Goal: Task Accomplishment & Management: Manage account settings

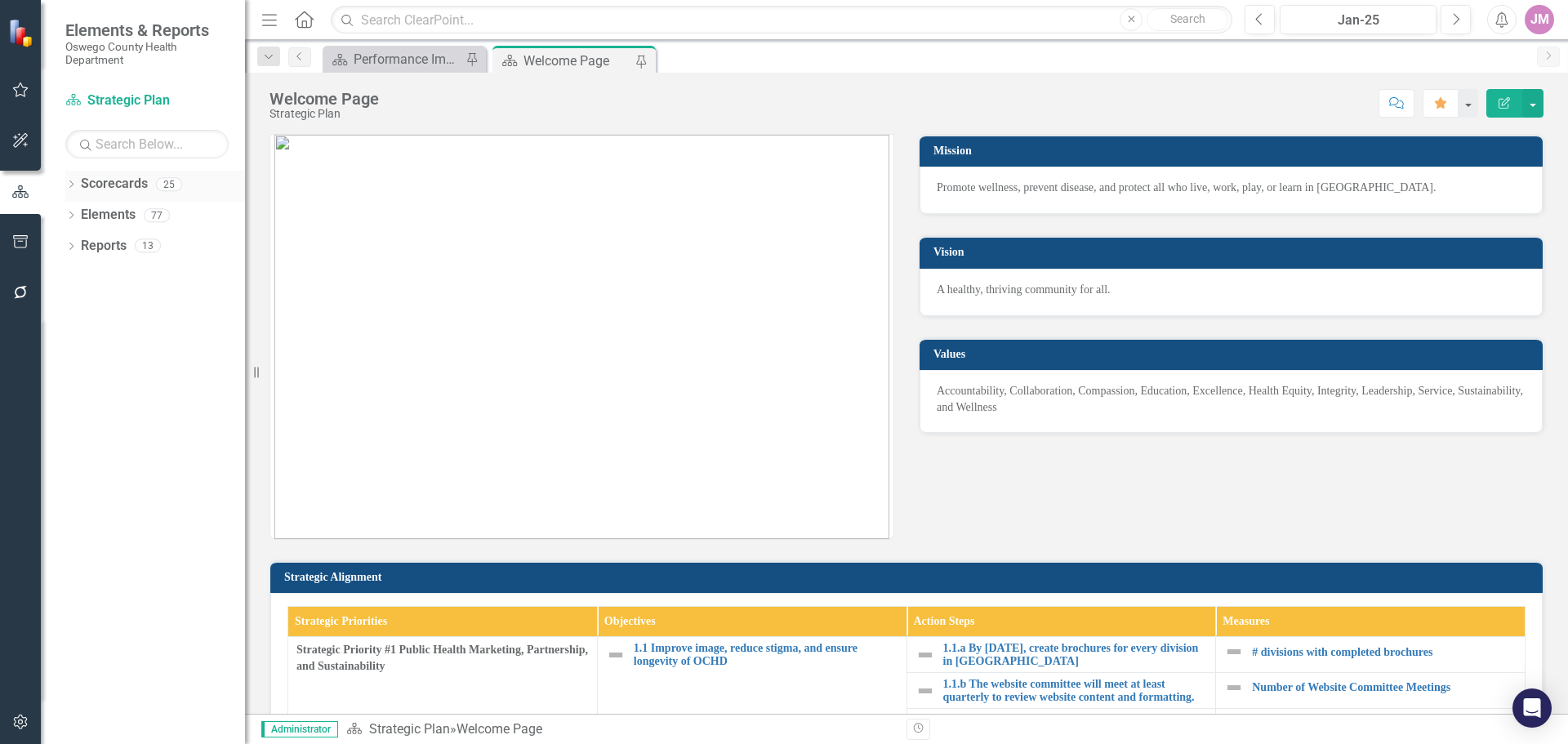
click at [71, 184] on icon "Dropdown" at bounding box center [71, 186] width 11 height 9
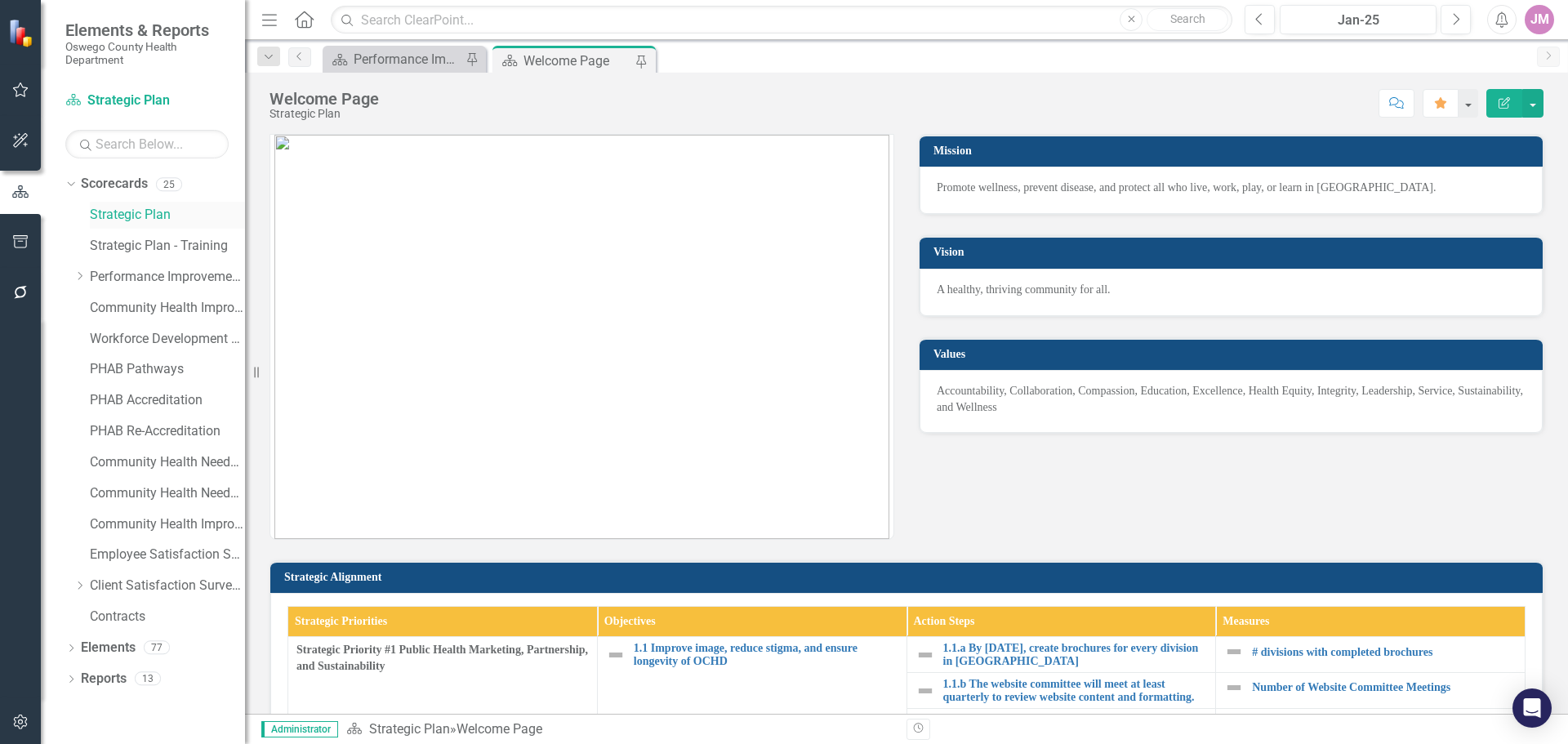
click at [123, 214] on link "Strategic Plan" at bounding box center [167, 215] width 155 height 19
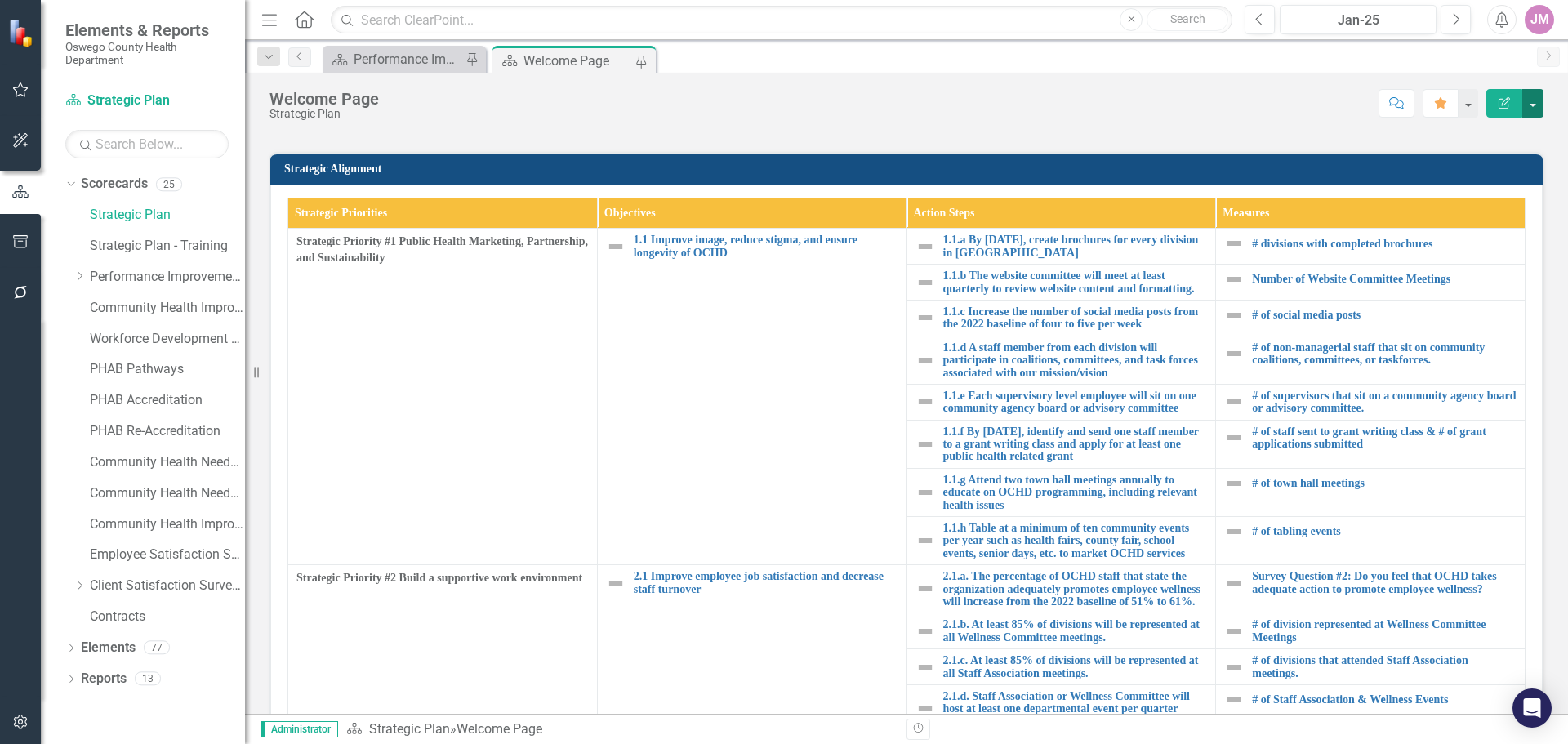
click at [1532, 105] on button "button" at bounding box center [1532, 103] width 21 height 29
click at [118, 186] on link "Scorecards" at bounding box center [114, 185] width 67 height 19
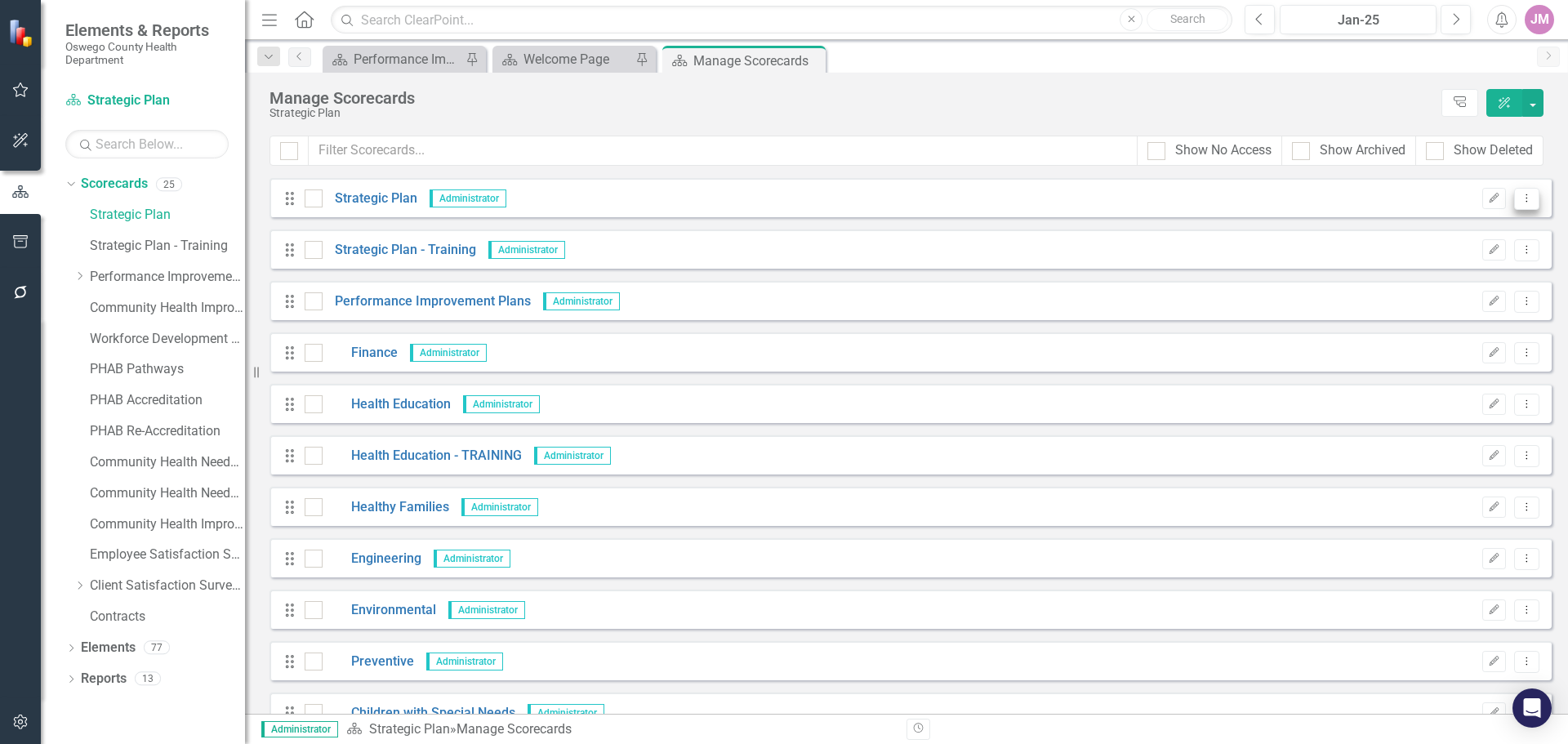
click at [1519, 199] on icon "Dropdown Menu" at bounding box center [1526, 198] width 14 height 10
click at [1458, 260] on link "Copy Duplicate Scorecard" at bounding box center [1436, 256] width 180 height 30
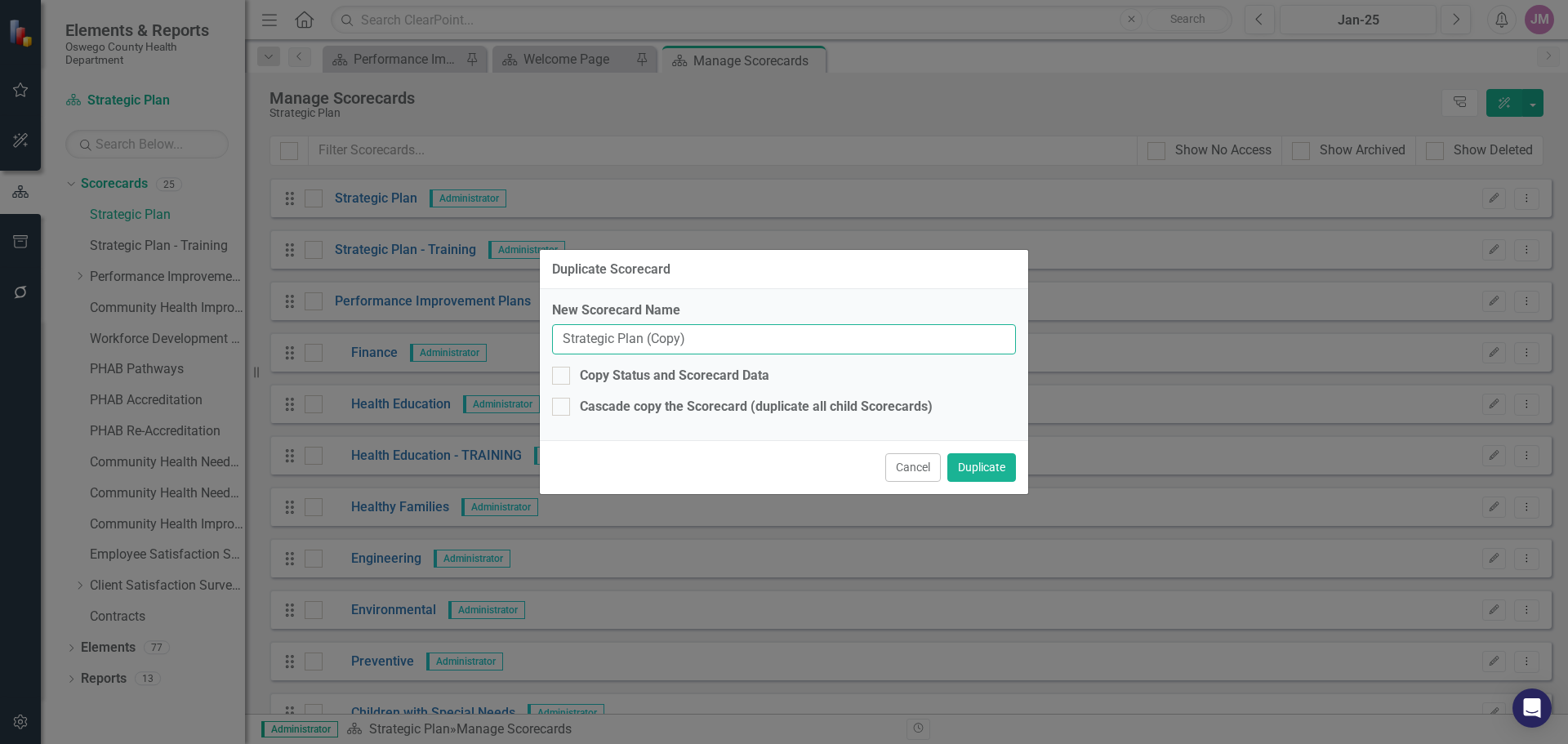
click at [723, 333] on input "Strategic Plan (Copy)" at bounding box center [784, 339] width 463 height 30
drag, startPoint x: 720, startPoint y: 341, endPoint x: 648, endPoint y: 341, distance: 72.0
click at [648, 341] on input "Strategic Plan (Copy)" at bounding box center [784, 339] width 463 height 30
click at [732, 343] on input "Strategic Plan [DATE] - [DATE]" at bounding box center [784, 339] width 463 height 30
type input "Strategic Plan [DATE] - [DATE]"
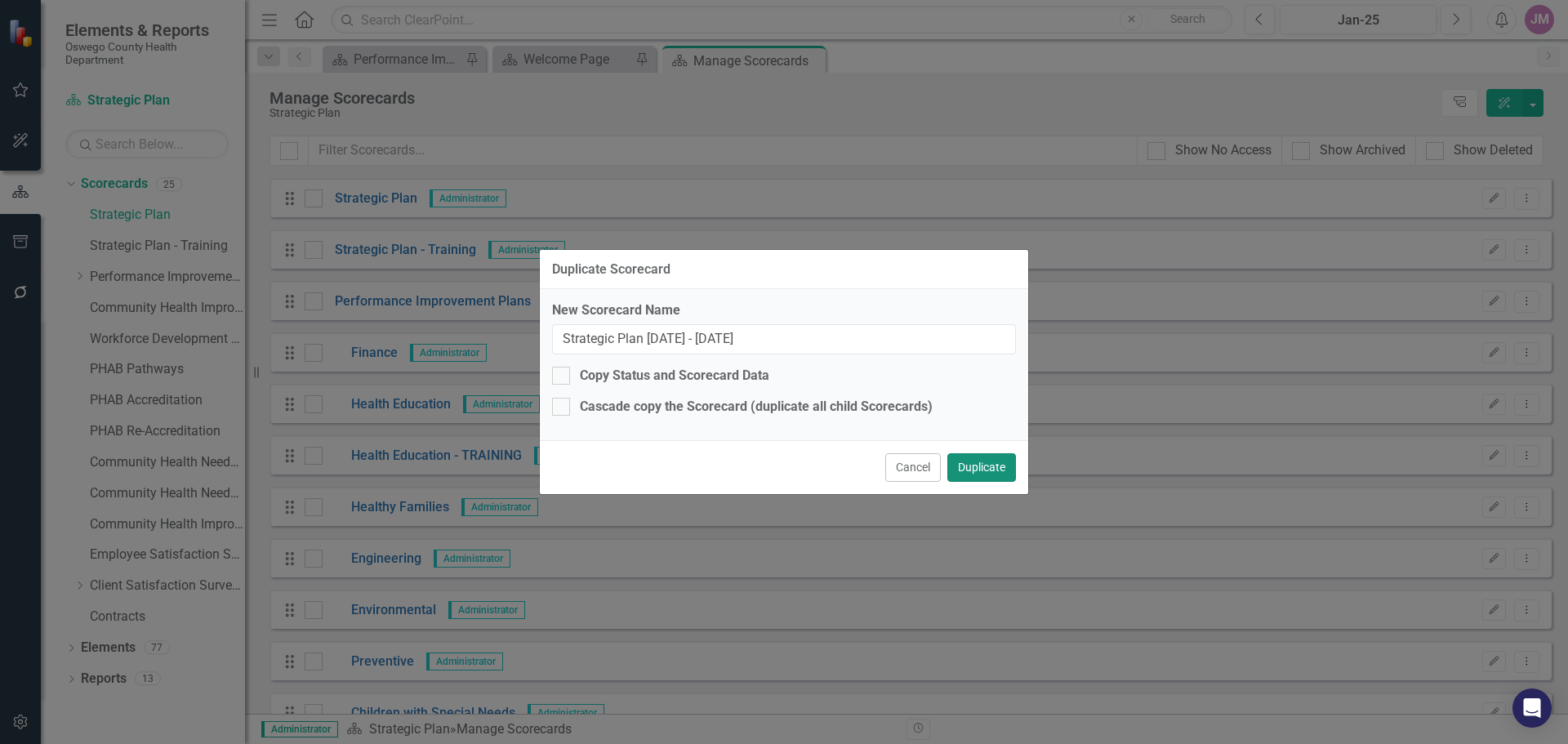
click at [993, 461] on button "Duplicate" at bounding box center [981, 467] width 69 height 29
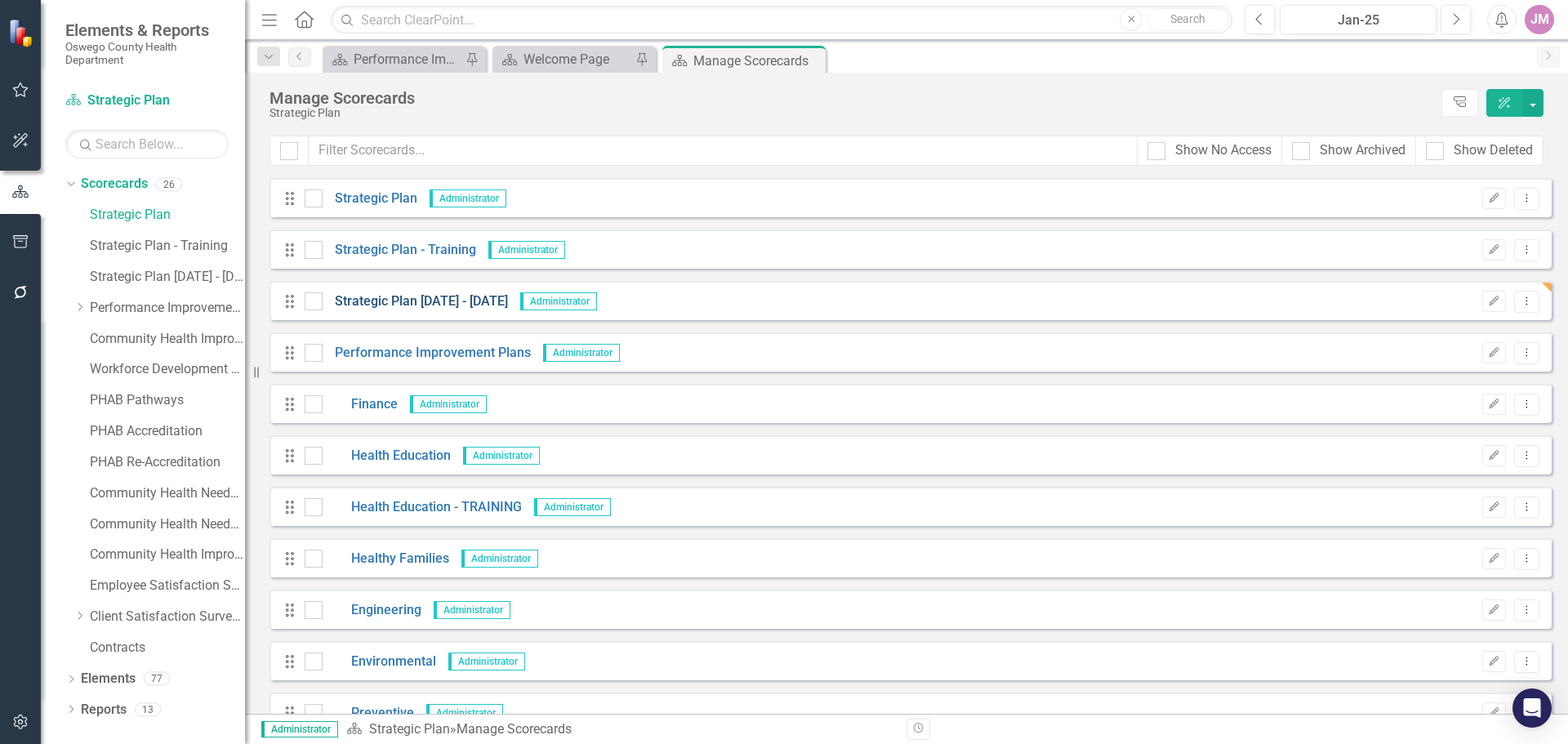
click at [397, 304] on link "Strategic Plan [DATE] - [DATE]" at bounding box center [415, 302] width 186 height 19
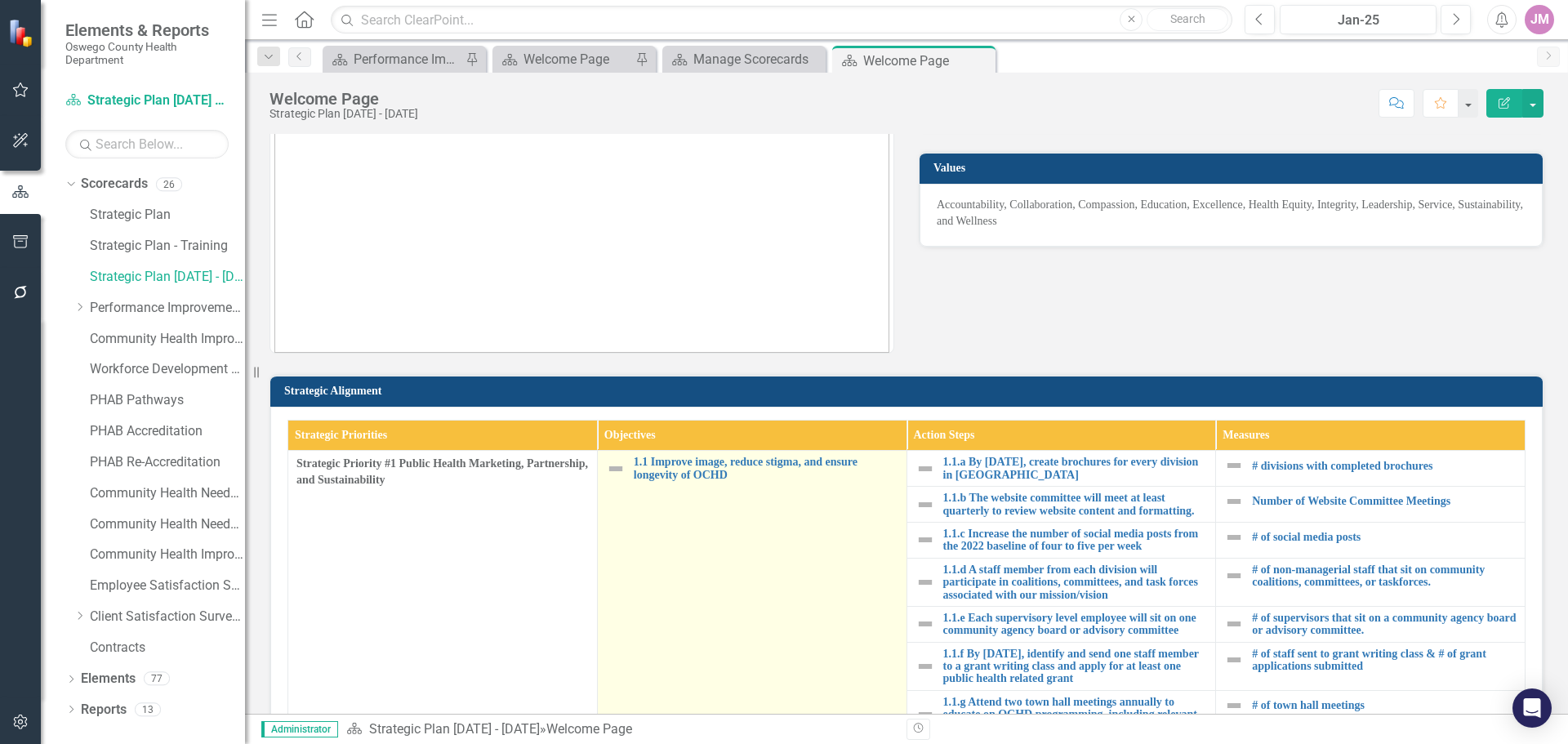
scroll to position [327, 0]
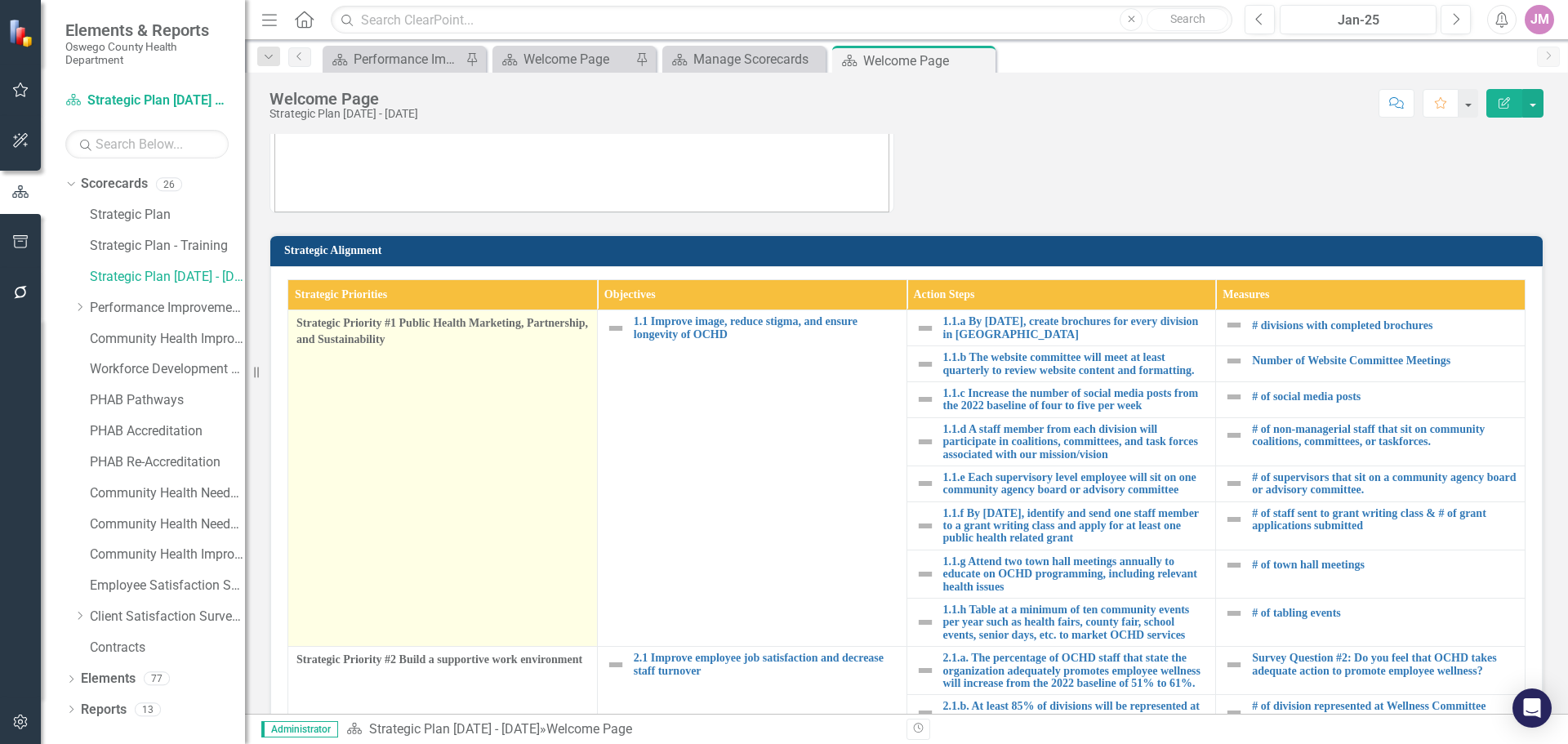
click at [436, 327] on span "Strategic Priority #1 Public Health Marketing, Partnership, and Sustainability" at bounding box center [443, 331] width 293 height 32
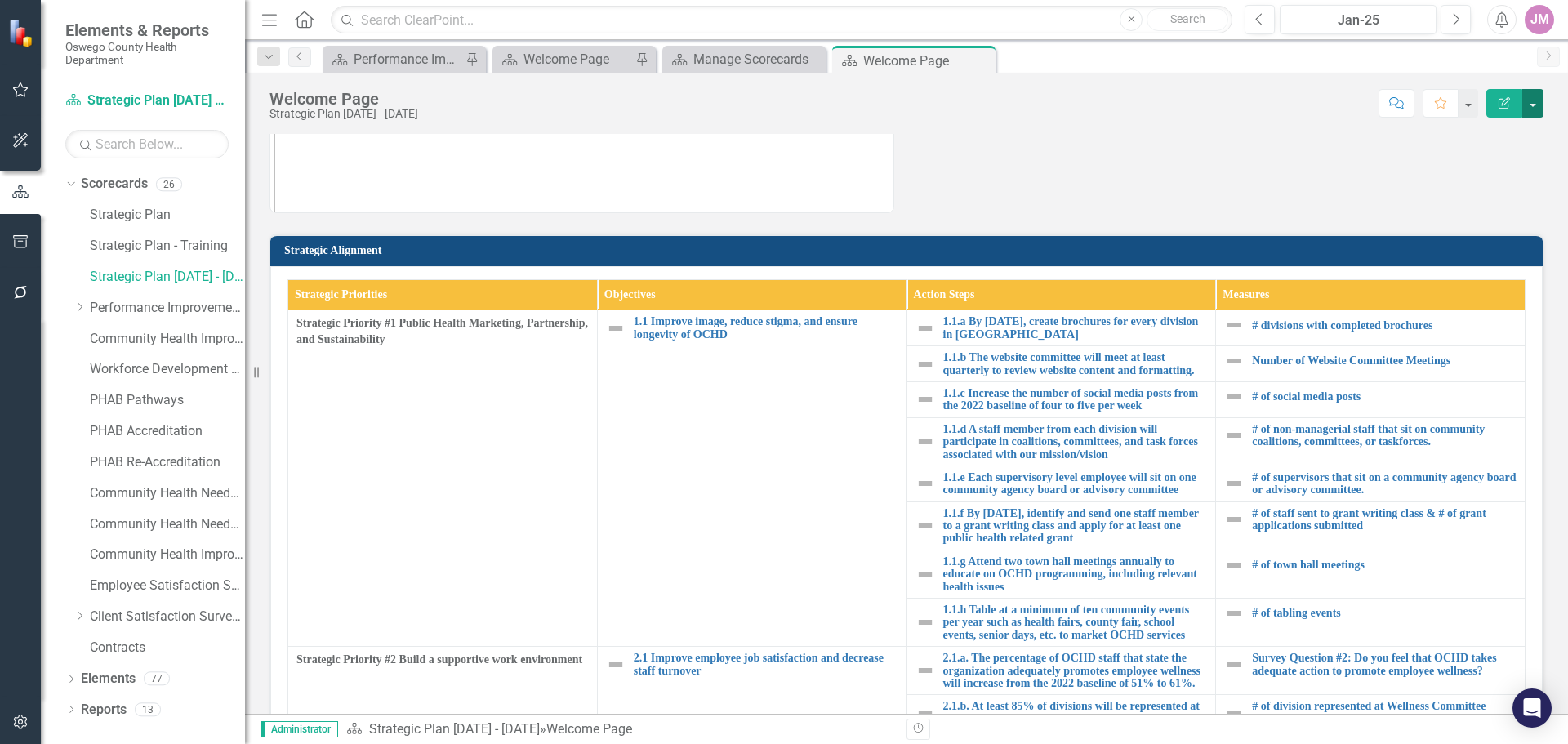
click at [1536, 106] on button "button" at bounding box center [1532, 103] width 21 height 29
click at [28, 726] on icon "button" at bounding box center [21, 721] width 17 height 13
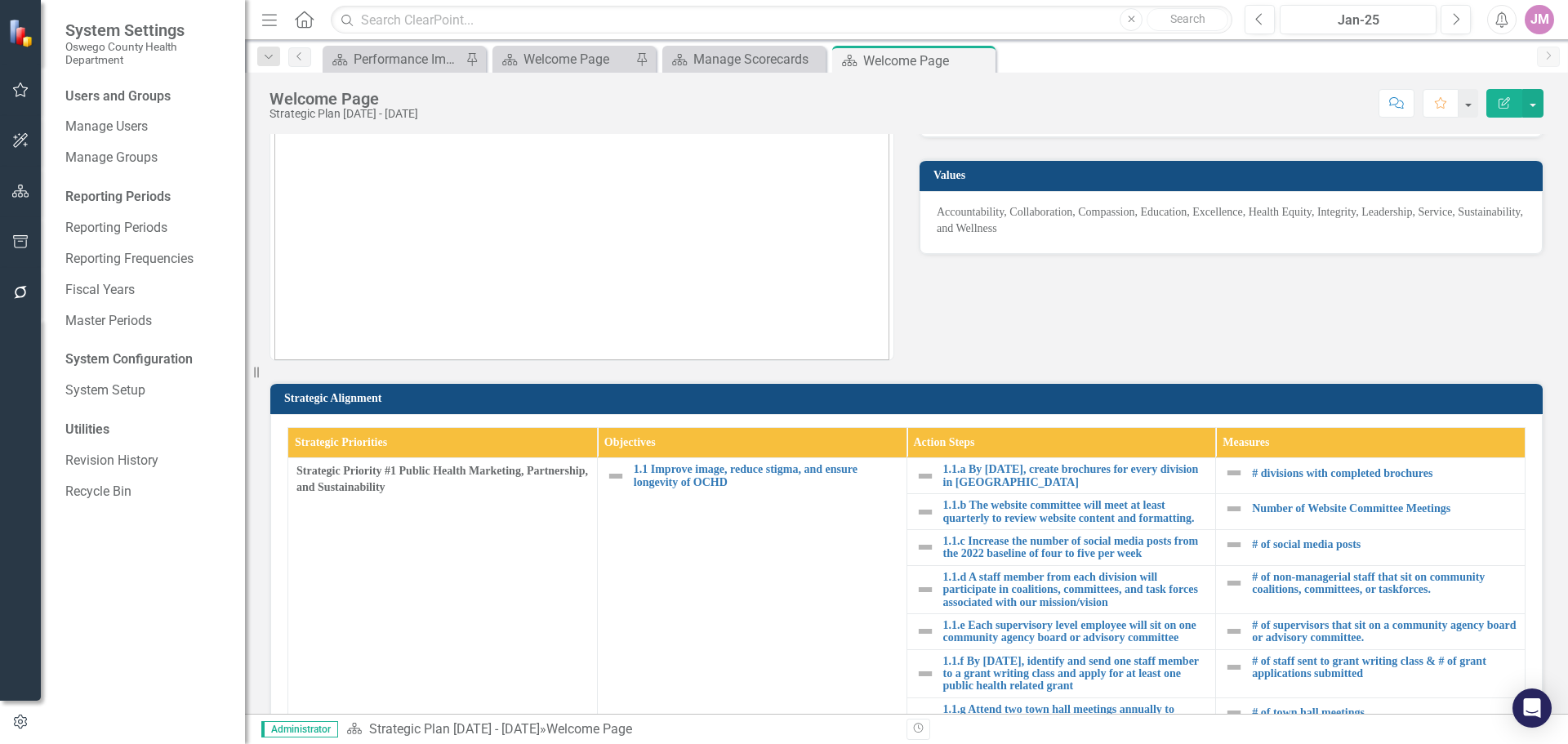
scroll to position [163, 0]
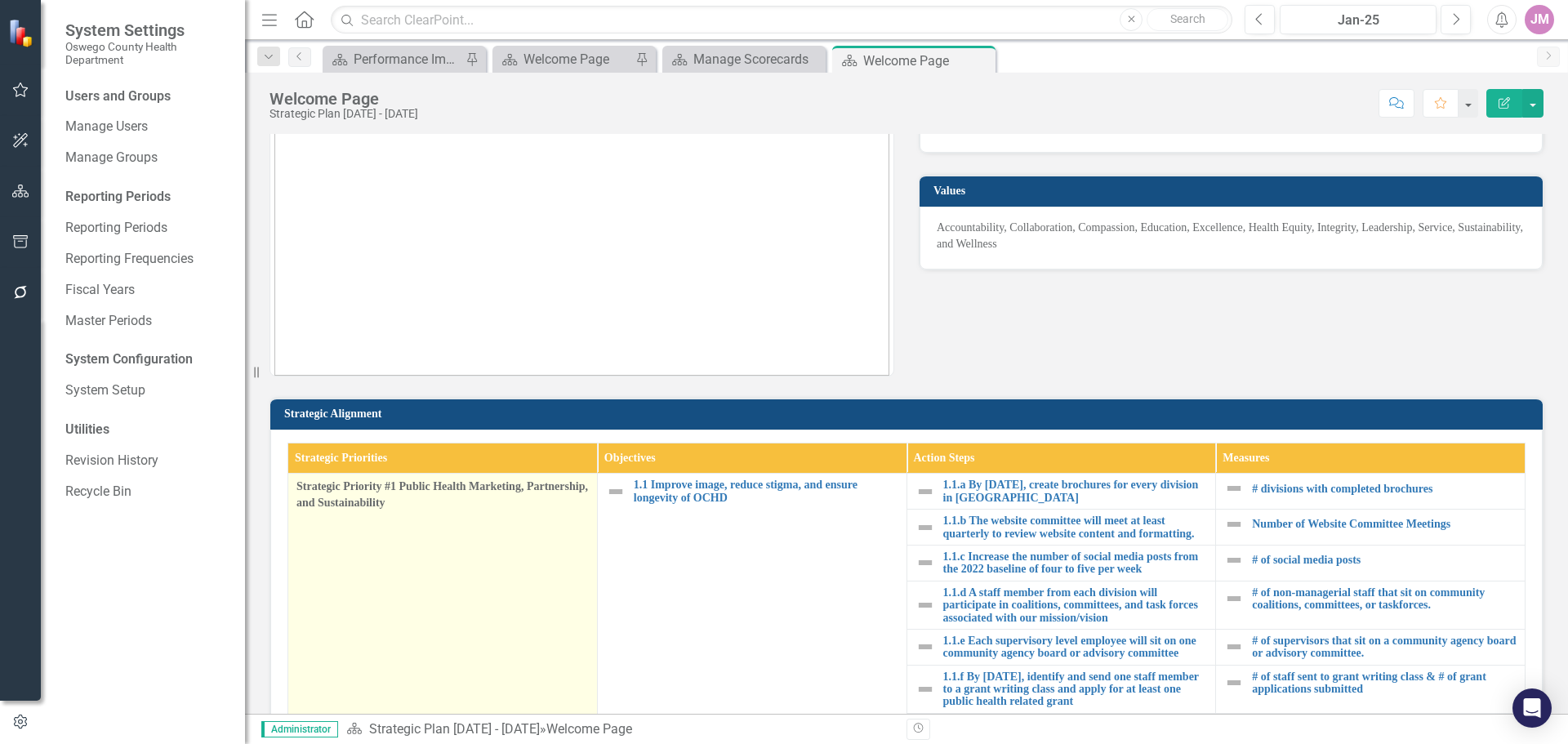
click at [429, 498] on span "Strategic Priority #1 Public Health Marketing, Partnership, and Sustainability" at bounding box center [443, 494] width 293 height 32
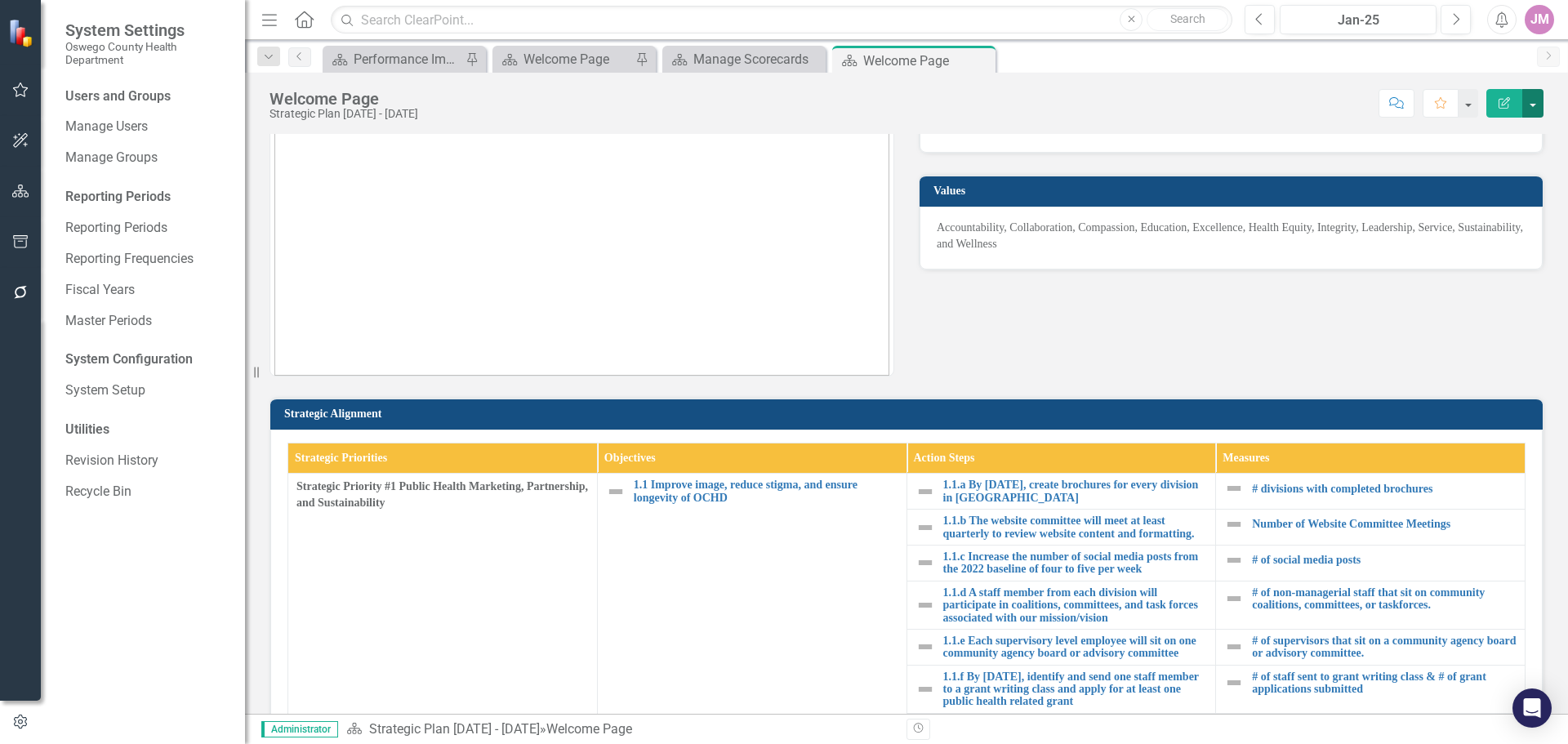
click at [1532, 105] on button "button" at bounding box center [1532, 103] width 21 height 29
click at [1495, 134] on link "Edit Edit Scorecard" at bounding box center [1477, 133] width 132 height 30
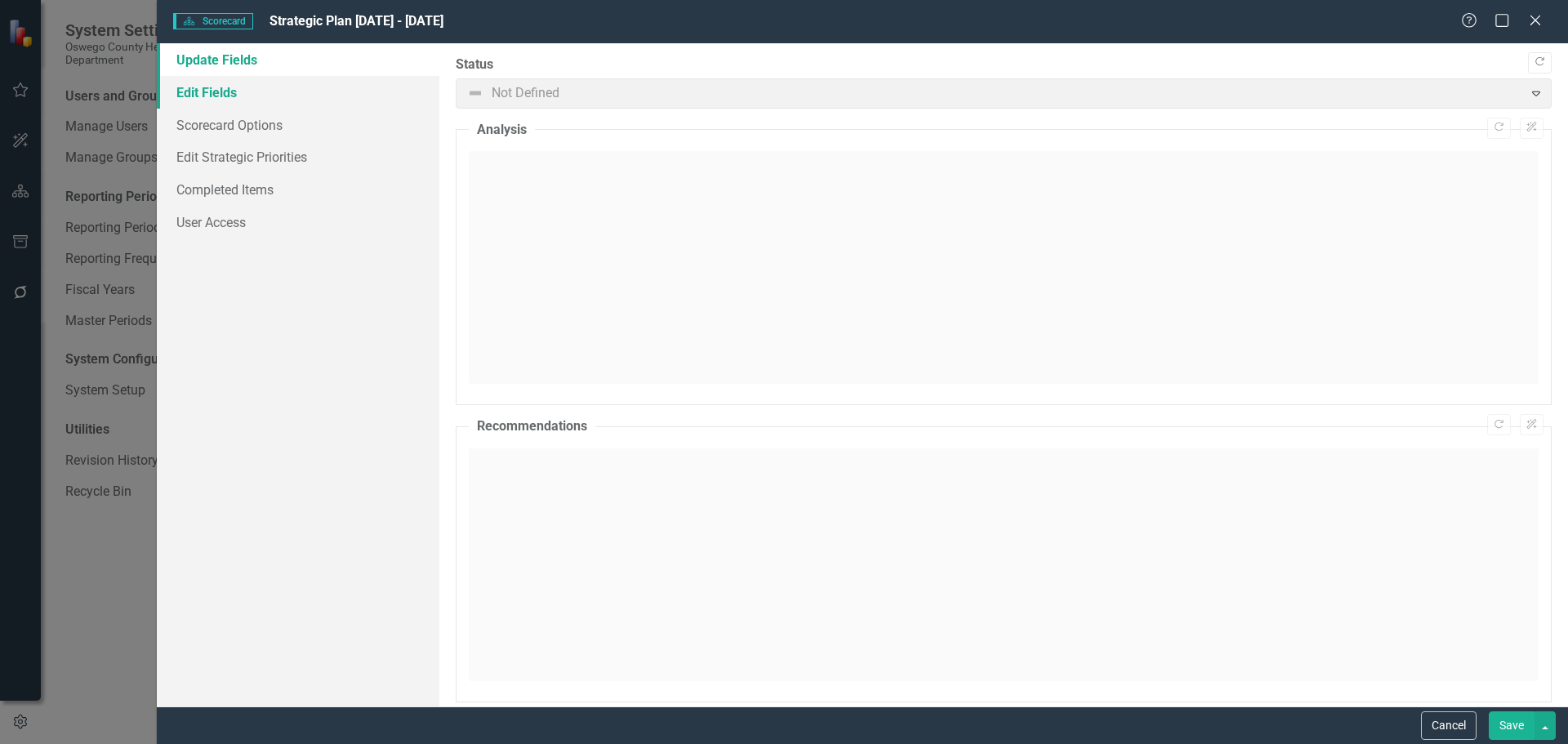
click at [214, 94] on link "Edit Fields" at bounding box center [298, 91] width 282 height 32
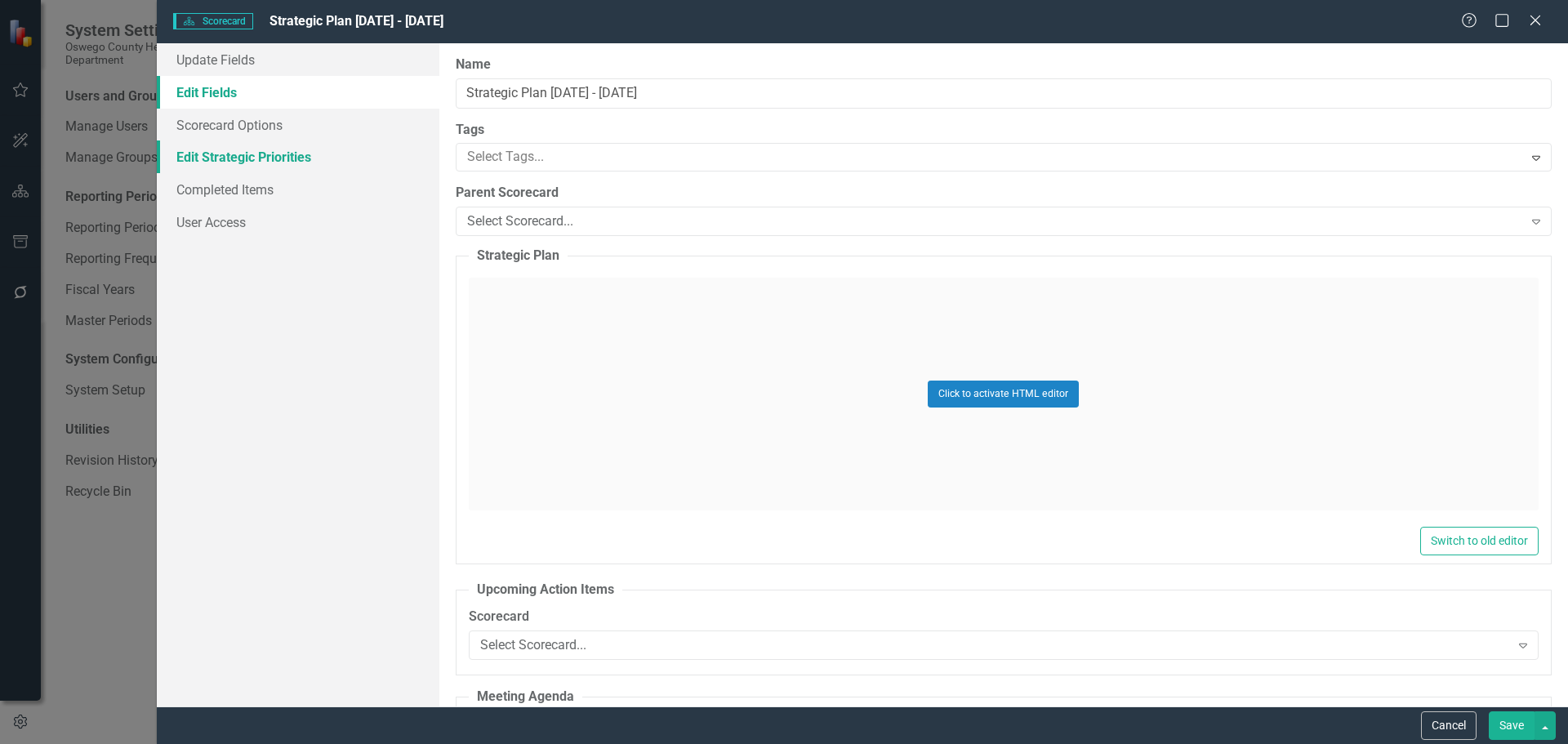
click at [245, 158] on link "Edit Strategic Priorities" at bounding box center [298, 156] width 282 height 32
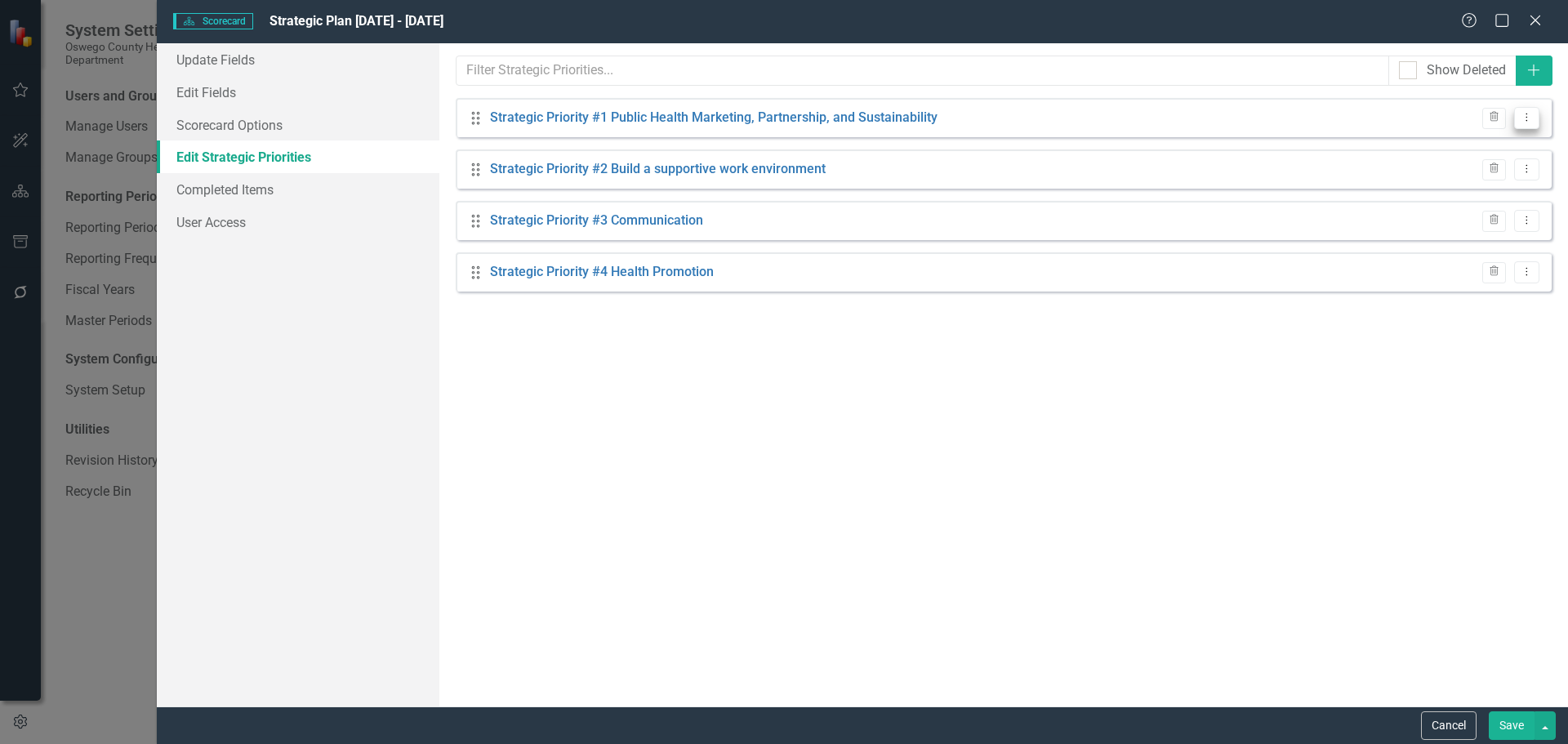
click at [1531, 120] on icon "Dropdown Menu" at bounding box center [1526, 117] width 14 height 10
click at [1440, 145] on link "Edit Edit Strategic Priority" at bounding box center [1442, 145] width 193 height 30
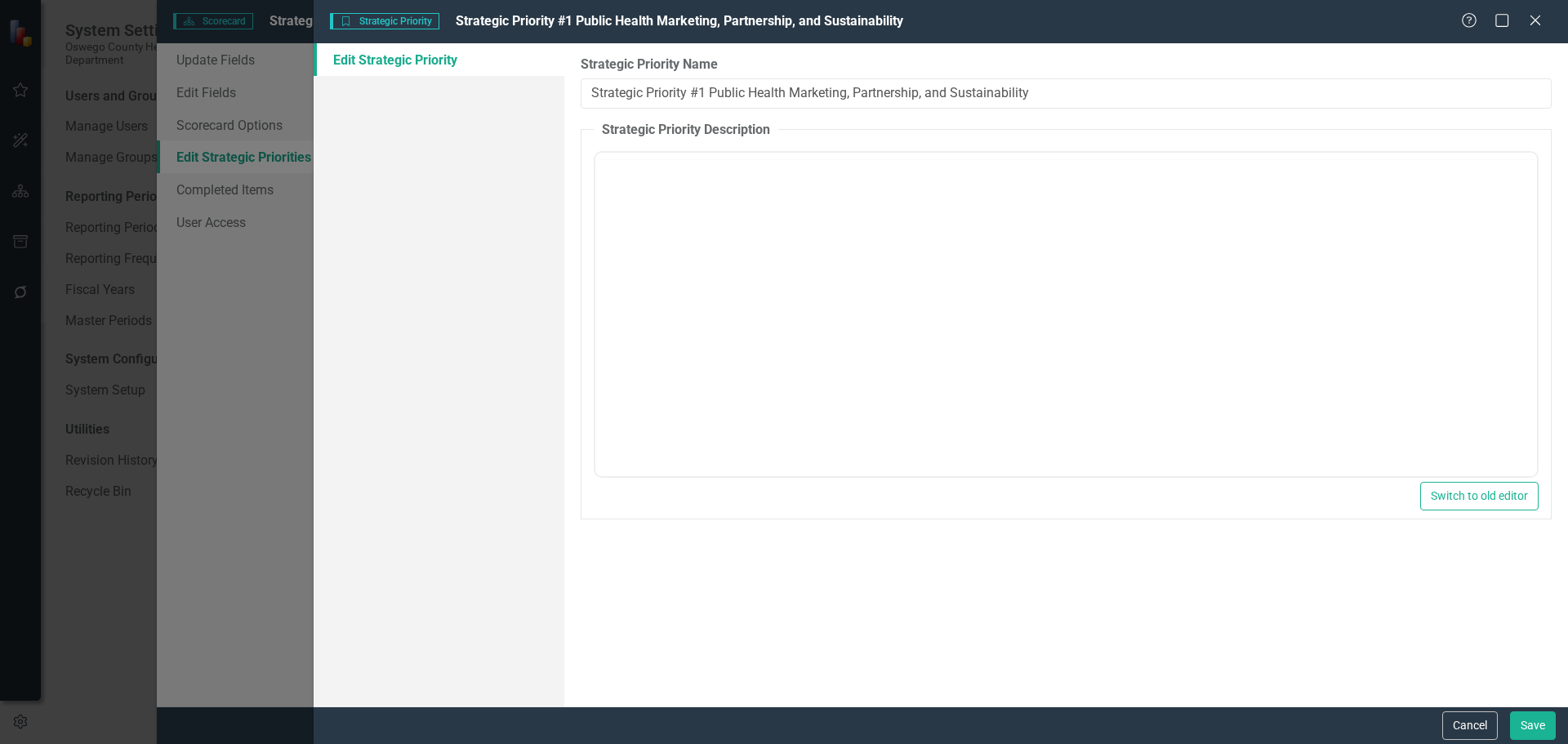
scroll to position [0, 0]
click at [1103, 100] on input "Strategic Priority #1 Public Health Marketing, Partnership, and Sustainability" at bounding box center [1065, 93] width 971 height 30
click at [1071, 98] on input "Strategic Priority #1 Public Health Marketing, Partnership, and Sustainability" at bounding box center [1065, 93] width 971 height 30
drag, startPoint x: 1025, startPoint y: 96, endPoint x: 710, endPoint y: 97, distance: 315.0
click at [710, 97] on input "Strategic Priority #1 Public Health Marketing, Partnership, and Sustainability" at bounding box center [1065, 93] width 971 height 30
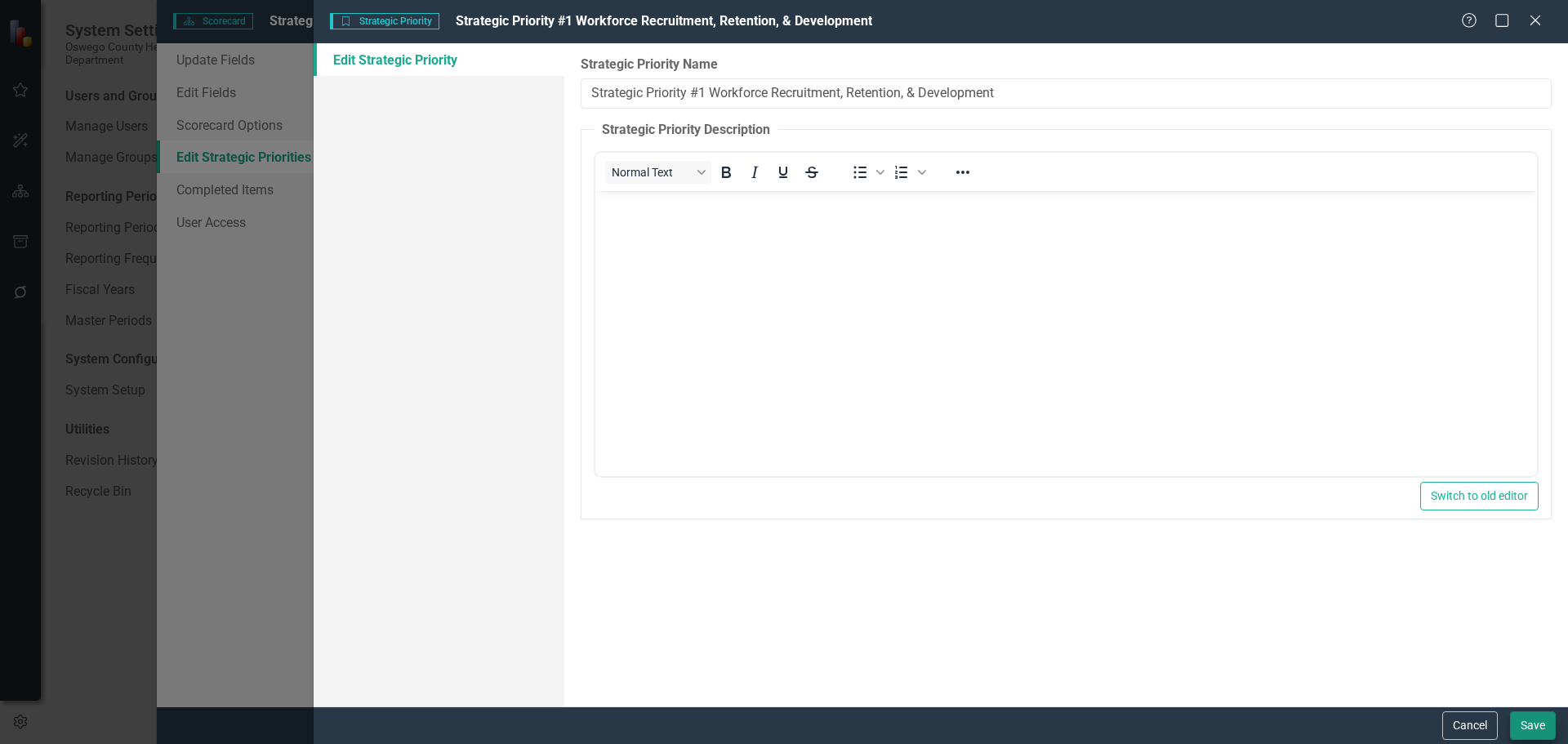
type input "Strategic Priority #1 Workforce Recruitment, Retention, & Development"
click at [1523, 725] on button "Save" at bounding box center [1532, 725] width 45 height 29
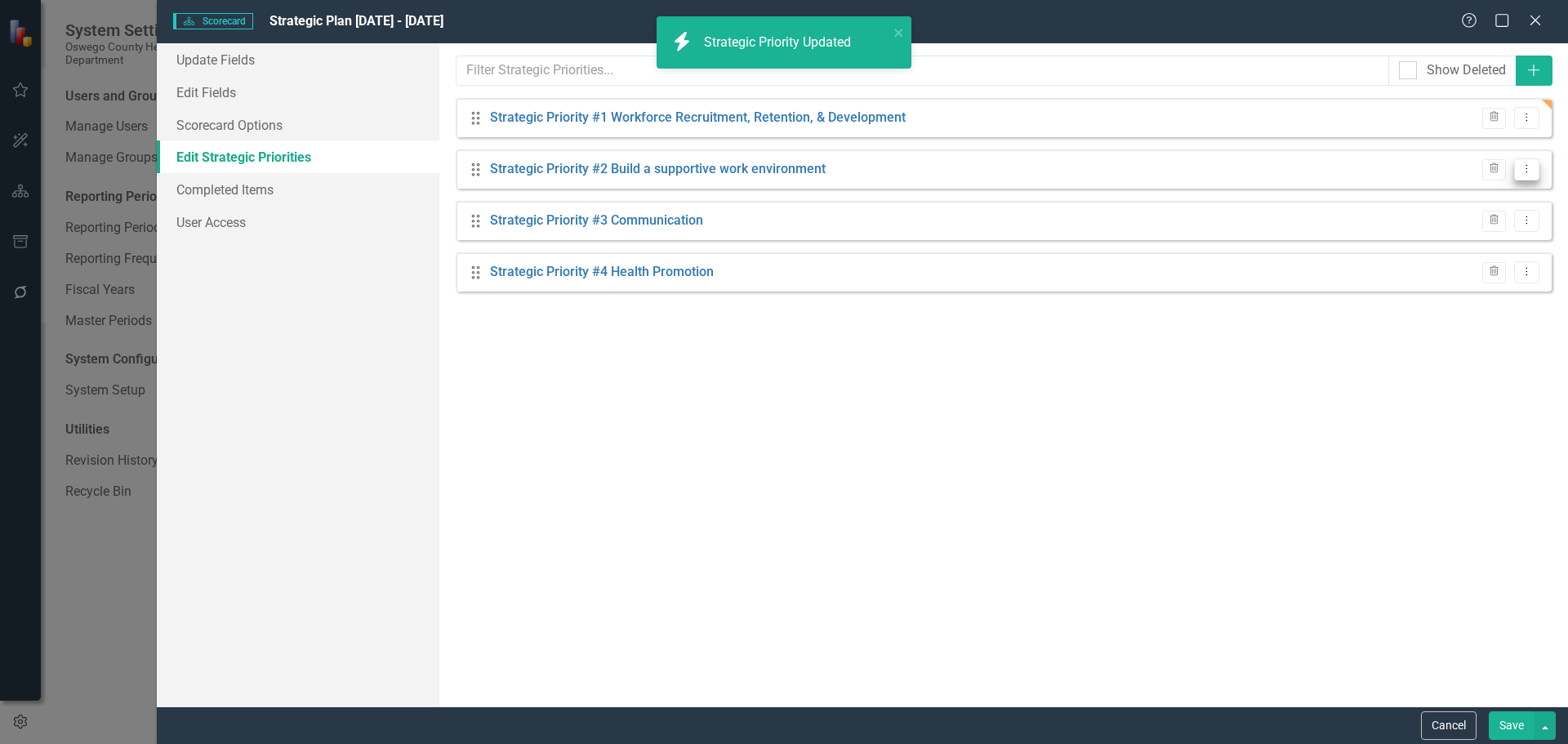
click at [1531, 176] on button "Dropdown Menu" at bounding box center [1526, 169] width 25 height 22
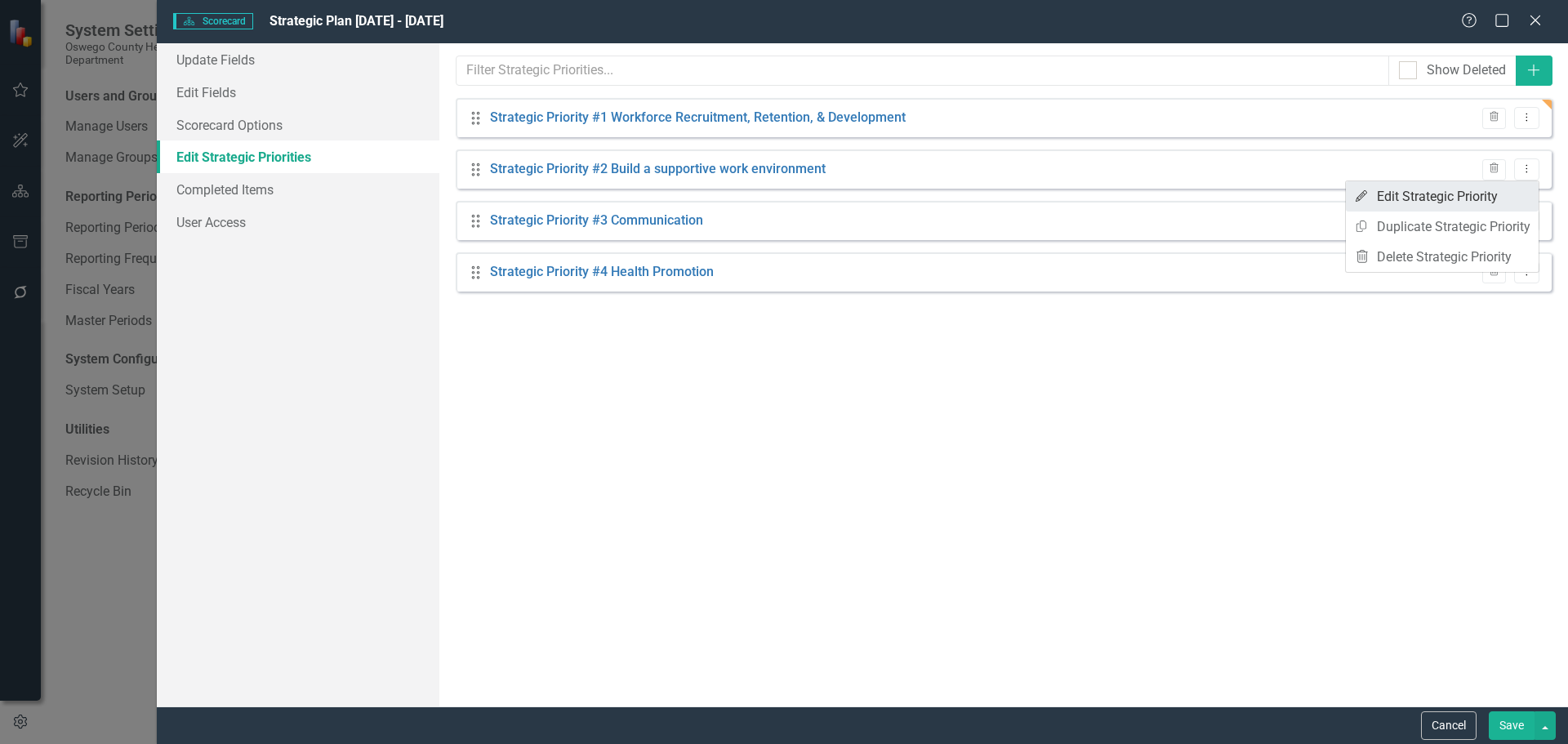
click at [1437, 200] on link "Edit Edit Strategic Priority" at bounding box center [1442, 196] width 193 height 30
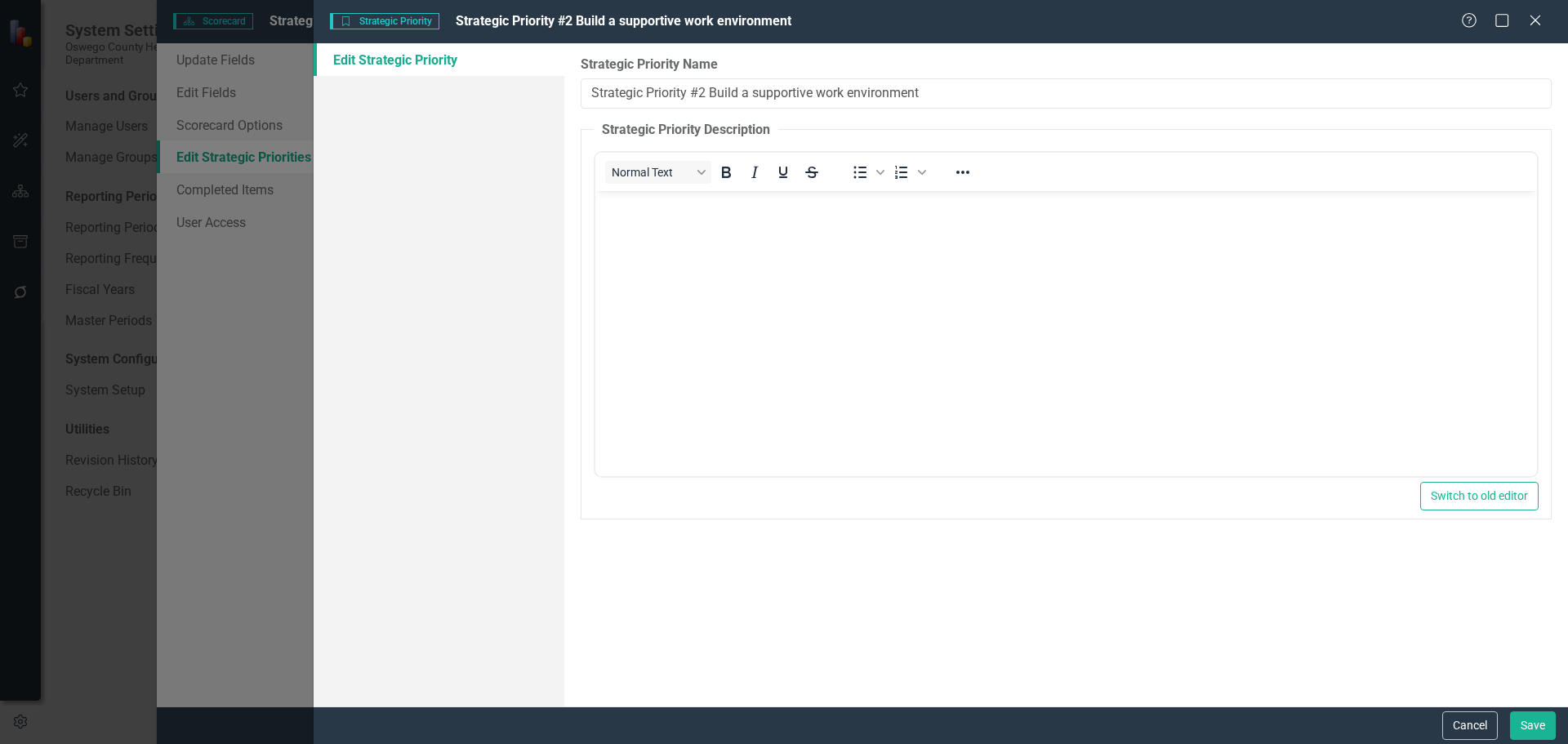
drag, startPoint x: 956, startPoint y: 90, endPoint x: 710, endPoint y: 85, distance: 246.1
click at [710, 85] on input "Strategic Priority #2 Build a supportive work environment" at bounding box center [1065, 93] width 971 height 30
type input "Strategic Priority #2 Plan & Prepare for Emerging Risks"
click at [1541, 737] on button "Save" at bounding box center [1532, 725] width 45 height 29
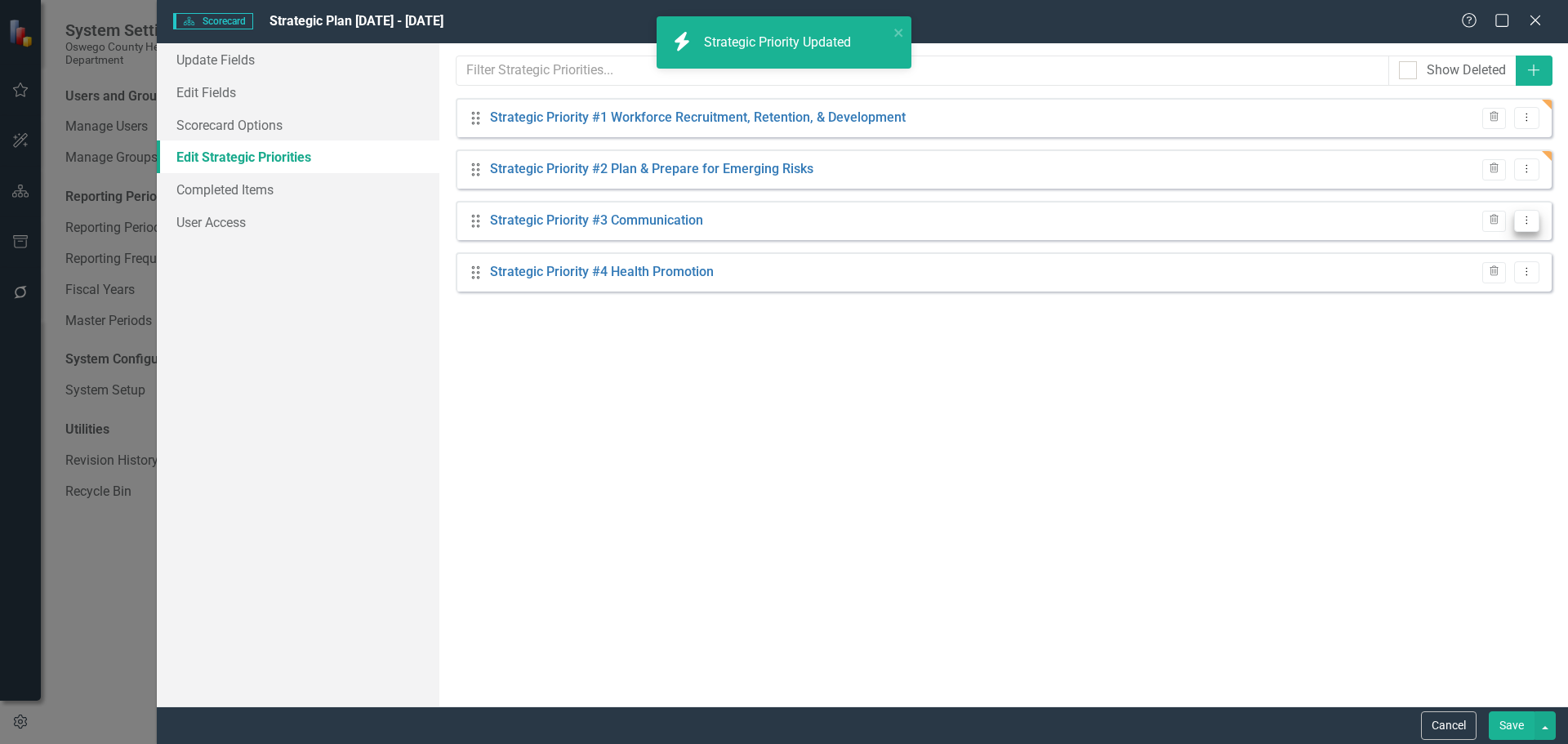
click at [1528, 222] on icon "Dropdown Menu" at bounding box center [1526, 220] width 14 height 10
click at [1467, 246] on link "Edit Edit Strategic Priority" at bounding box center [1442, 247] width 193 height 30
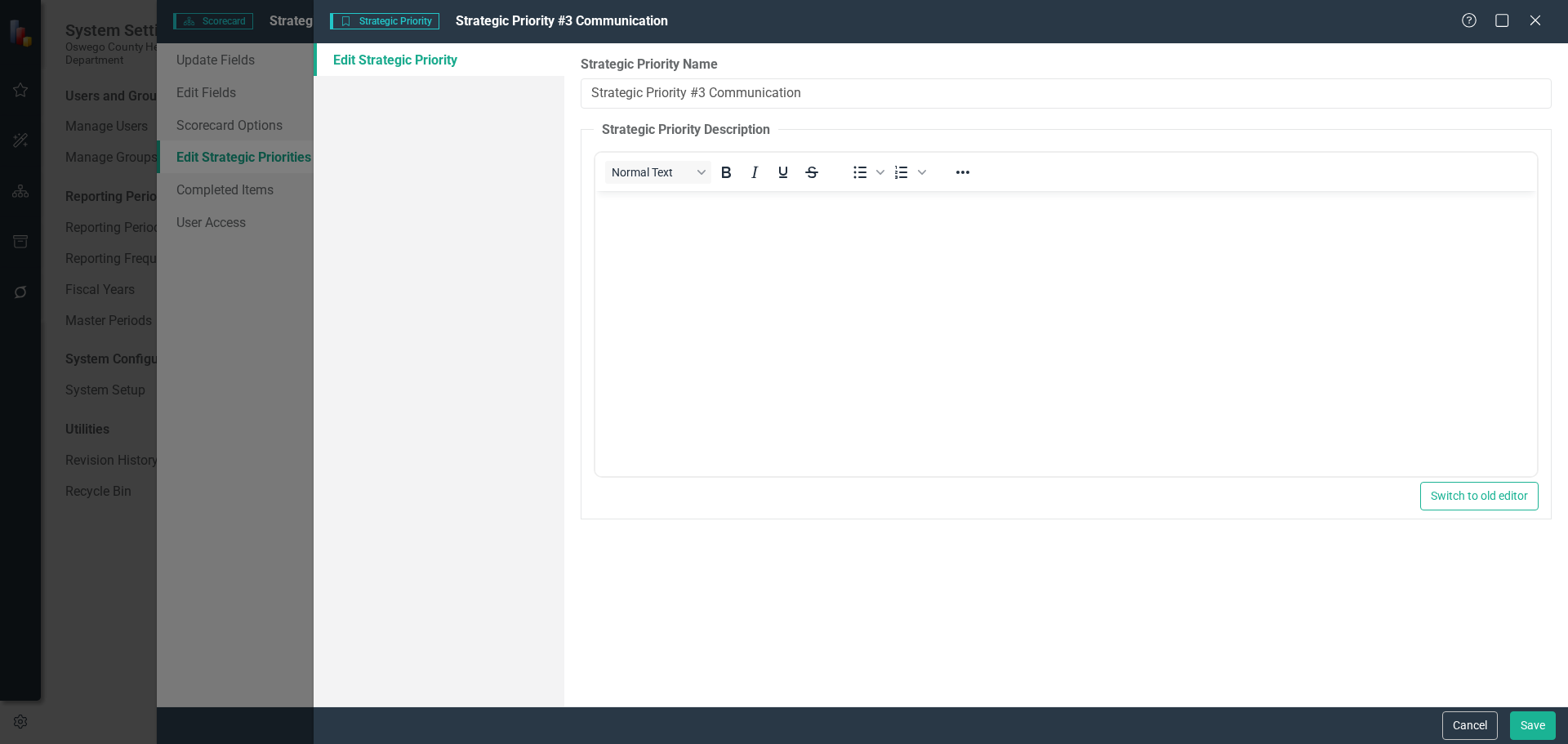
drag, startPoint x: 828, startPoint y: 93, endPoint x: 710, endPoint y: 91, distance: 118.0
click at [710, 91] on input "Strategic Priority #3 Communication" at bounding box center [1065, 93] width 971 height 30
type input "Strategic Priority #3 Expand Programs & Community Partnerships"
click at [1526, 720] on button "Save" at bounding box center [1532, 725] width 45 height 29
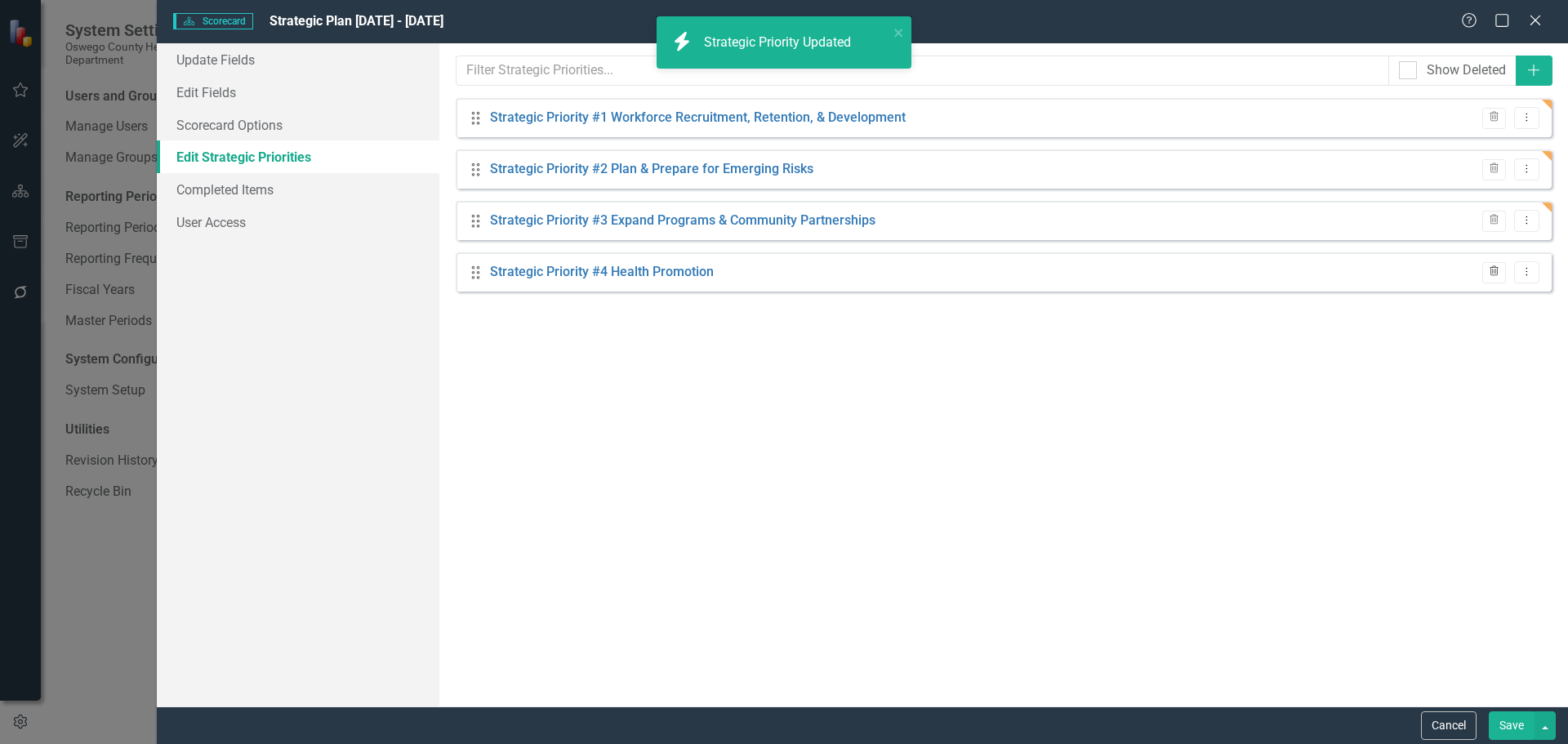
click at [1498, 270] on icon "Trash" at bounding box center [1494, 272] width 12 height 10
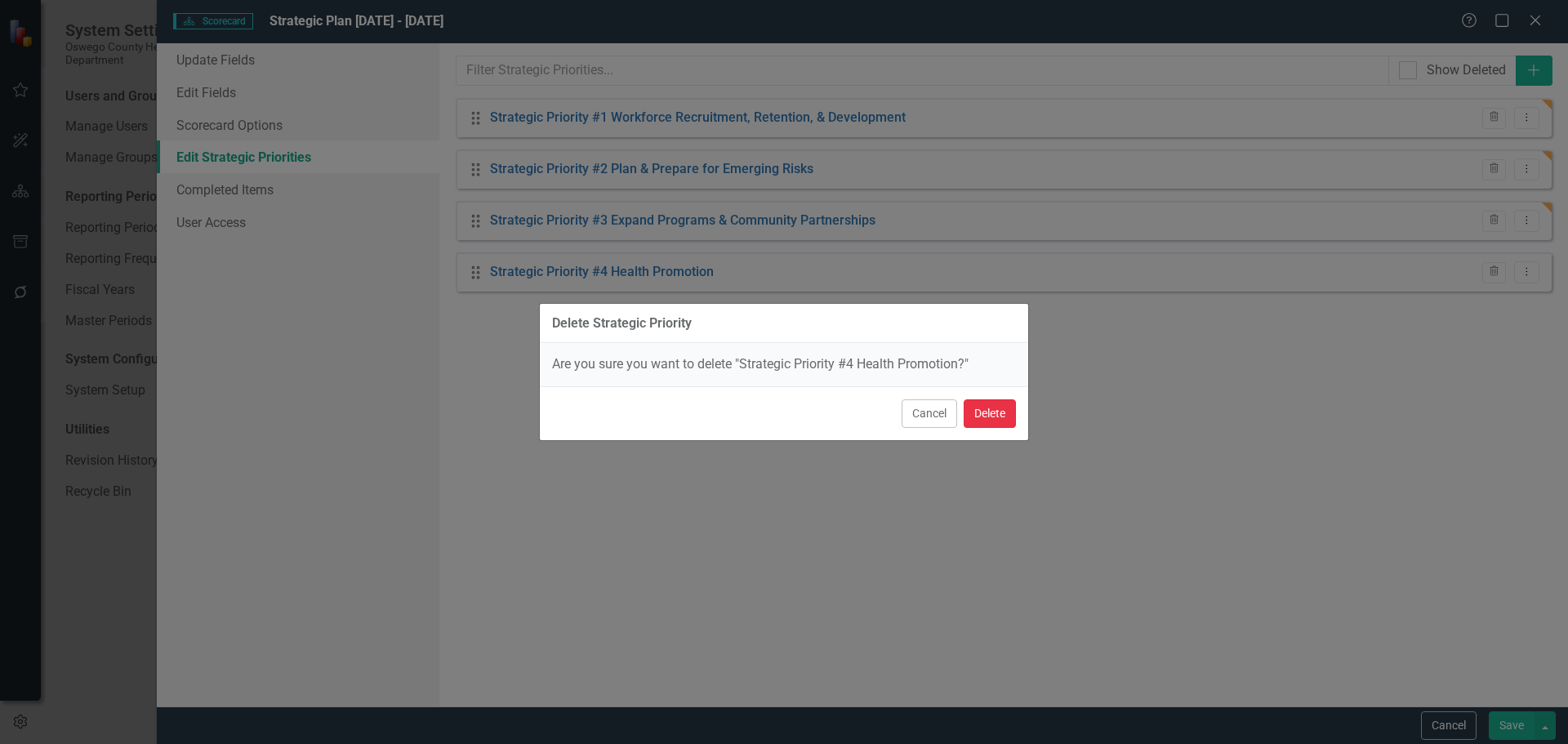
click at [1004, 417] on button "Delete" at bounding box center [990, 413] width 52 height 29
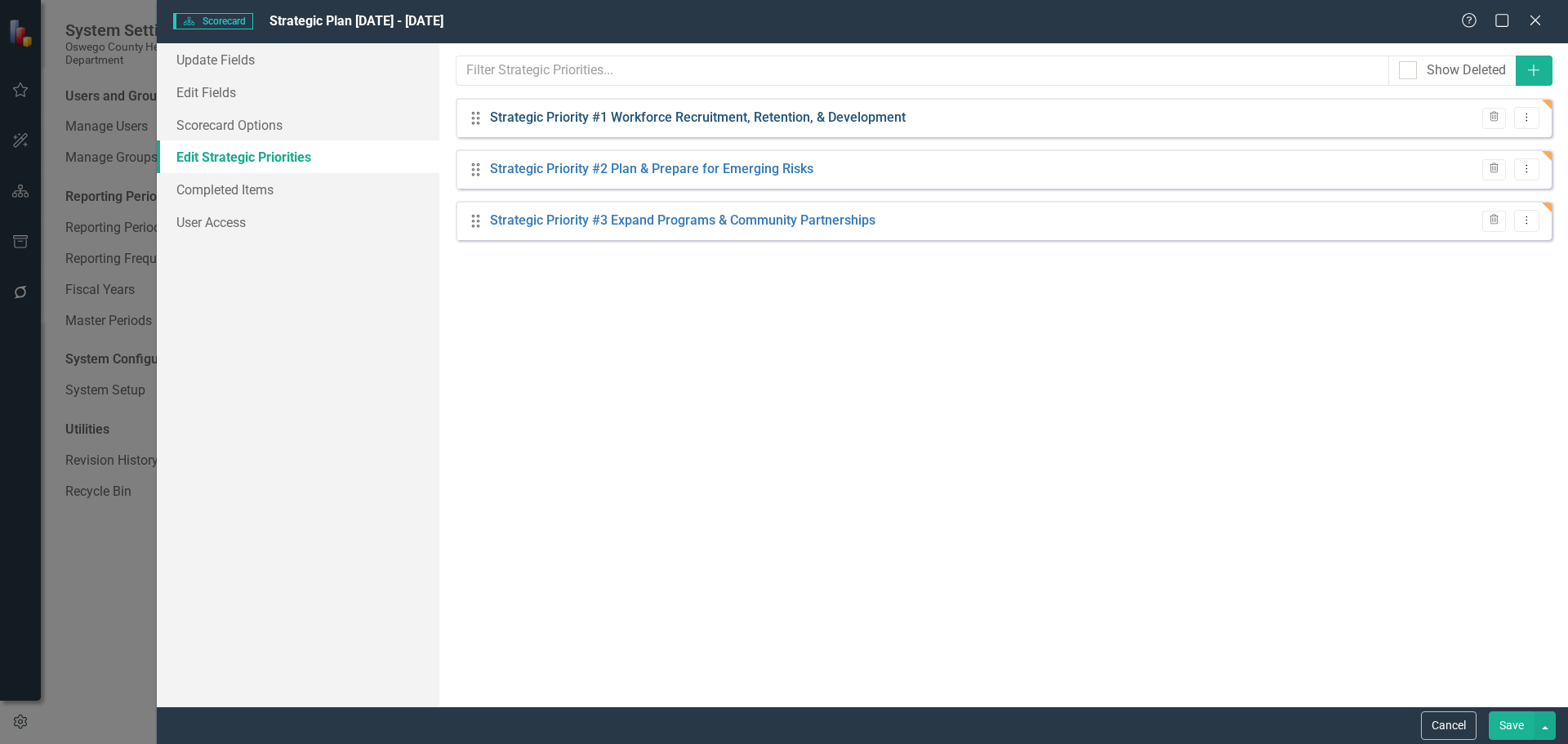
click at [632, 118] on link "Strategic Priority #1 Workforce Recruitment, Retention, & Development" at bounding box center [697, 118] width 416 height 19
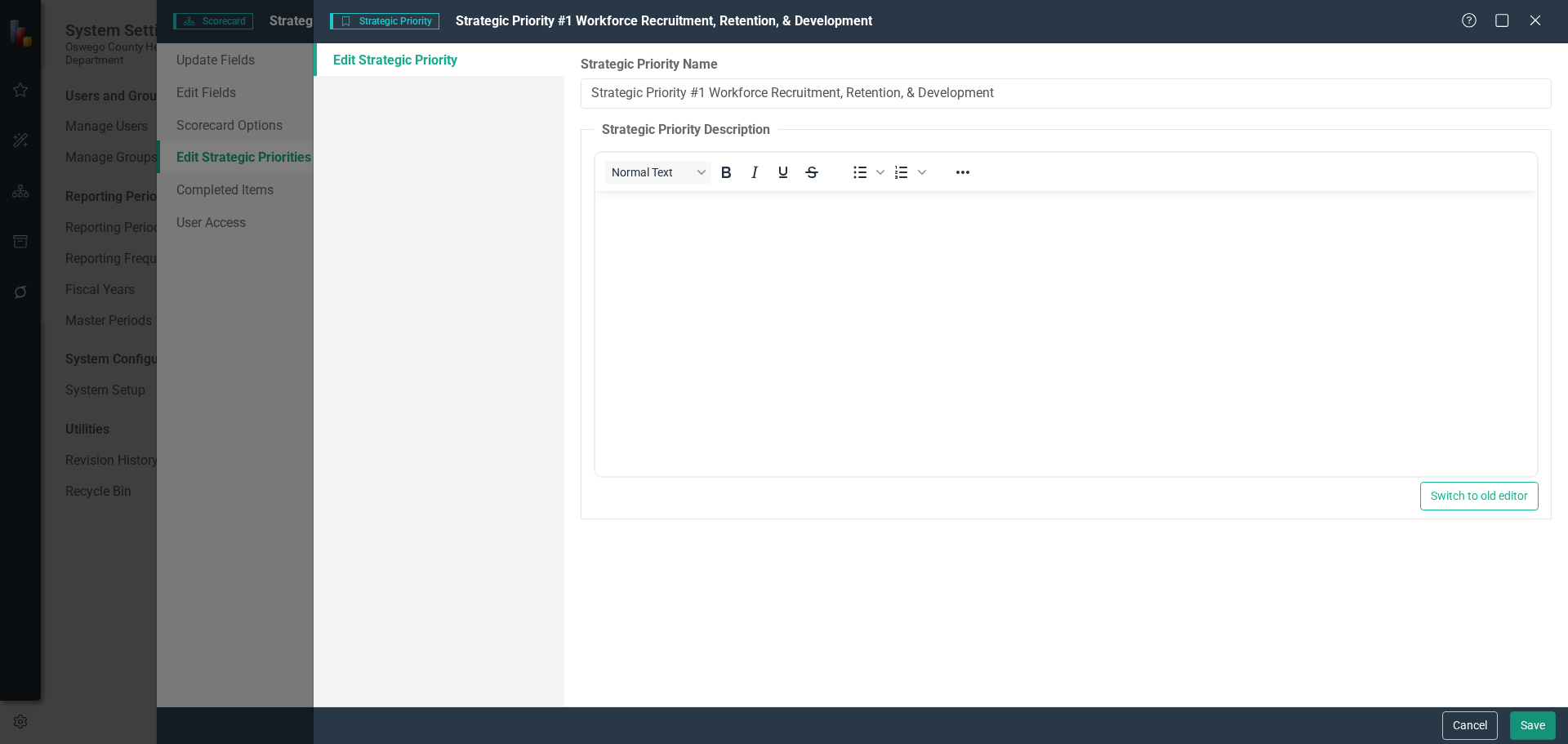
click at [1518, 722] on button "Save" at bounding box center [1532, 725] width 45 height 29
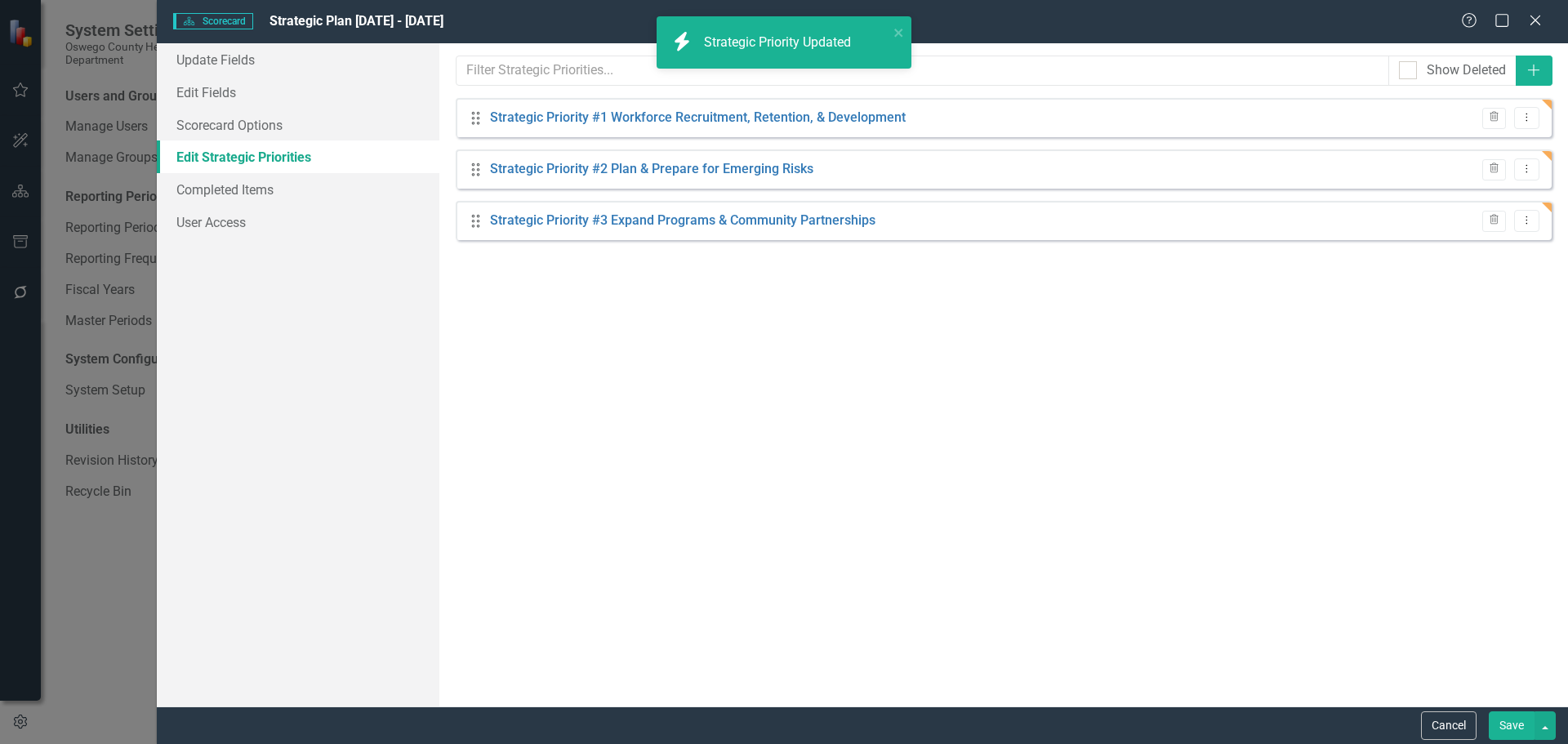
click at [1518, 722] on button "Save" at bounding box center [1511, 725] width 45 height 29
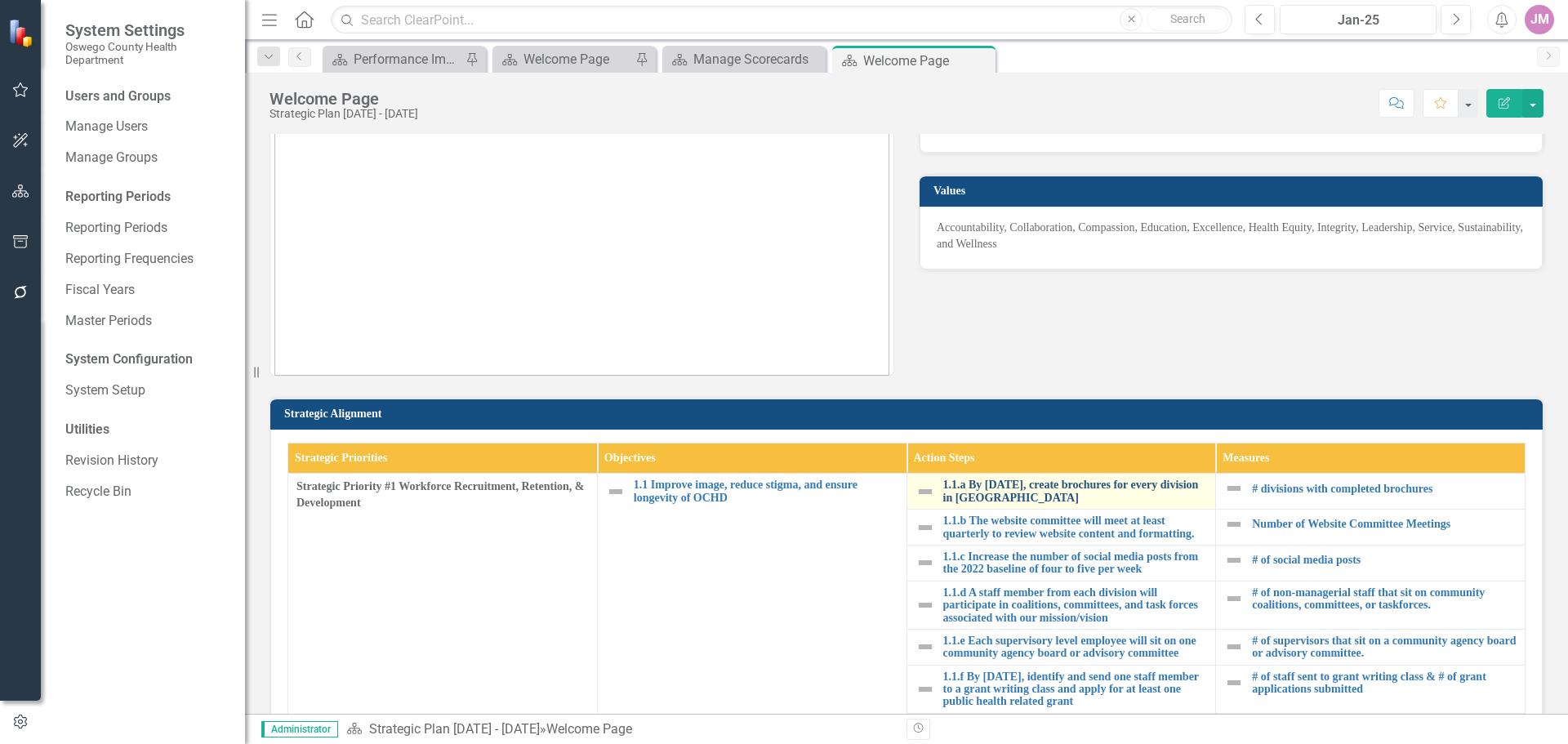
click at [977, 492] on link "1.1.a By [DATE], create brochures for every division in [GEOGRAPHIC_DATA]" at bounding box center [1076, 490] width 265 height 25
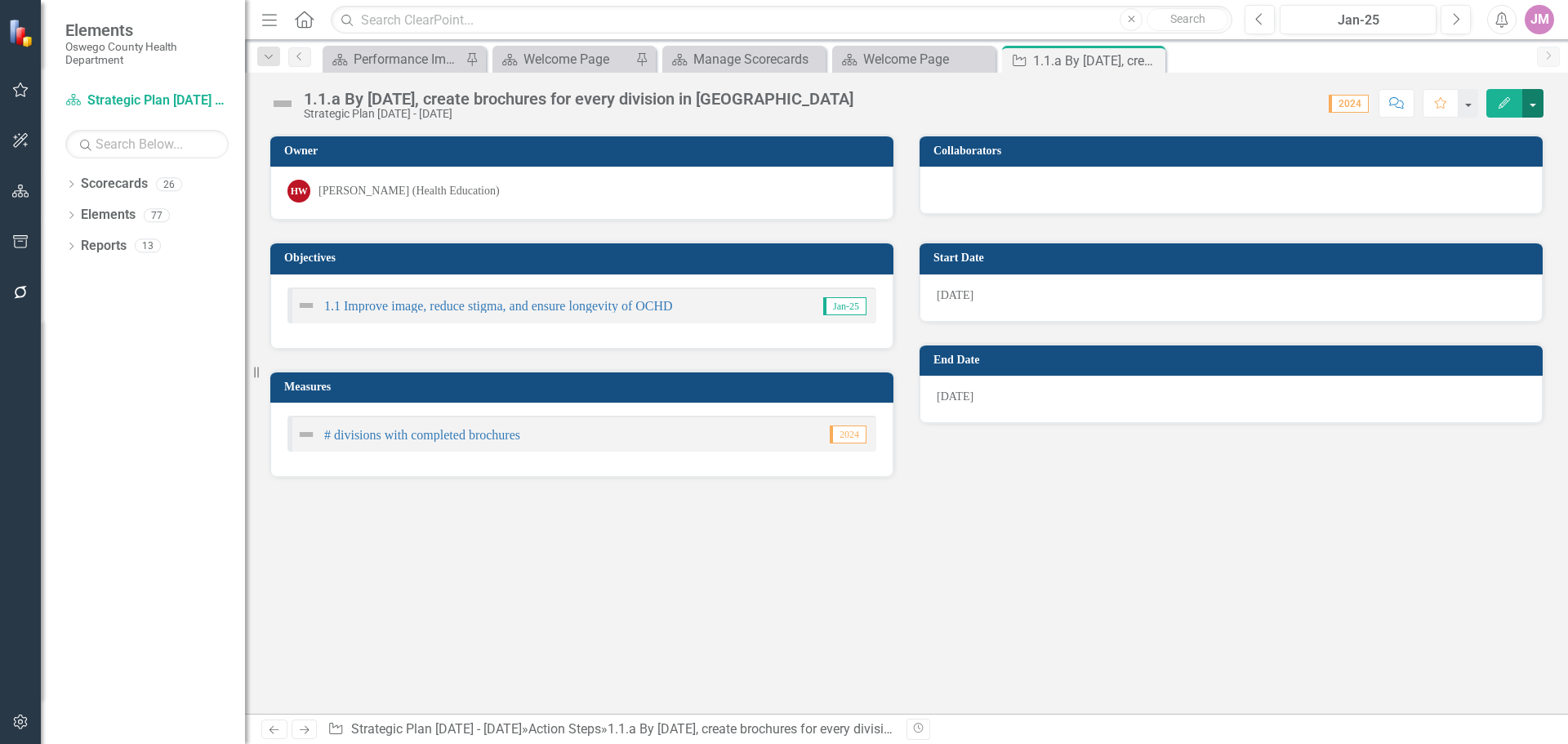
click at [1538, 107] on button "button" at bounding box center [1532, 103] width 21 height 29
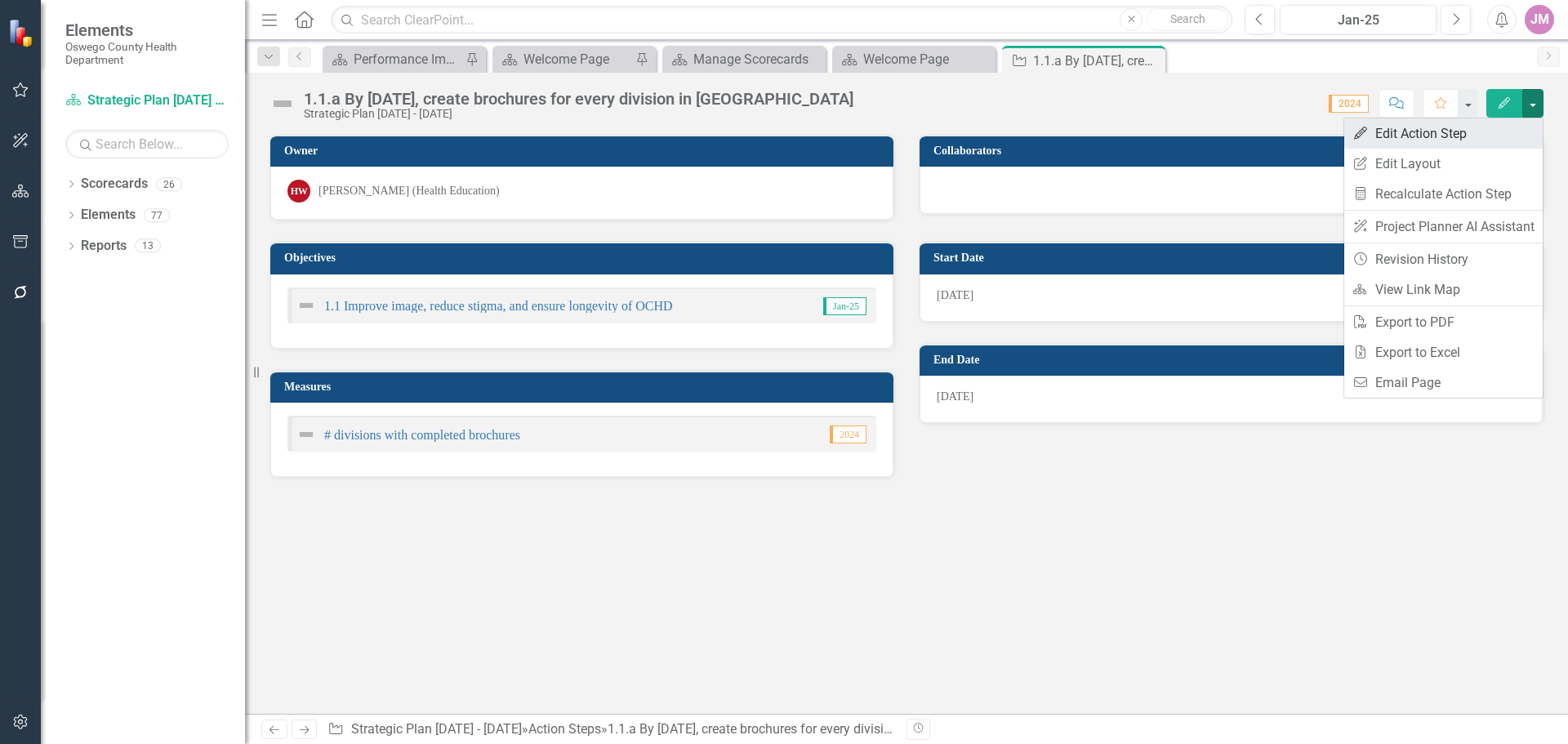
click at [1452, 131] on link "Edit Edit Action Step" at bounding box center [1443, 133] width 199 height 30
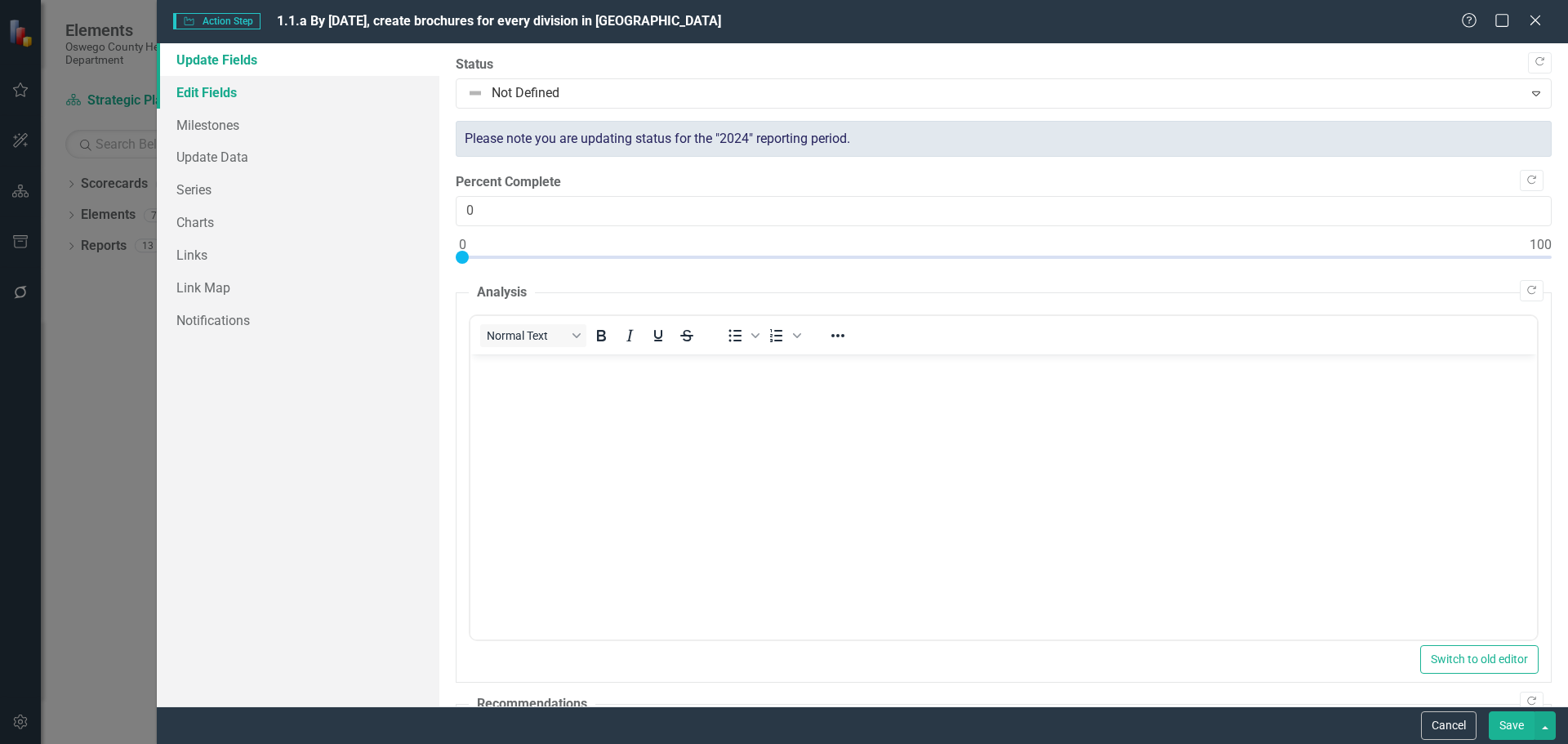
click at [242, 91] on link "Edit Fields" at bounding box center [298, 91] width 282 height 32
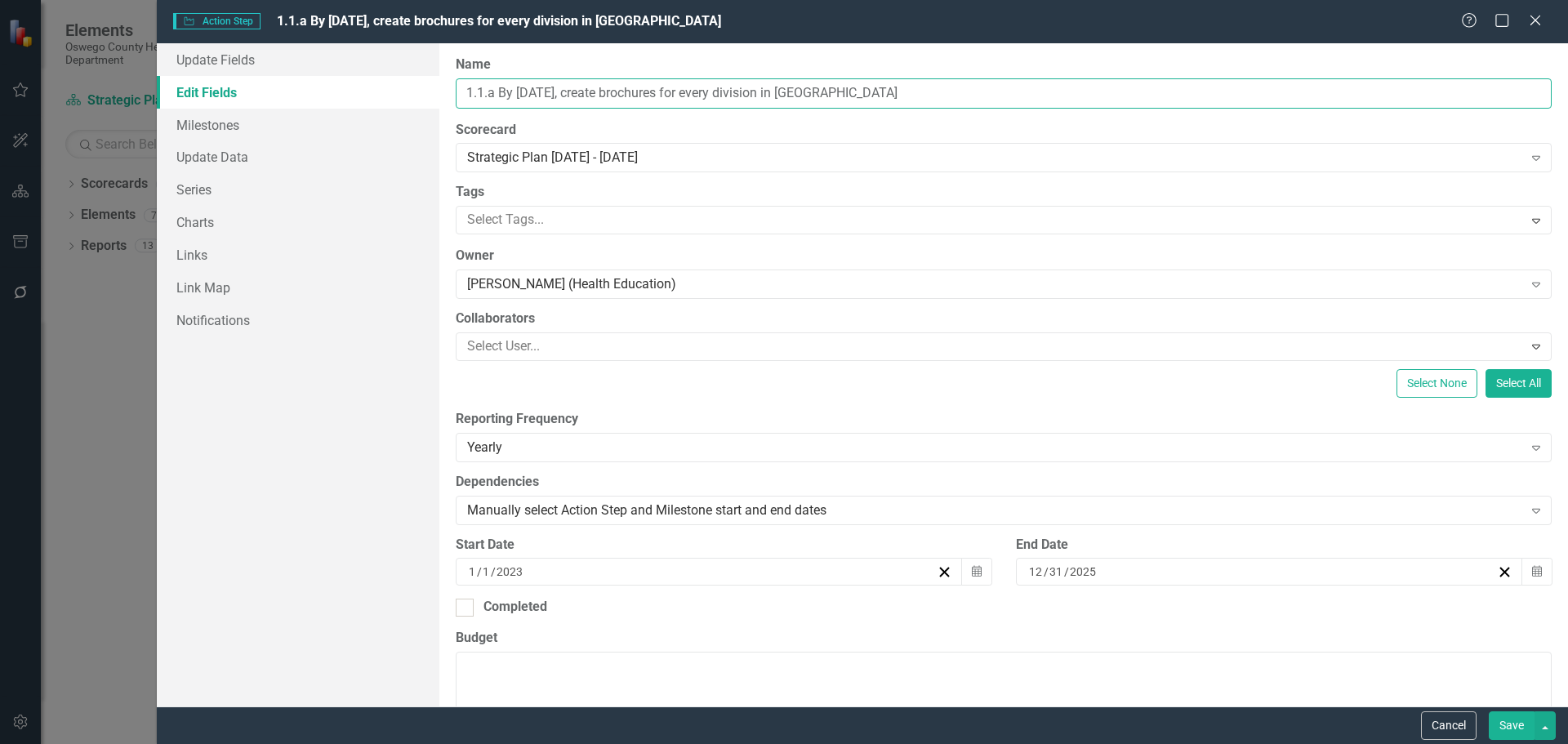
drag, startPoint x: 907, startPoint y: 90, endPoint x: 379, endPoint y: 91, distance: 528.0
click at [379, 91] on div "Update Fields Edit Fields Milestones Update Data Series Charts Links Link Map N…" at bounding box center [862, 375] width 1411 height 663
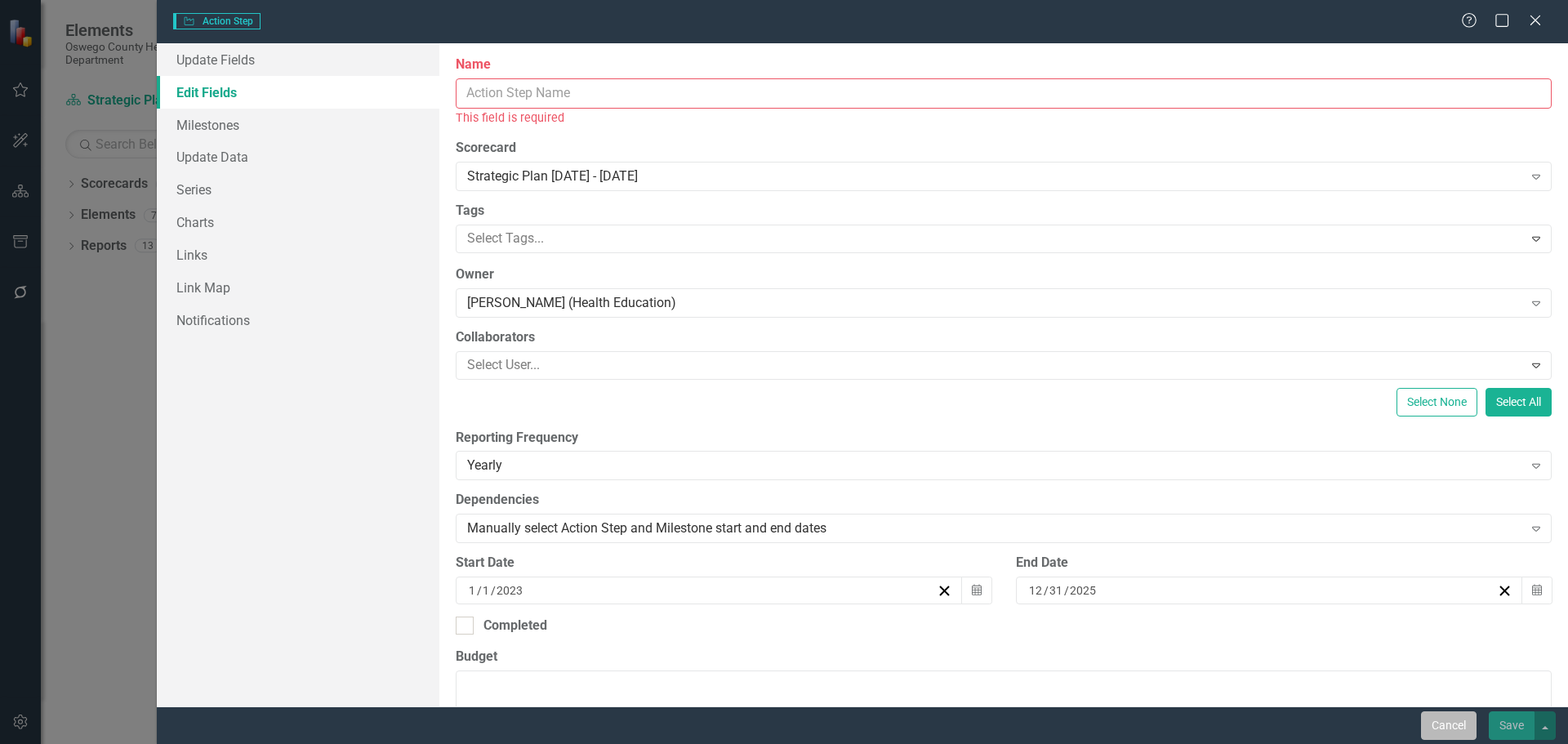
click at [1452, 730] on button "Cancel" at bounding box center [1449, 725] width 56 height 29
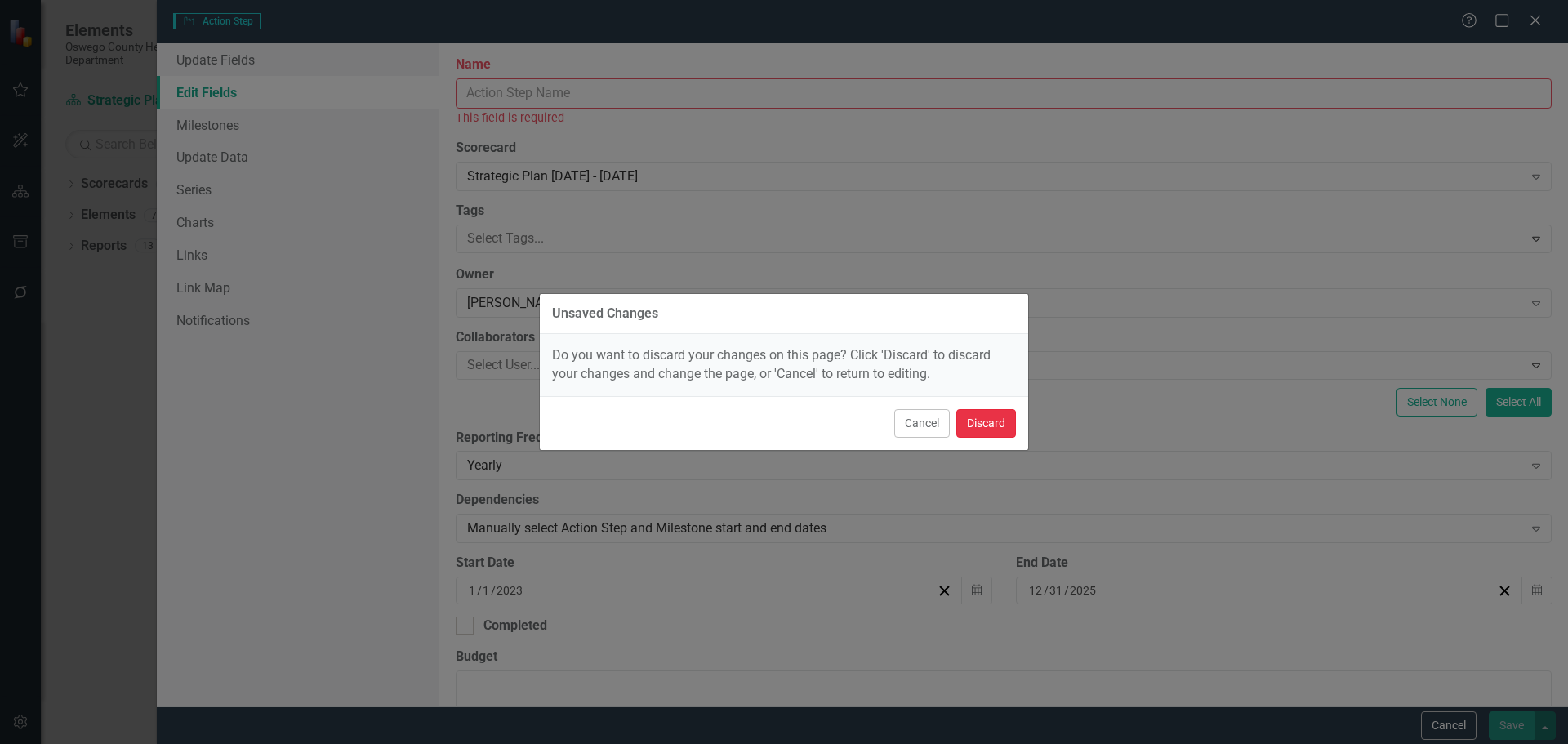
click at [999, 429] on button "Discard" at bounding box center [986, 423] width 59 height 29
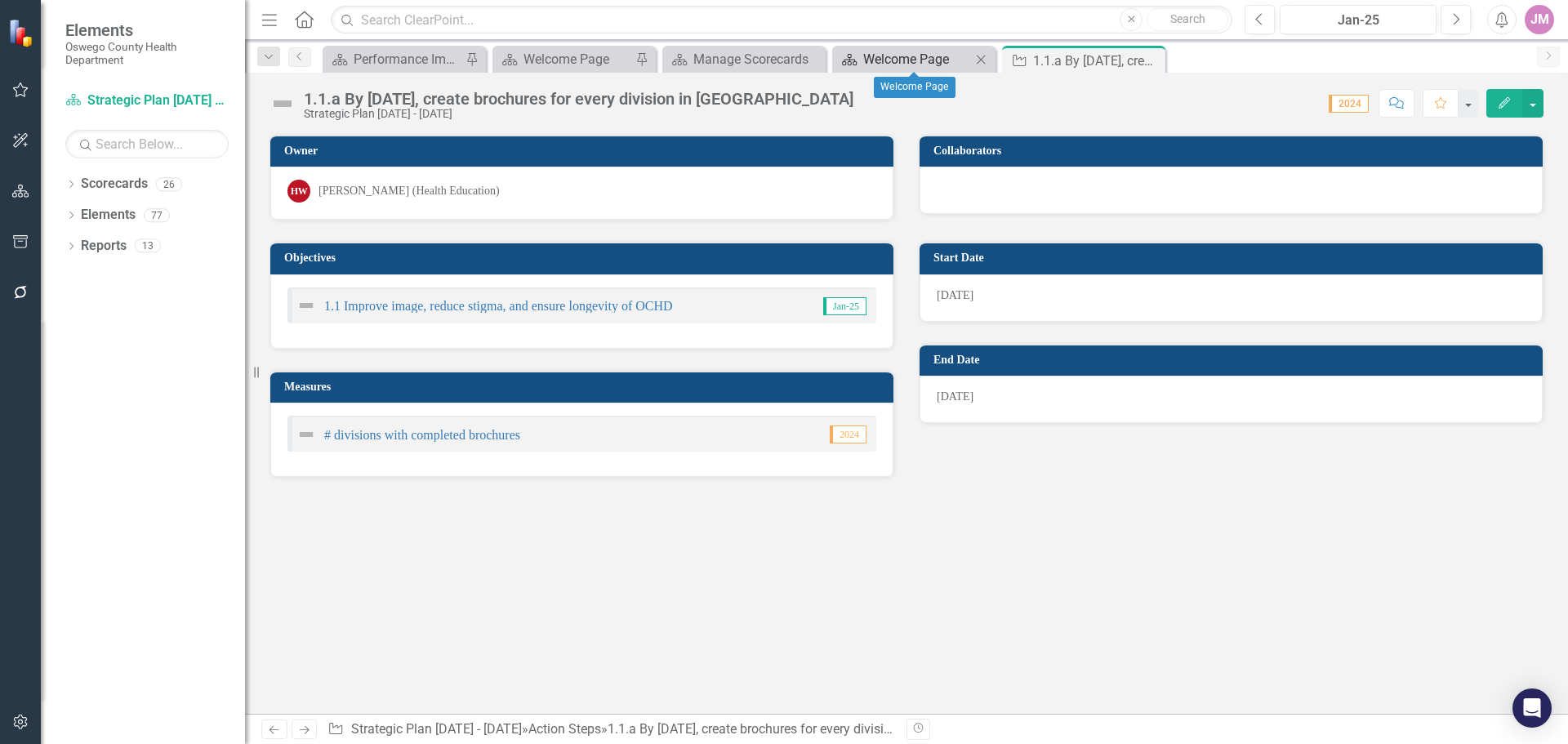
click at [874, 56] on div "Welcome Page" at bounding box center [917, 58] width 108 height 20
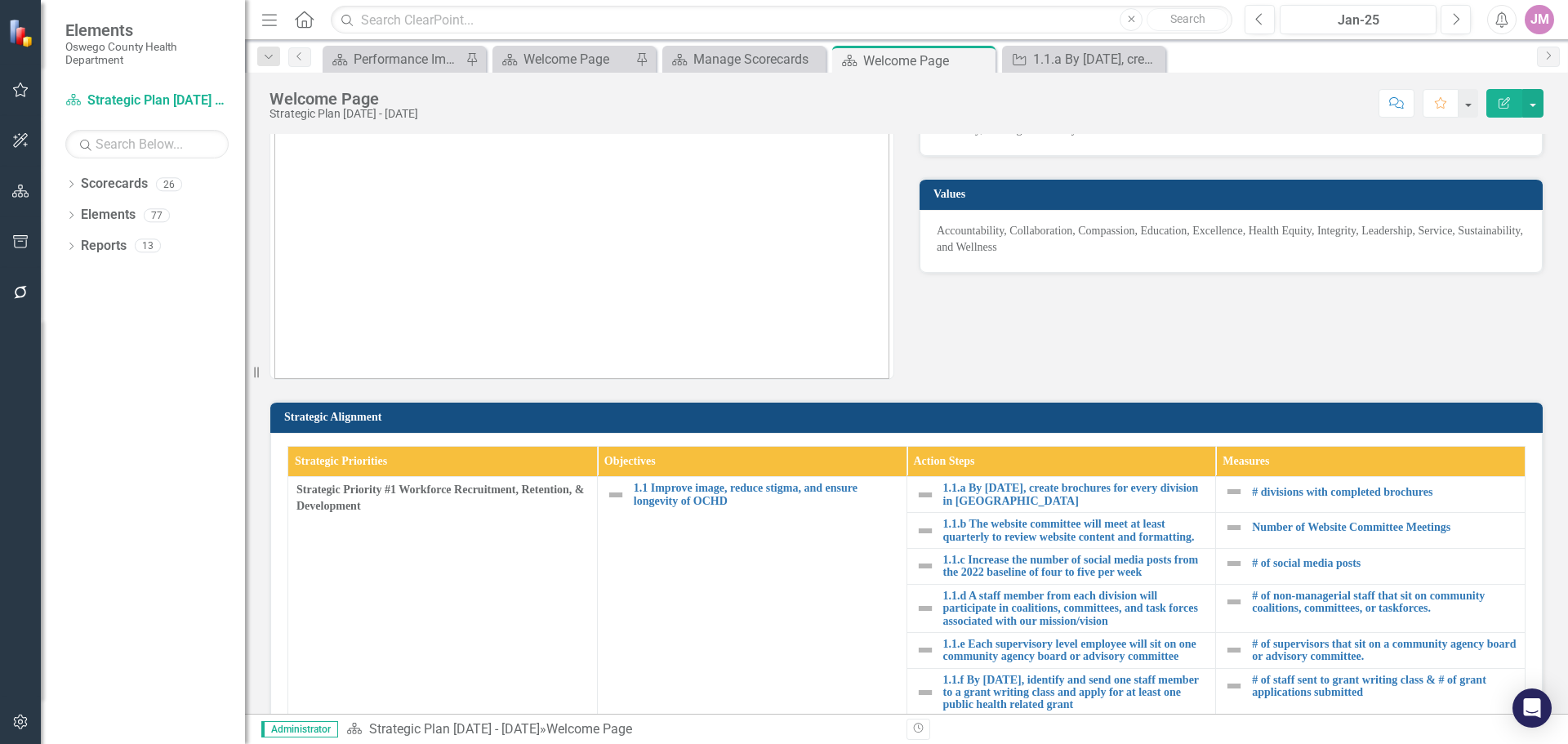
scroll to position [163, 0]
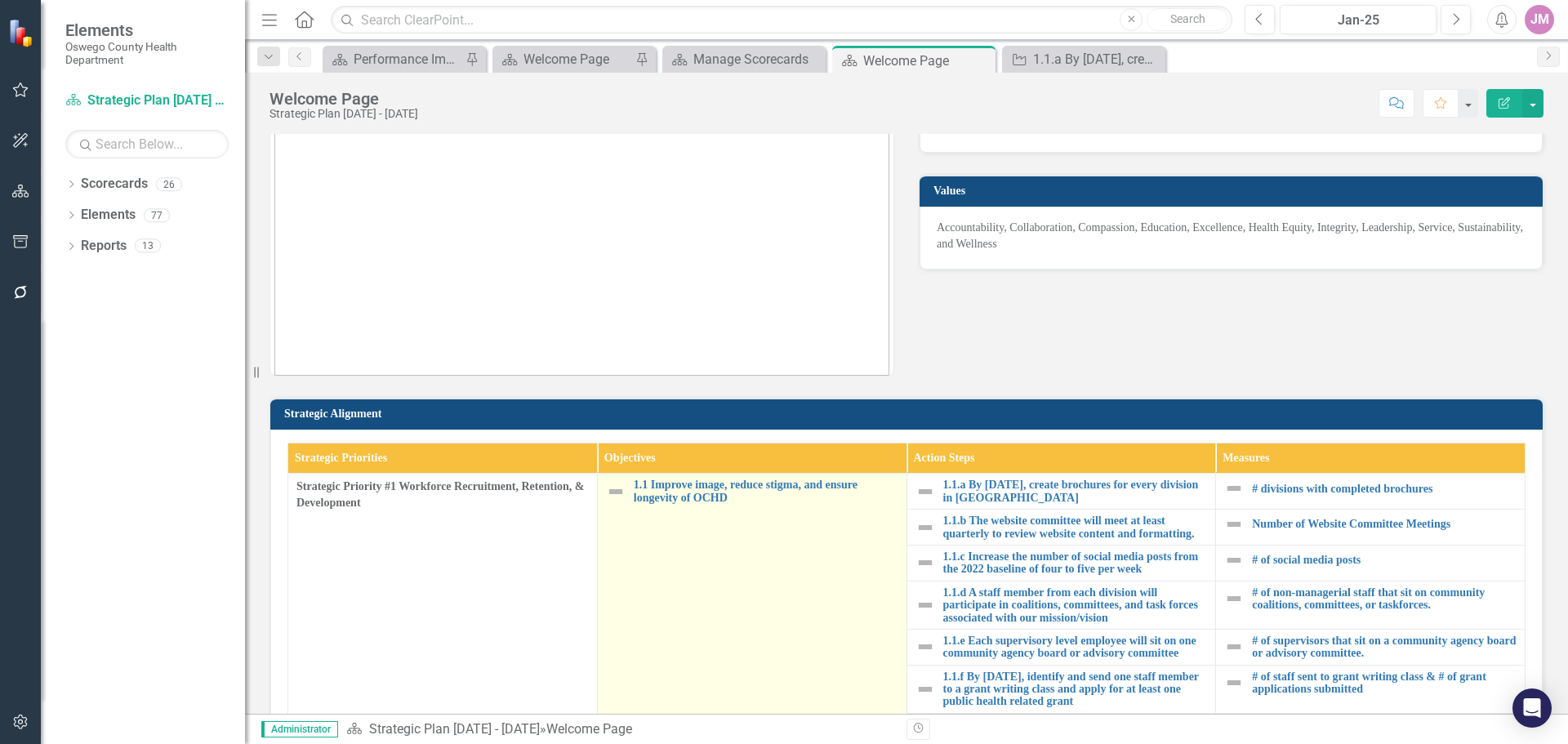
click at [712, 476] on td "1.1 Improve image, reduce stigma, and ensure longevity of OCHD Link Map View Li…" at bounding box center [751, 642] width 309 height 336
click at [711, 490] on link "1.1 Improve image, reduce stigma, and ensure longevity of OCHD" at bounding box center [766, 490] width 265 height 25
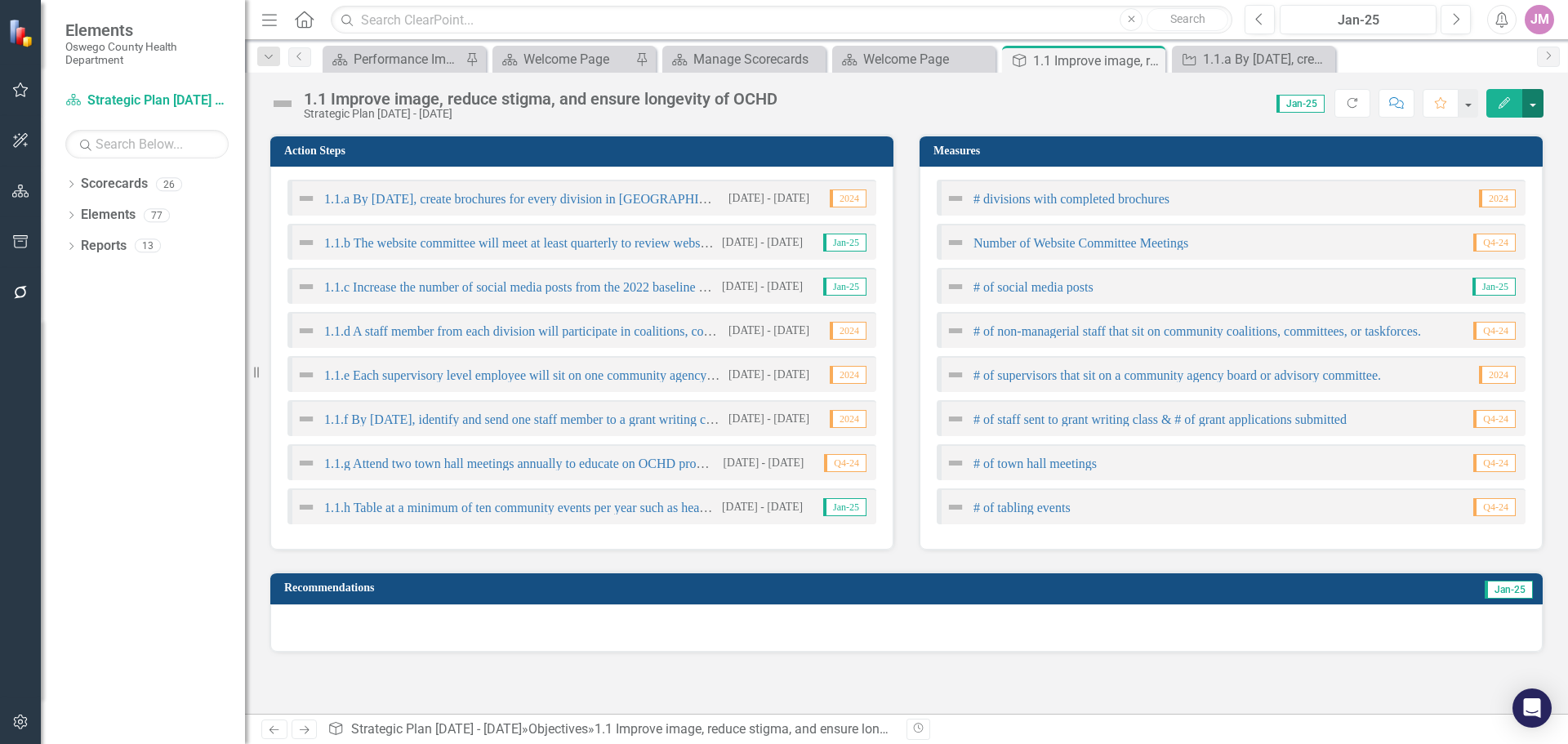
click at [1531, 110] on button "button" at bounding box center [1532, 103] width 21 height 29
click at [1488, 139] on link "Edit Edit Objective" at bounding box center [1477, 133] width 132 height 30
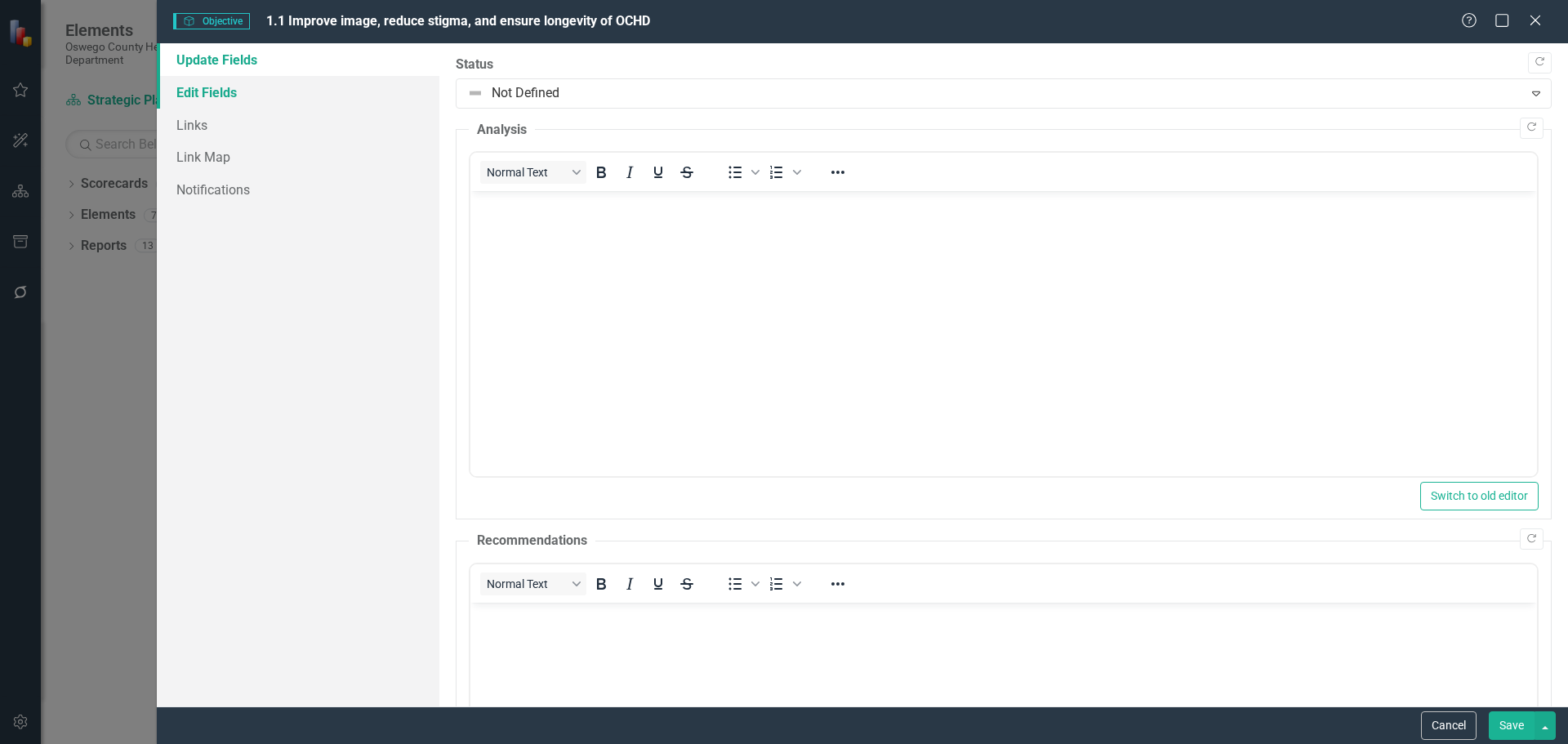
click at [226, 86] on link "Edit Fields" at bounding box center [298, 91] width 282 height 32
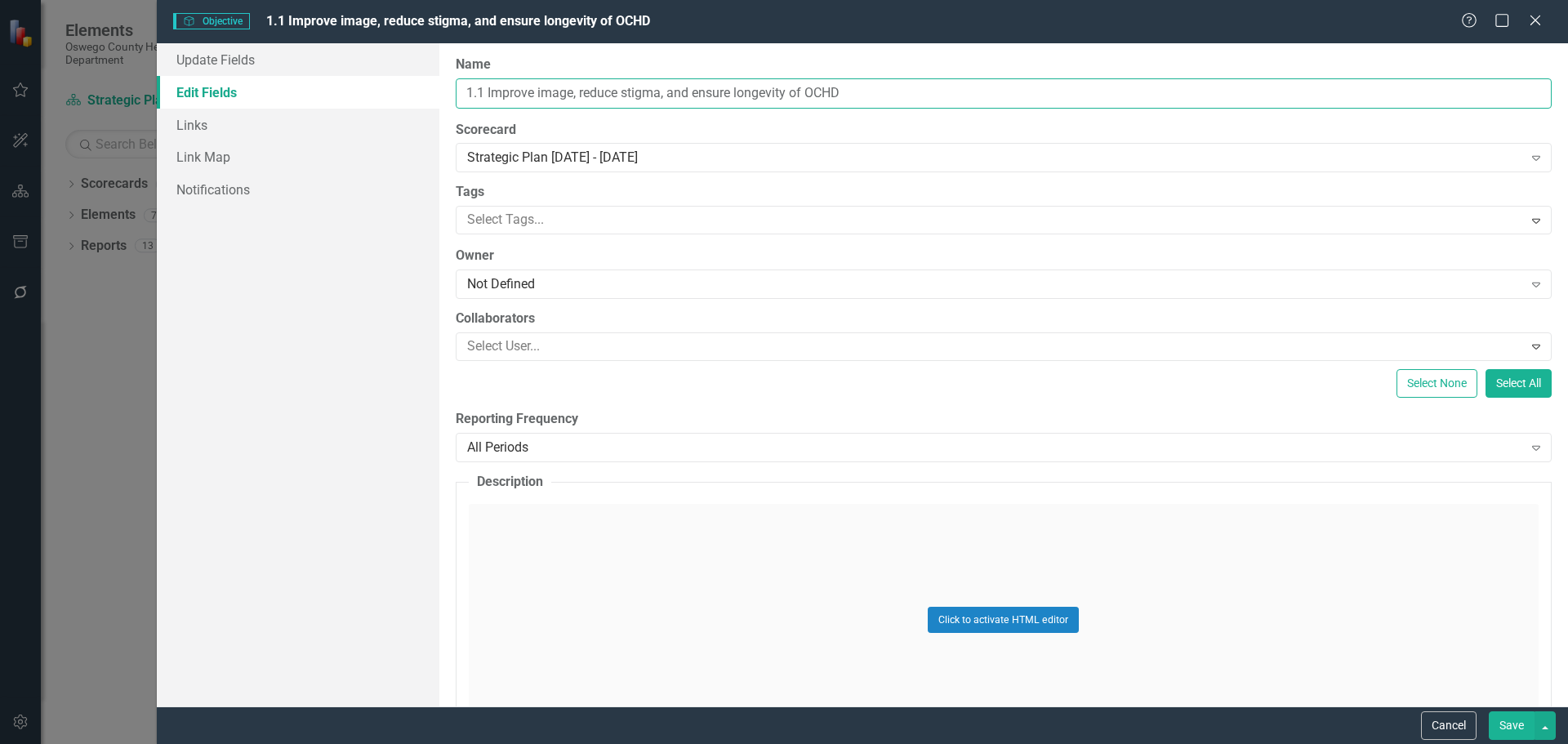
drag, startPoint x: 915, startPoint y: 85, endPoint x: 456, endPoint y: 97, distance: 459.2
click at [456, 97] on input "1.1 Improve image, reduce stigma, and ensure longevity of OCHD" at bounding box center [1004, 93] width 1096 height 30
paste input "Expand recruitment candidate pools for hard to fill roles by the end of 2026, f…"
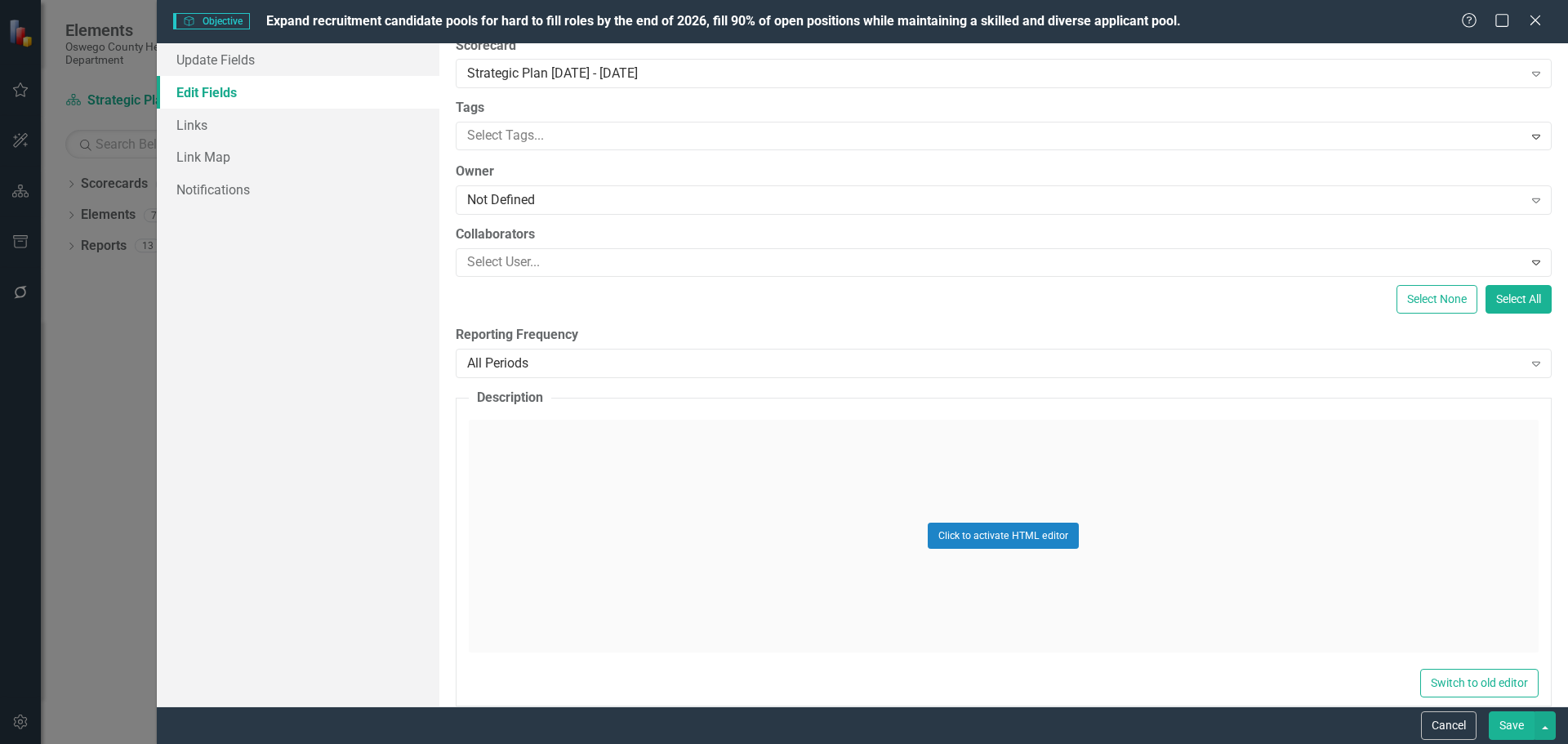
scroll to position [171, 0]
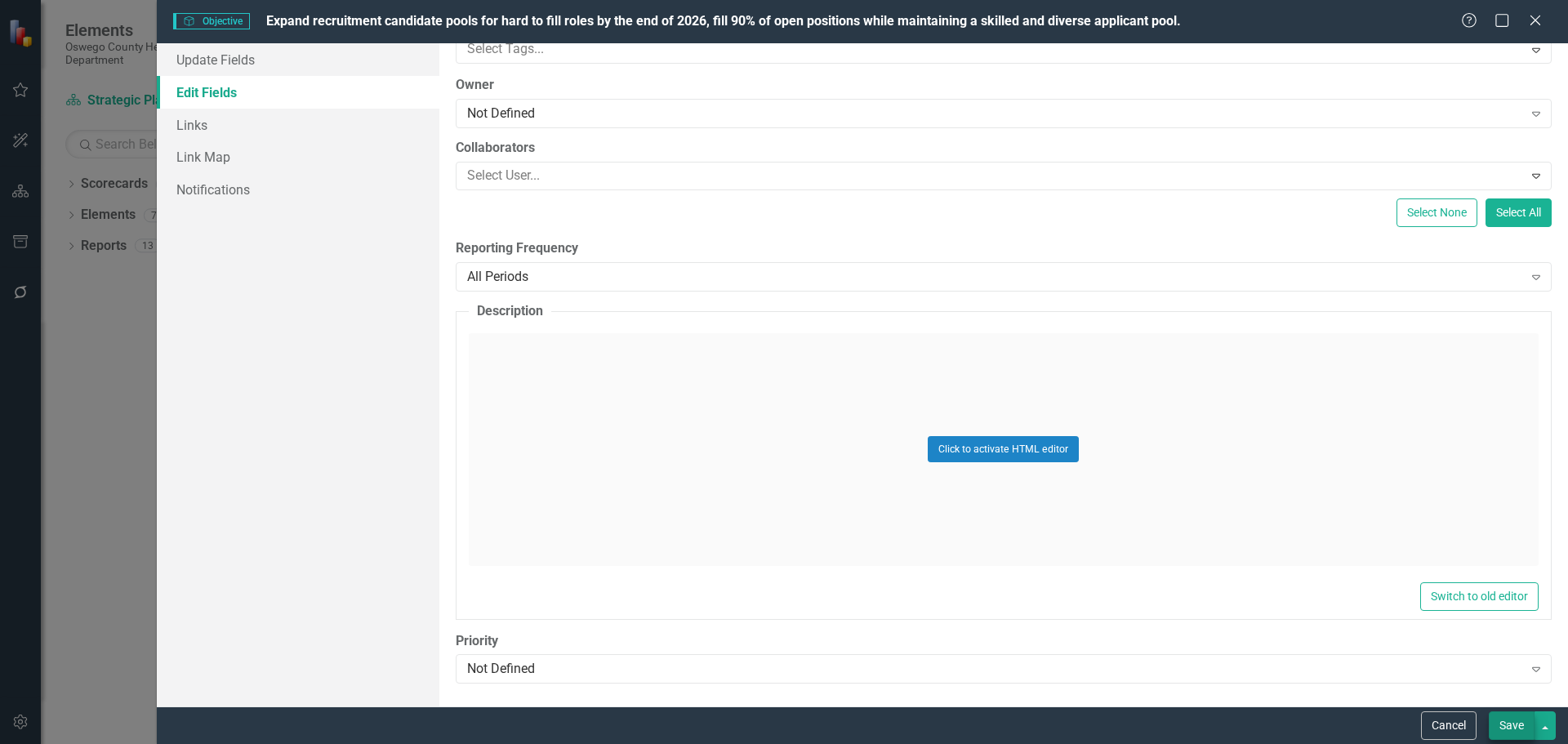
type input "Expand recruitment candidate pools for hard to fill roles by the end of 2026, f…"
click at [1500, 727] on button "Save" at bounding box center [1511, 725] width 45 height 29
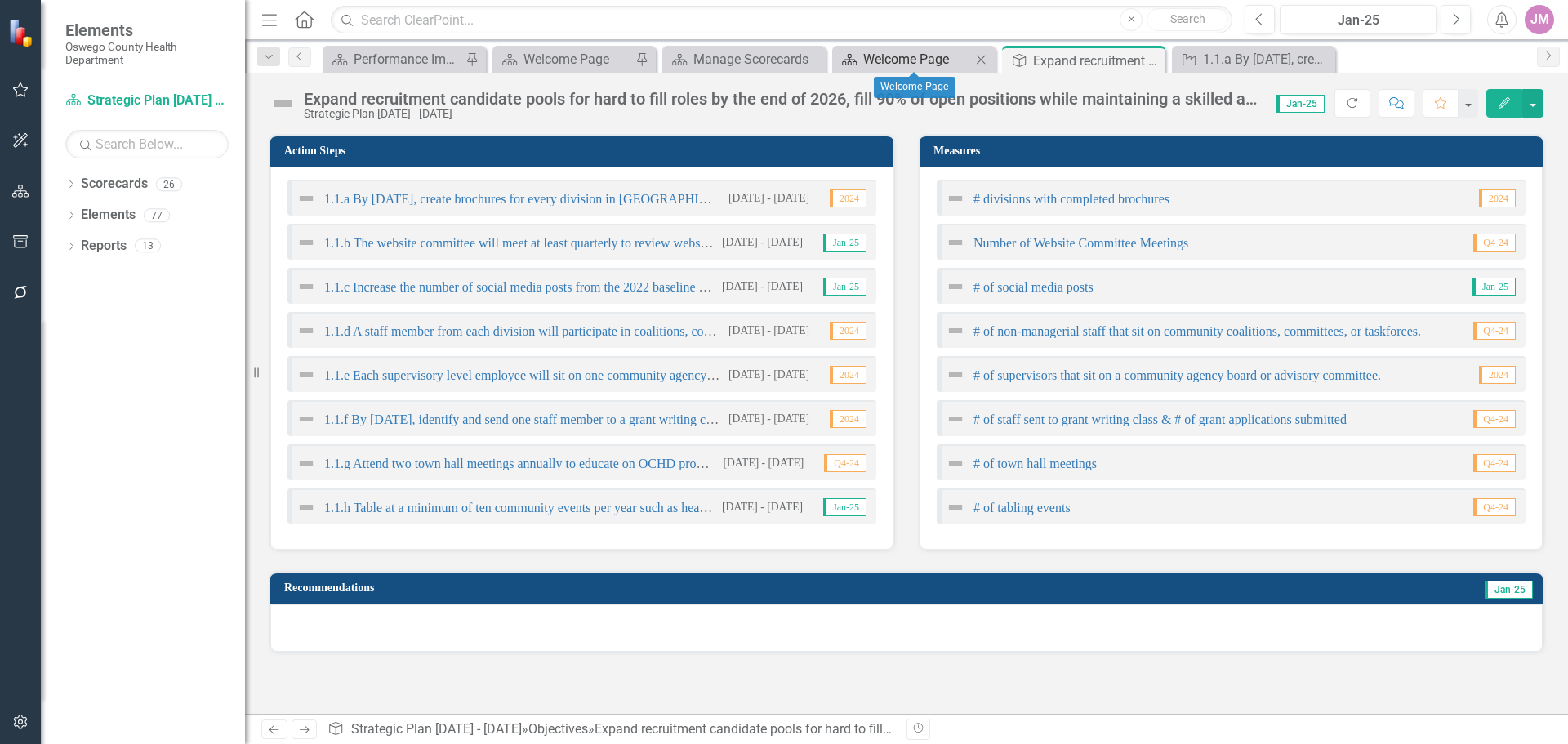
click at [936, 54] on div "Welcome Page" at bounding box center [917, 58] width 108 height 20
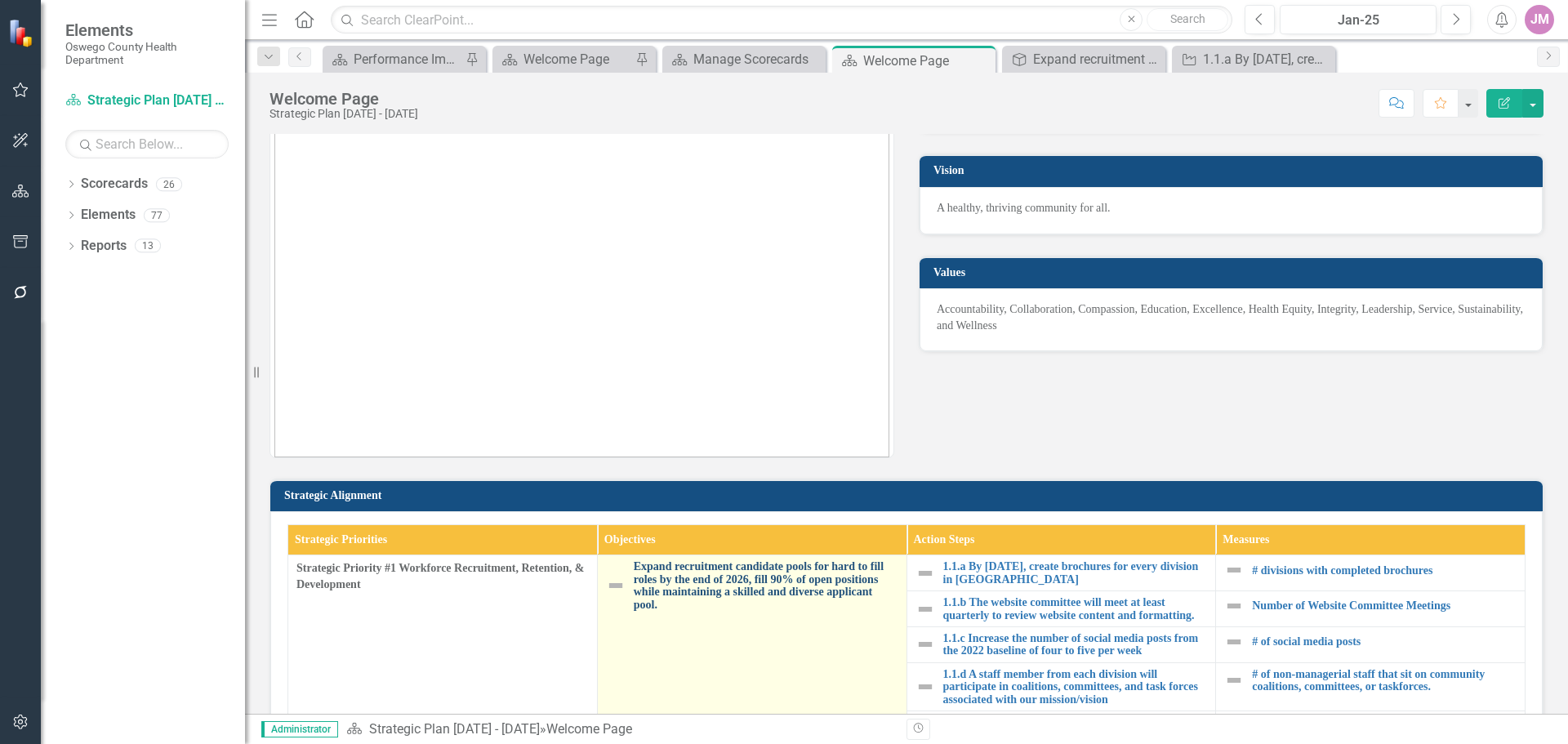
click at [731, 599] on link "Expand recruitment candidate pools for hard to fill roles by the end of 2026, f…" at bounding box center [766, 585] width 265 height 51
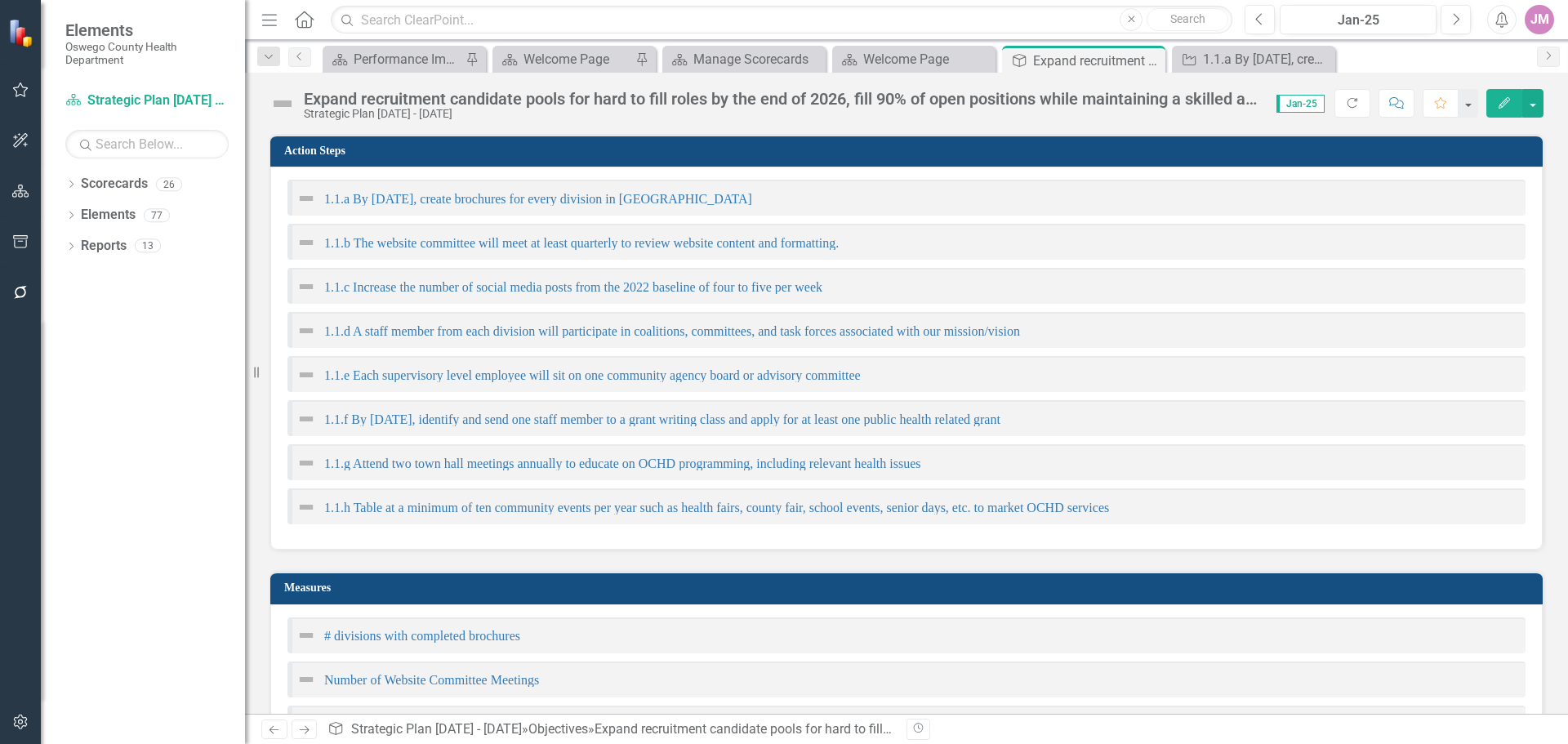
click at [731, 599] on td "Measures" at bounding box center [909, 590] width 1250 height 24
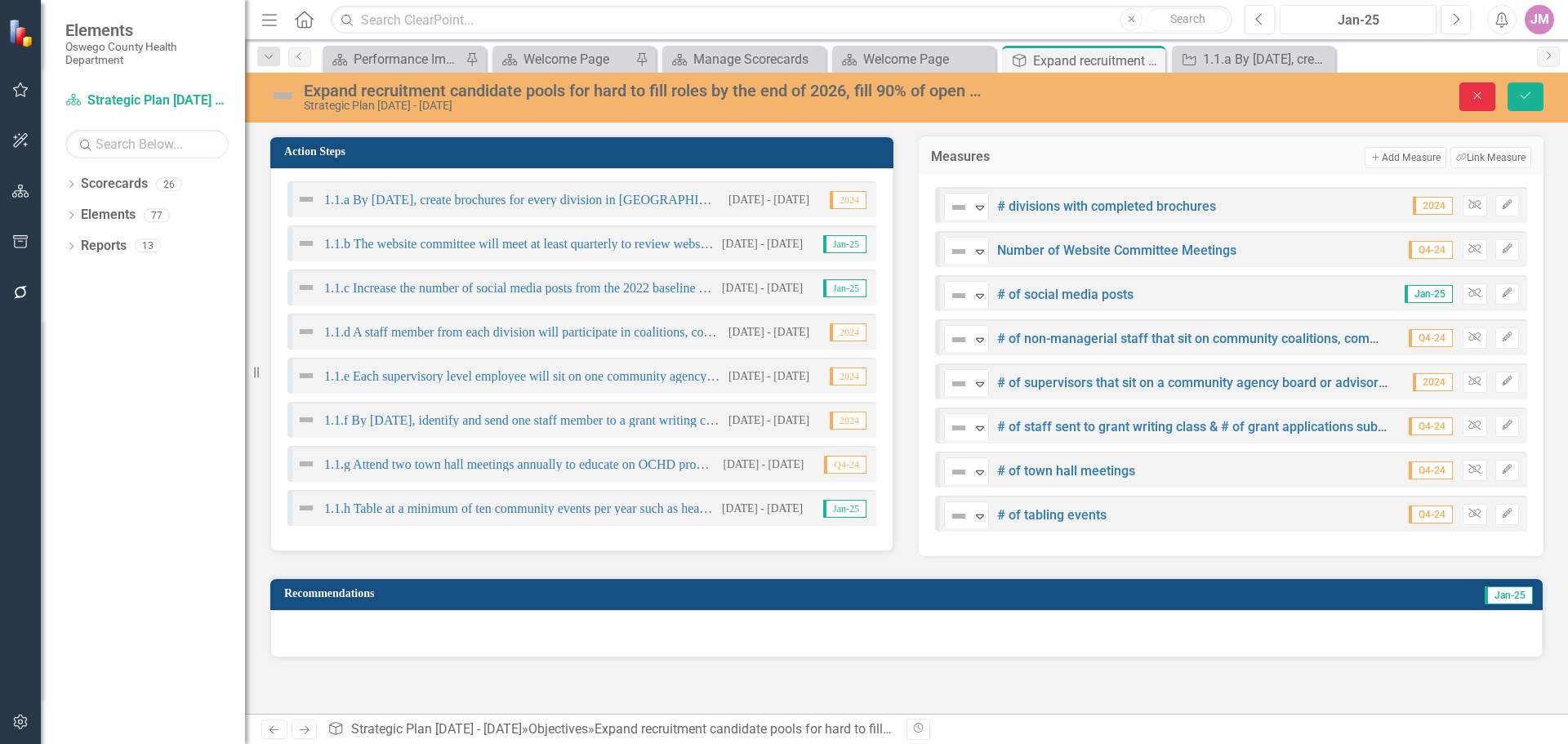
click at [1471, 91] on icon "Close" at bounding box center [1477, 95] width 15 height 11
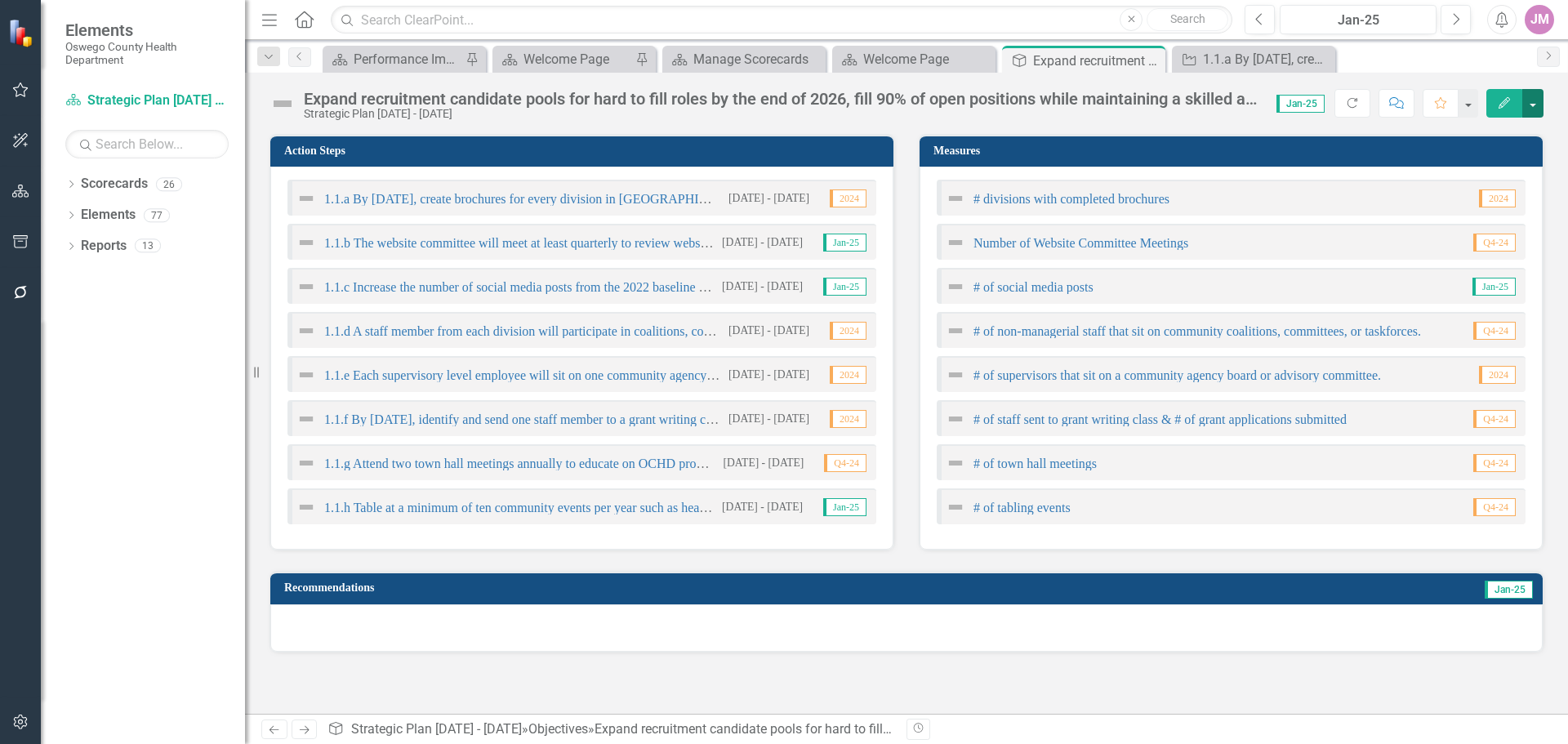
click at [1531, 105] on button "button" at bounding box center [1532, 103] width 21 height 29
click at [1484, 133] on link "Edit Edit Objective" at bounding box center [1477, 133] width 132 height 30
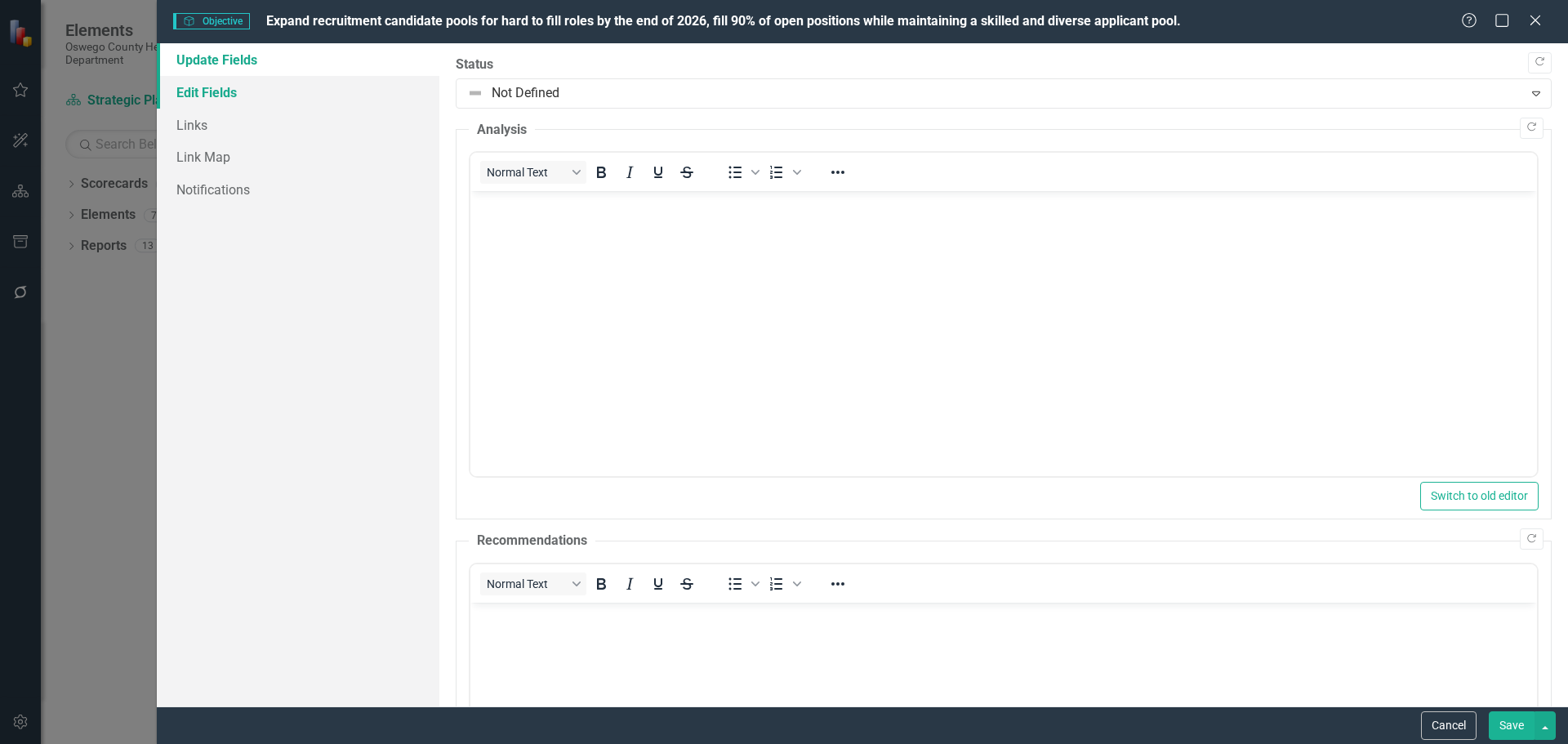
click at [246, 93] on link "Edit Fields" at bounding box center [298, 91] width 282 height 32
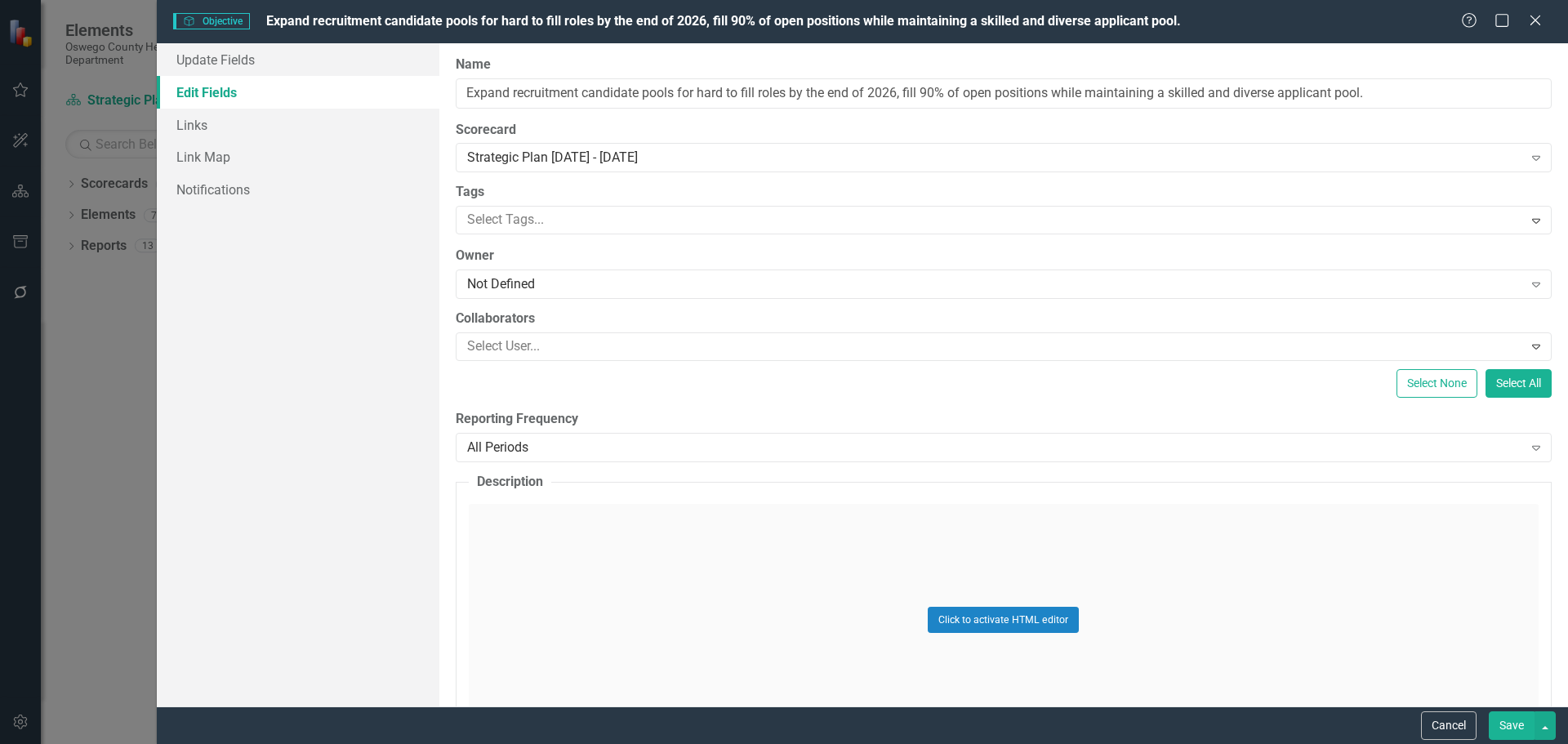
click at [1514, 738] on button "Save" at bounding box center [1511, 725] width 45 height 29
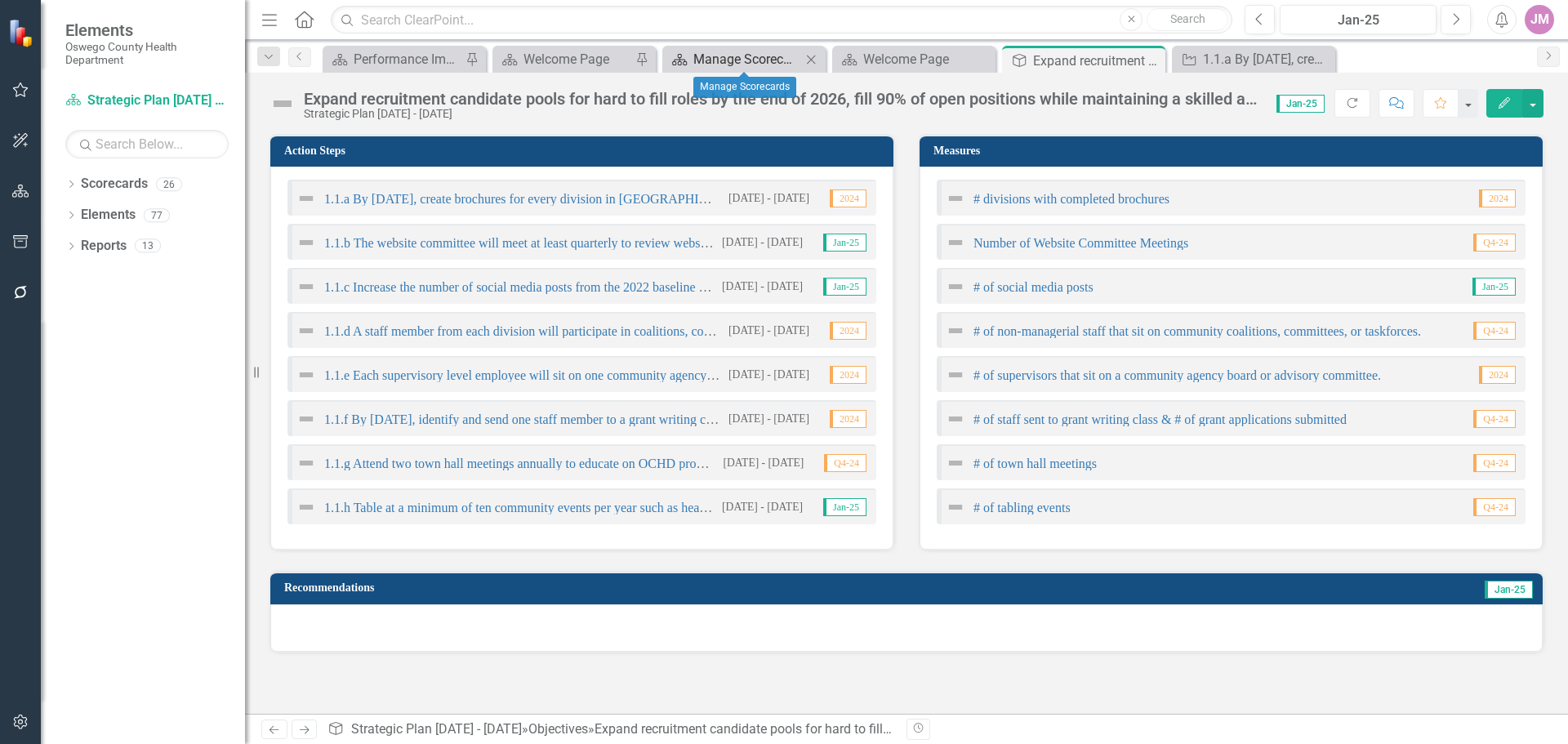
click at [747, 58] on div "Manage Scorecards" at bounding box center [747, 58] width 108 height 20
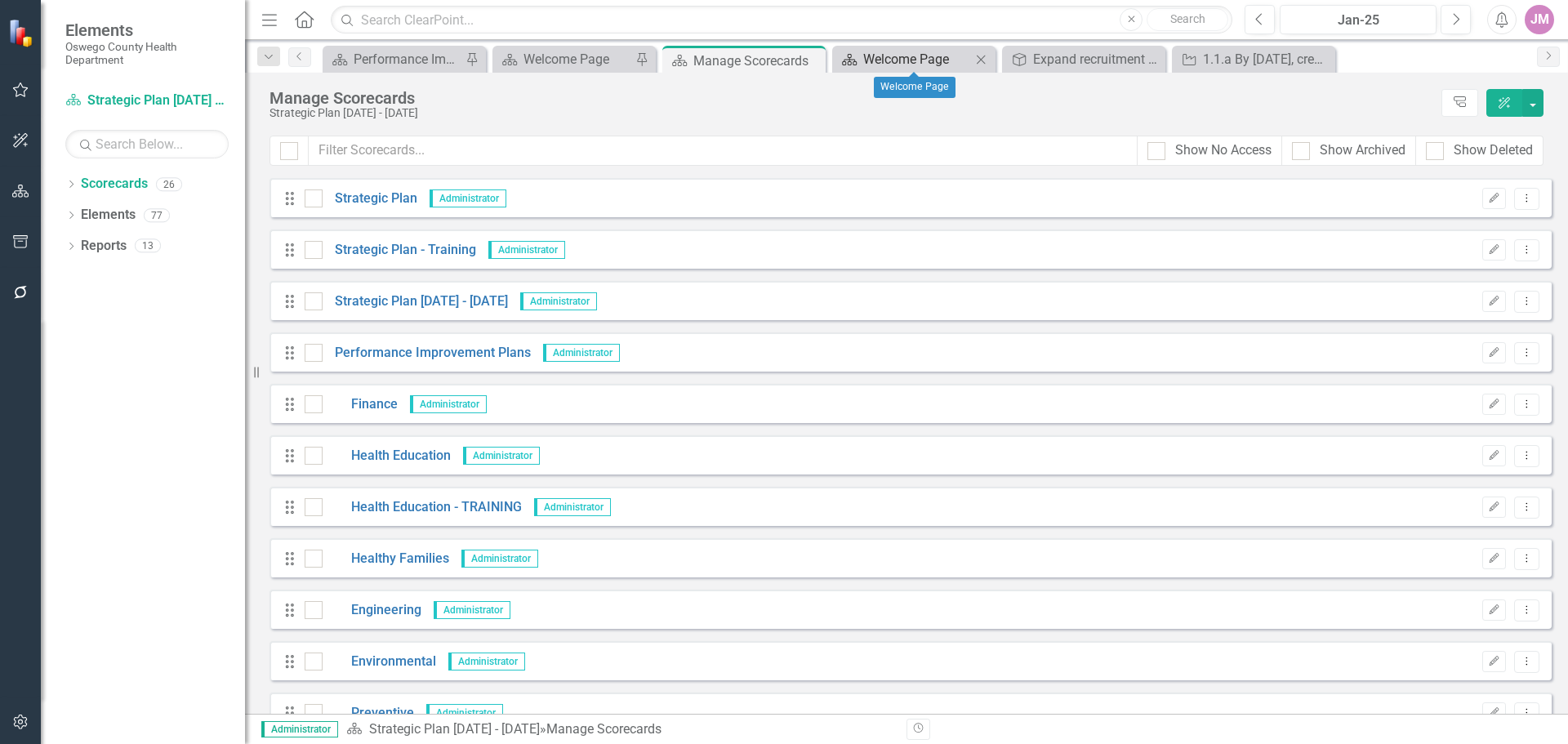
click at [893, 60] on div "Welcome Page" at bounding box center [917, 58] width 108 height 20
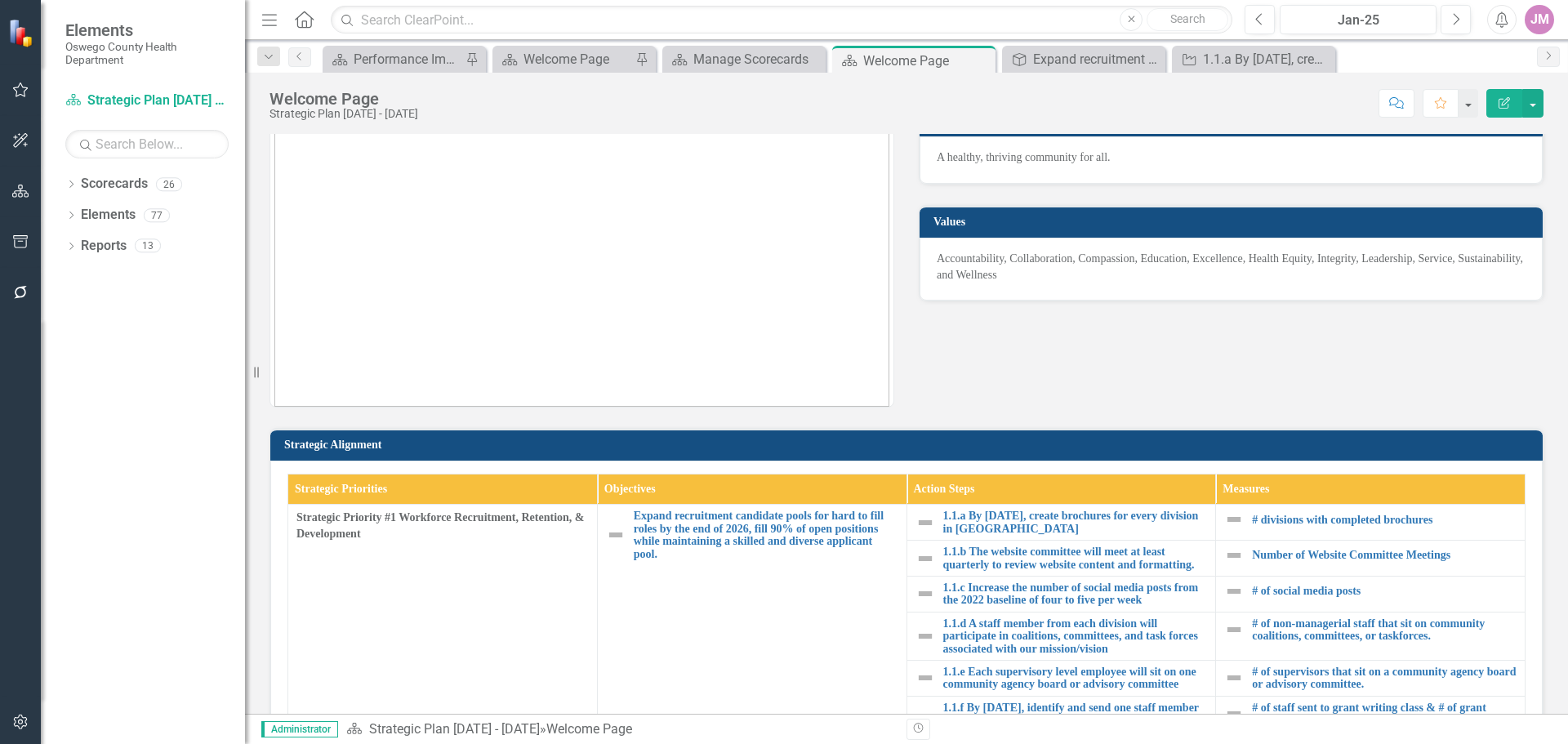
scroll to position [163, 0]
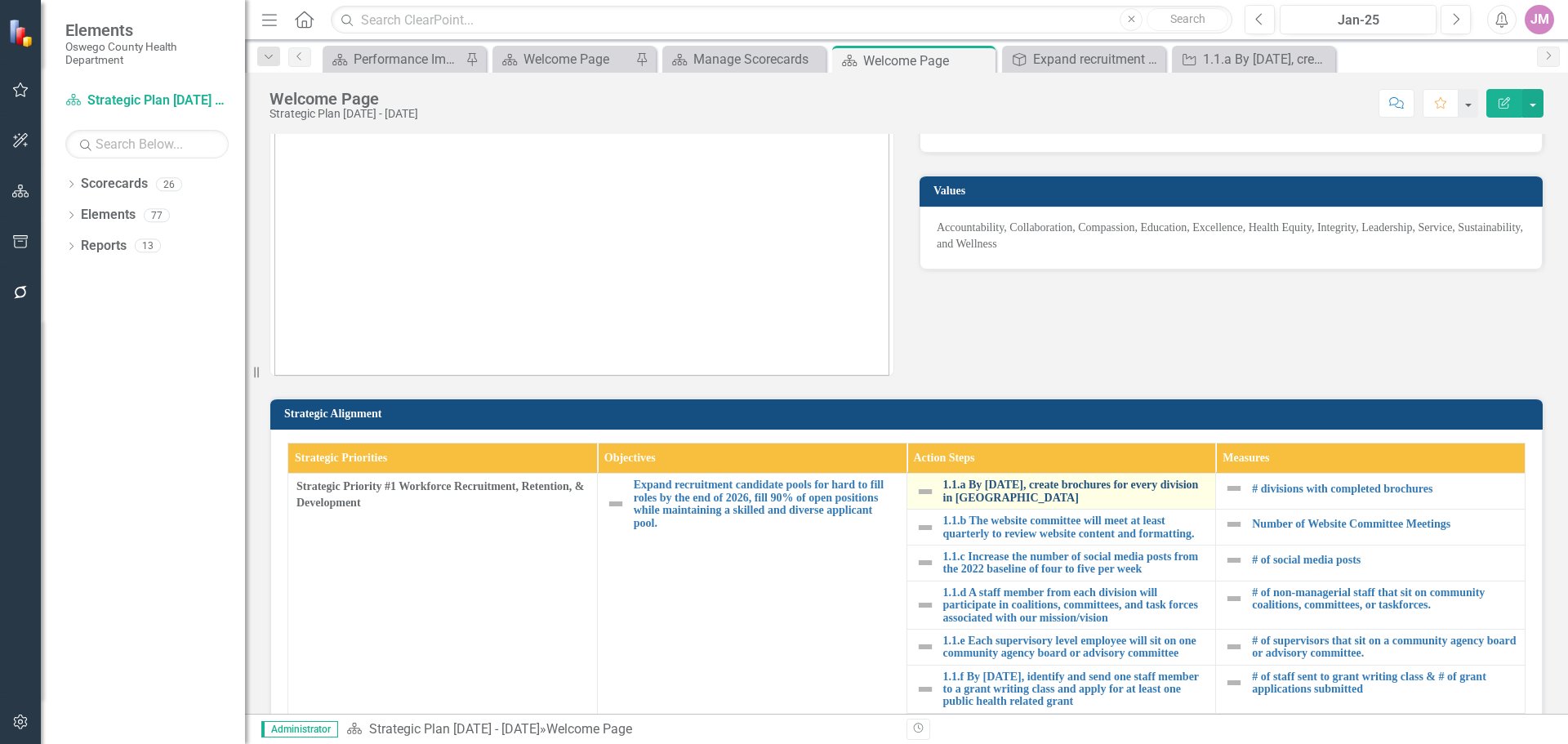
click at [1053, 491] on link "1.1.a By [DATE], create brochures for every division in [GEOGRAPHIC_DATA]" at bounding box center [1076, 490] width 265 height 25
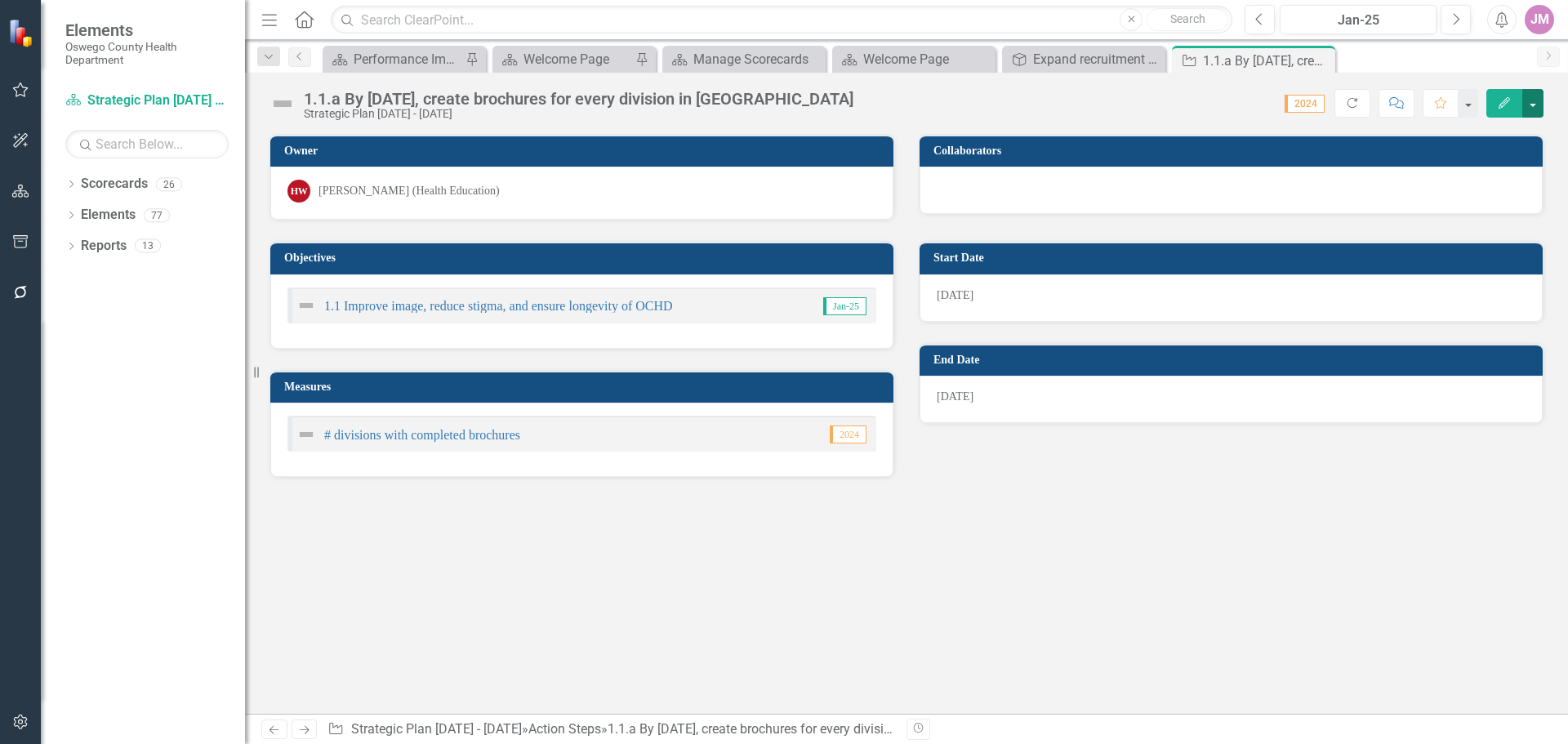
click at [1537, 110] on button "button" at bounding box center [1532, 103] width 21 height 29
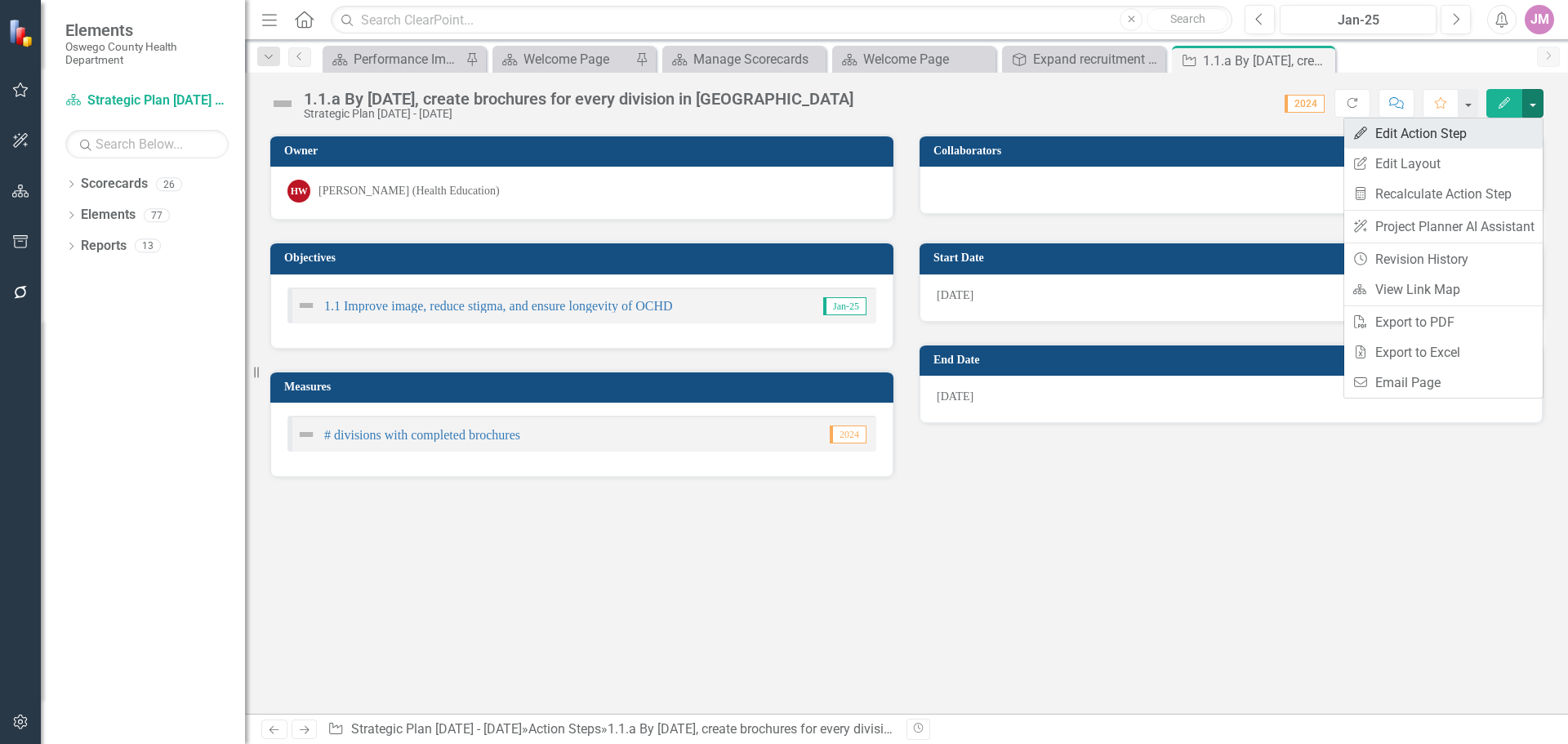
click at [1426, 132] on link "Edit Edit Action Step" at bounding box center [1443, 133] width 199 height 30
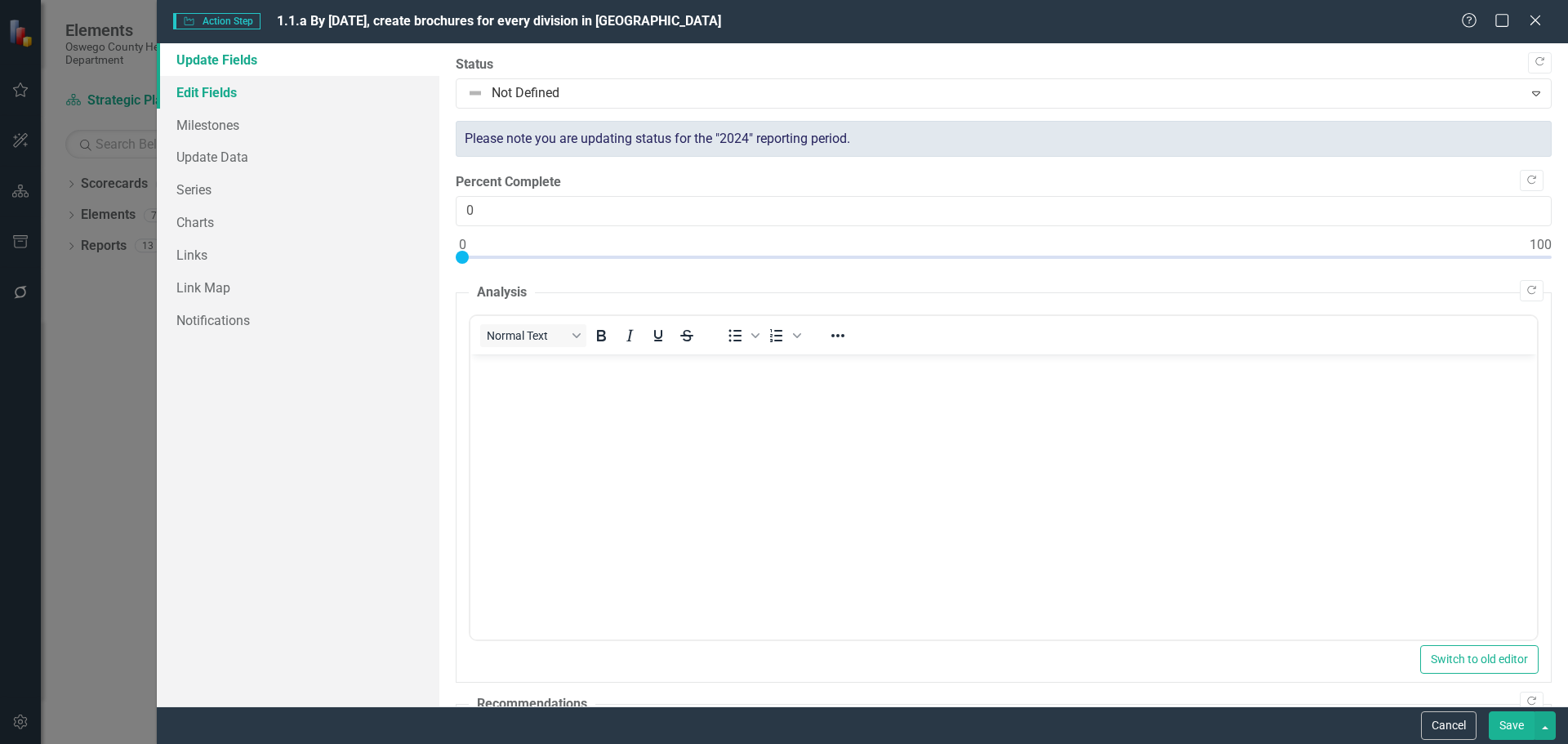
click at [222, 95] on link "Edit Fields" at bounding box center [298, 91] width 282 height 32
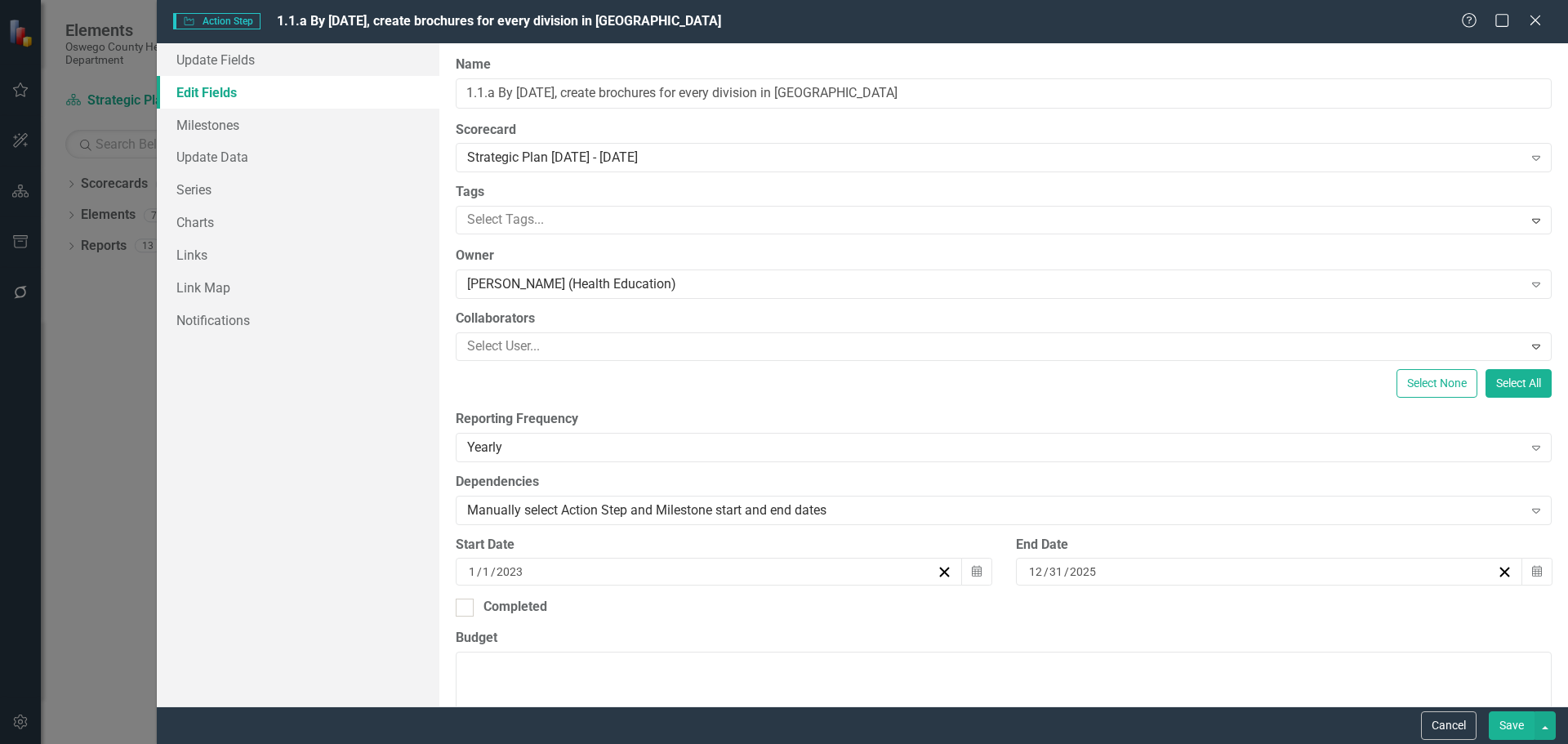
click at [885, 114] on div "ClearPoint Can Do More! How ClearPoint Can Help Close Enterprise plans can auto…" at bounding box center [1003, 375] width 1128 height 663
drag, startPoint x: 910, startPoint y: 87, endPoint x: 356, endPoint y: 78, distance: 554.1
click at [356, 78] on div "Update Fields Edit Fields Milestones Update Data Series Charts Links Link Map N…" at bounding box center [862, 375] width 1411 height 663
paste input "Partner with local schools, universities, and professional organizations to cre…"
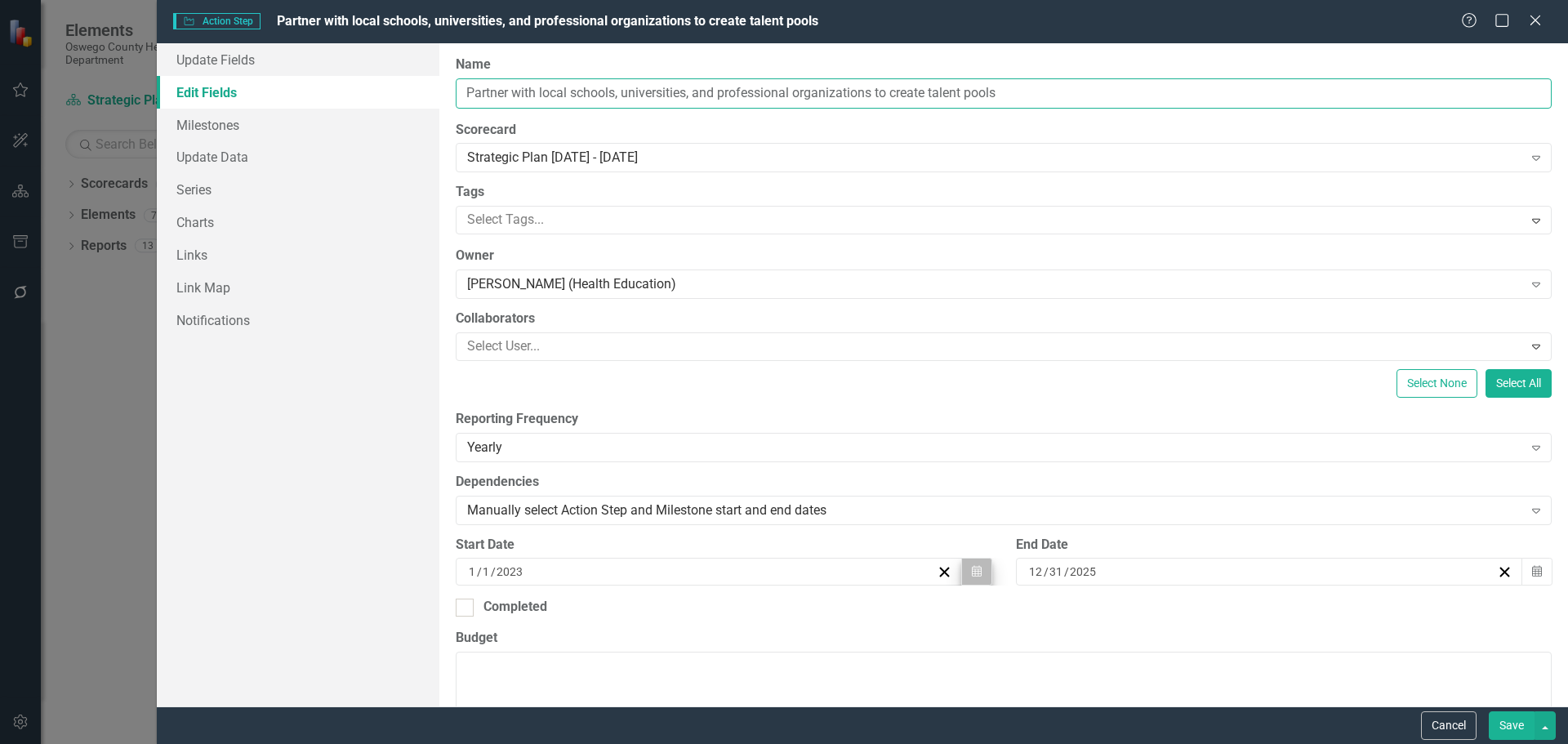
type input "Partner with local schools, universities, and professional organizations to cre…"
click at [981, 572] on button "Calendar" at bounding box center [977, 572] width 31 height 28
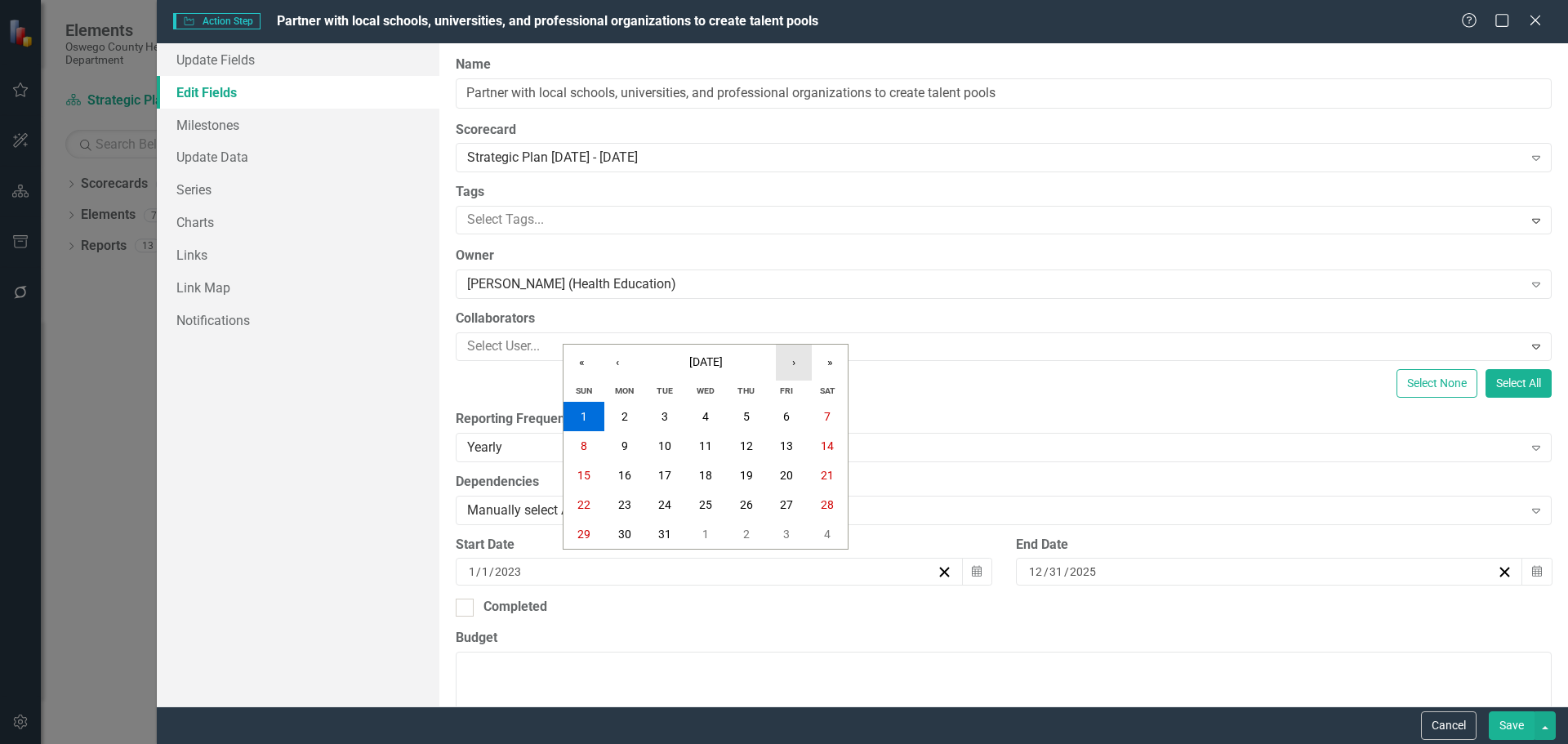
click at [803, 362] on button "›" at bounding box center [793, 362] width 36 height 36
click at [830, 362] on button "»" at bounding box center [829, 362] width 36 height 36
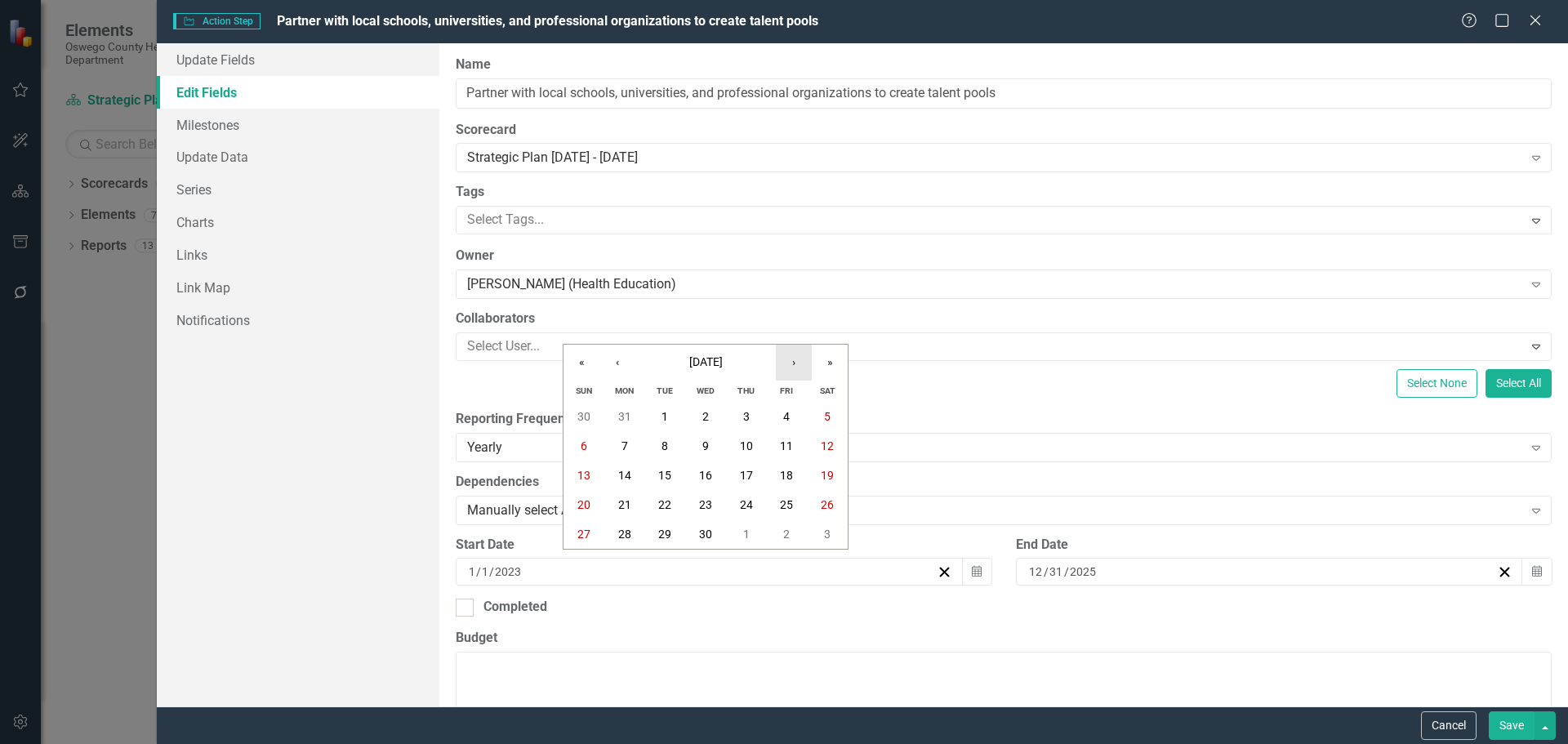
click at [794, 362] on button "›" at bounding box center [793, 362] width 36 height 36
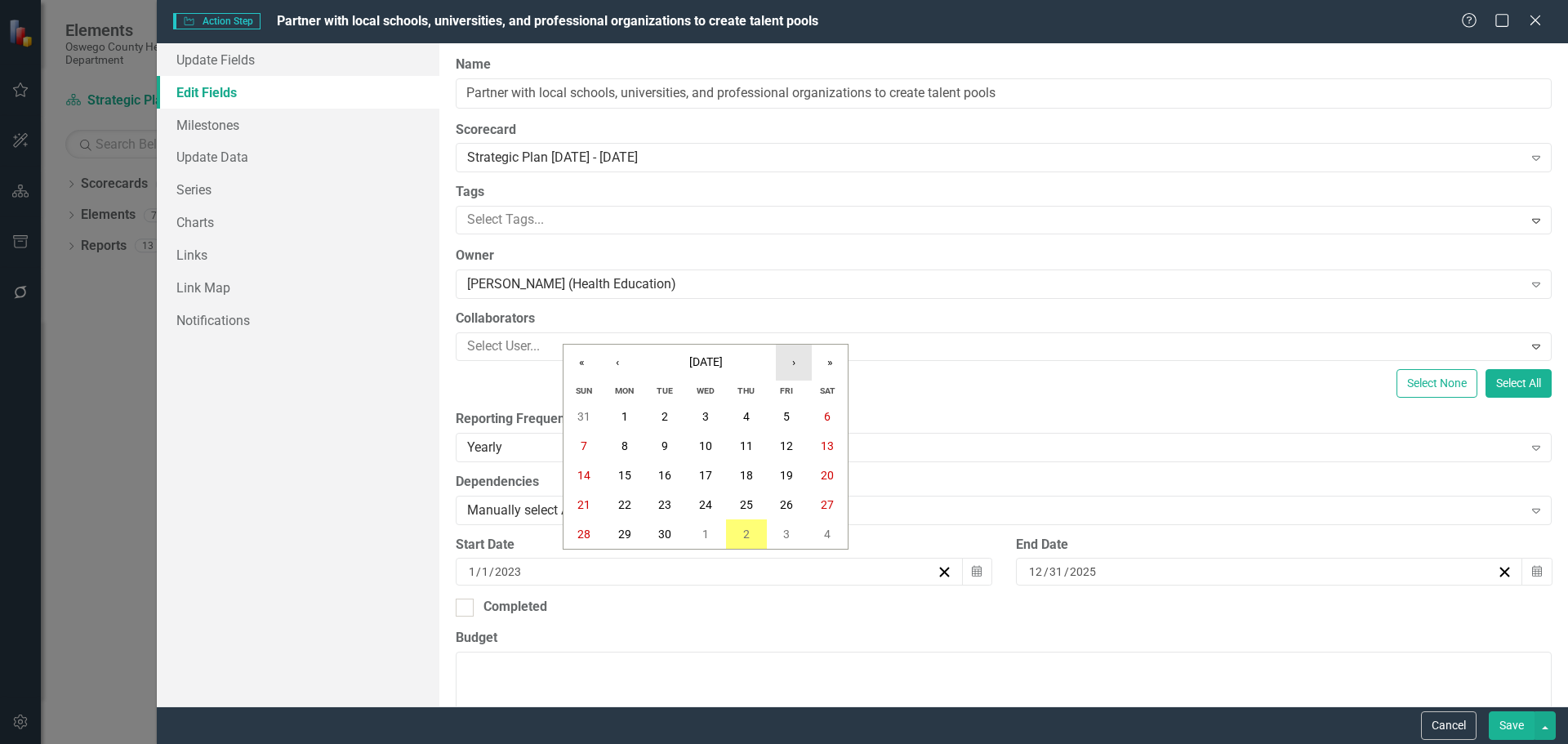
click at [794, 362] on button "›" at bounding box center [793, 362] width 36 height 36
click at [743, 414] on abbr "1" at bounding box center [746, 416] width 6 height 13
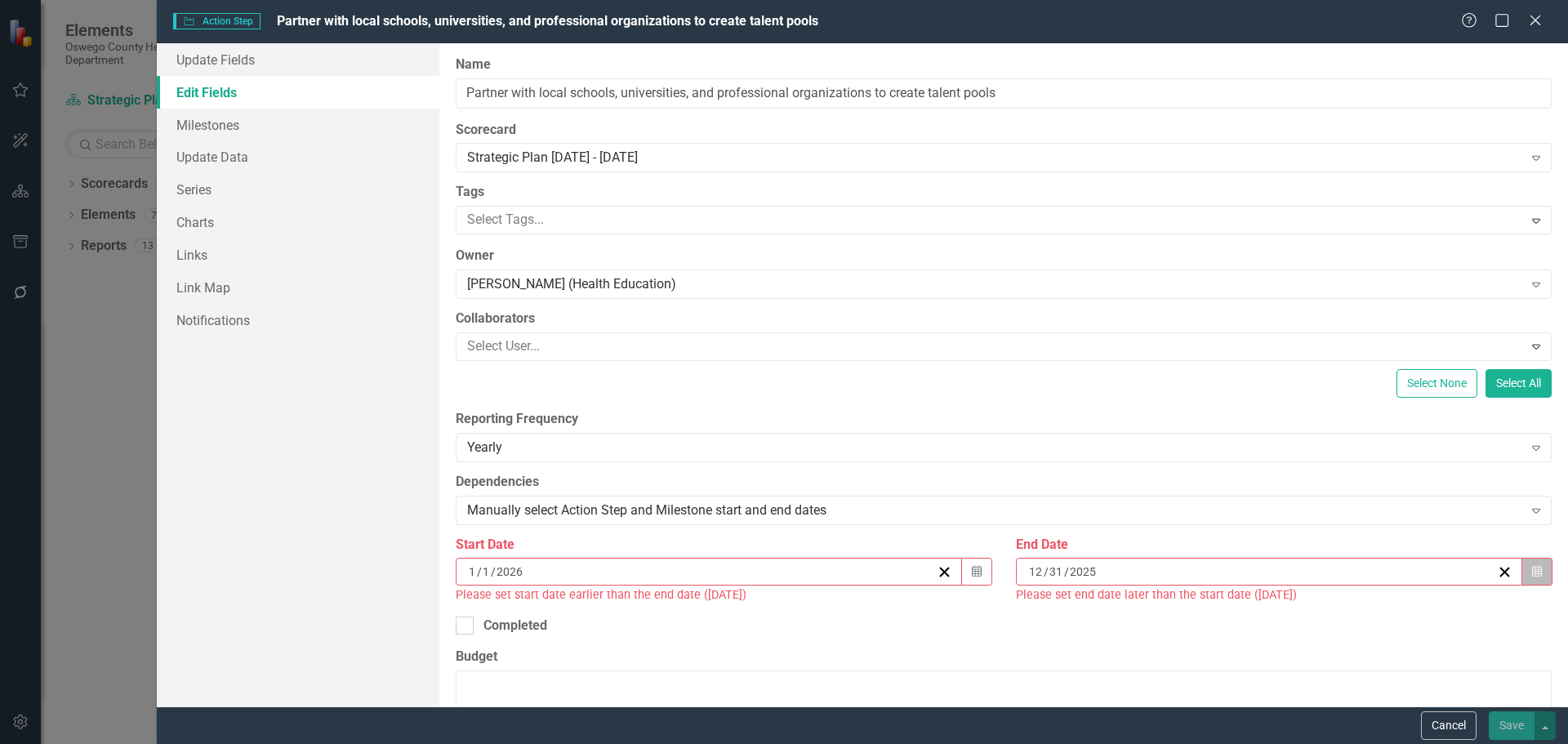
click at [1531, 576] on button "Calendar" at bounding box center [1537, 572] width 31 height 28
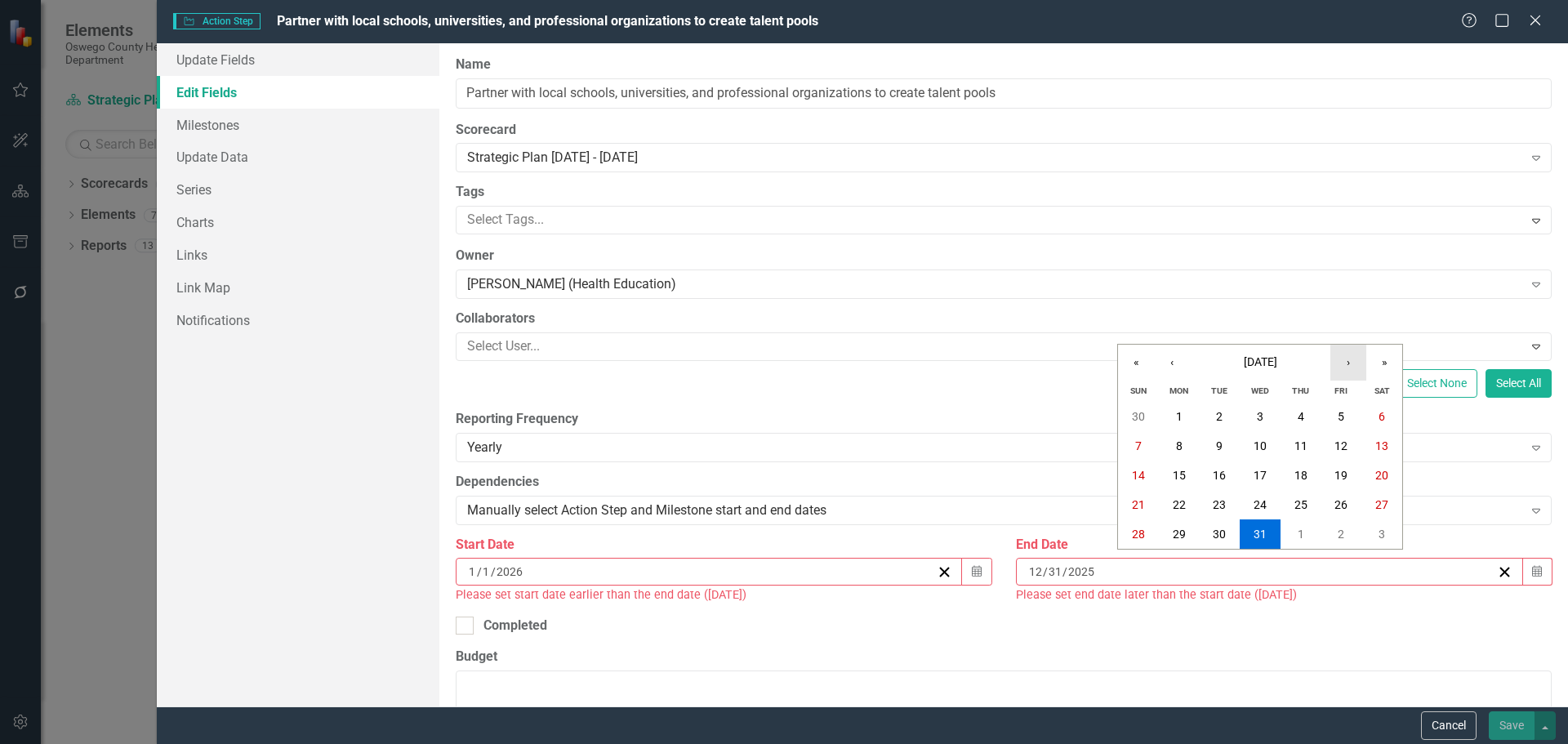
click at [1349, 366] on button "›" at bounding box center [1348, 362] width 36 height 36
click at [1349, 364] on button "›" at bounding box center [1348, 362] width 36 height 36
click at [1388, 365] on button "»" at bounding box center [1383, 362] width 36 height 36
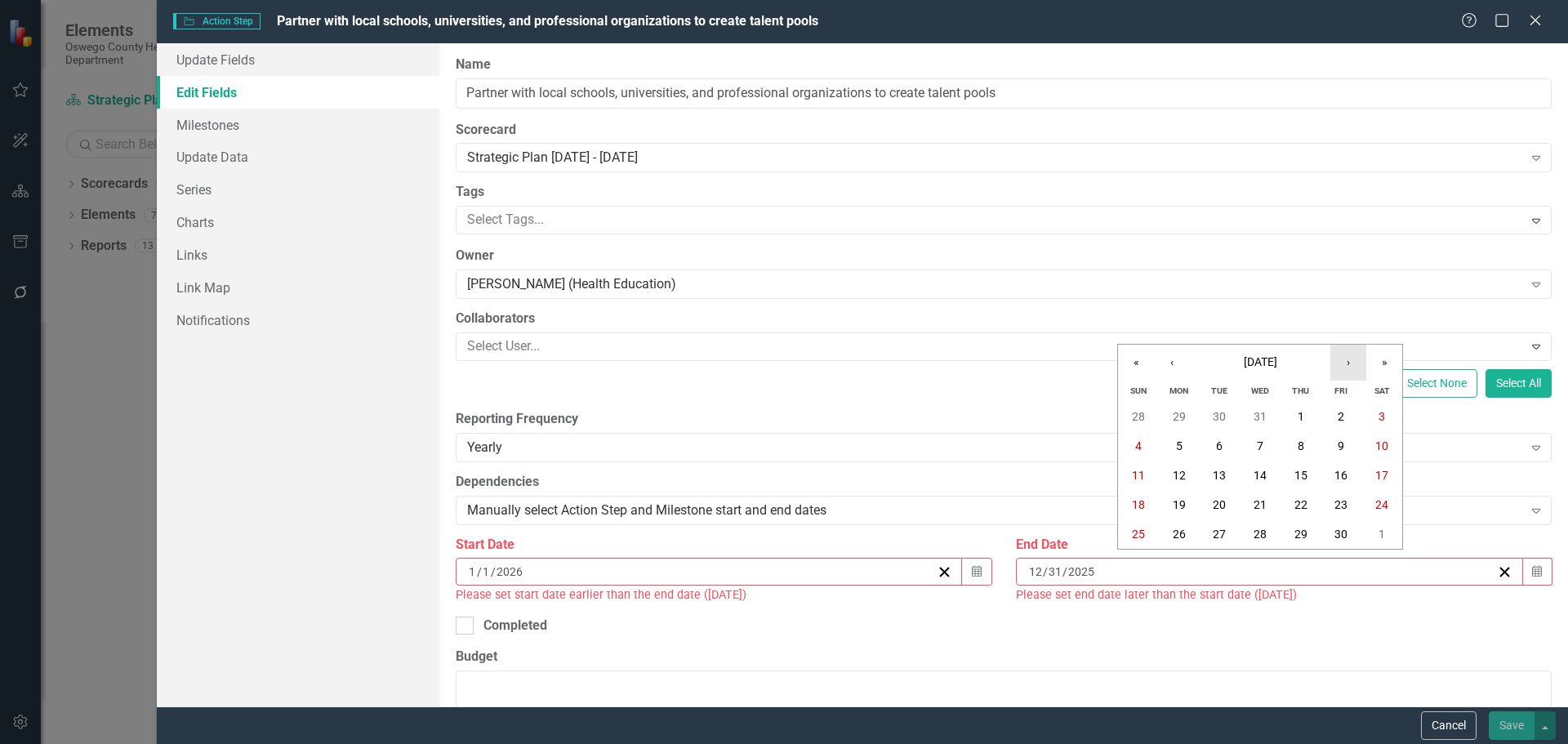
click at [1343, 362] on button "›" at bounding box center [1348, 362] width 36 height 36
click at [1342, 361] on button "›" at bounding box center [1348, 362] width 36 height 36
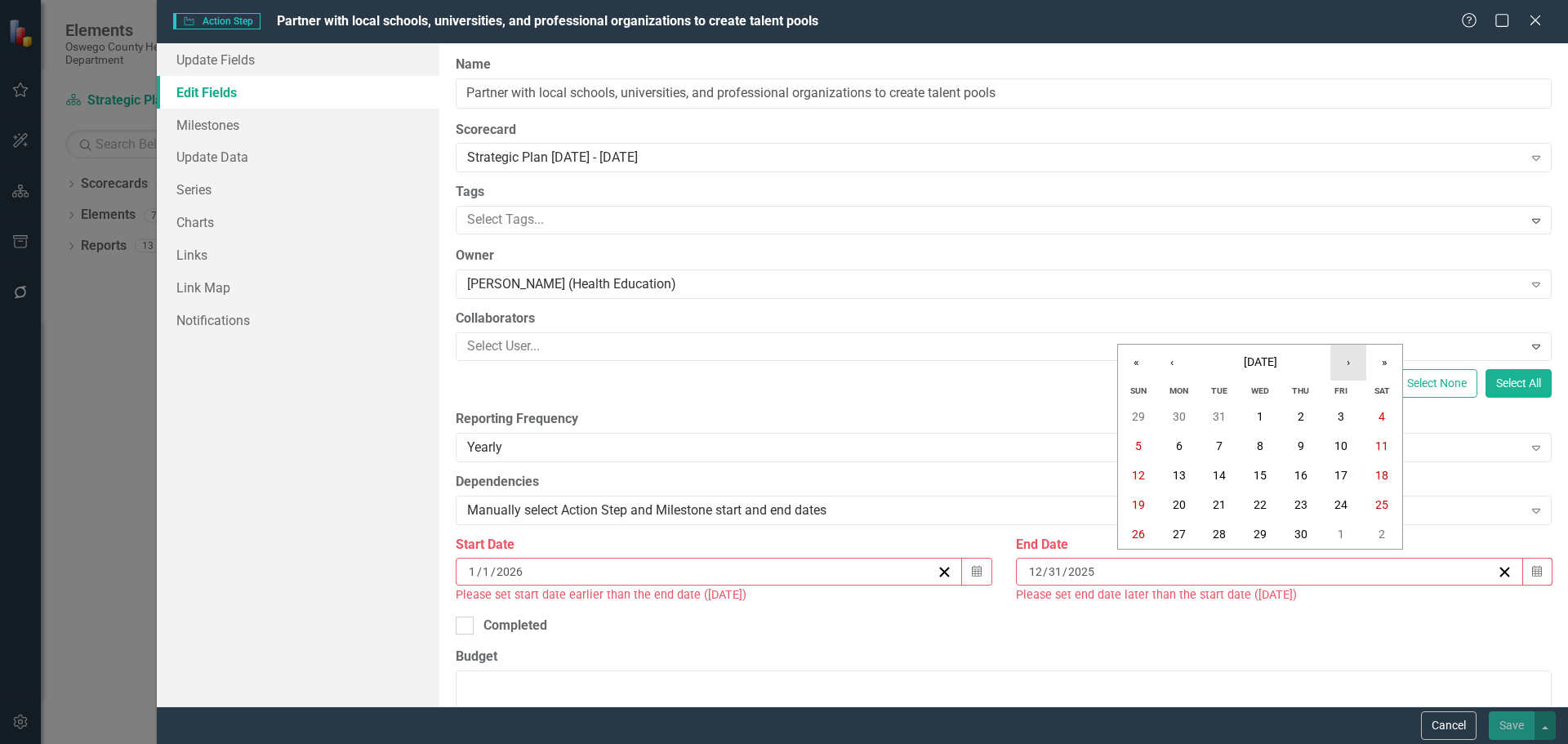
click at [1342, 361] on button "›" at bounding box center [1348, 362] width 36 height 36
click at [1375, 360] on button "»" at bounding box center [1383, 362] width 36 height 36
click at [1377, 359] on button "»" at bounding box center [1383, 362] width 36 height 36
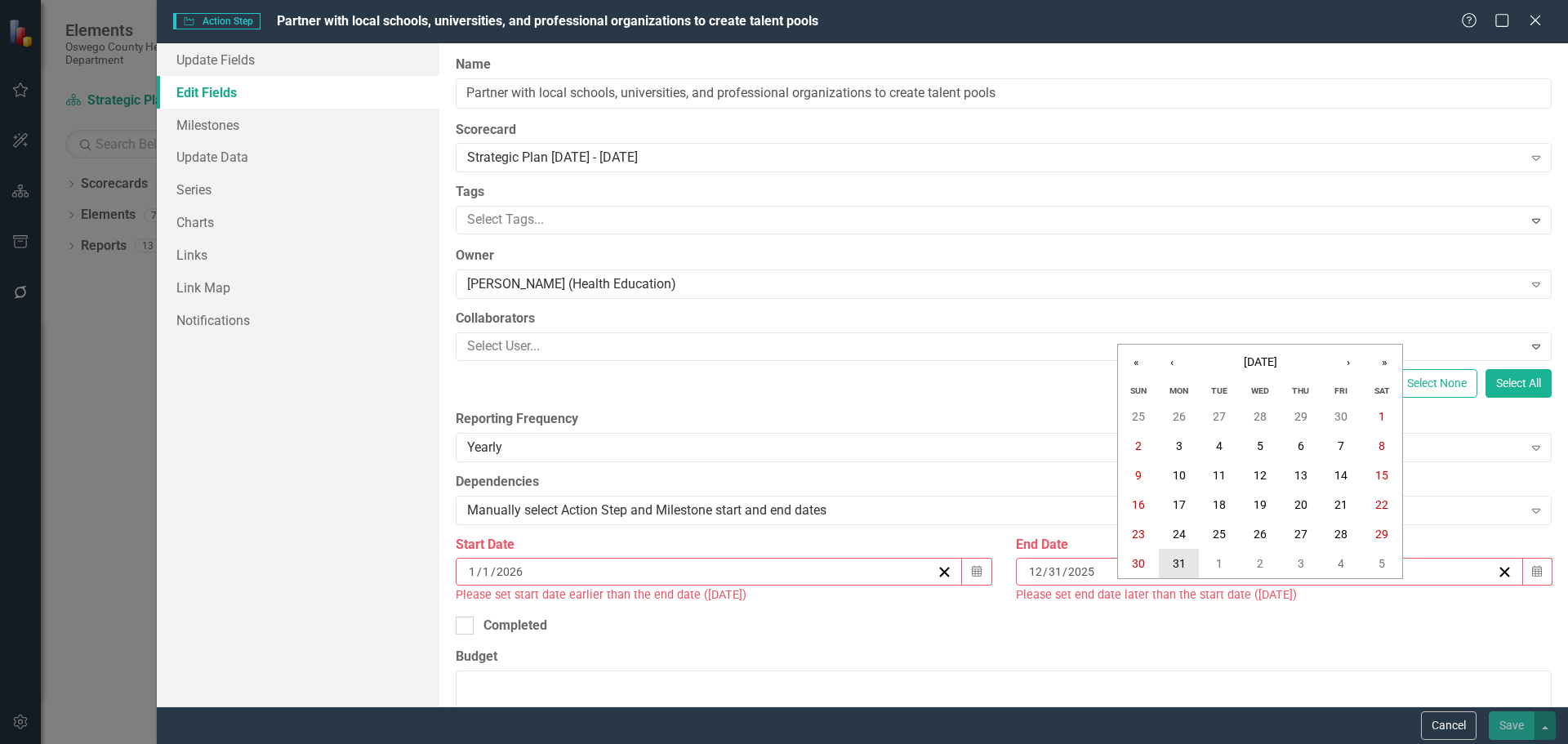
click at [1190, 566] on button "31" at bounding box center [1179, 564] width 41 height 30
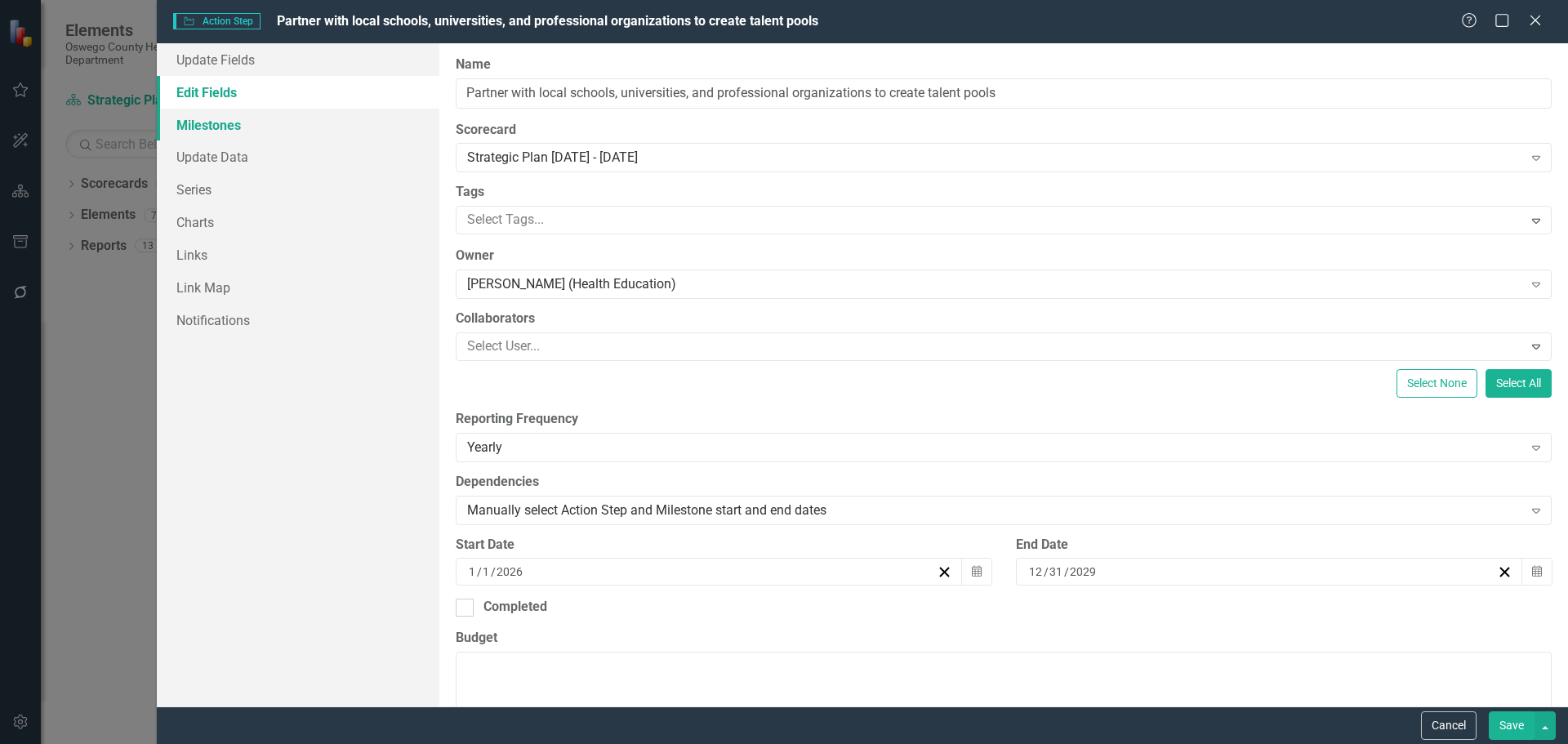
click at [243, 132] on link "Milestones" at bounding box center [298, 125] width 282 height 32
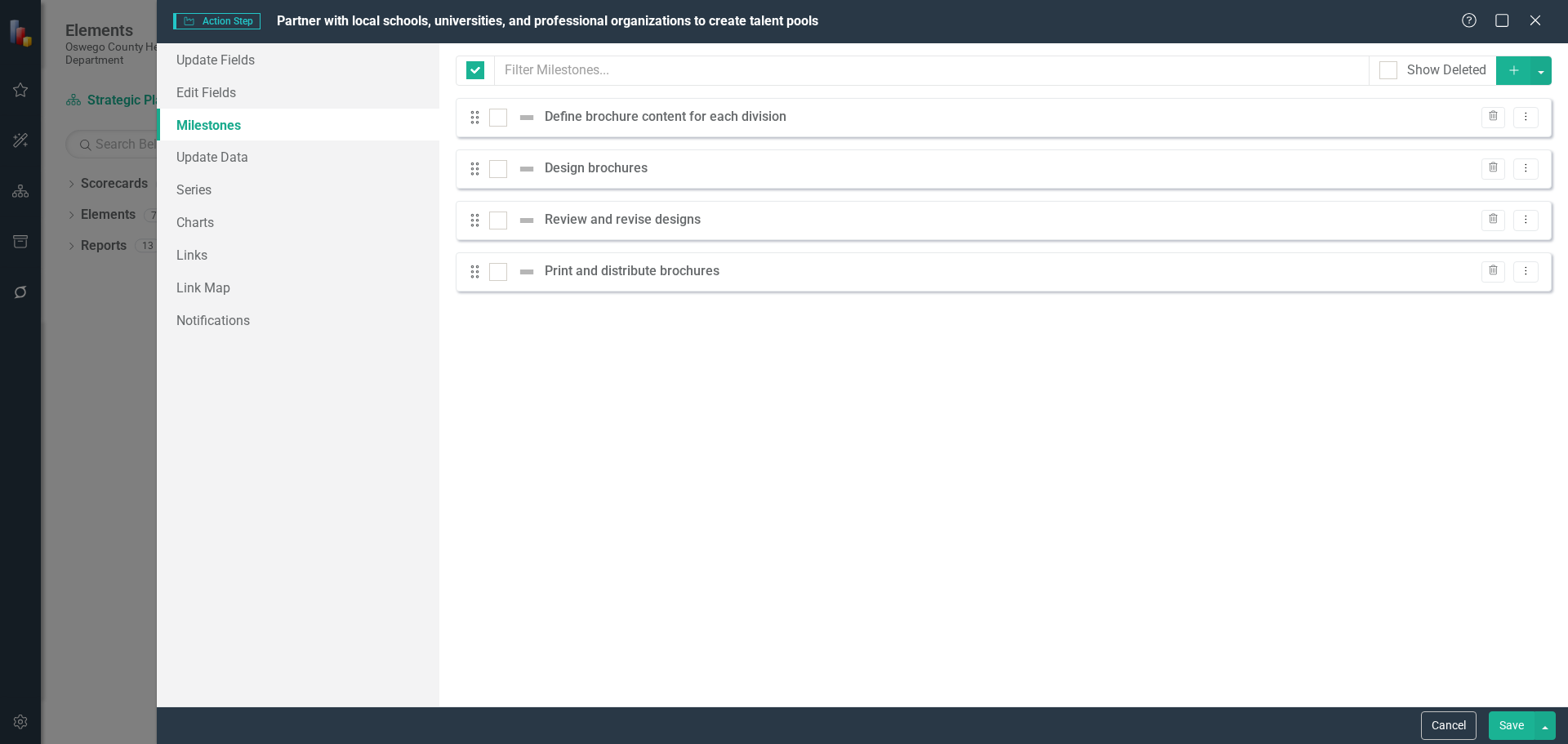
checkbox input "false"
click at [1497, 113] on icon "button" at bounding box center [1493, 115] width 9 height 10
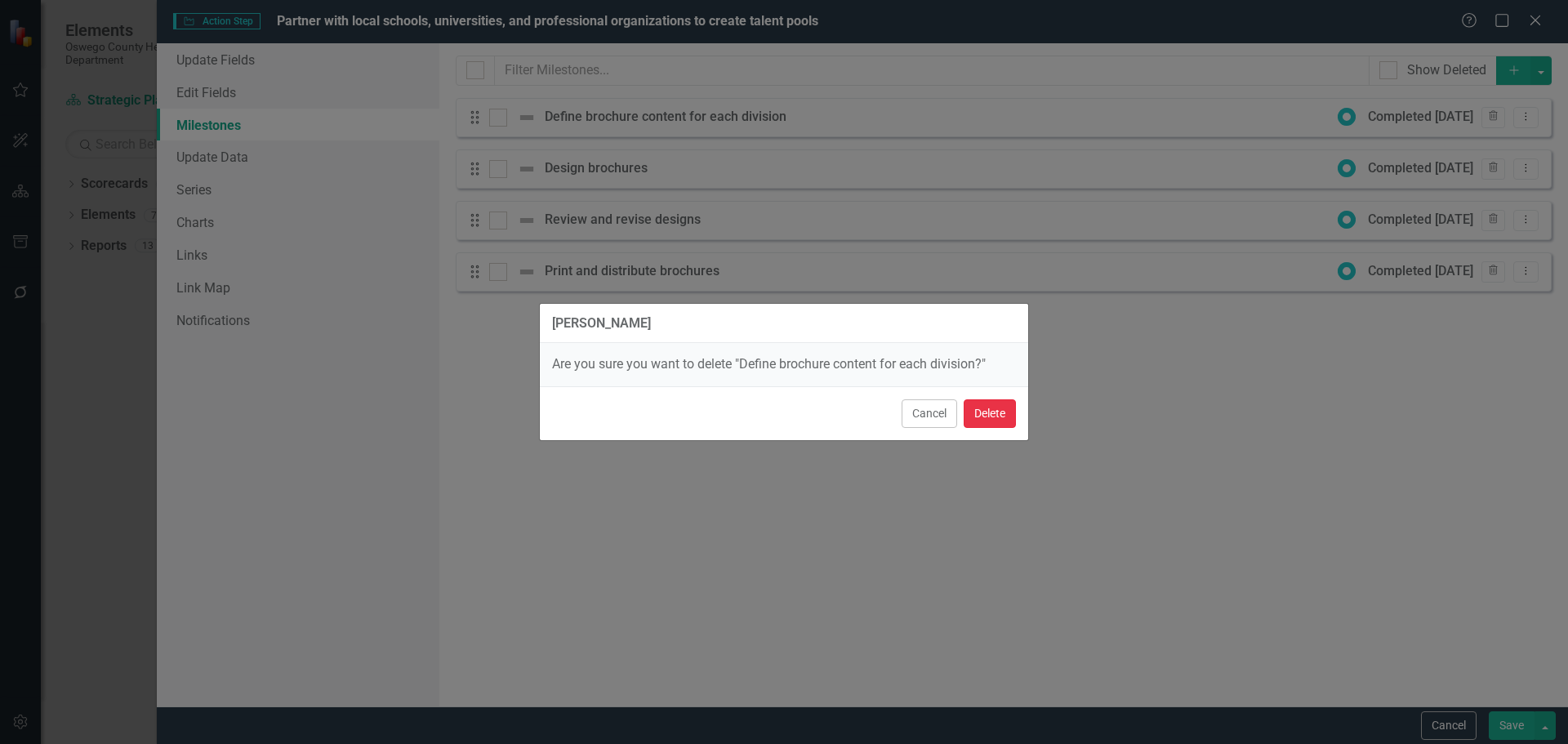
click at [989, 422] on button "Delete" at bounding box center [990, 413] width 52 height 29
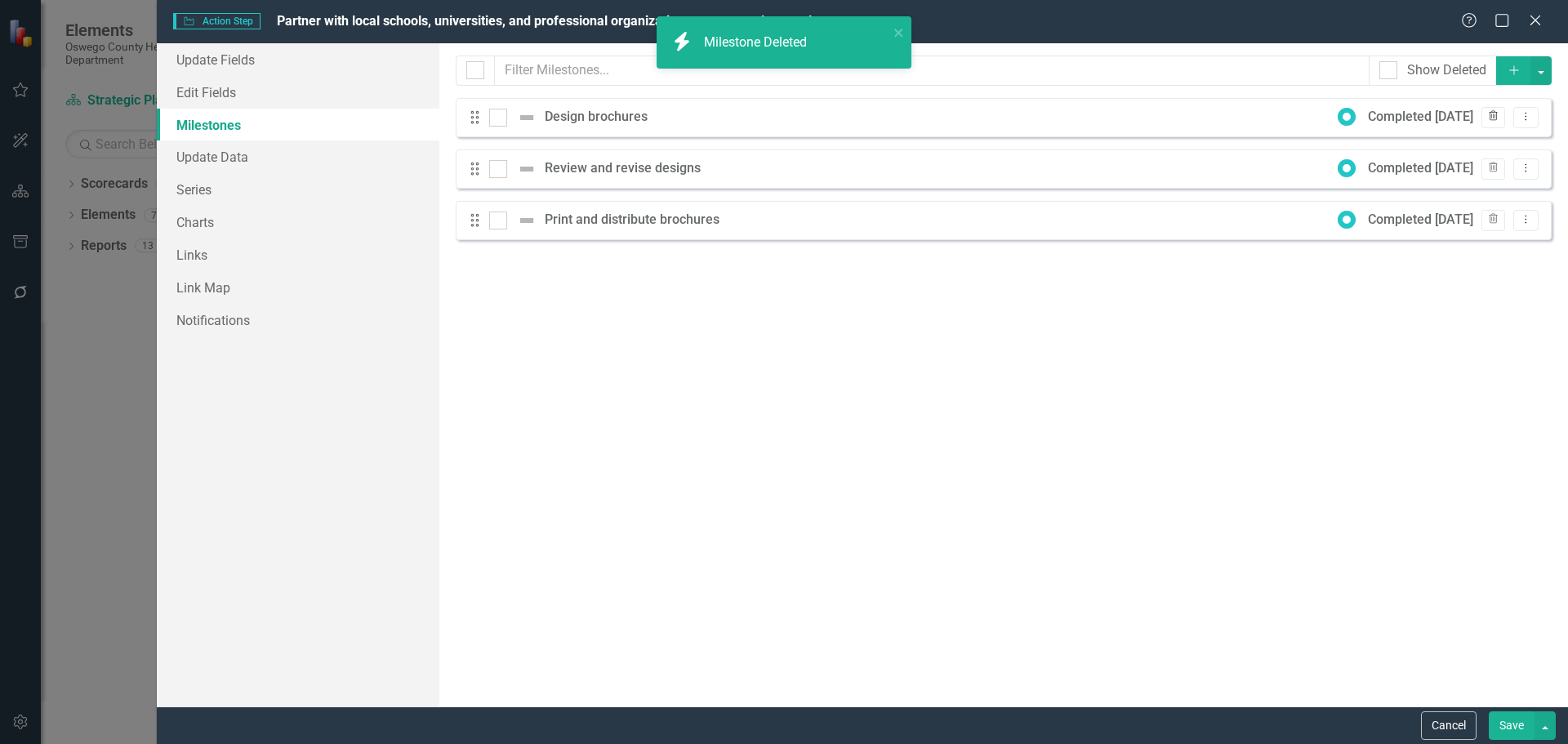
click at [1497, 112] on icon "Trash" at bounding box center [1493, 116] width 12 height 10
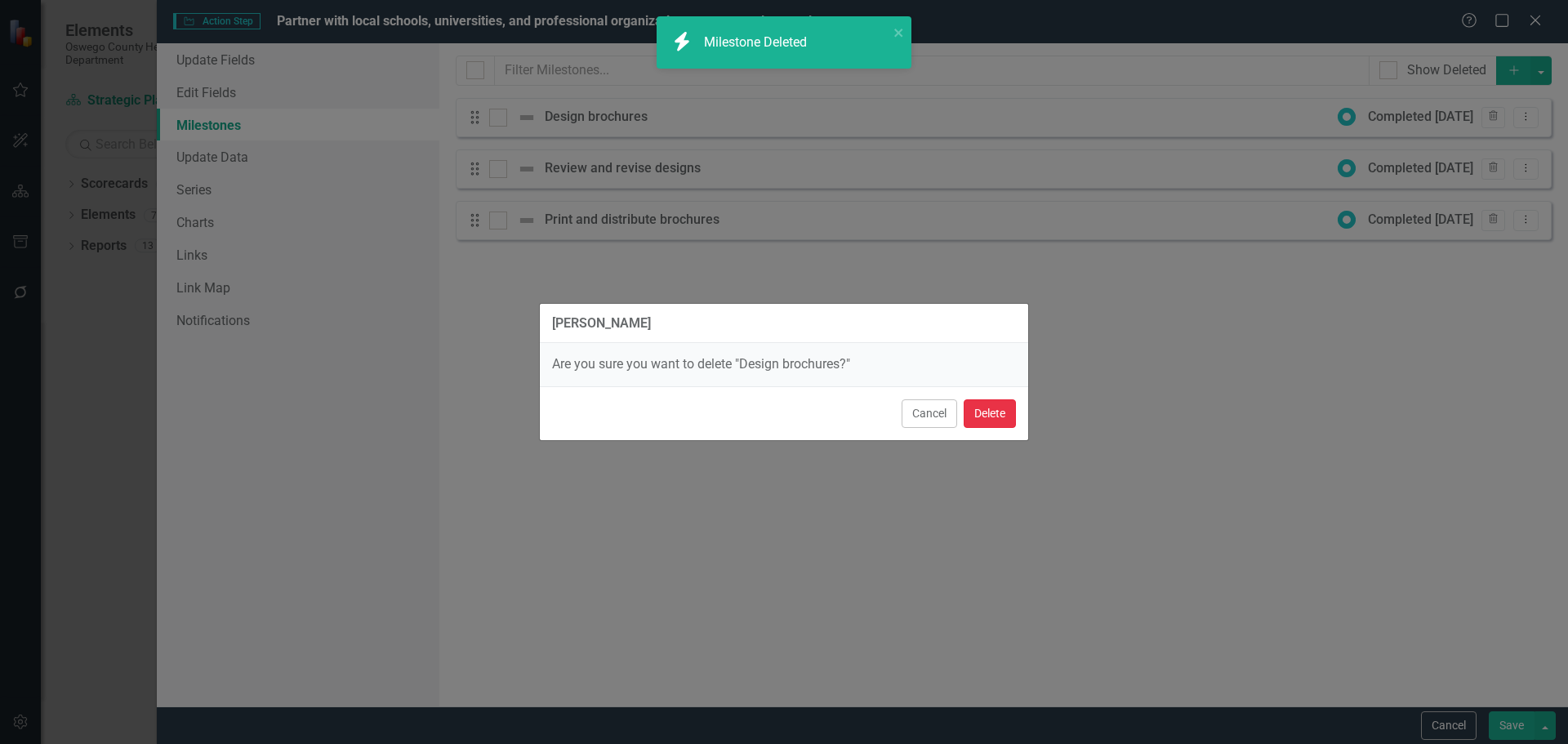
drag, startPoint x: 1001, startPoint y: 412, endPoint x: 1340, endPoint y: 215, distance: 392.1
click at [1002, 411] on button "Delete" at bounding box center [990, 413] width 52 height 29
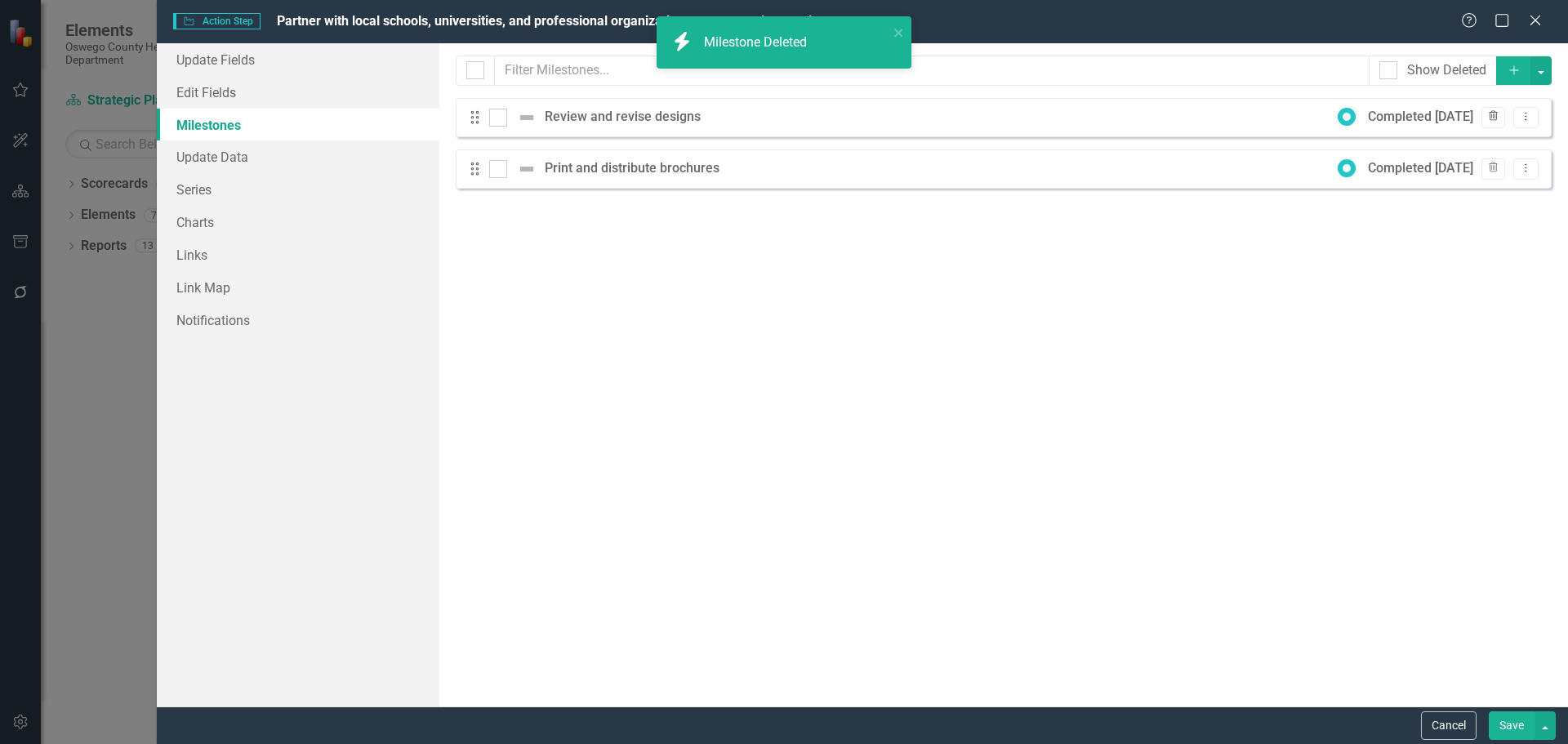
click at [1501, 115] on button "Trash" at bounding box center [1492, 118] width 24 height 21
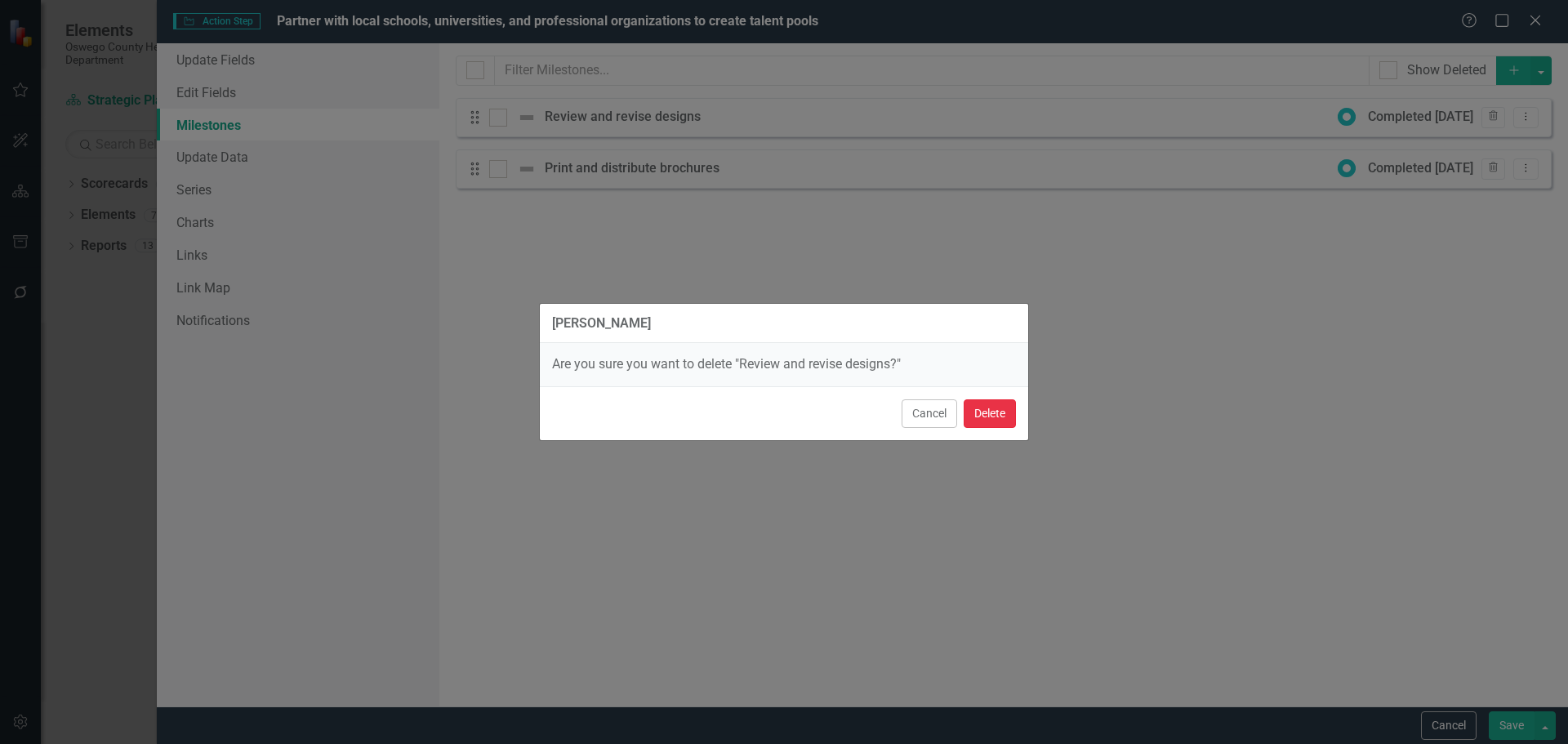
click at [989, 408] on button "Delete" at bounding box center [990, 413] width 52 height 29
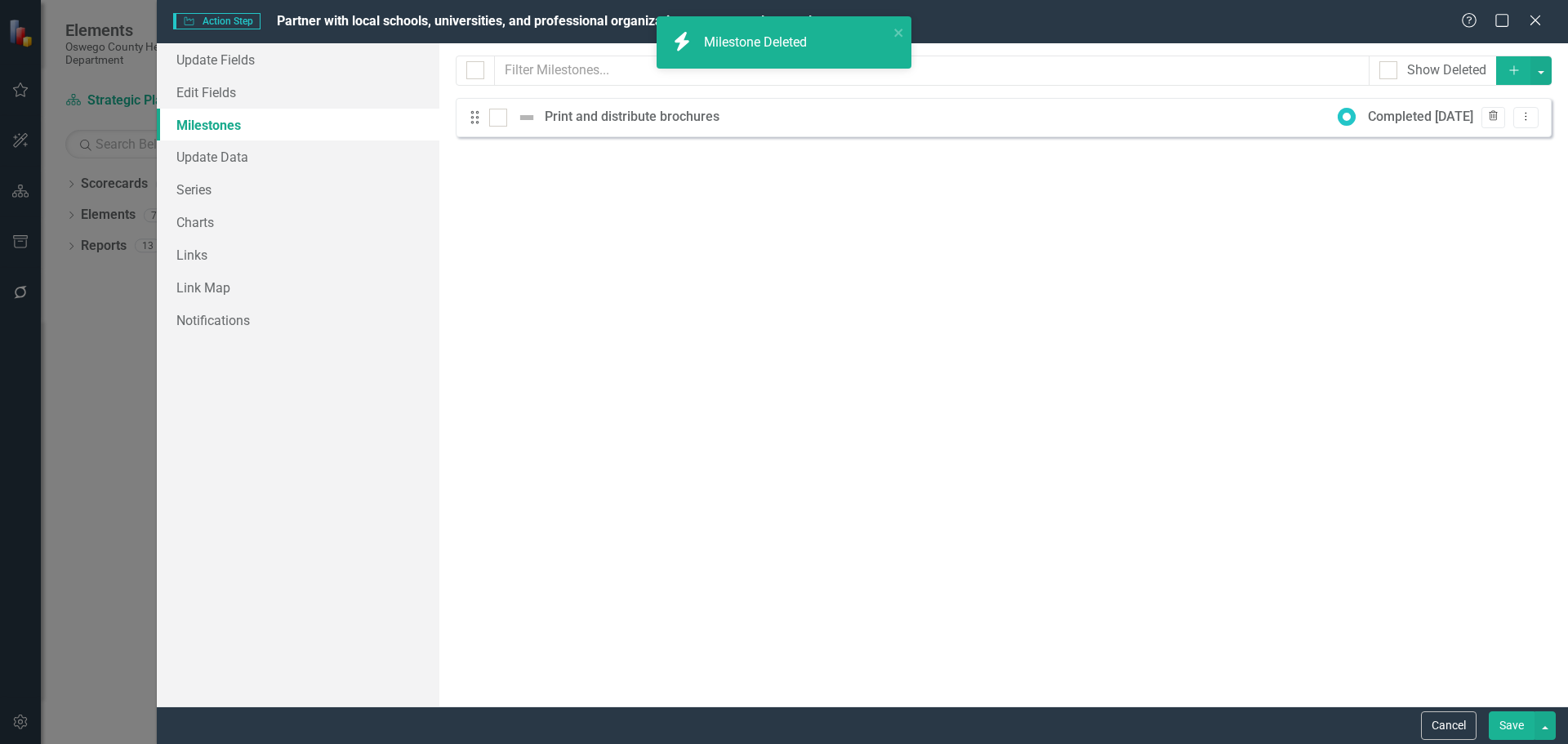
click at [1494, 116] on icon "Trash" at bounding box center [1493, 116] width 12 height 10
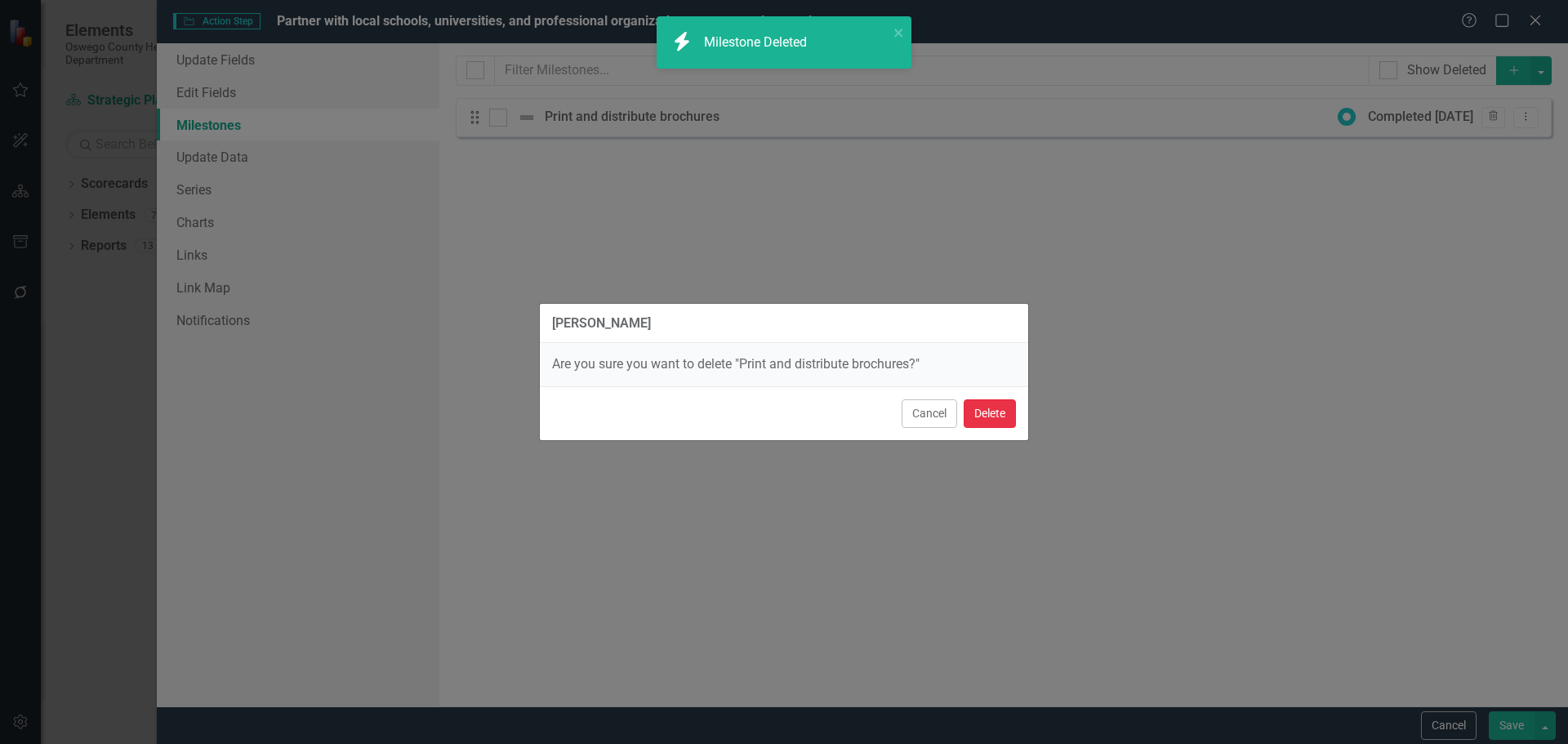
click at [1002, 417] on button "Delete" at bounding box center [990, 413] width 52 height 29
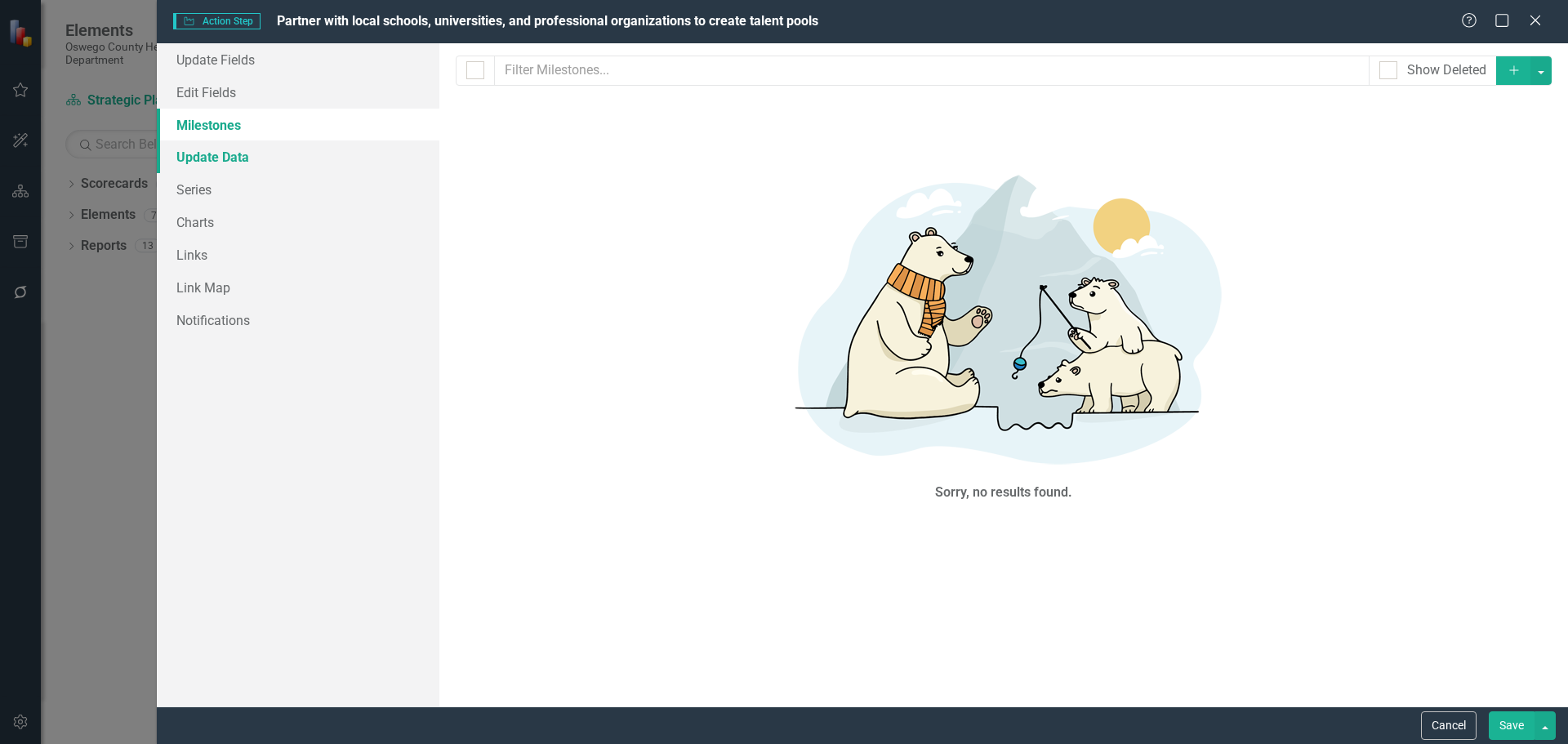
click at [215, 156] on link "Update Data" at bounding box center [298, 156] width 282 height 32
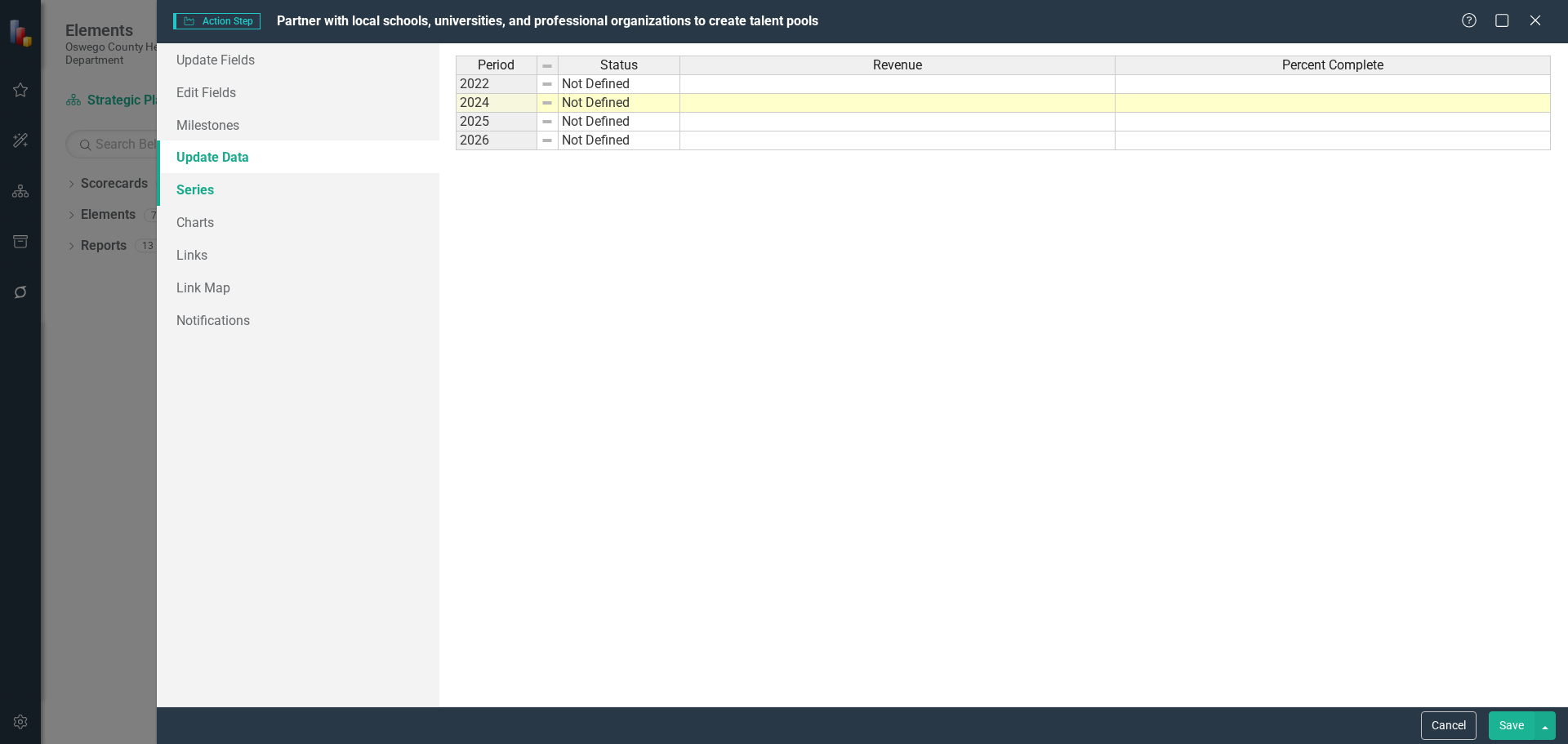
click at [199, 183] on link "Series" at bounding box center [298, 189] width 282 height 32
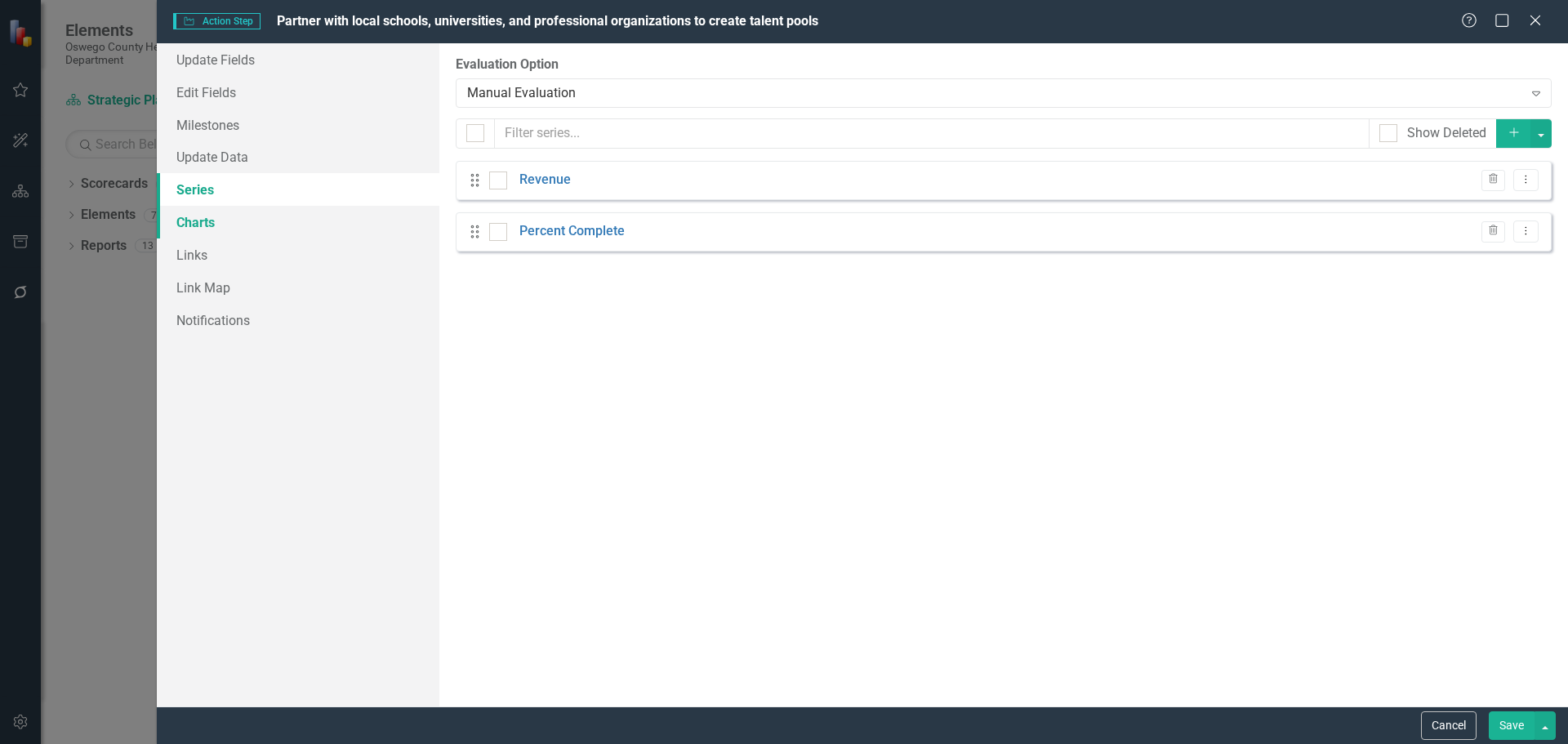
click at [202, 226] on link "Charts" at bounding box center [298, 221] width 282 height 32
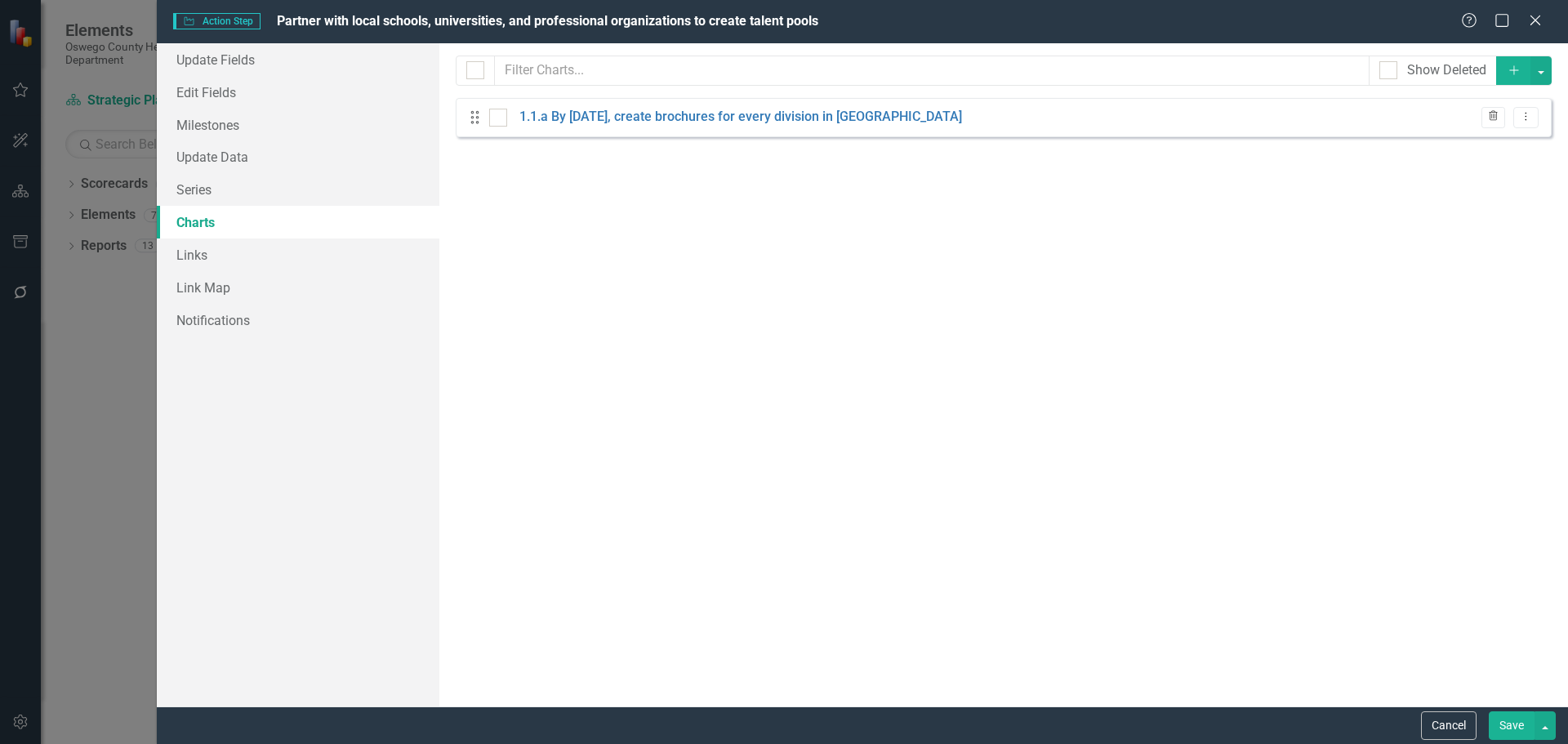
click at [1495, 117] on icon "button" at bounding box center [1493, 115] width 9 height 10
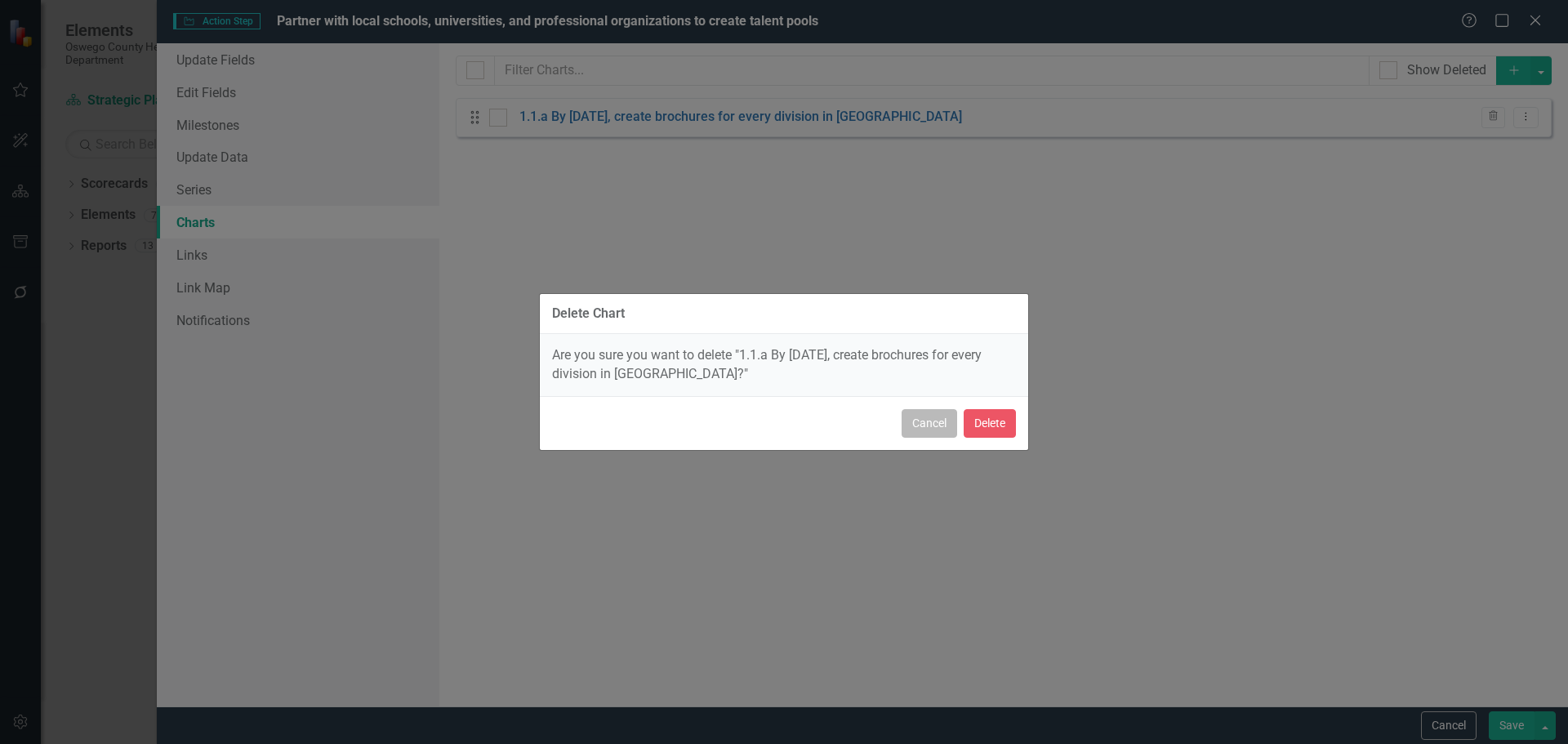
click at [934, 423] on button "Cancel" at bounding box center [929, 423] width 56 height 29
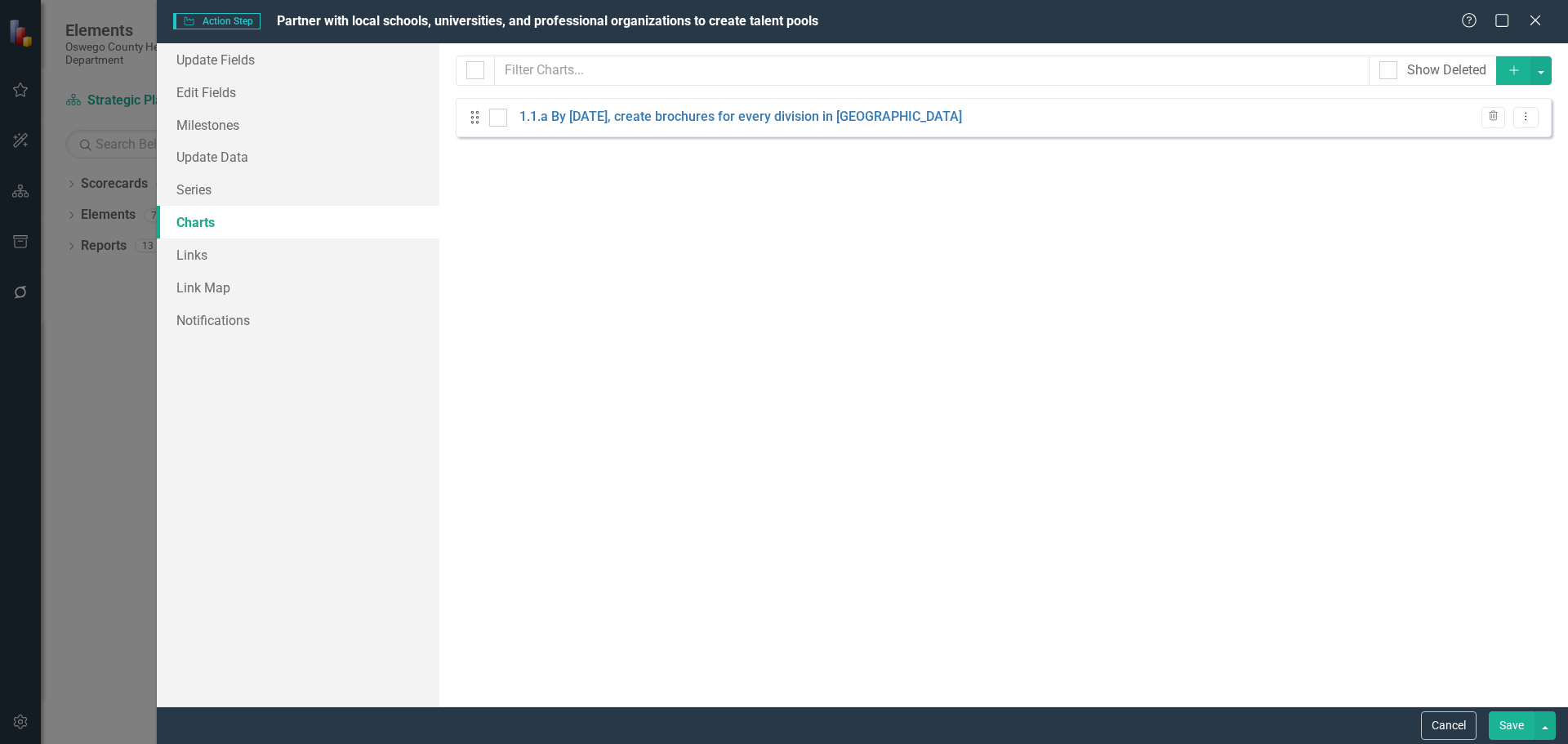
click at [1514, 726] on button "Save" at bounding box center [1511, 725] width 45 height 29
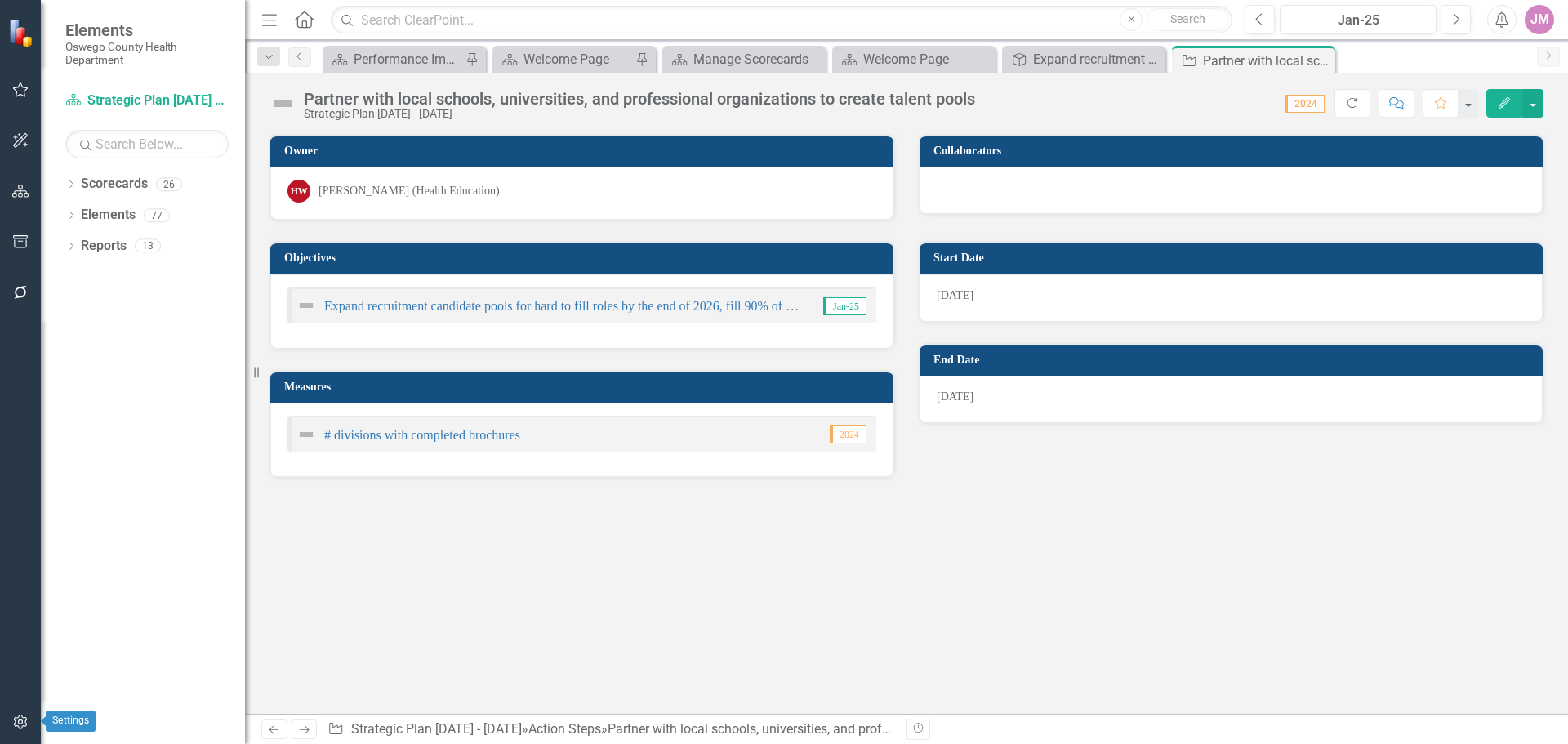
click at [17, 721] on icon "button" at bounding box center [21, 721] width 17 height 13
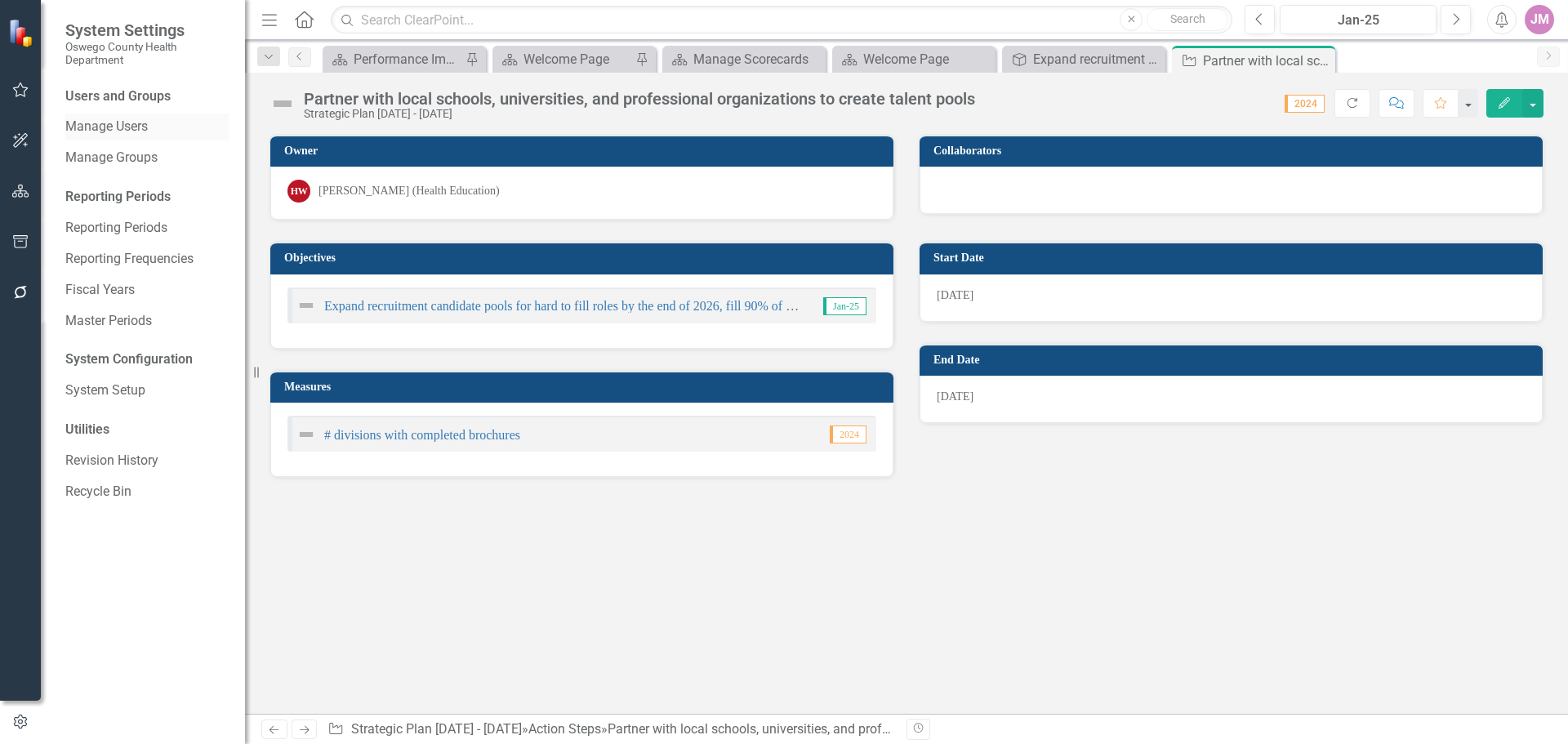
click at [141, 125] on link "Manage Users" at bounding box center [146, 127] width 163 height 19
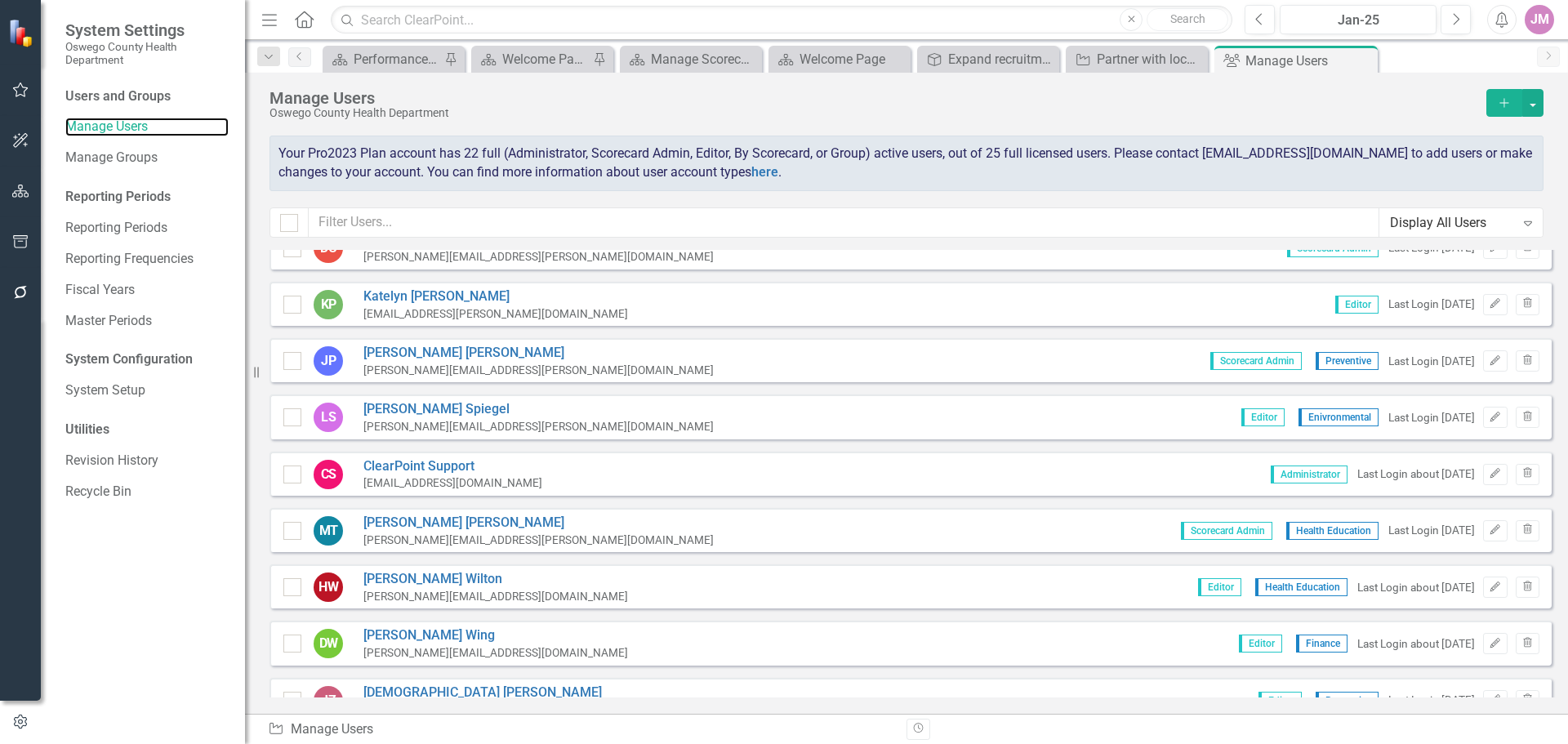
scroll to position [894, 0]
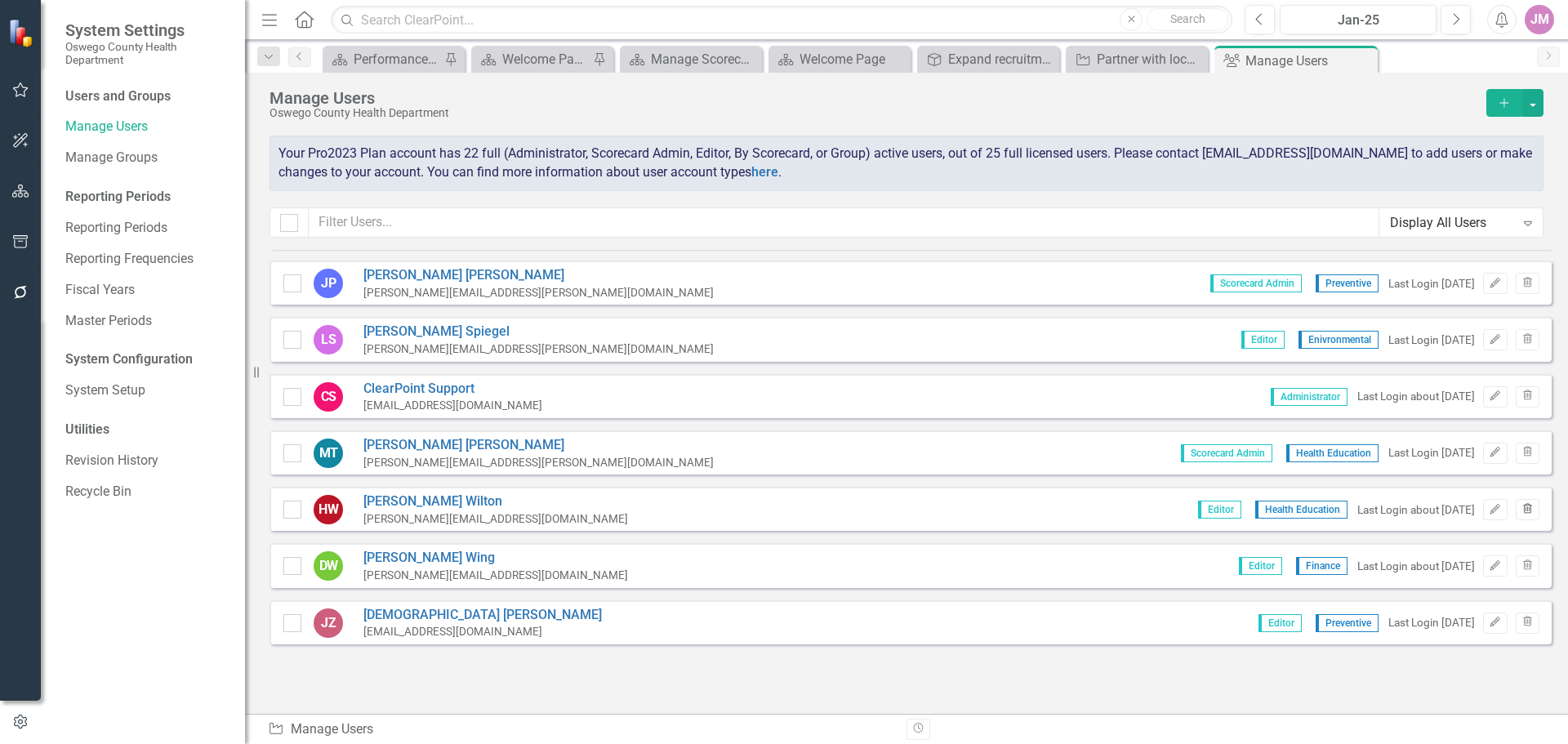
click at [1522, 509] on button "Trash" at bounding box center [1527, 510] width 24 height 21
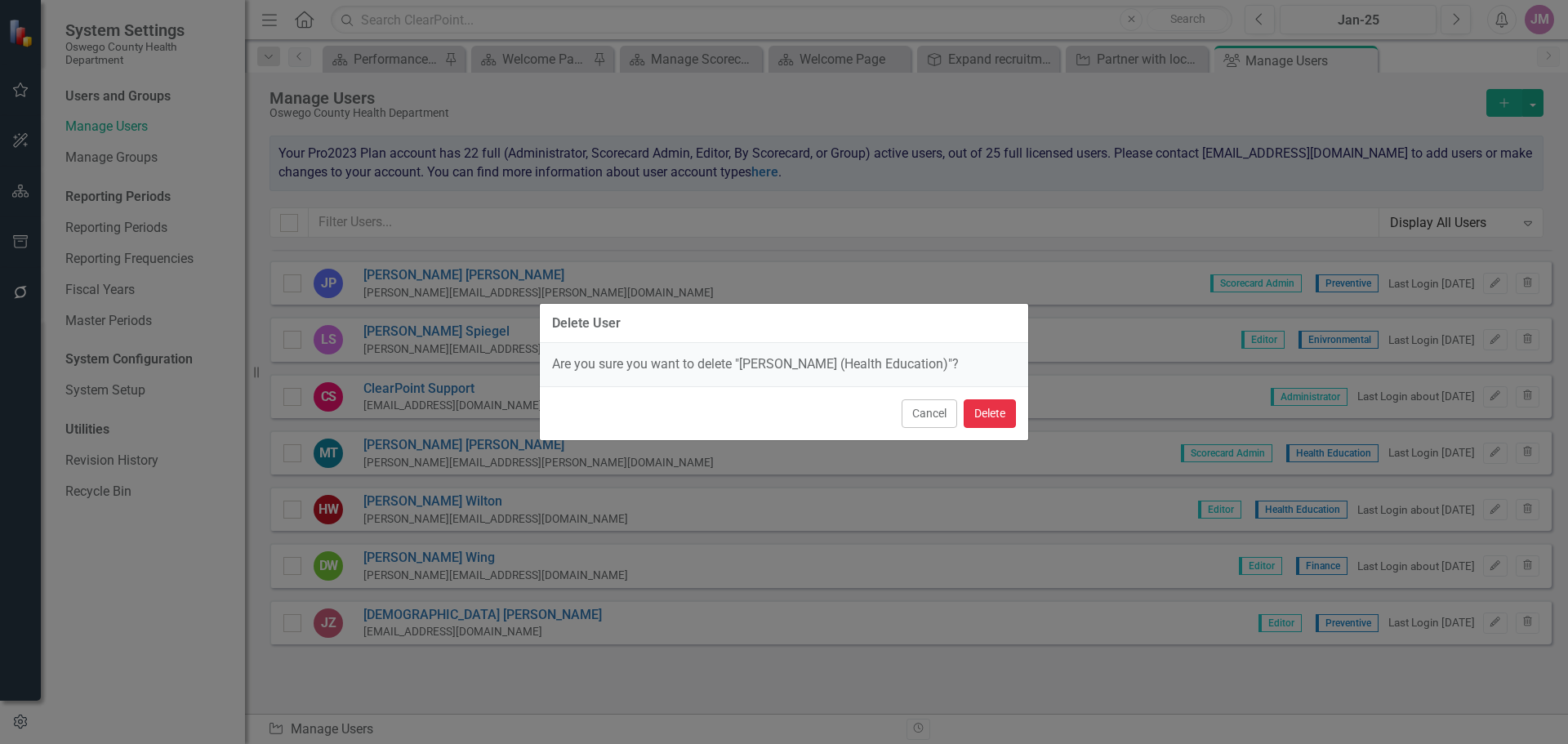
click at [990, 416] on button "Delete" at bounding box center [990, 413] width 52 height 29
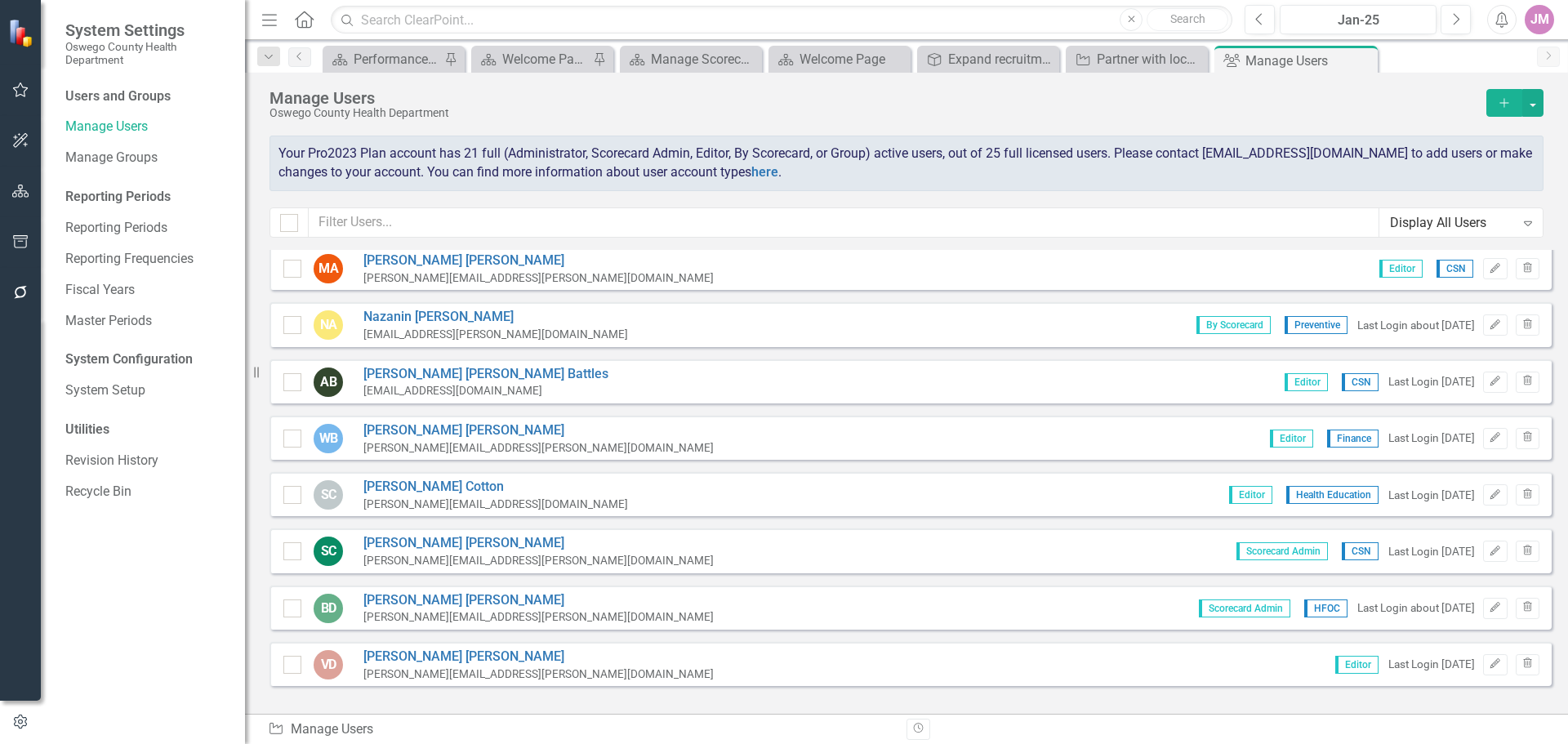
scroll to position [0, 0]
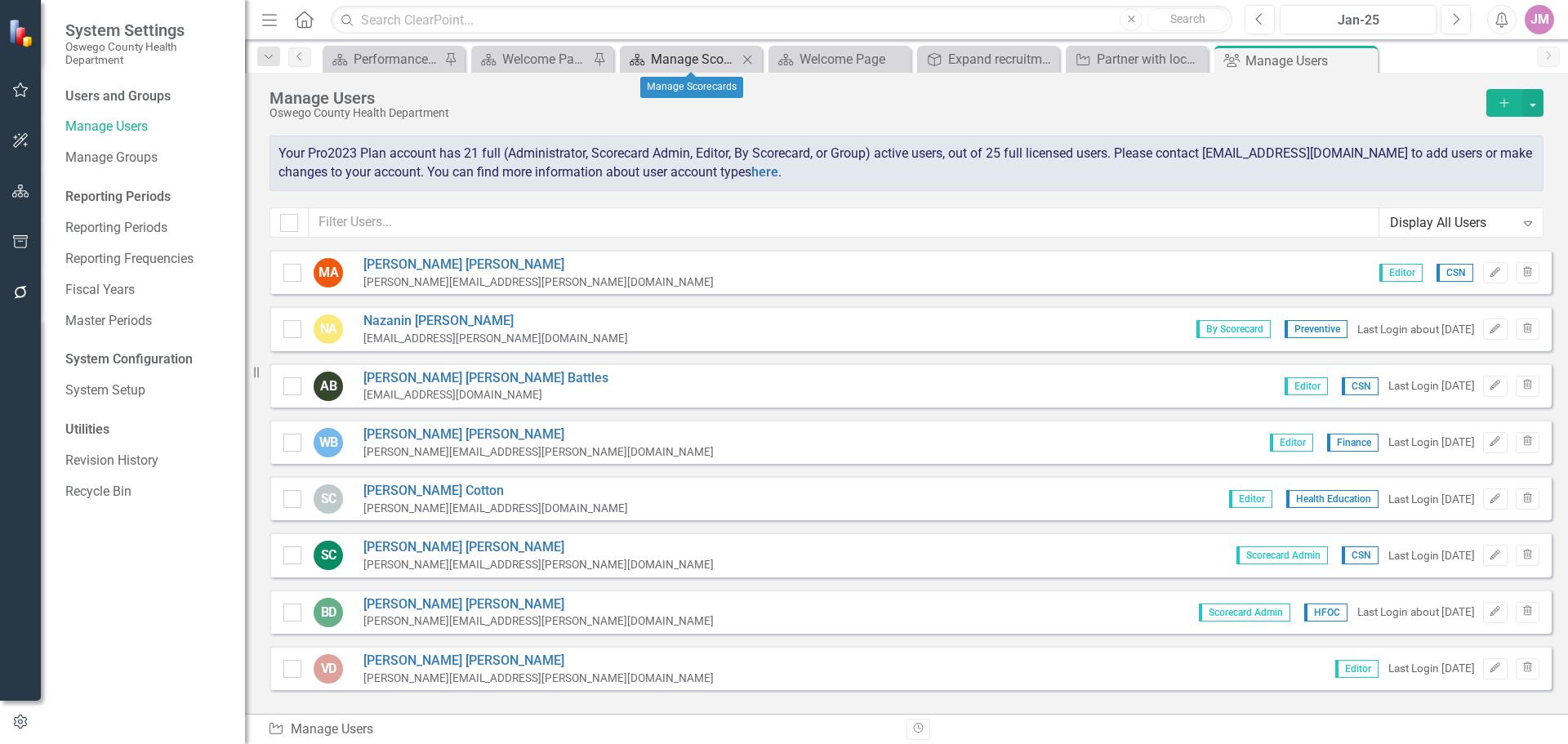
click at [693, 58] on div "Manage Scorecards" at bounding box center [693, 58] width 86 height 20
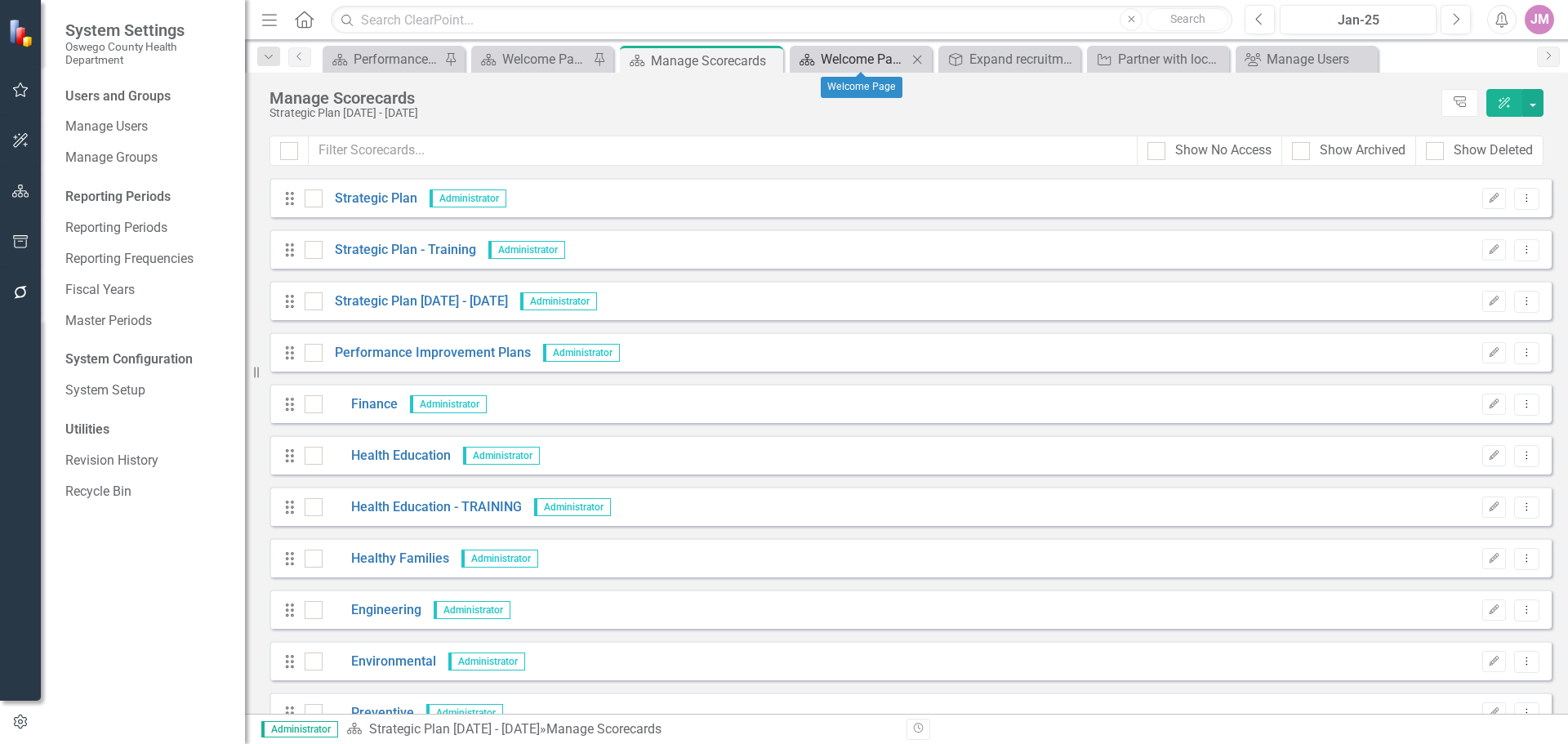
click at [847, 58] on div "Welcome Page" at bounding box center [863, 58] width 86 height 20
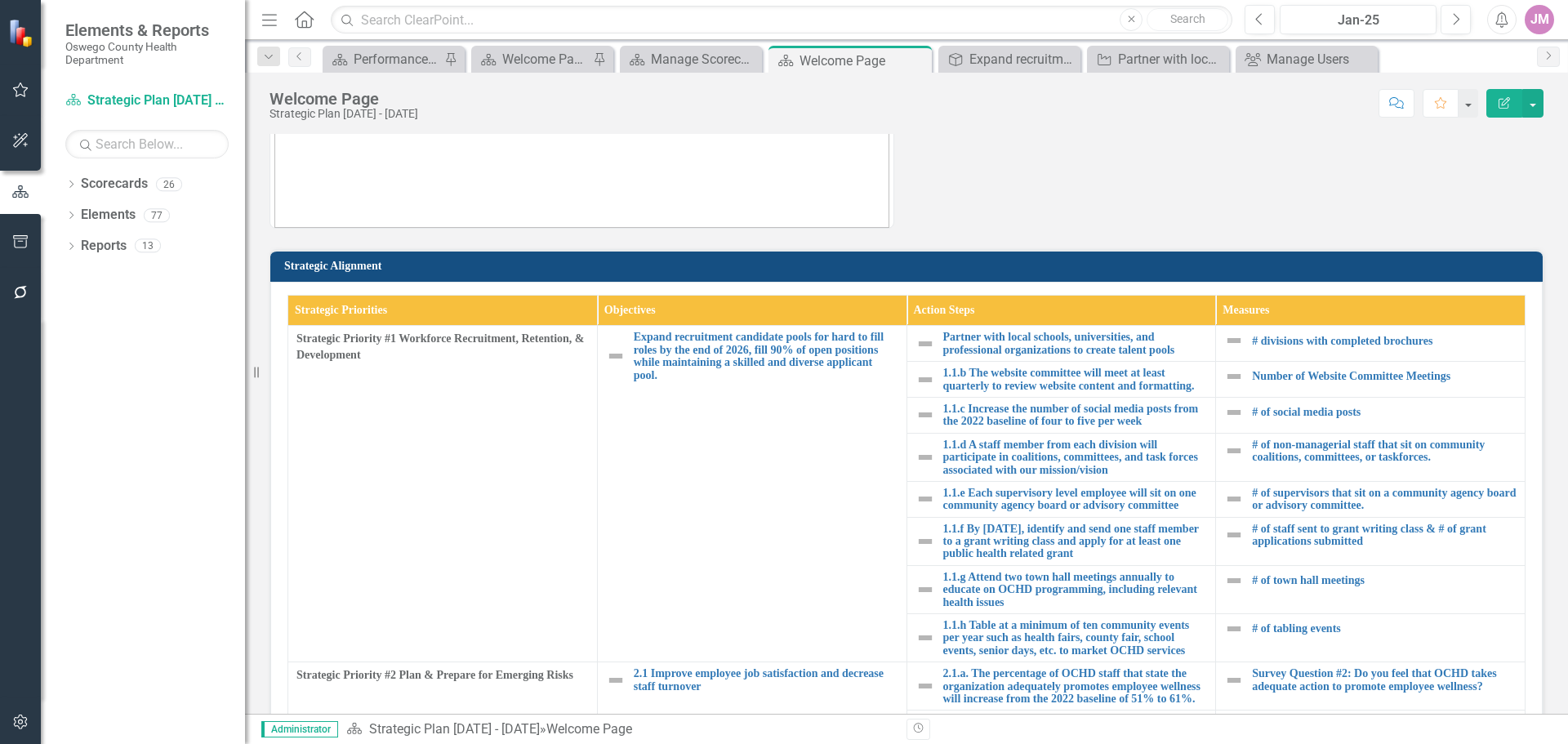
scroll to position [327, 0]
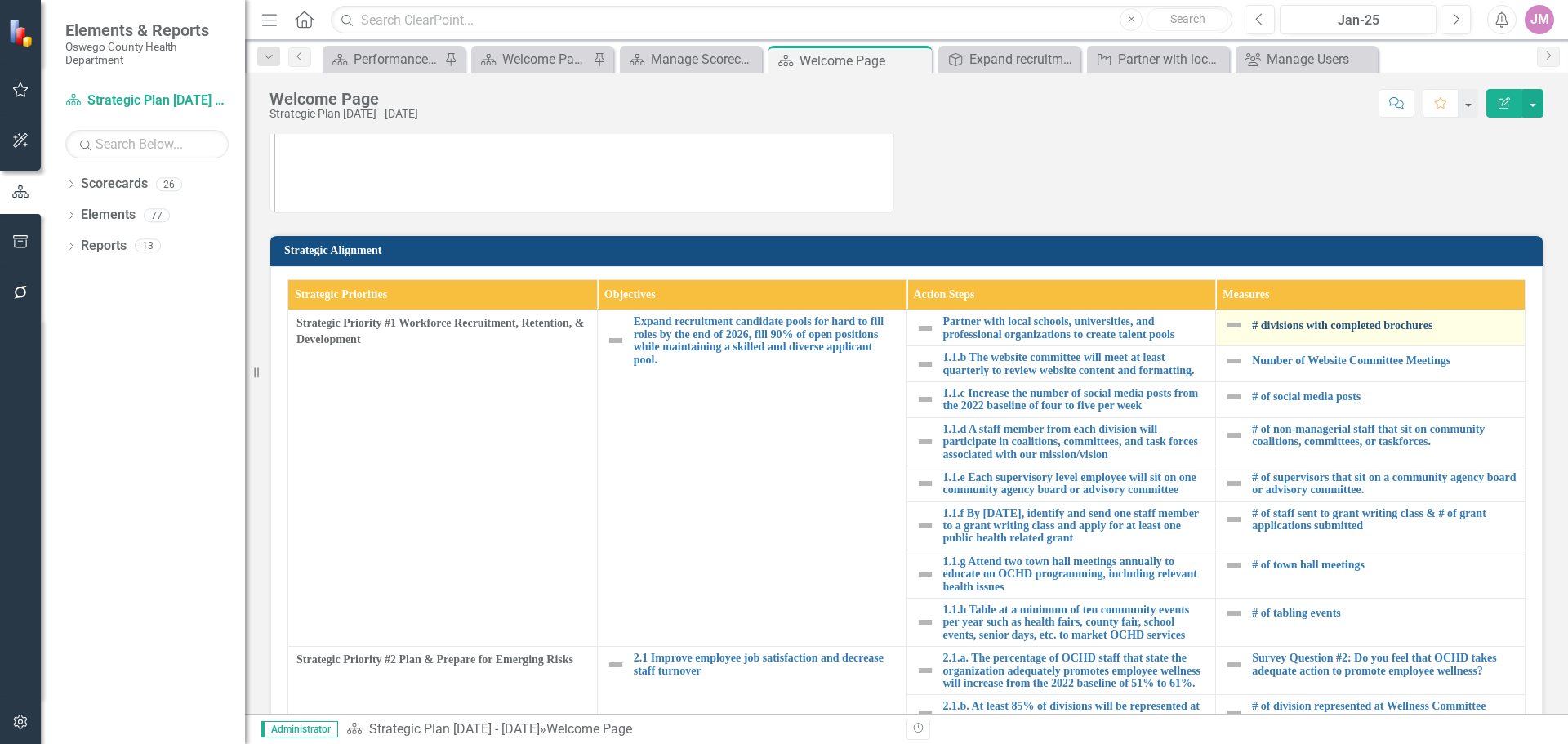
click at [1324, 326] on link "# divisions with completed brochures" at bounding box center [1384, 326] width 265 height 12
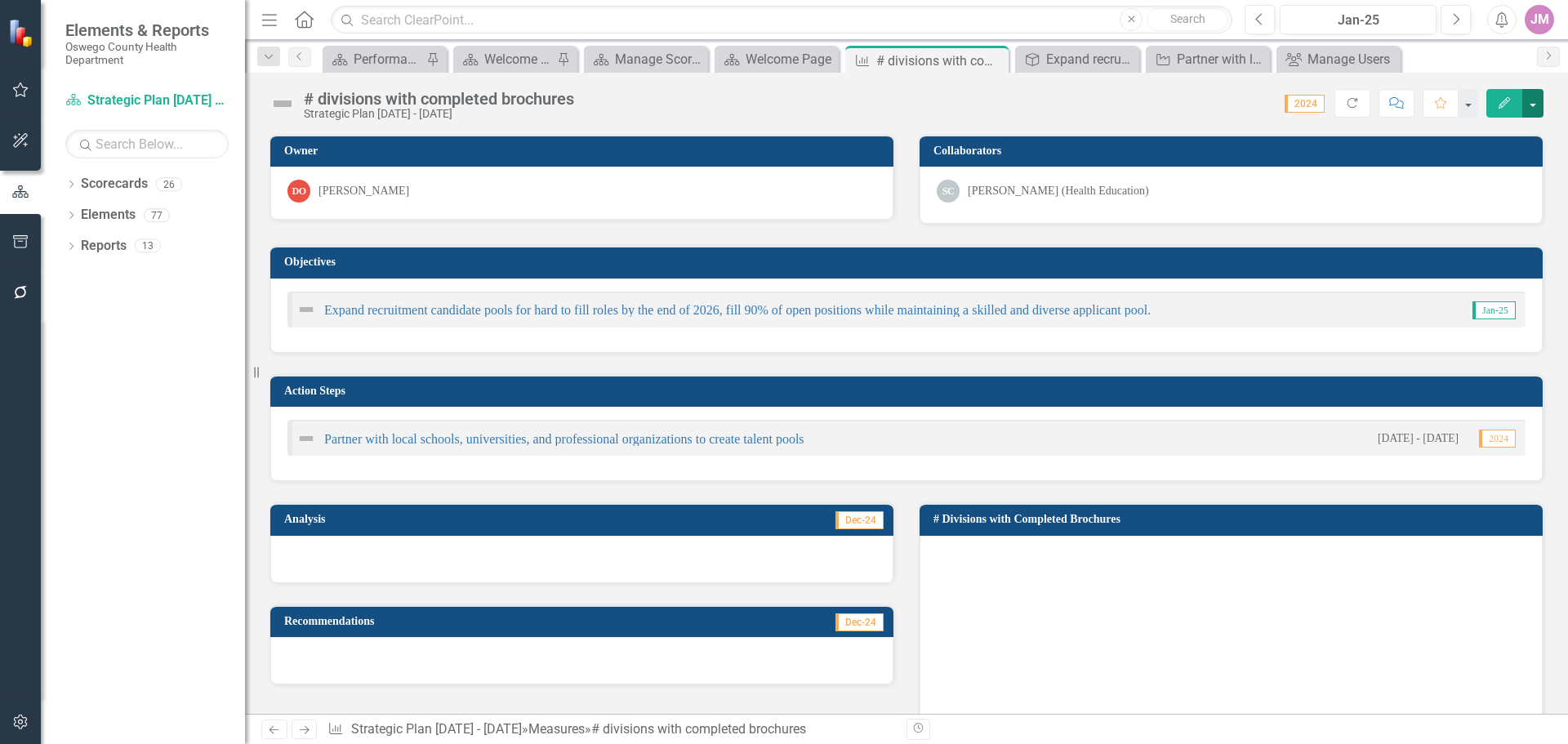
click at [1540, 106] on button "button" at bounding box center [1532, 103] width 21 height 29
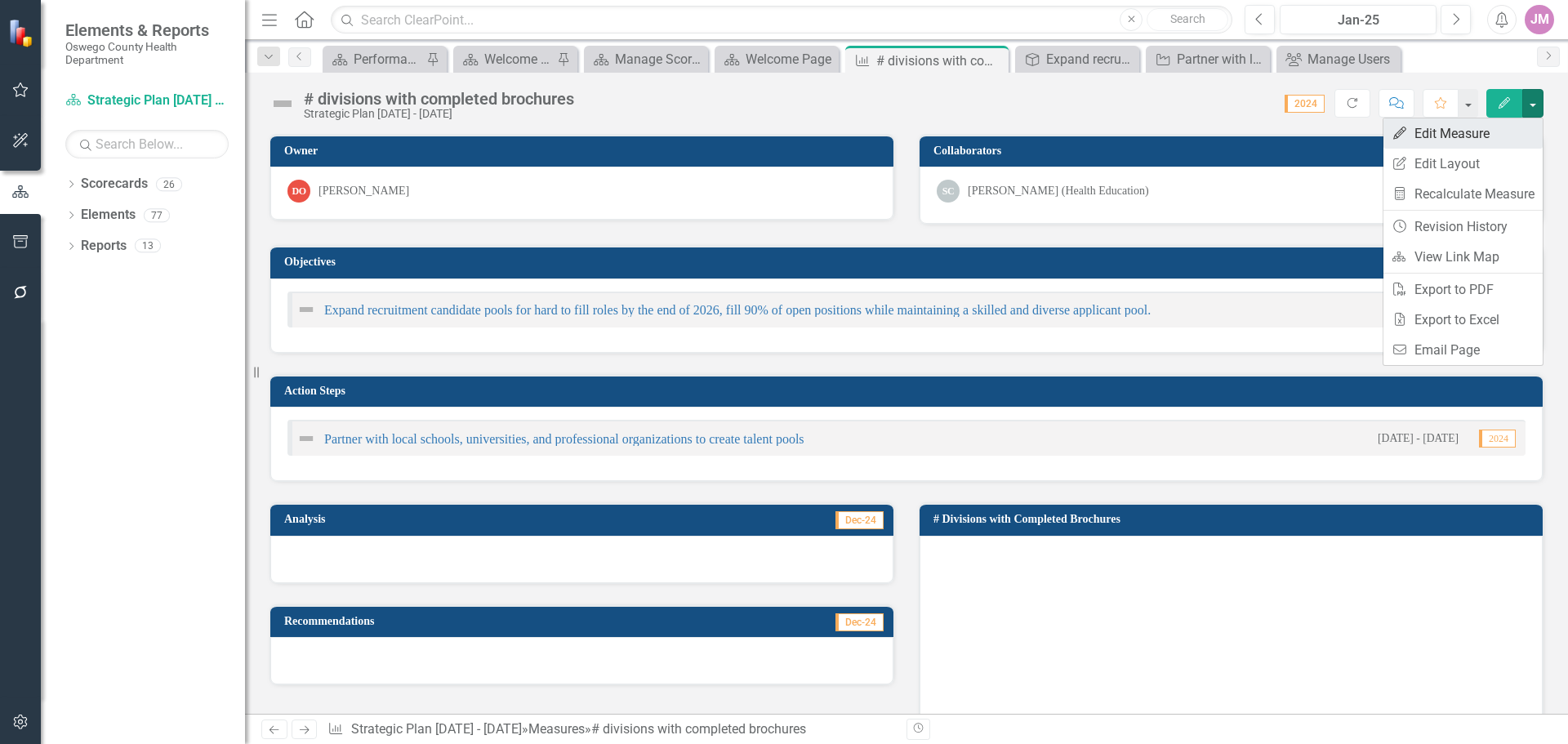
click at [1463, 134] on link "Edit Edit Measure" at bounding box center [1463, 133] width 159 height 30
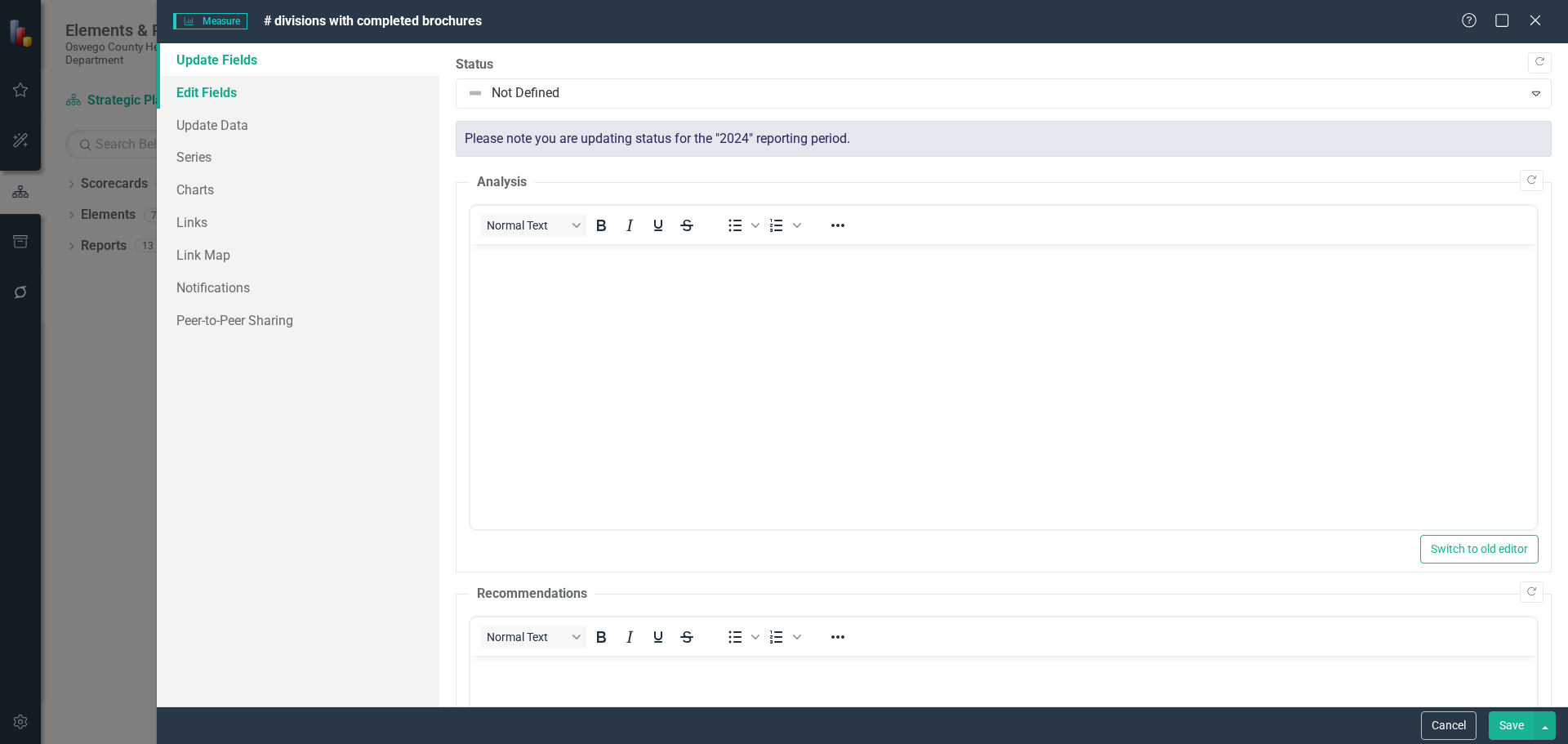
click at [240, 101] on link "Edit Fields" at bounding box center [298, 91] width 282 height 32
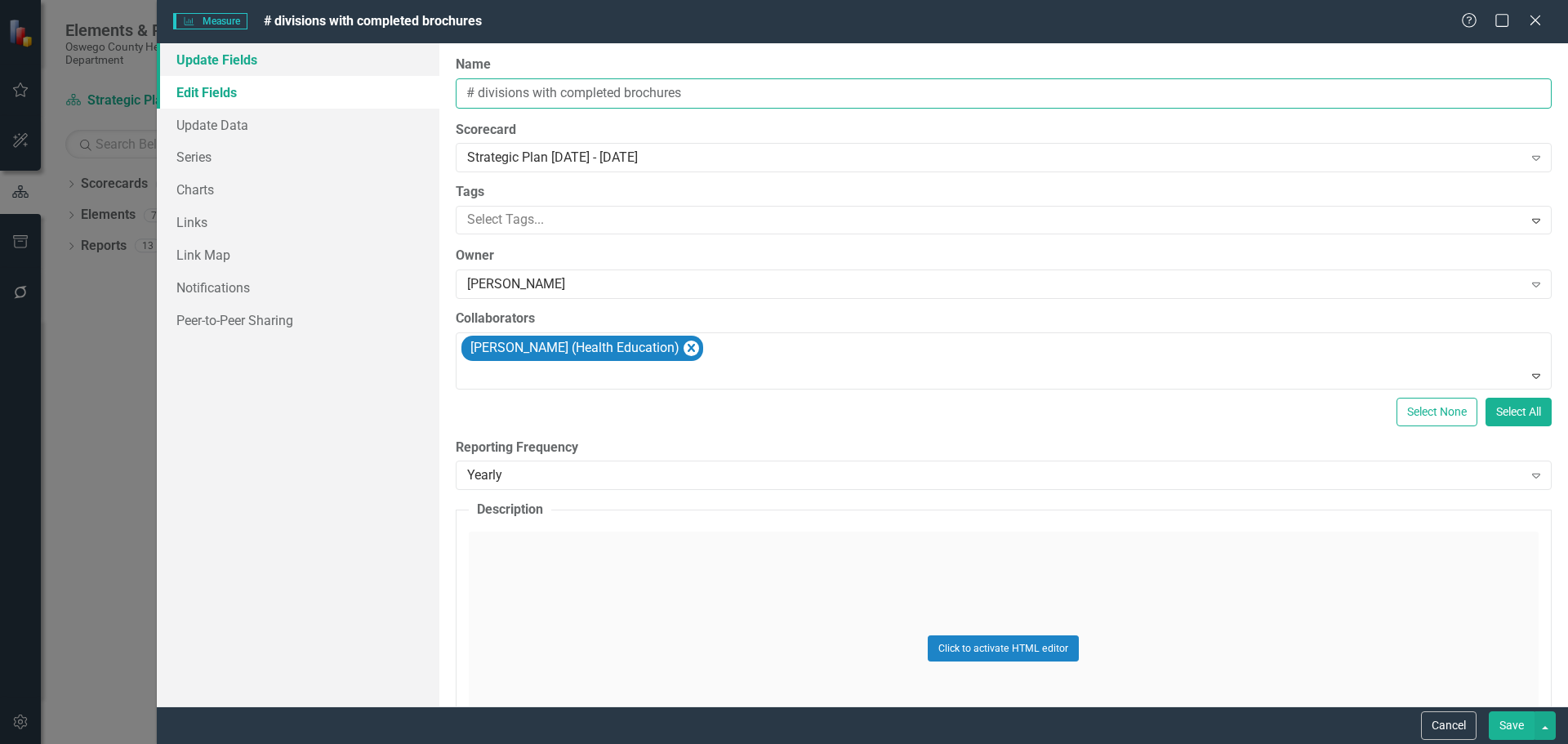
drag, startPoint x: 724, startPoint y: 91, endPoint x: 362, endPoint y: 59, distance: 363.4
click at [362, 59] on div "Update Fields Edit Fields Update Data Series Charts Links Link Map Notification…" at bounding box center [862, 375] width 1411 height 663
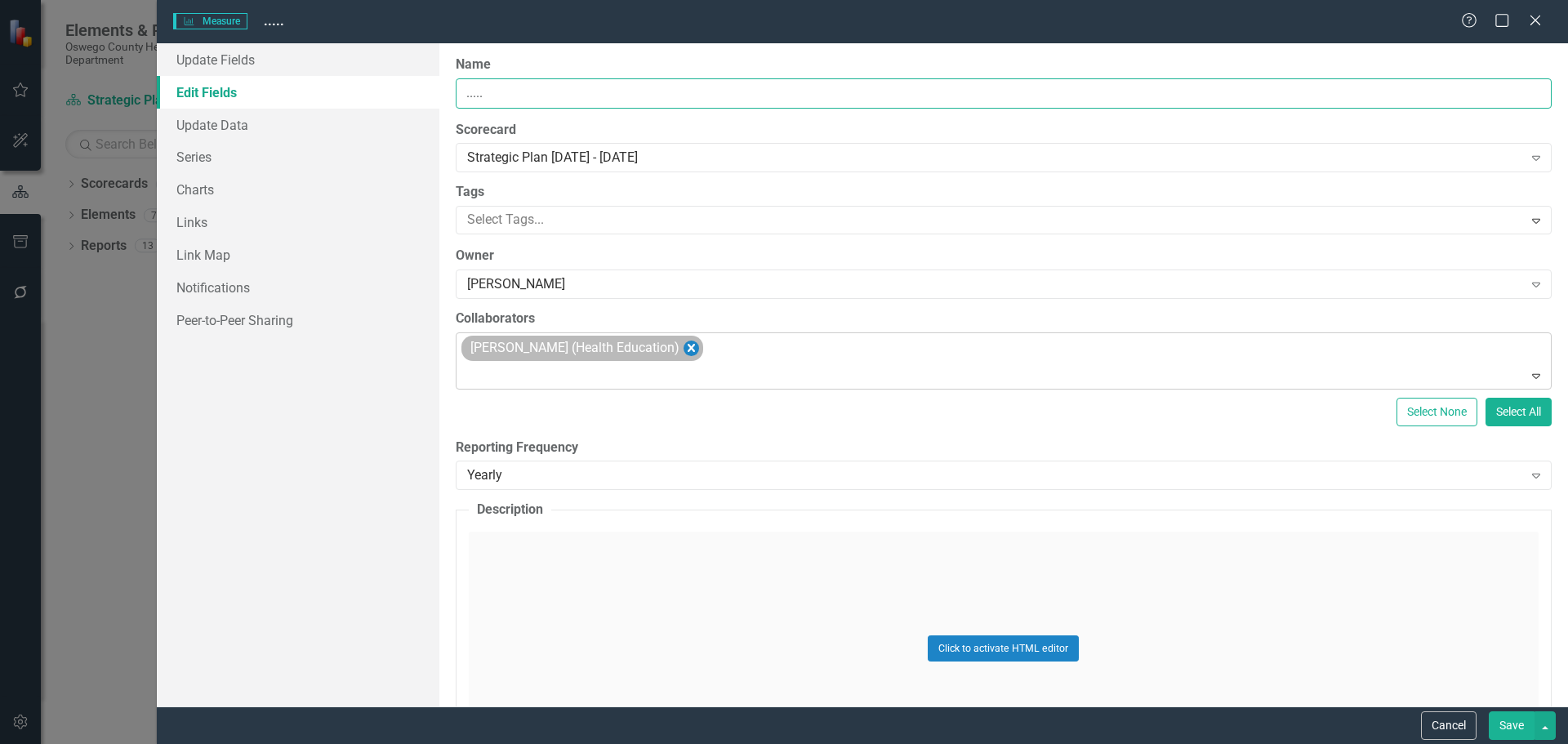
click at [687, 347] on icon "Remove Sarah Cotton (Health Education)" at bounding box center [691, 348] width 7 height 8
type input "....."
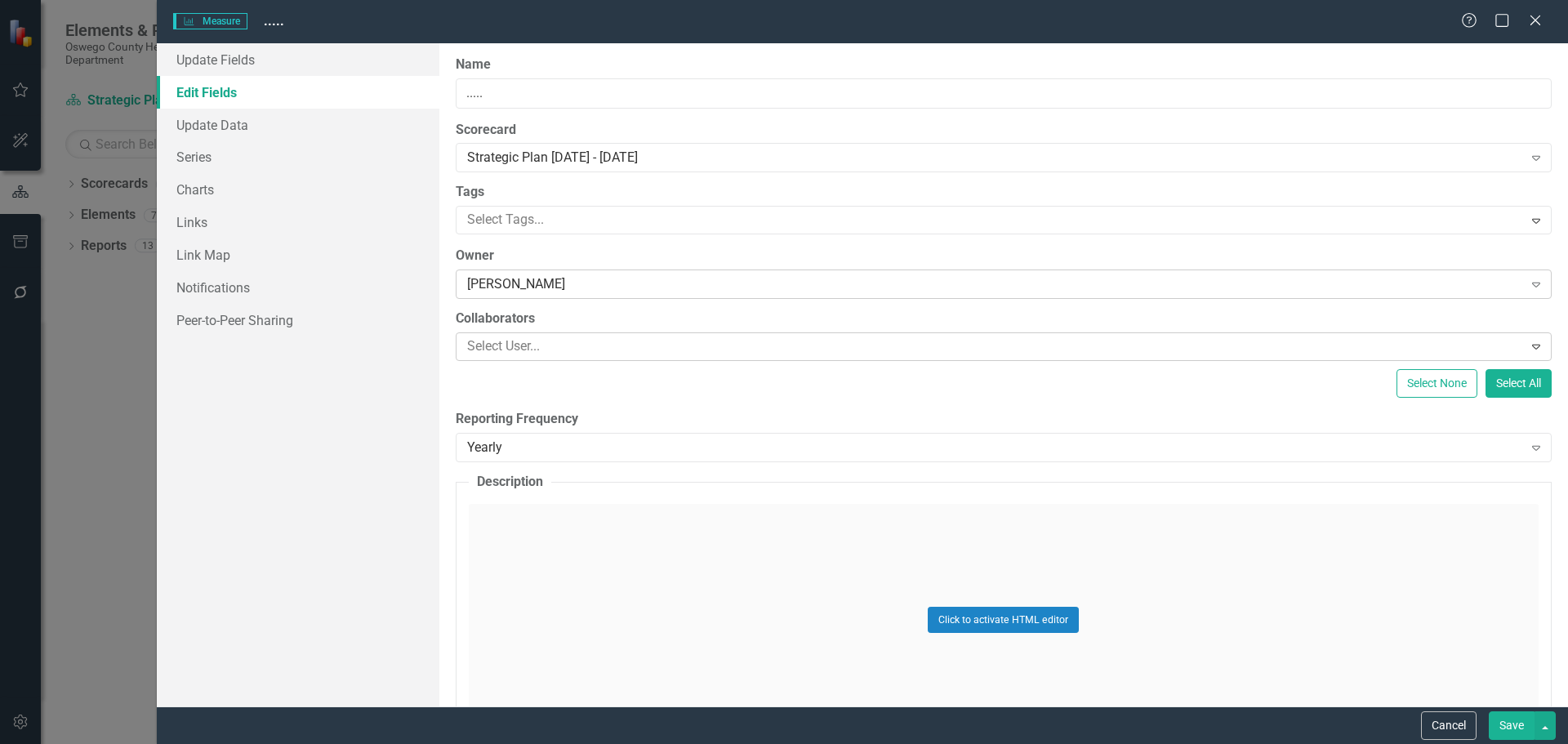
click at [1504, 284] on div "[PERSON_NAME]" at bounding box center [995, 285] width 1056 height 19
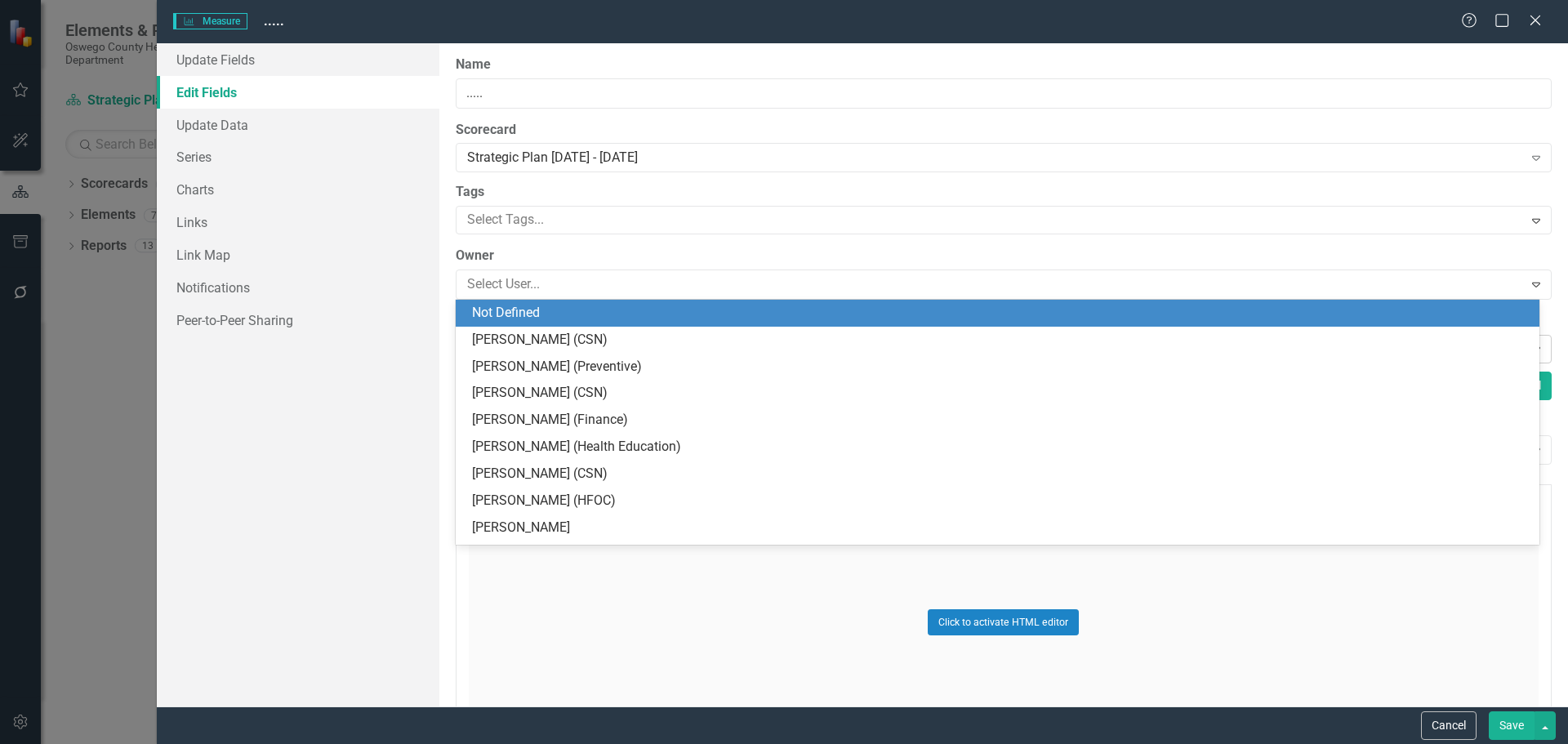
click at [599, 311] on div "Not Defined" at bounding box center [1001, 314] width 1058 height 19
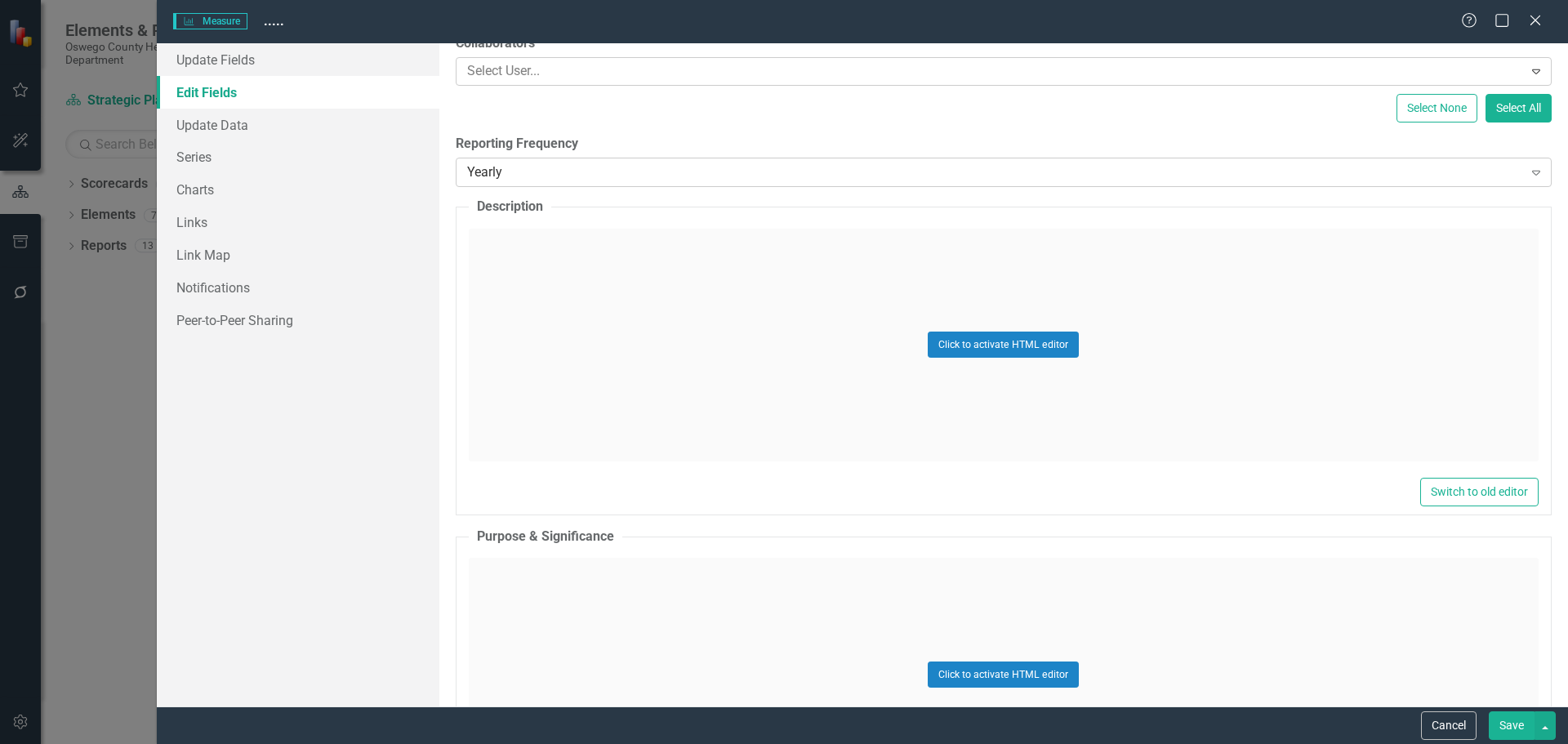
scroll to position [82, 0]
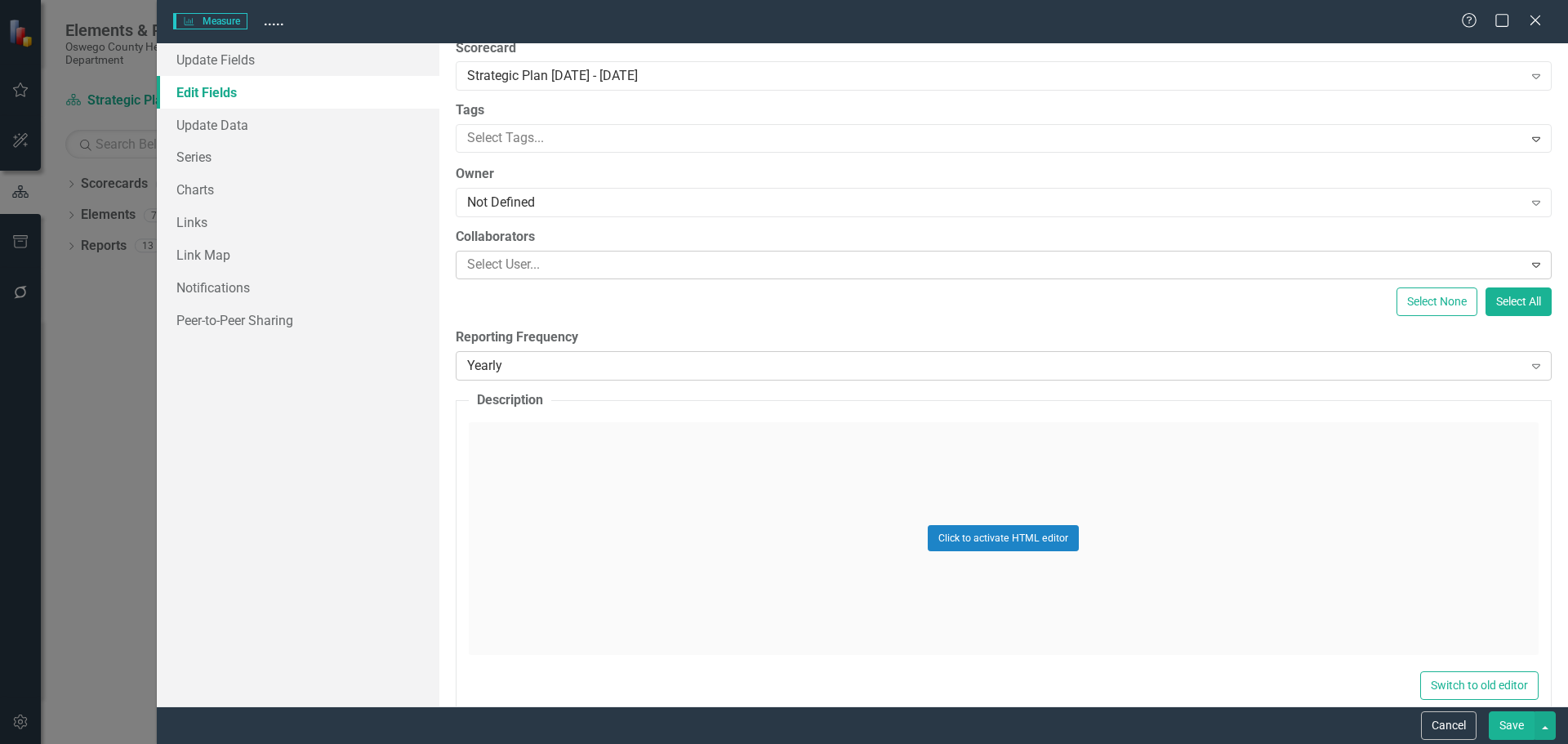
click at [659, 363] on div "Yearly" at bounding box center [995, 366] width 1056 height 19
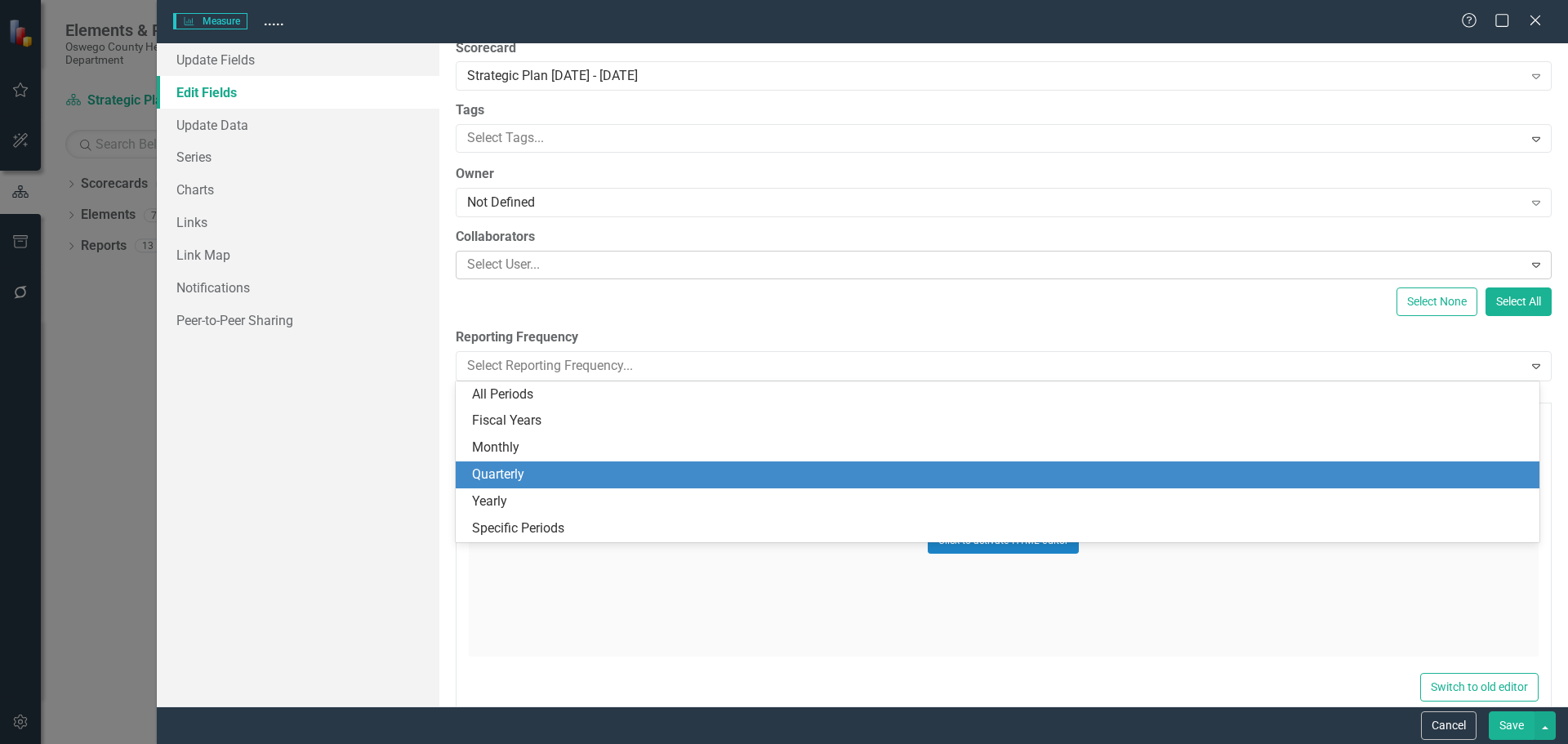
click at [589, 470] on div "Quarterly" at bounding box center [1001, 475] width 1058 height 19
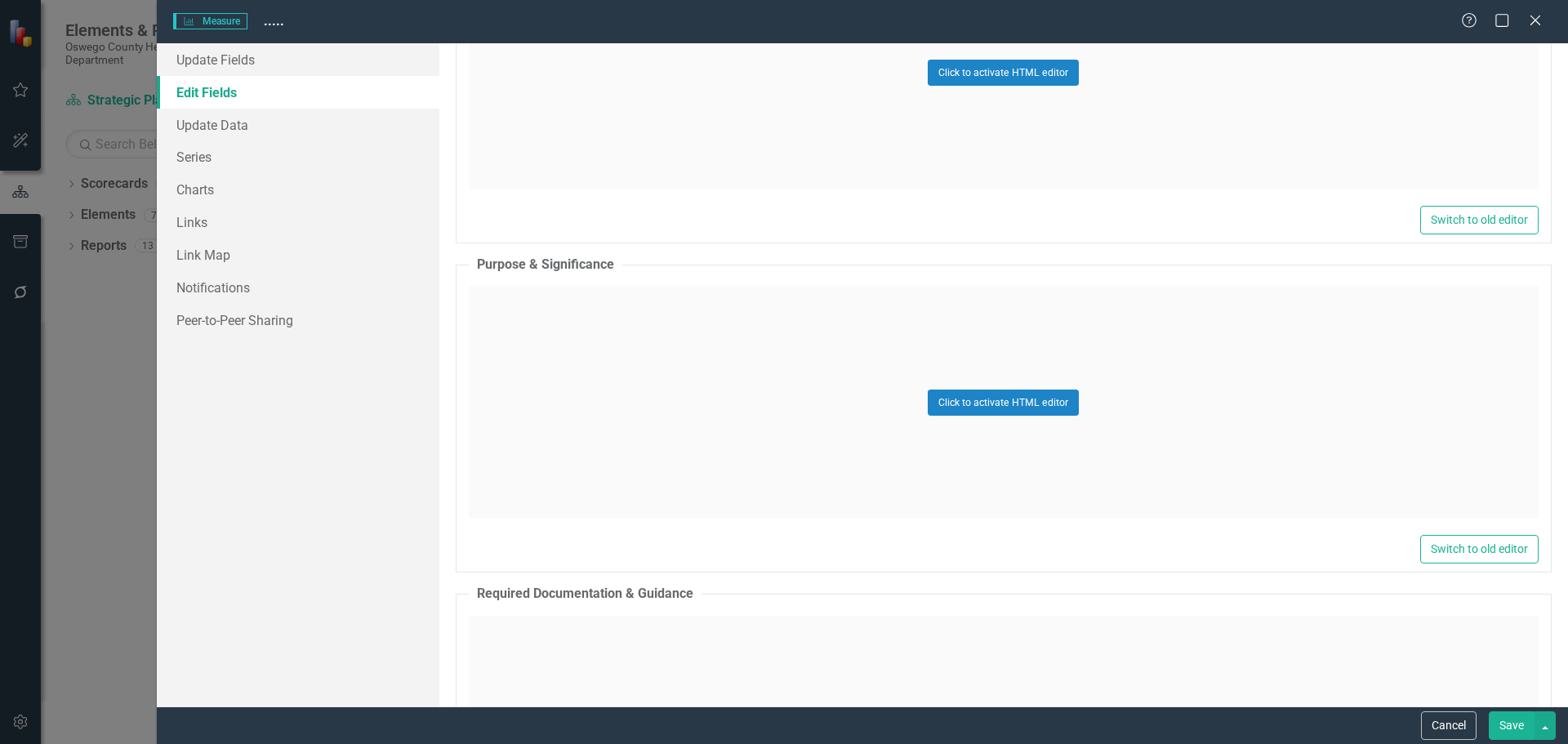
scroll to position [572, 0]
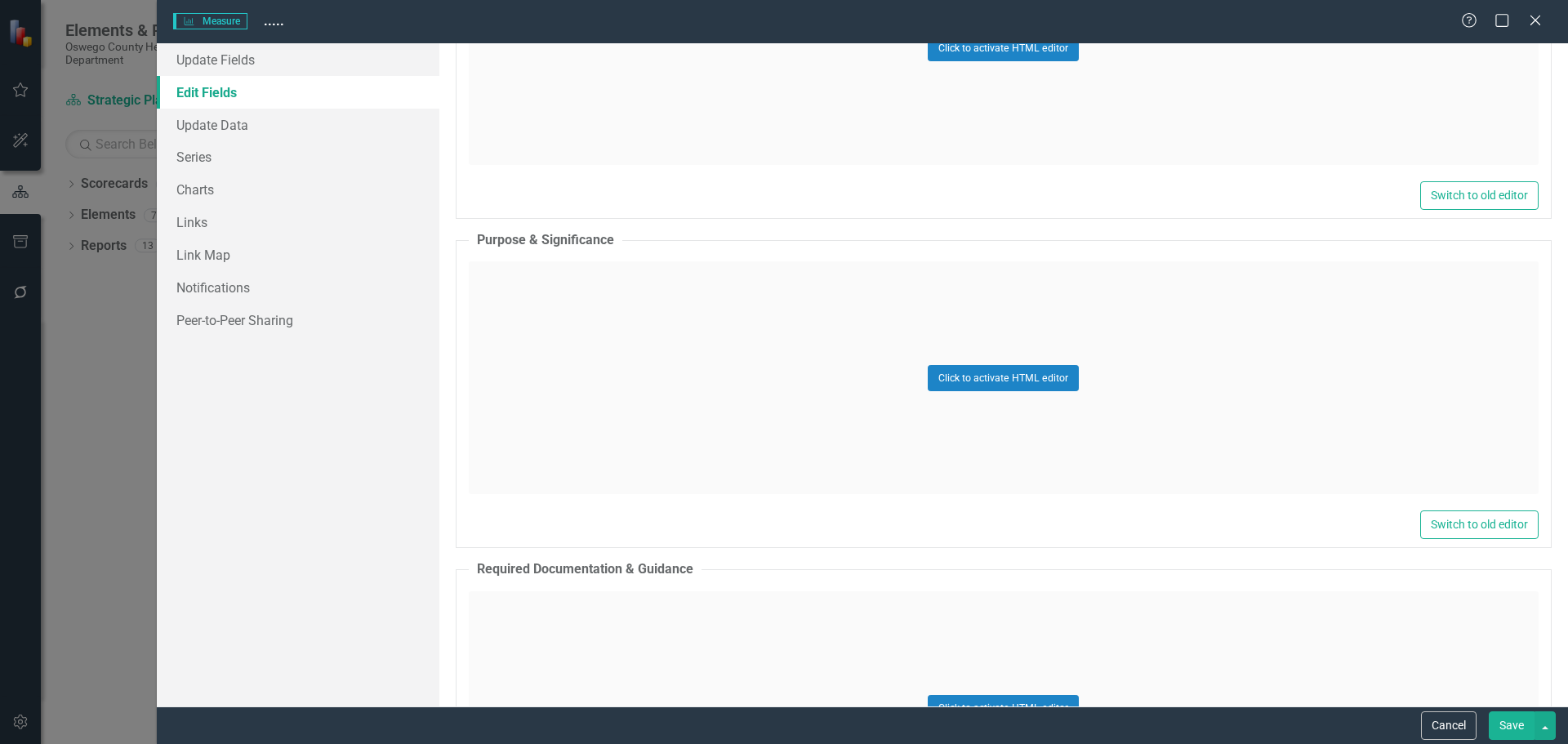
drag, startPoint x: 1504, startPoint y: 722, endPoint x: 1513, endPoint y: 717, distance: 10.3
click at [1506, 722] on button "Save" at bounding box center [1511, 725] width 45 height 29
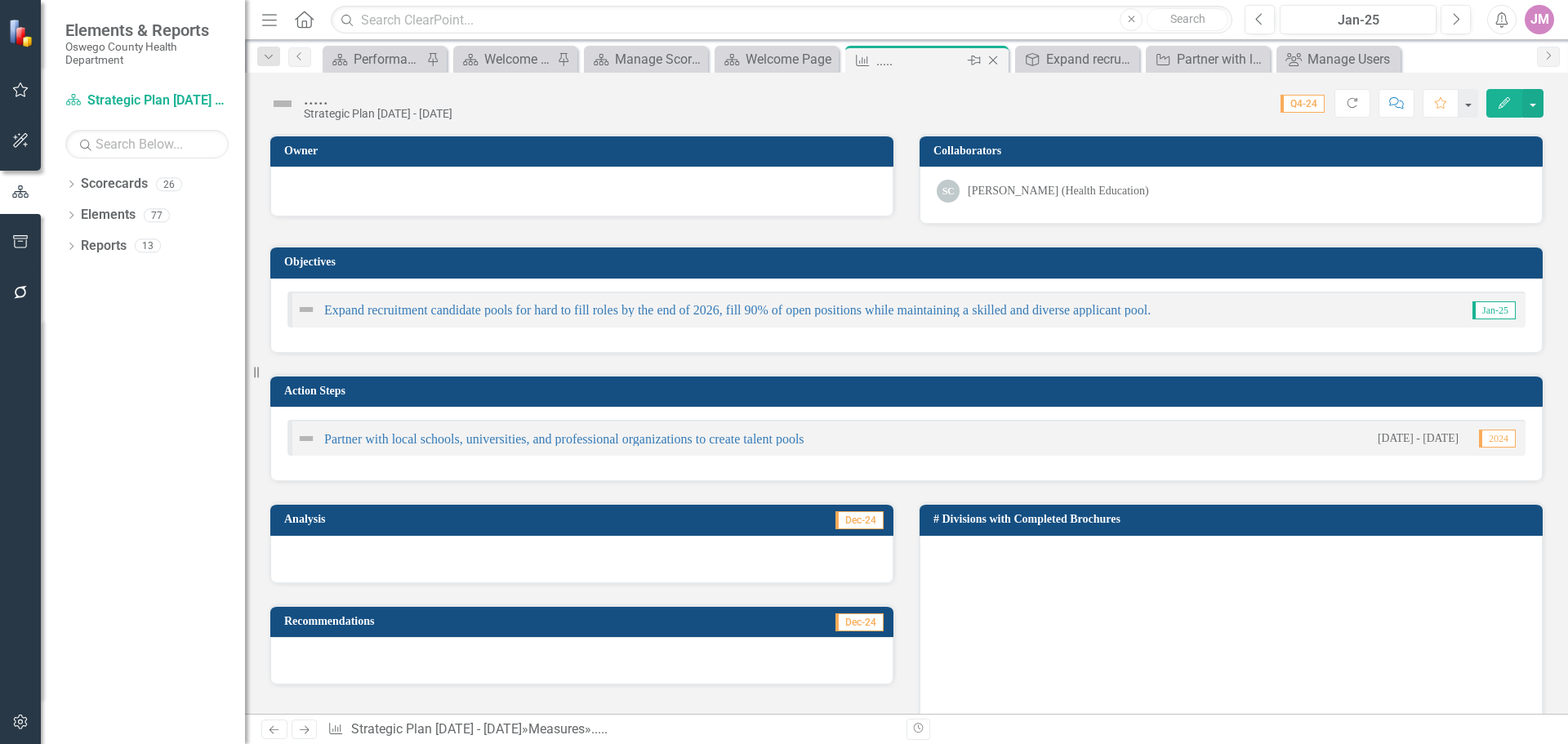
click at [995, 60] on icon "Close" at bounding box center [992, 60] width 17 height 13
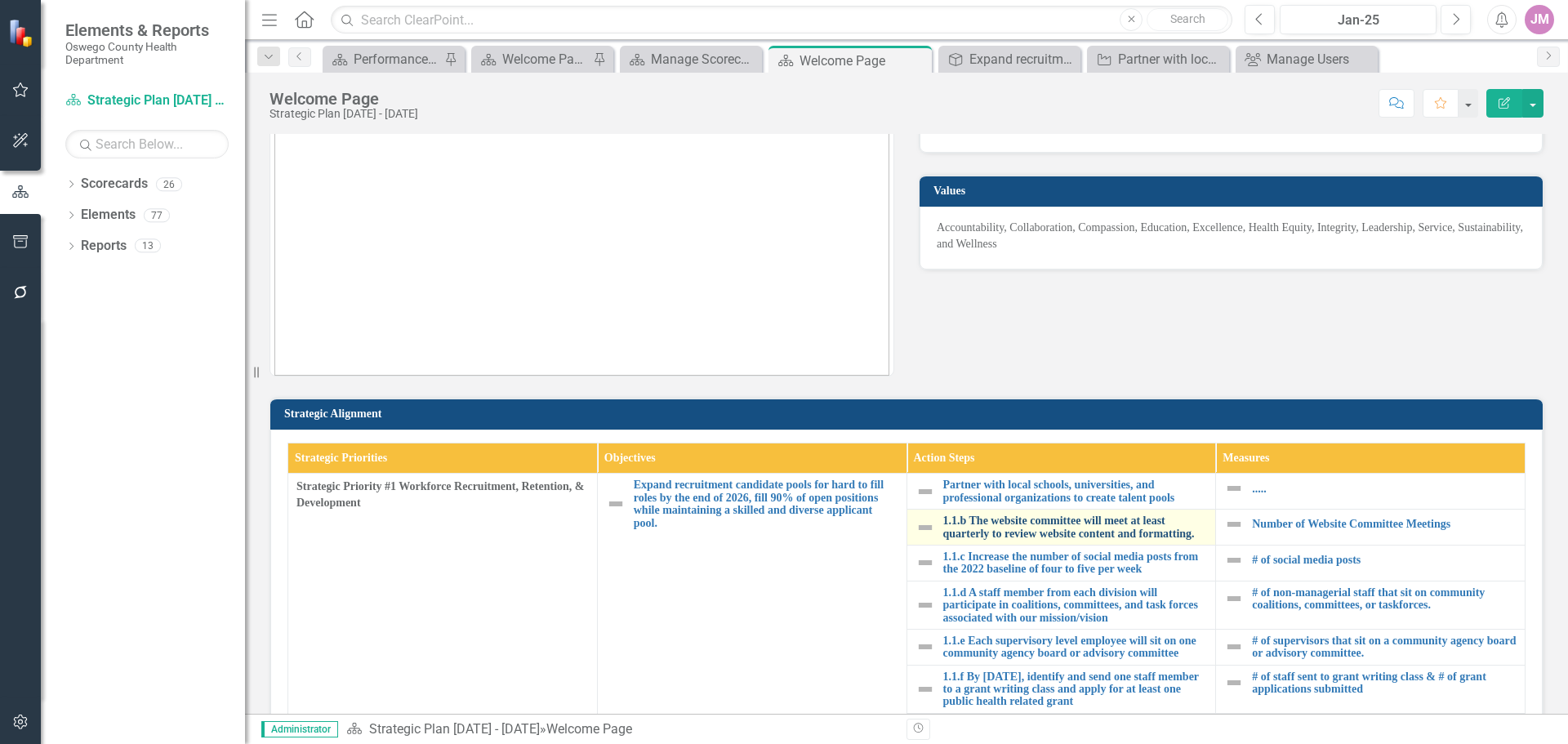
click at [1078, 527] on link "1.1.b The website committee will meet at least quarterly to review website cont…" at bounding box center [1076, 527] width 265 height 25
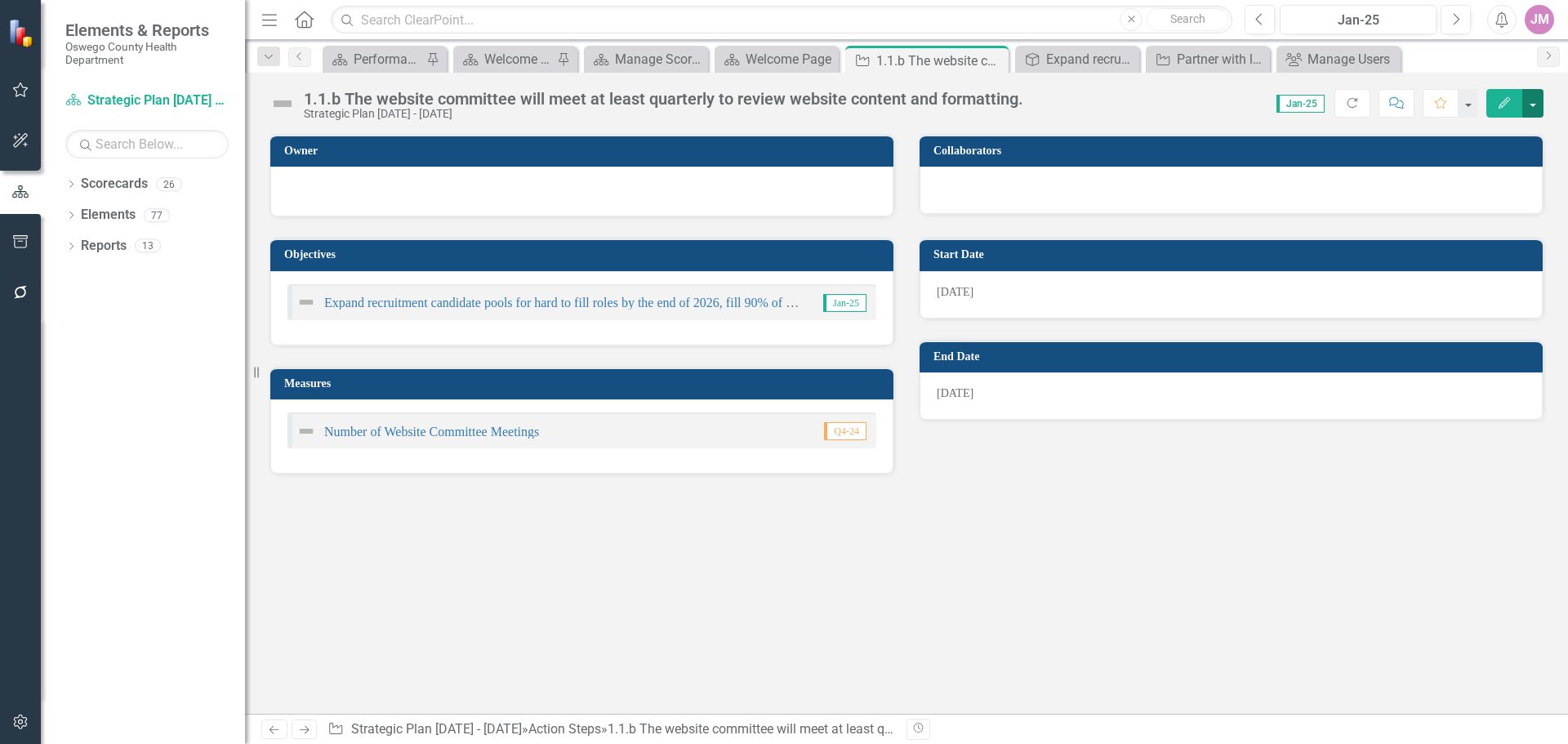
click at [1532, 98] on button "button" at bounding box center [1532, 103] width 21 height 29
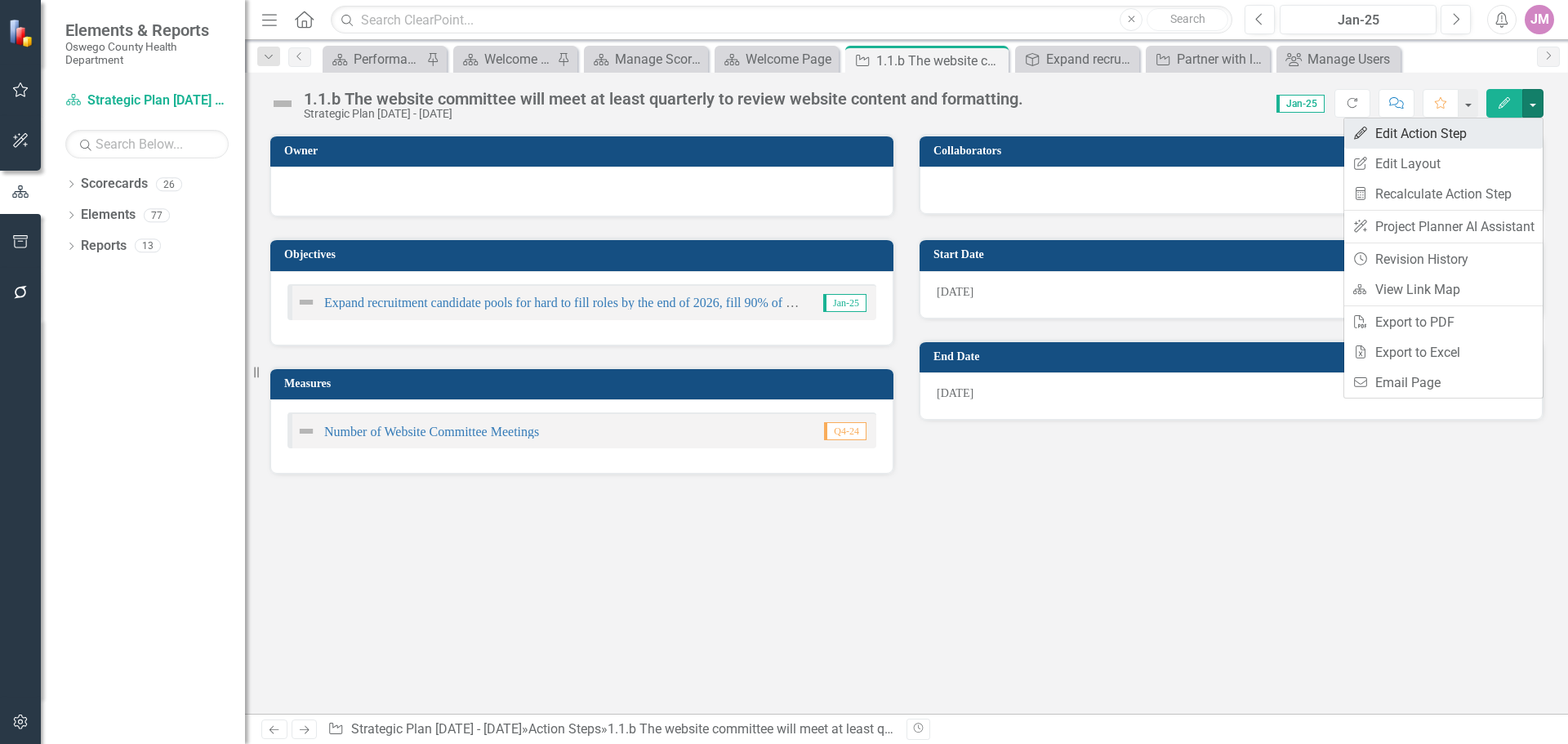
click at [1413, 133] on link "Edit Edit Action Step" at bounding box center [1443, 133] width 199 height 30
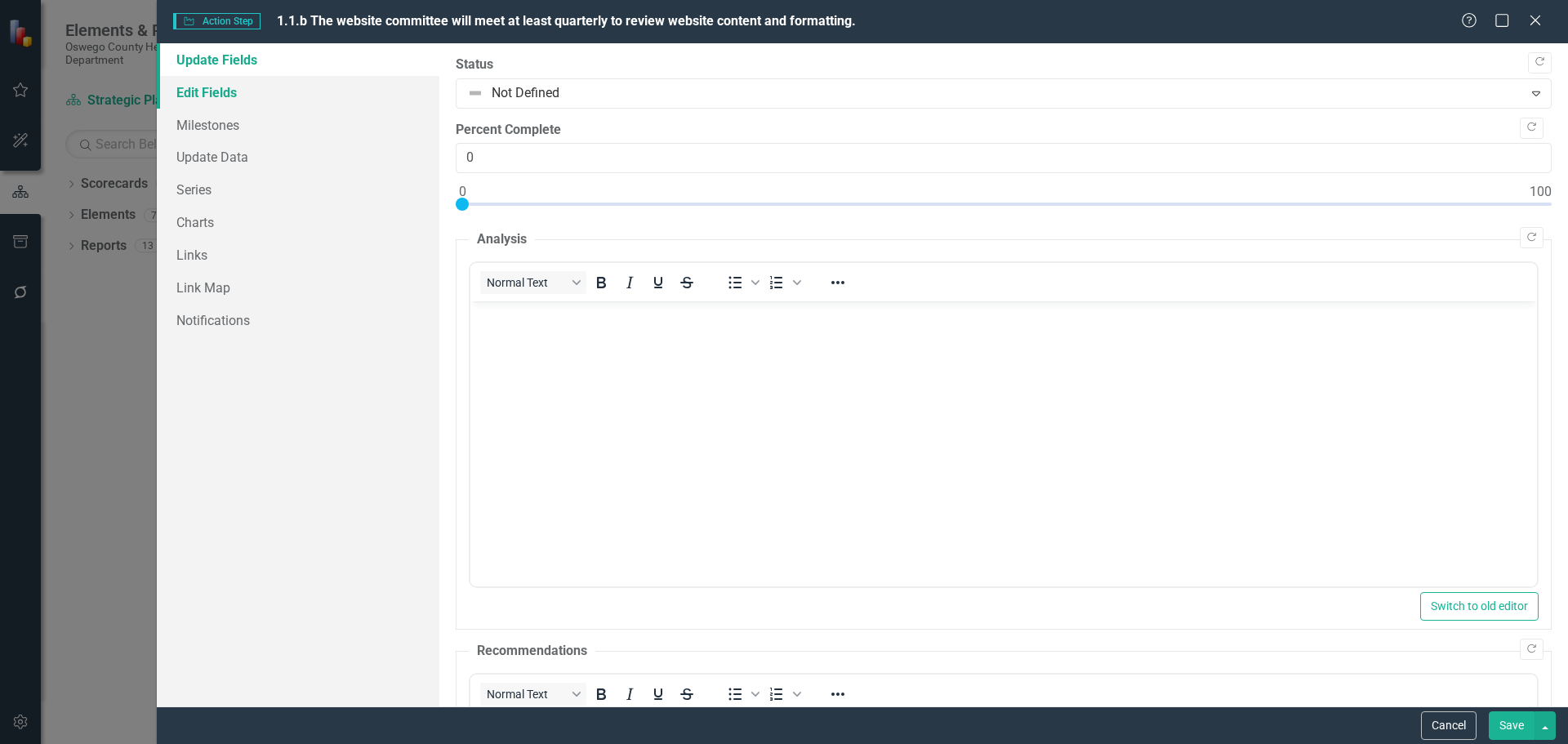
click at [222, 86] on link "Edit Fields" at bounding box center [298, 91] width 282 height 32
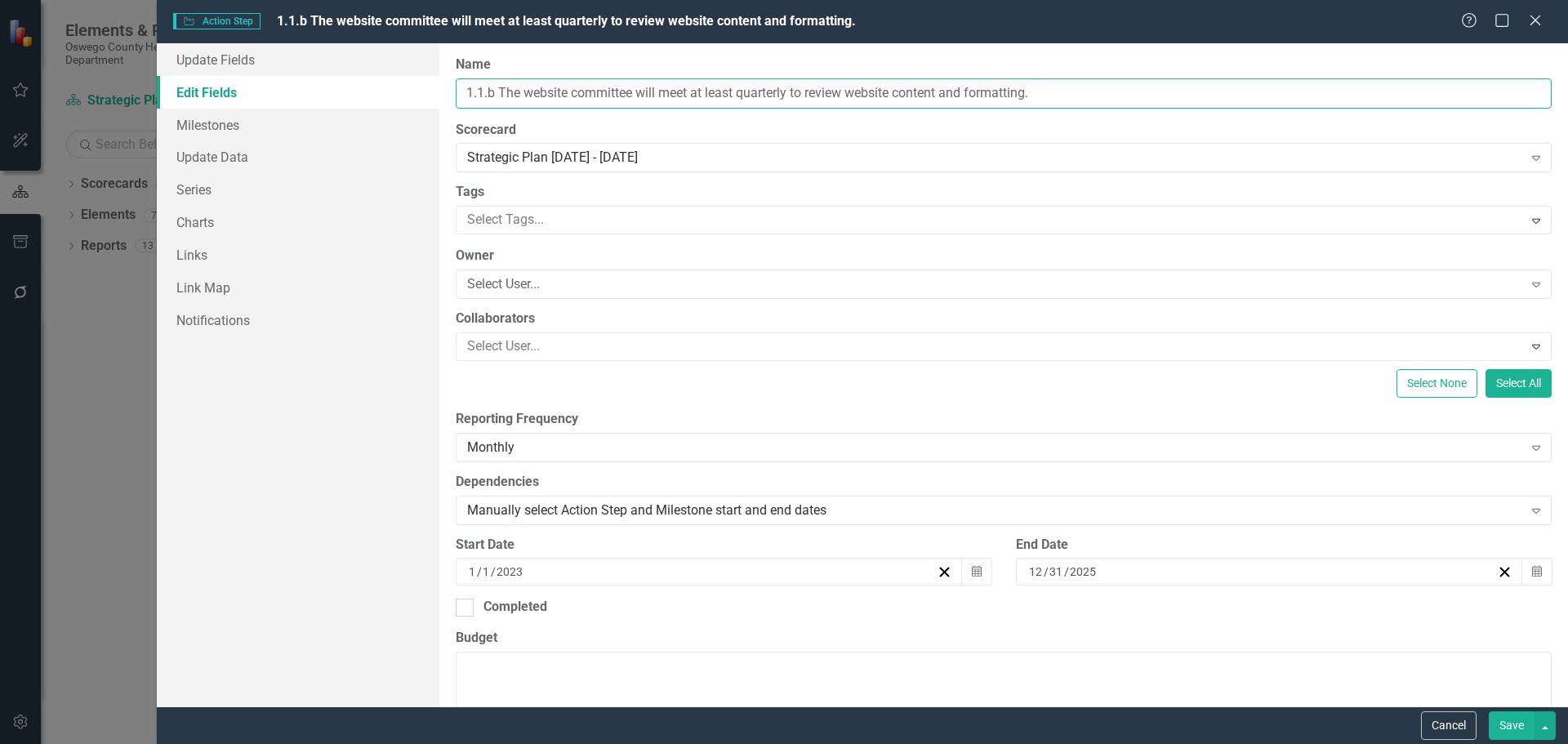
click at [1088, 93] on input "1.1.b The website committee will meet at least quarterly to review website cont…" at bounding box center [1004, 93] width 1096 height 30
drag, startPoint x: 1106, startPoint y: 93, endPoint x: 390, endPoint y: 88, distance: 716.0
click at [390, 88] on div "Update Fields Edit Fields Milestones Update Data Series Charts Links Link Map N…" at bounding box center [862, 375] width 1411 height 663
paste input "2: Use social media, professional networks, and employee referral programs to e…"
type input "1.2: Use social media, professional networks, and employee referral programs to…"
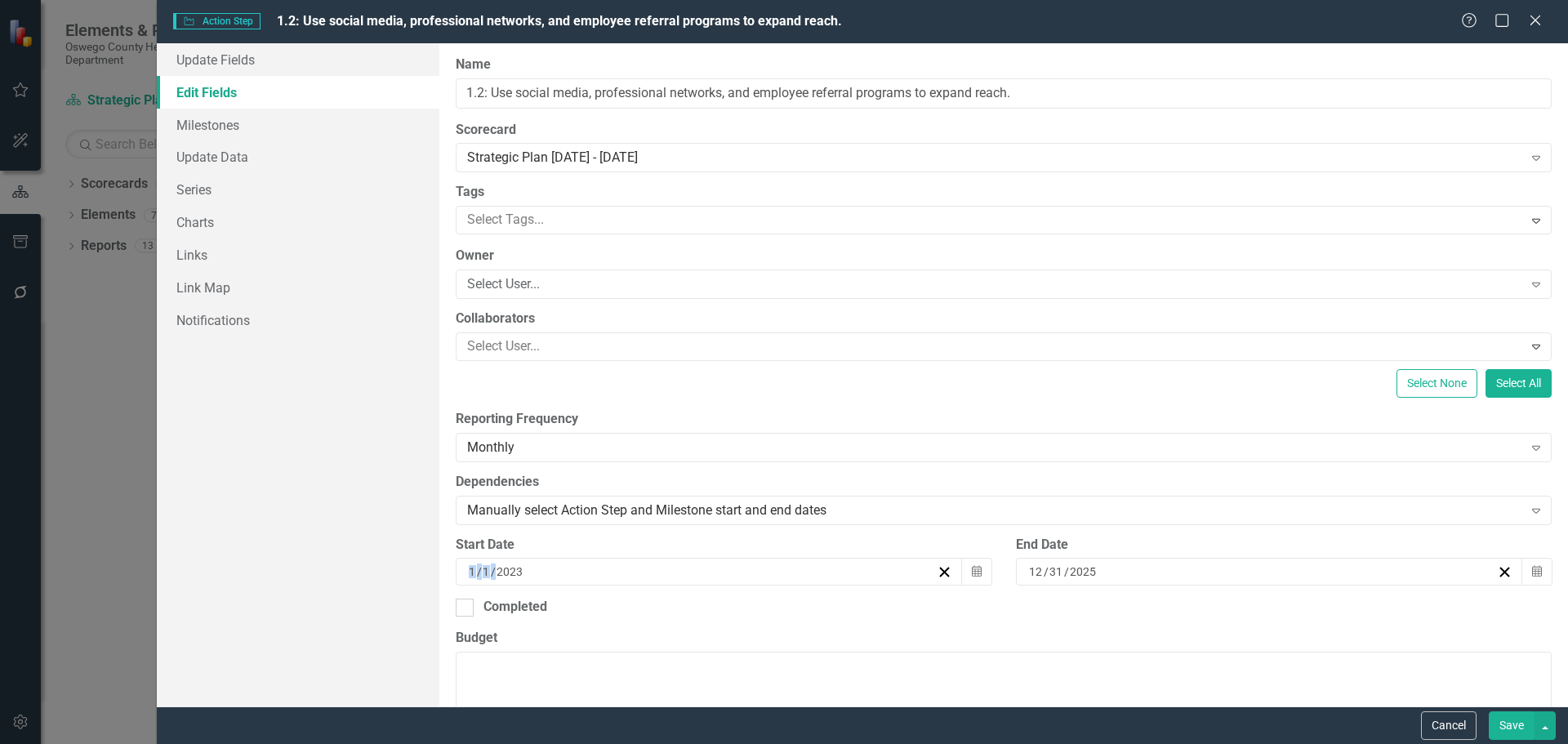
drag, startPoint x: 807, startPoint y: 568, endPoint x: 459, endPoint y: 565, distance: 348.0
click at [459, 565] on div "[DATE]" at bounding box center [709, 572] width 507 height 28
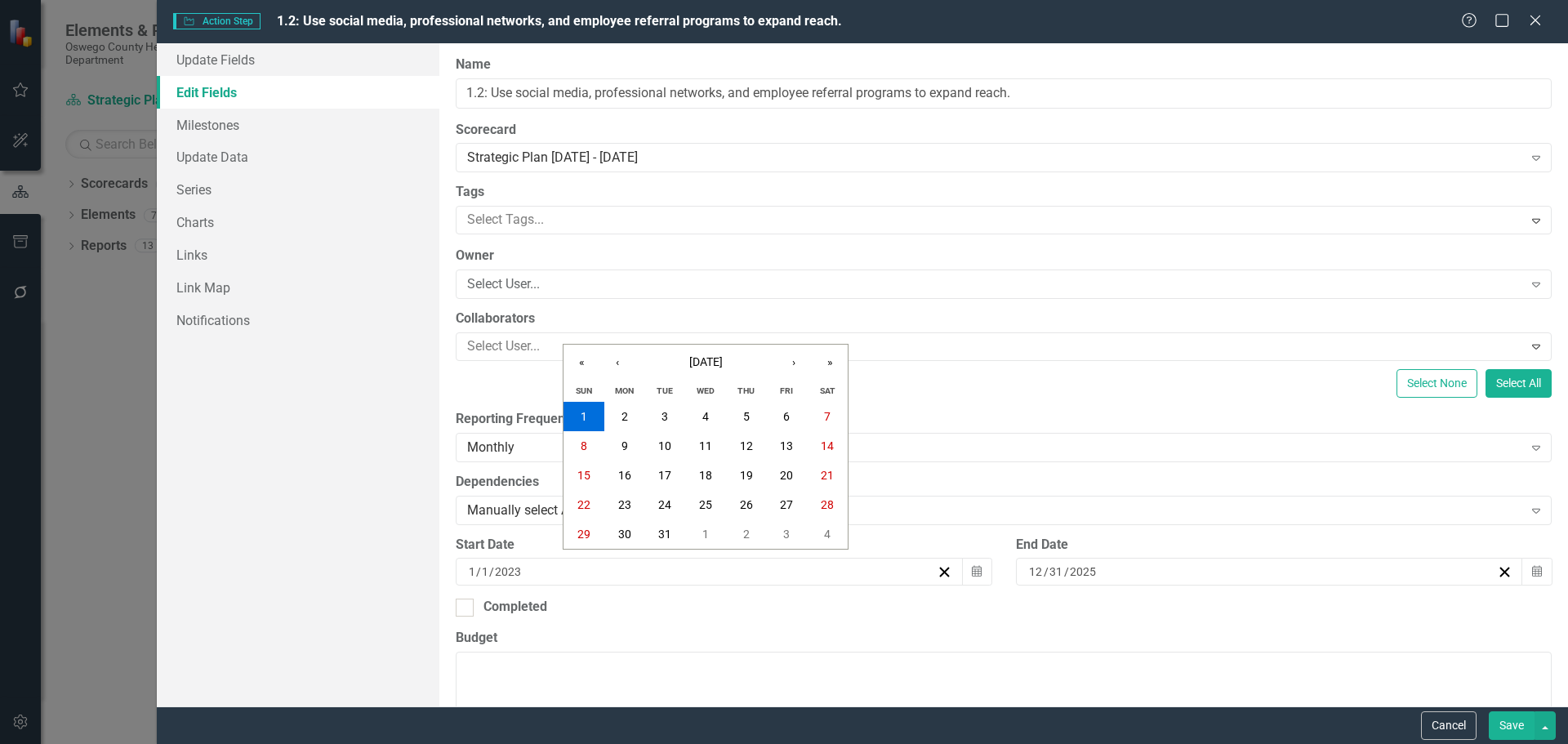
click at [538, 575] on div "[DATE] [DATE]" at bounding box center [701, 572] width 470 height 17
drag, startPoint x: 521, startPoint y: 568, endPoint x: 459, endPoint y: 565, distance: 62.1
click at [459, 565] on div "[DATE]" at bounding box center [709, 572] width 507 height 28
drag, startPoint x: 468, startPoint y: 572, endPoint x: 525, endPoint y: 578, distance: 57.3
click at [525, 578] on div "[DATE]" at bounding box center [701, 572] width 470 height 17
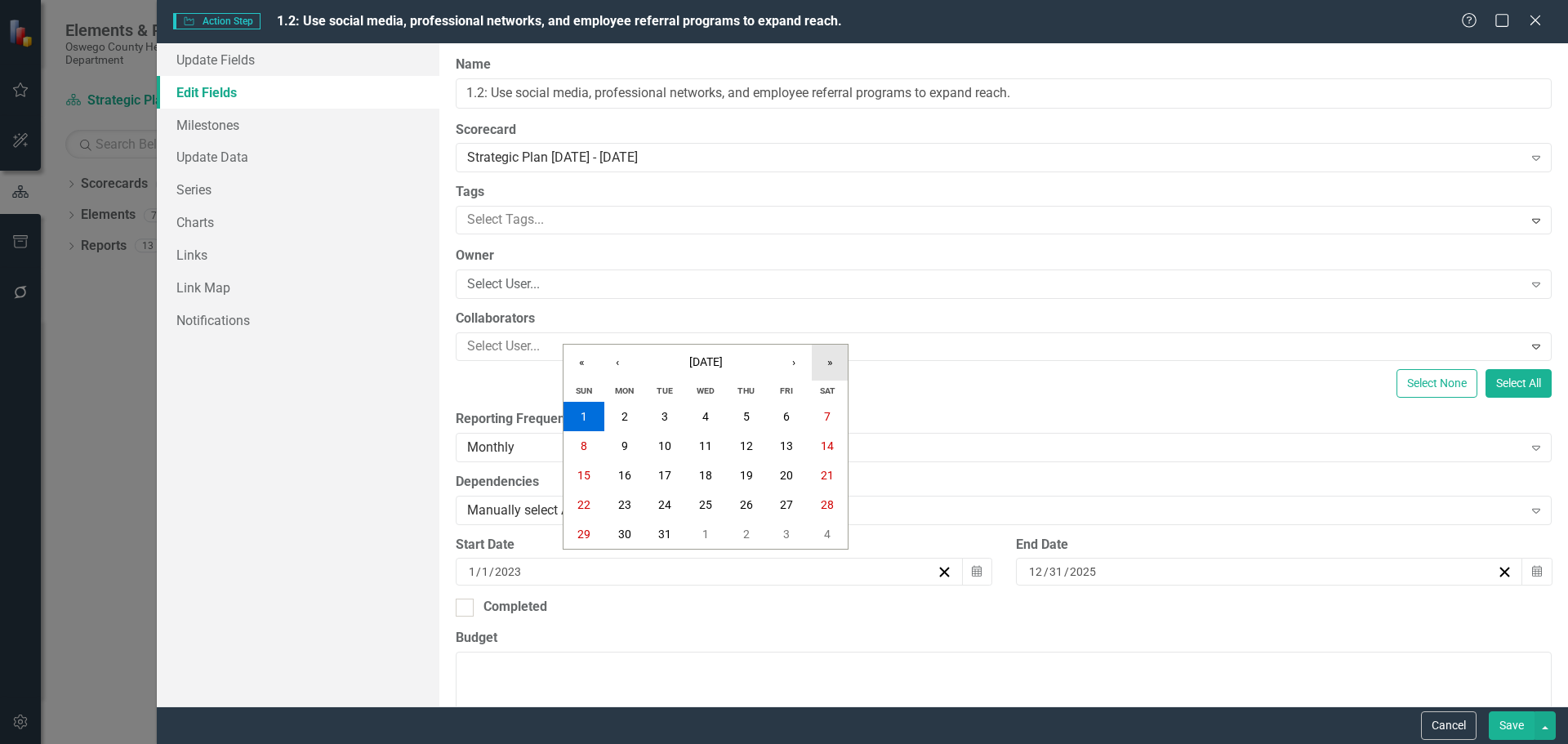
click at [830, 362] on button "»" at bounding box center [829, 362] width 36 height 36
click at [578, 357] on button "«" at bounding box center [581, 362] width 36 height 36
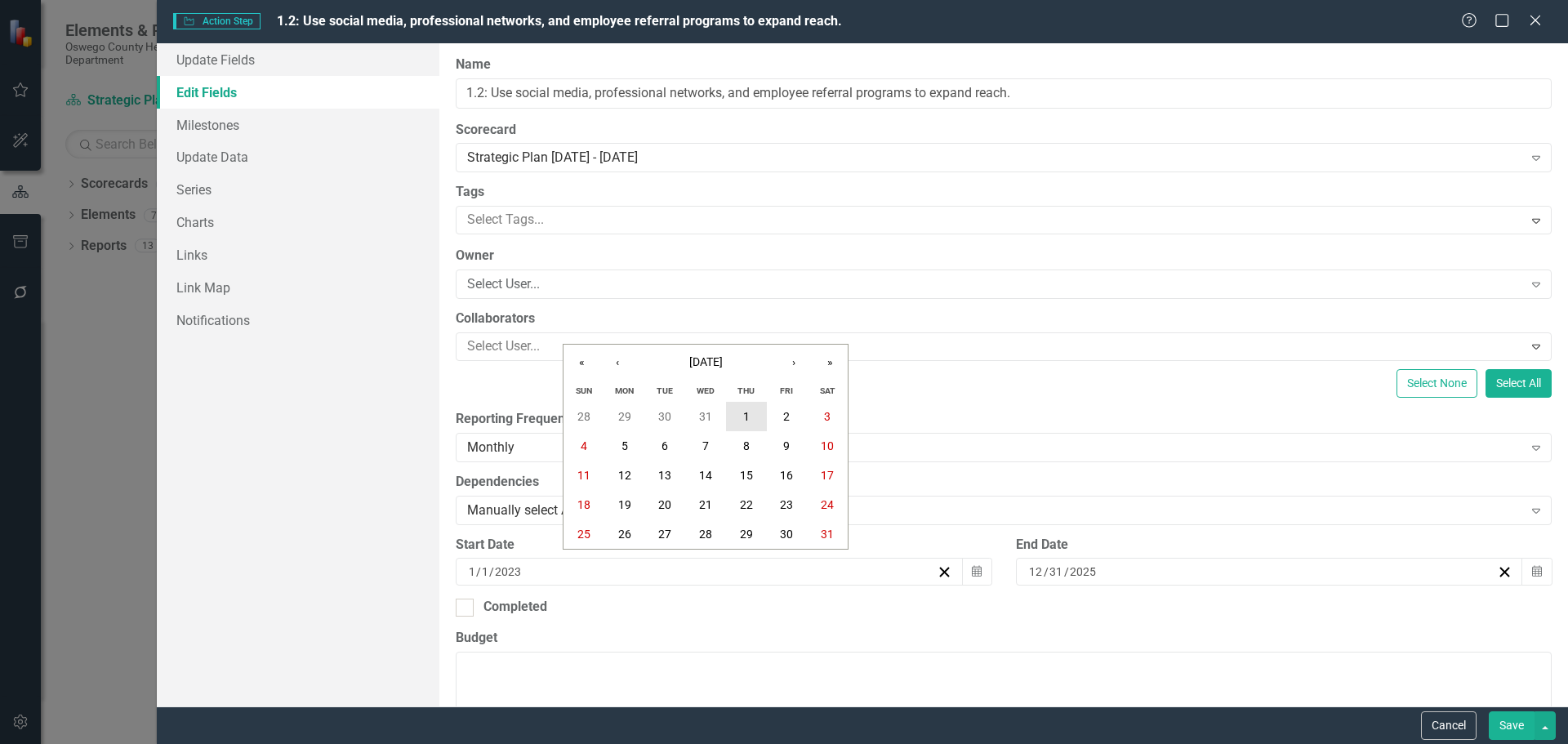
click at [751, 416] on button "1" at bounding box center [746, 416] width 41 height 30
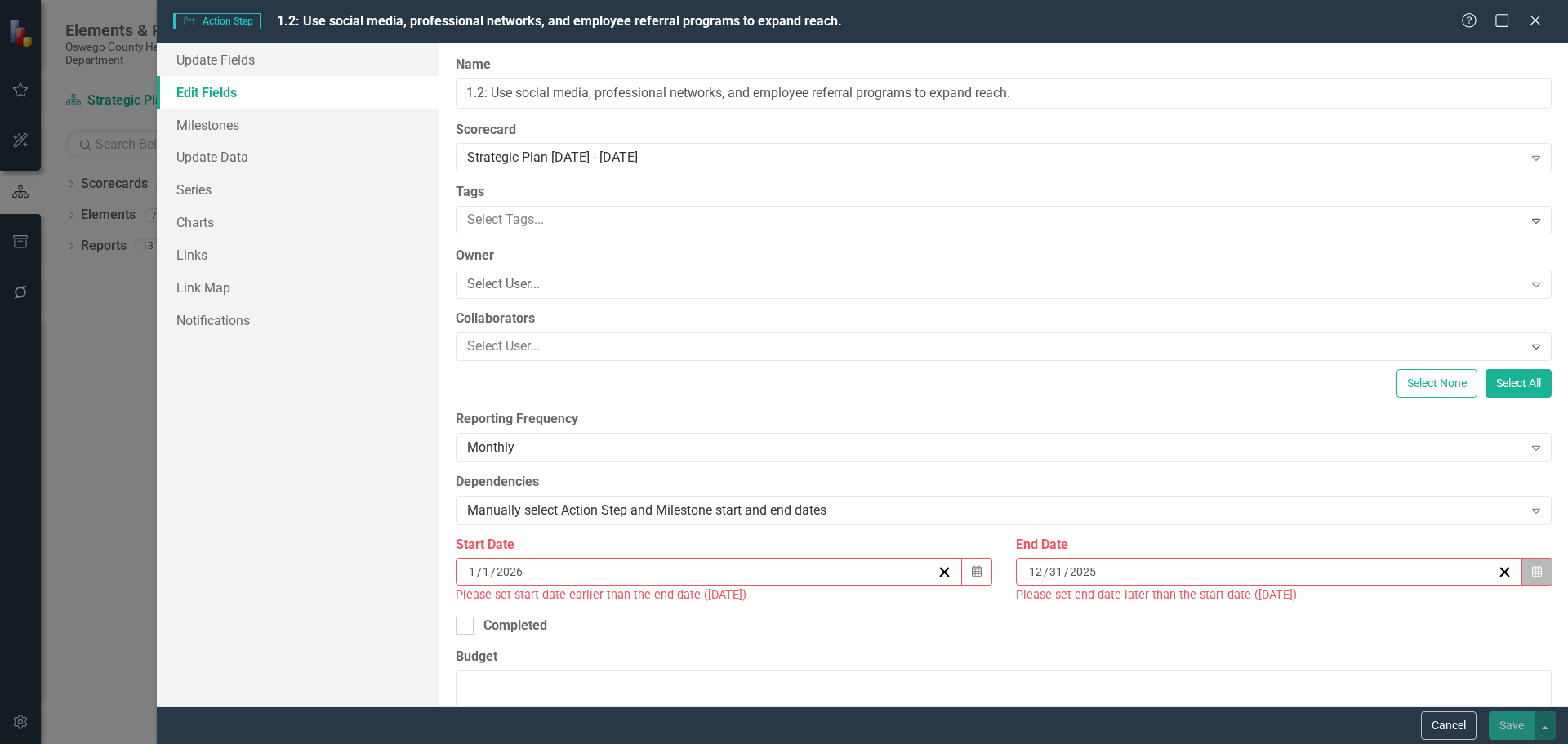
click at [1531, 568] on icon "Calendar" at bounding box center [1536, 572] width 10 height 11
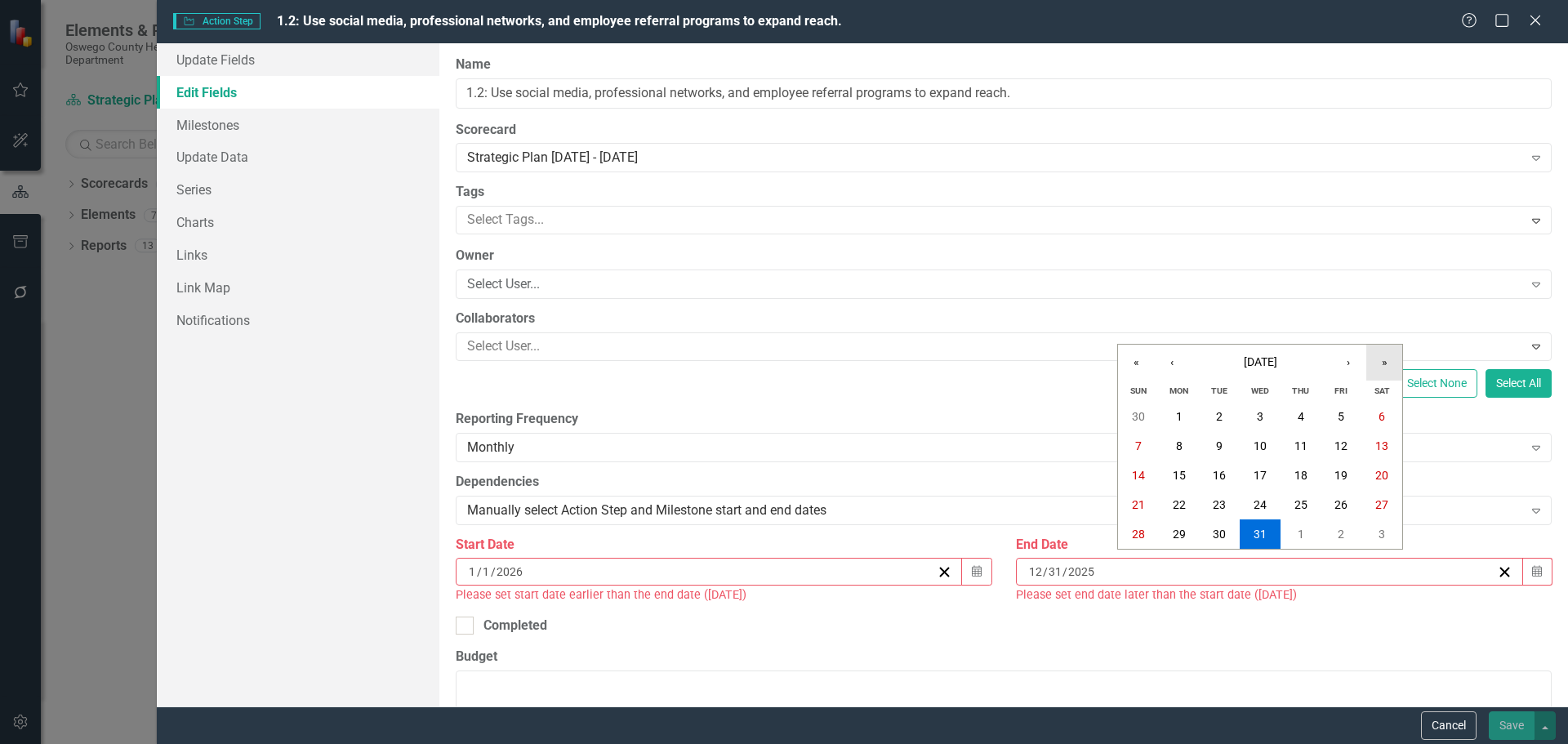
click at [1389, 359] on button "»" at bounding box center [1383, 362] width 36 height 36
click at [1389, 358] on button "»" at bounding box center [1383, 362] width 36 height 36
click at [1180, 564] on abbr "31" at bounding box center [1179, 563] width 13 height 13
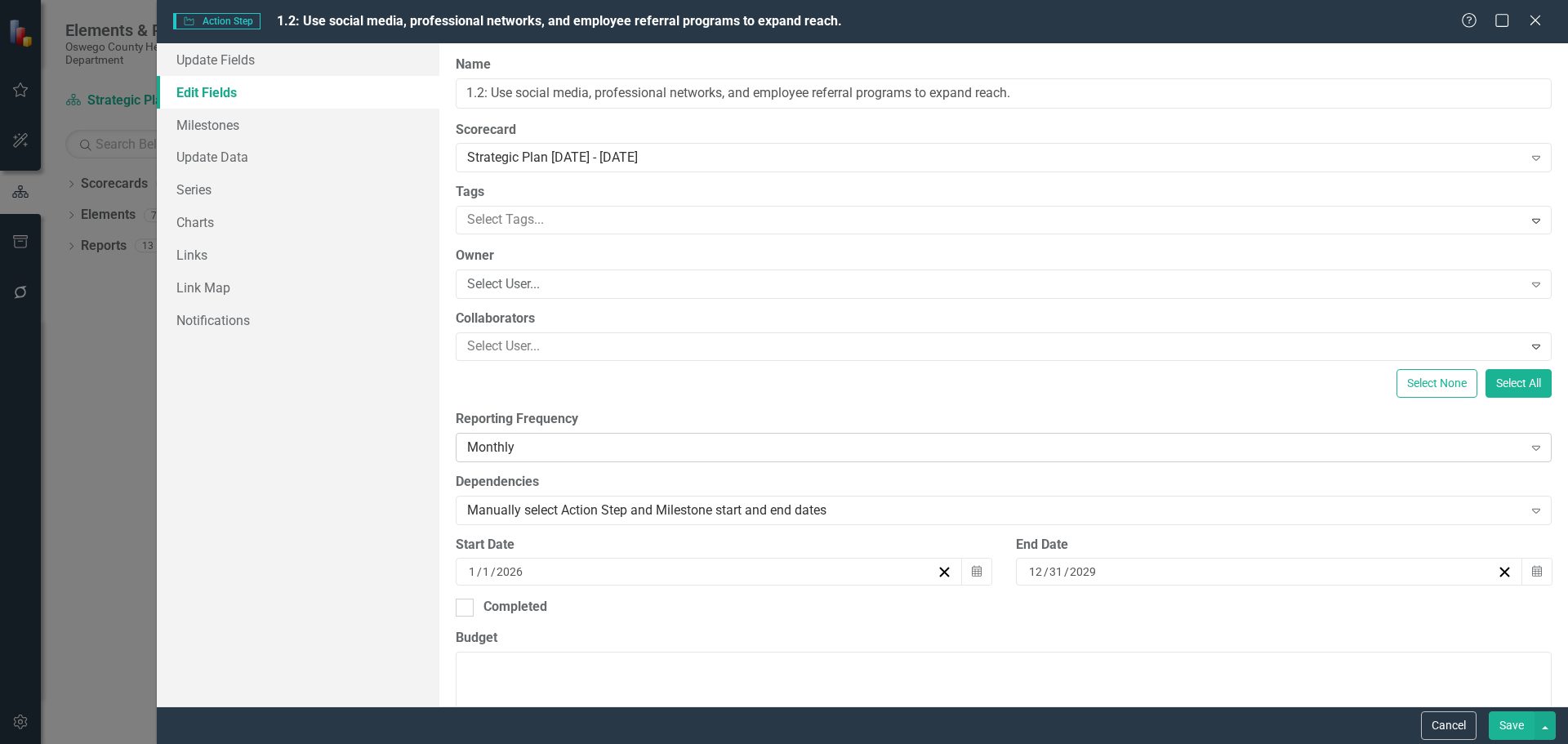
click at [952, 453] on div "Monthly" at bounding box center [995, 447] width 1056 height 19
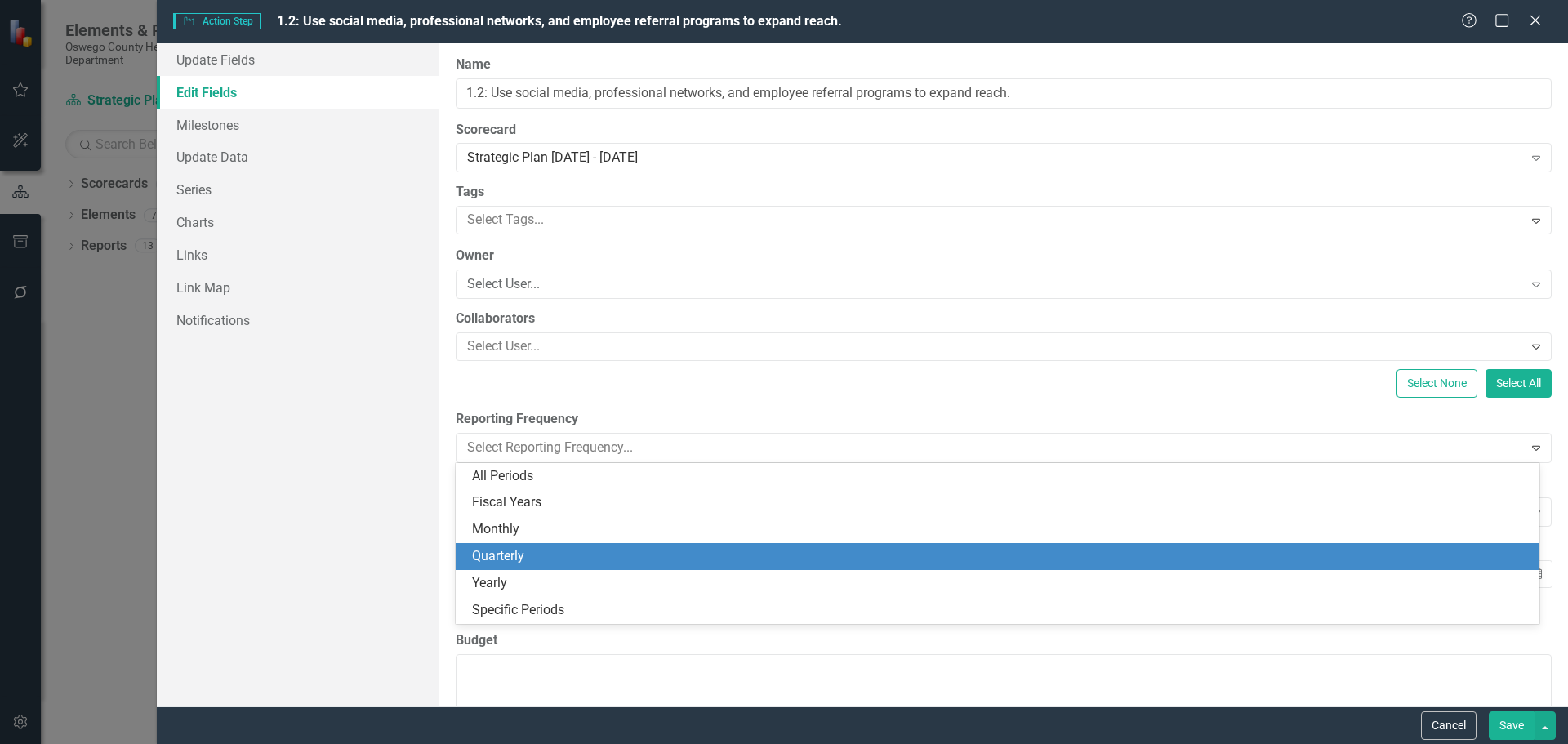
click at [651, 558] on div "Quarterly" at bounding box center [1001, 557] width 1058 height 19
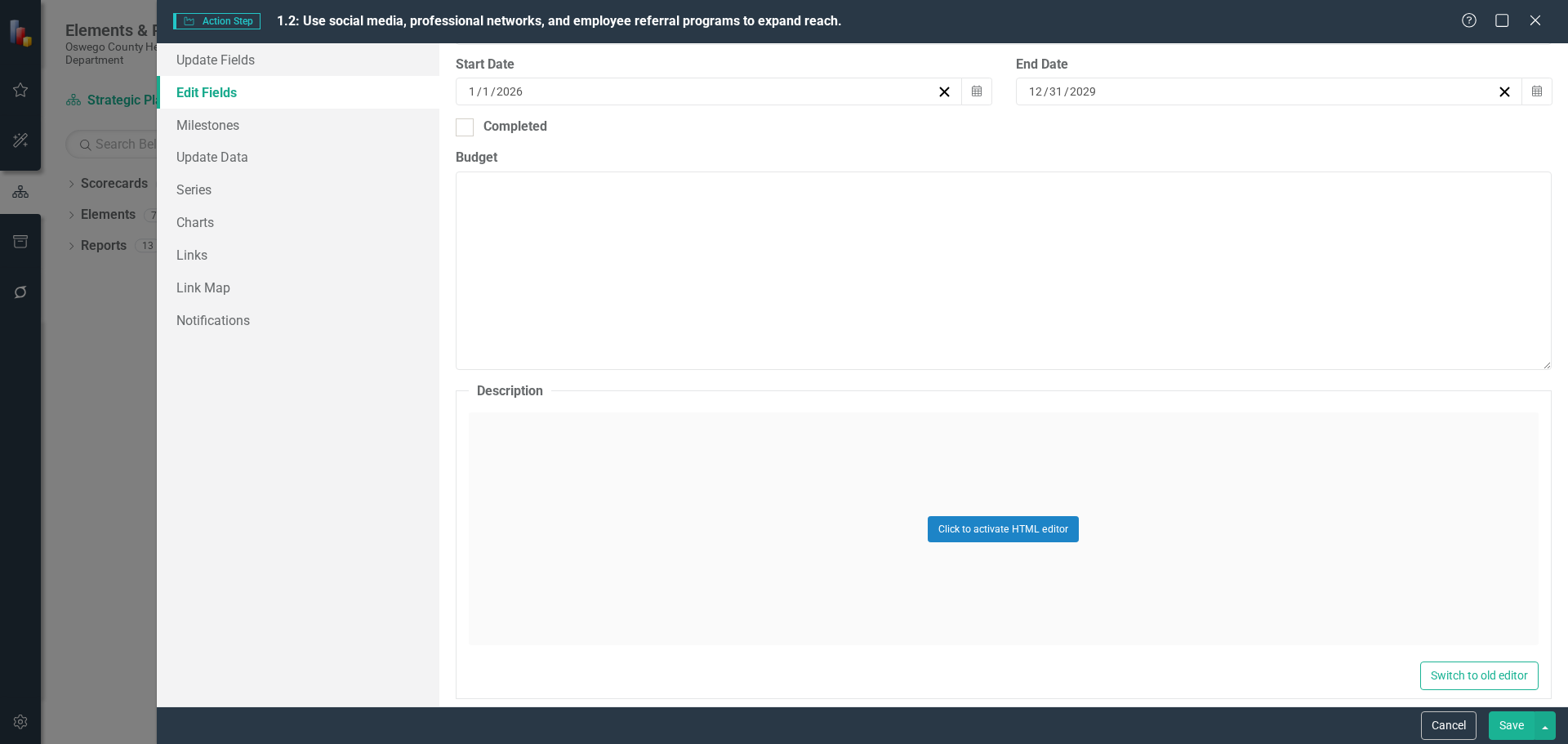
scroll to position [327, 0]
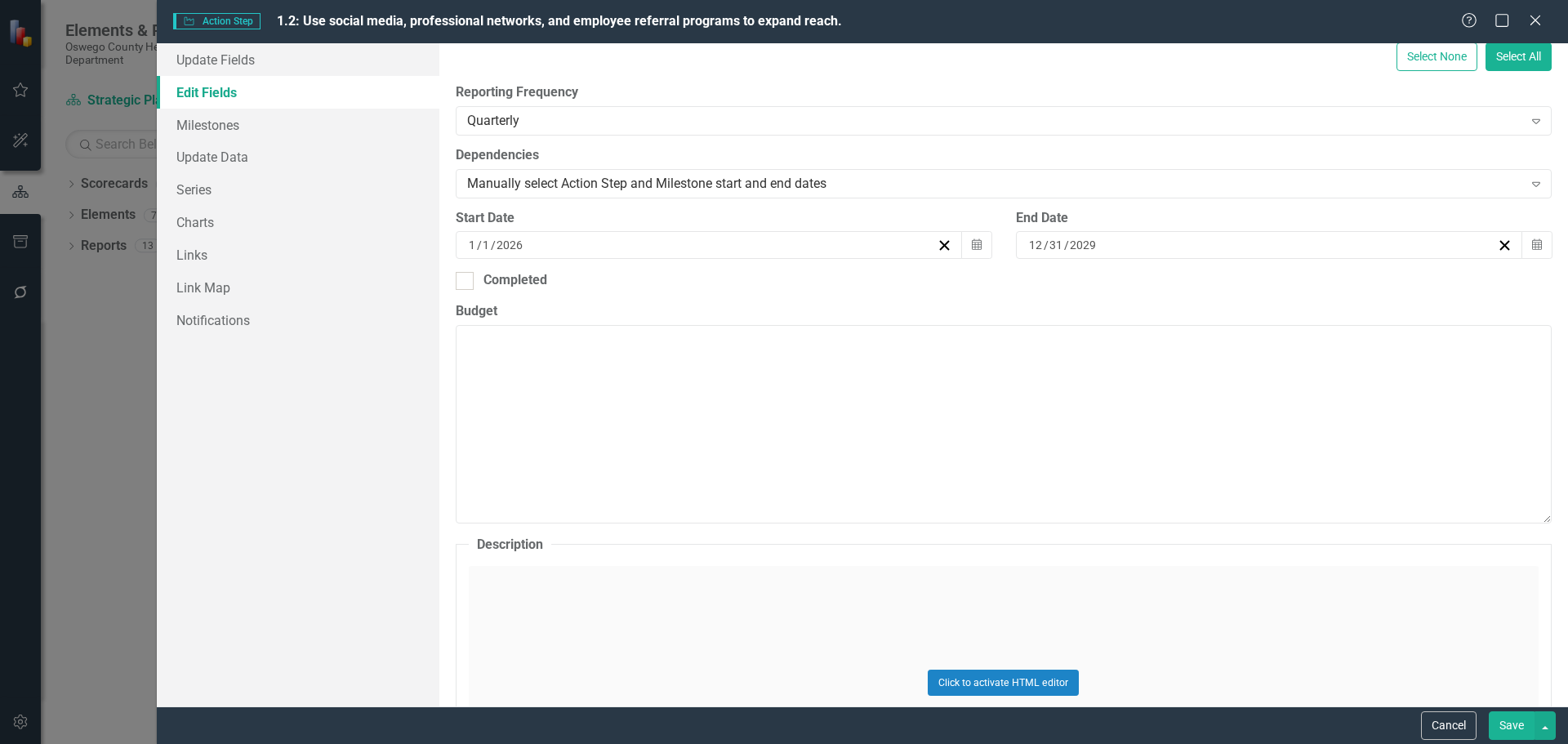
click at [1519, 726] on button "Save" at bounding box center [1511, 725] width 45 height 29
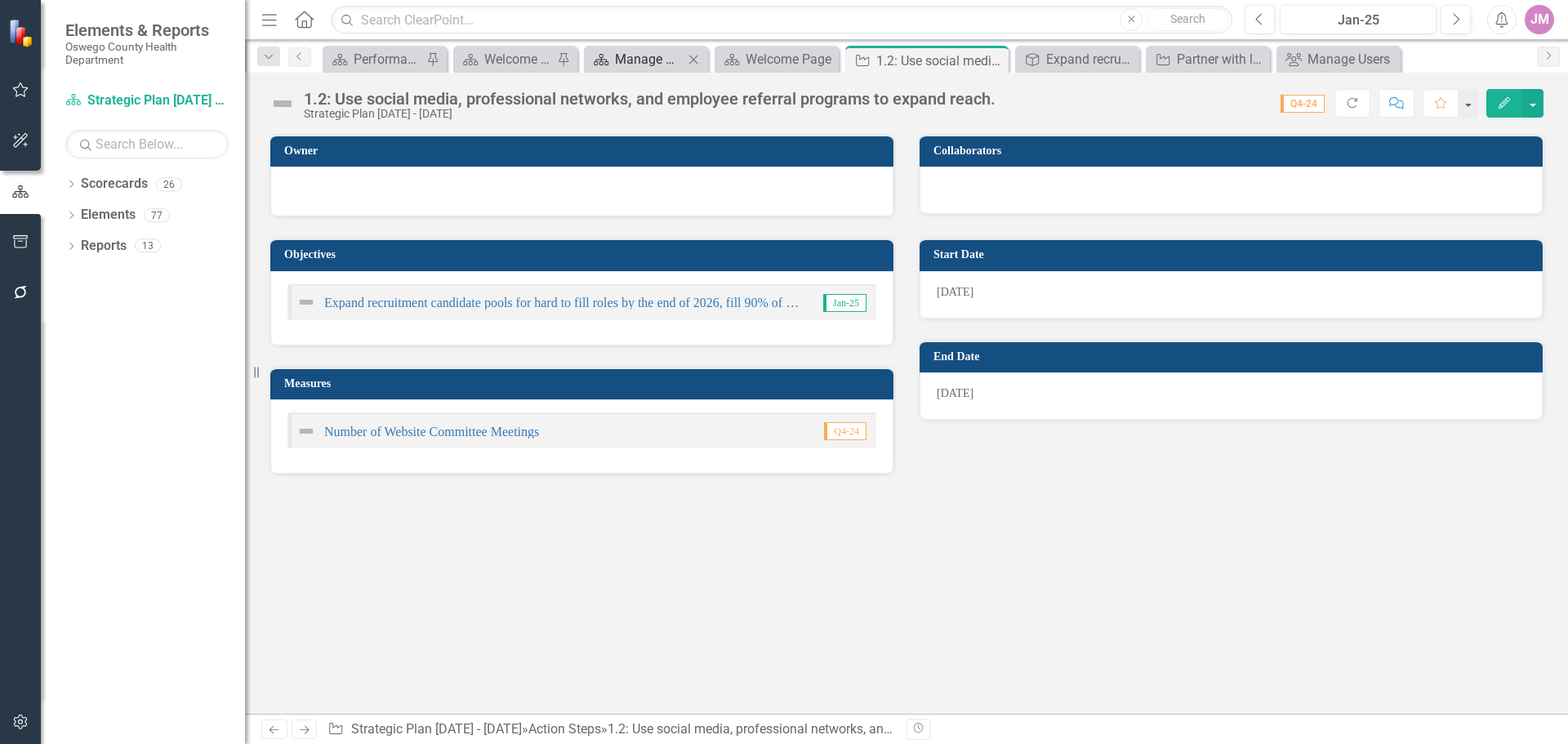
click at [656, 64] on div "Manage Scorecards" at bounding box center [649, 58] width 69 height 20
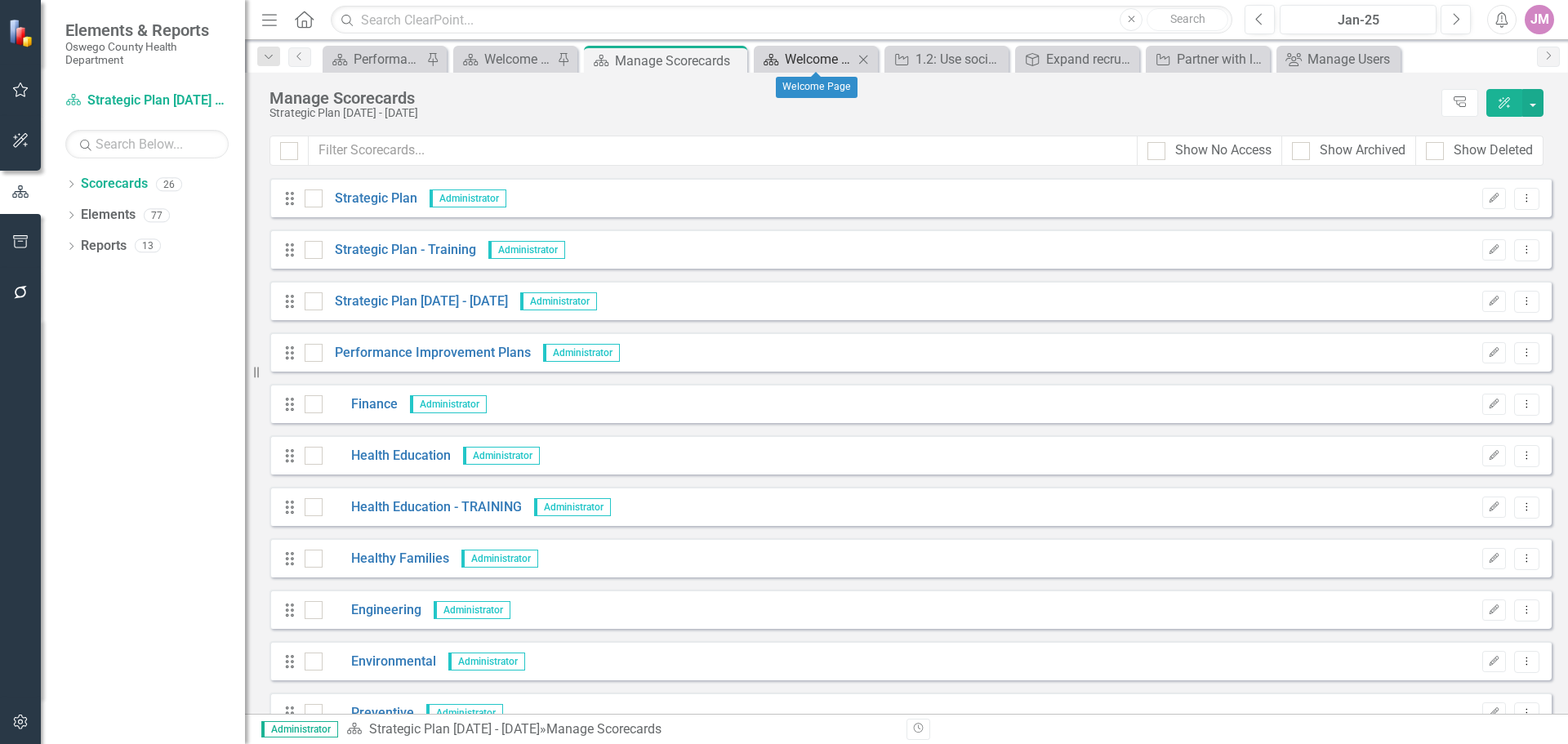
click at [787, 59] on div "Welcome Page" at bounding box center [819, 58] width 69 height 20
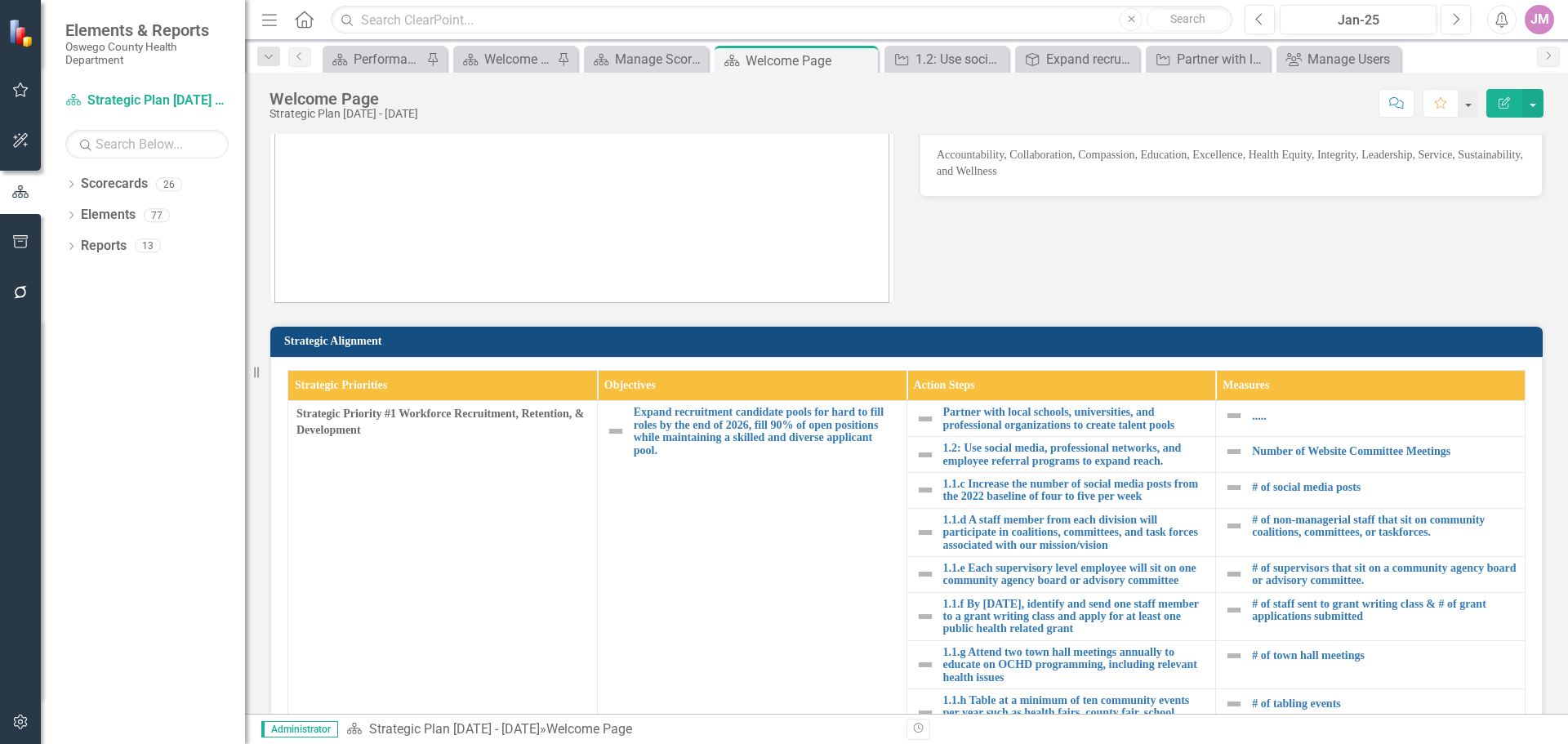
scroll to position [245, 0]
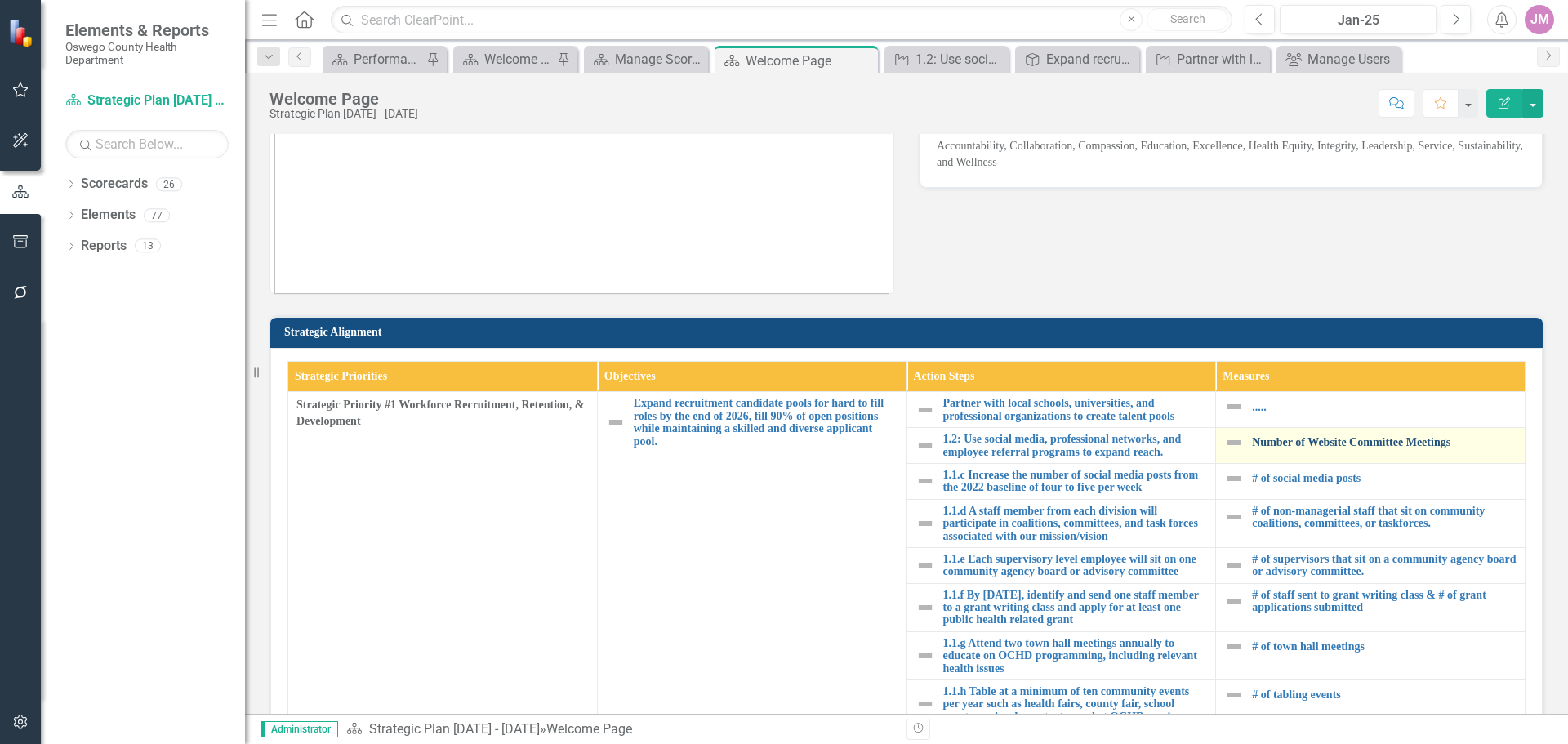
click at [1336, 442] on link "Number of Website Committee Meetings" at bounding box center [1384, 443] width 265 height 12
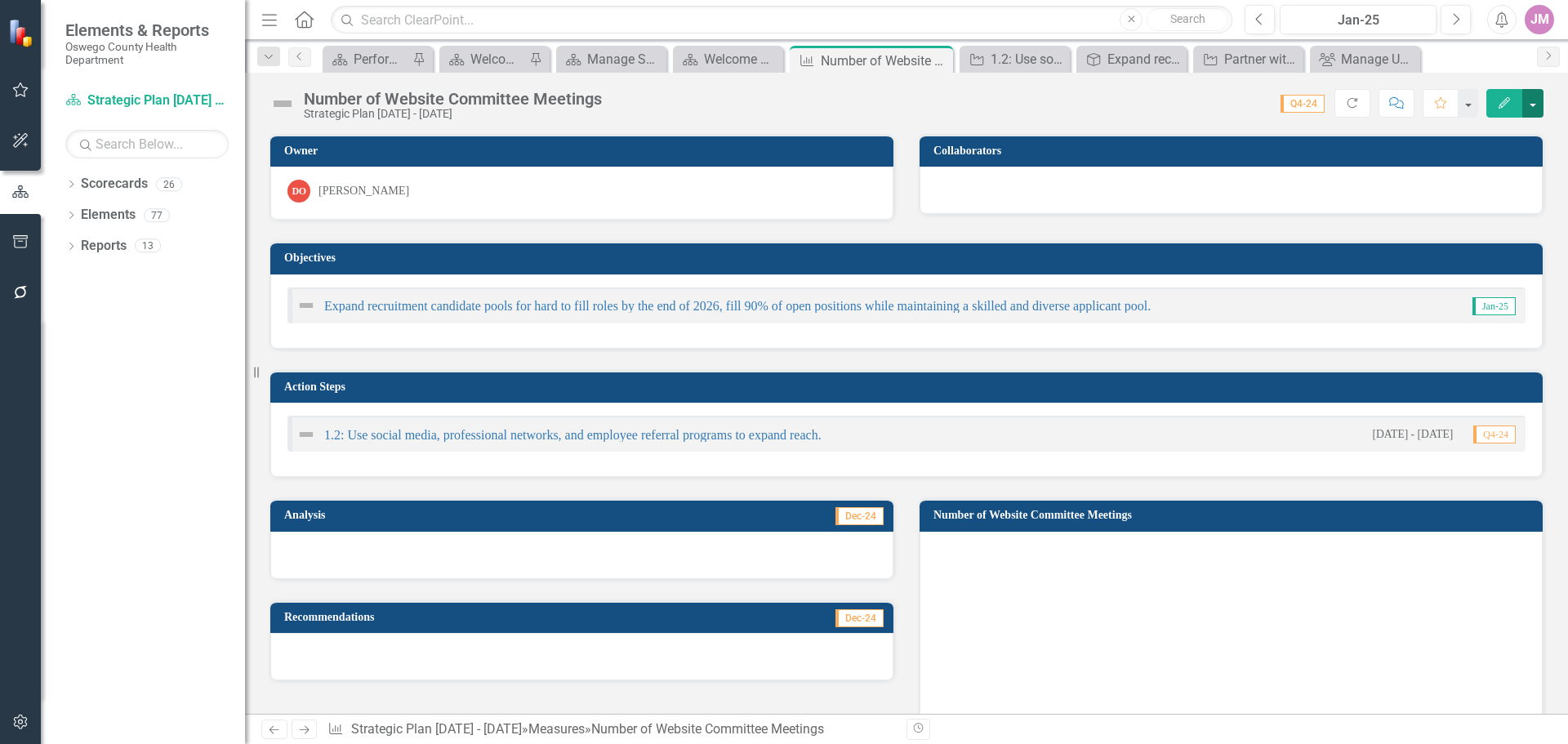
click at [1537, 108] on button "button" at bounding box center [1532, 103] width 21 height 29
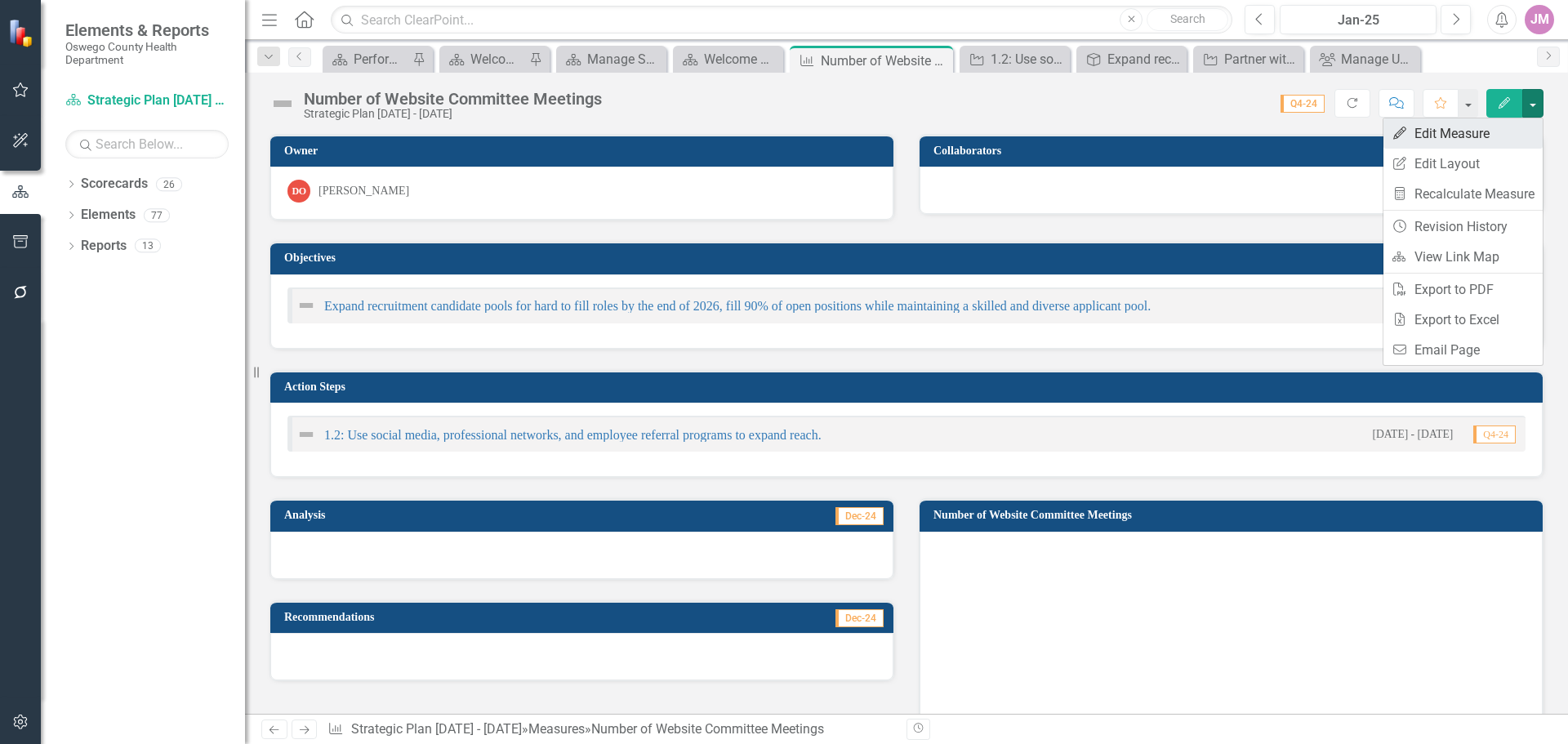
click at [1470, 137] on link "Edit Edit Measure" at bounding box center [1463, 133] width 159 height 30
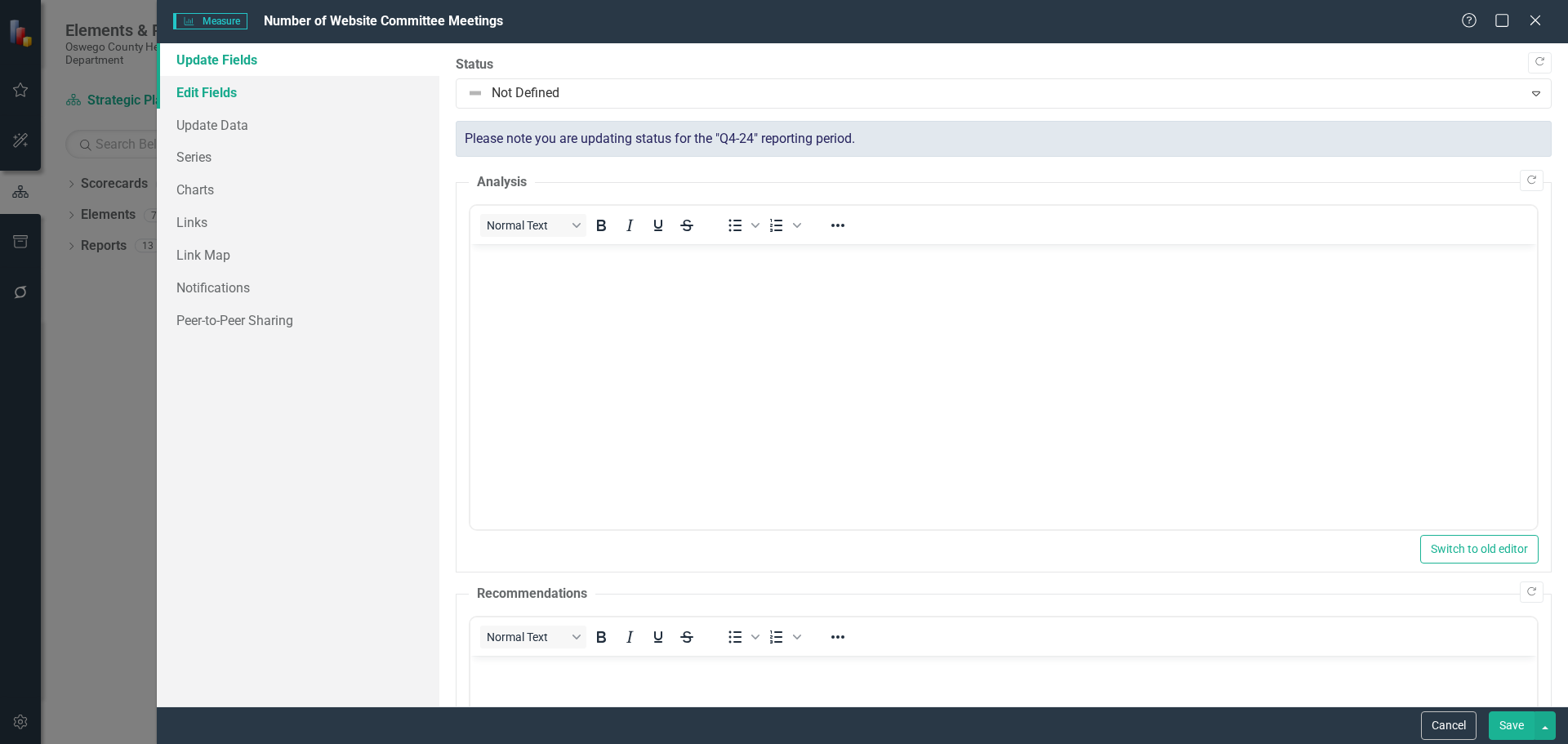
click at [243, 98] on link "Edit Fields" at bounding box center [298, 91] width 282 height 32
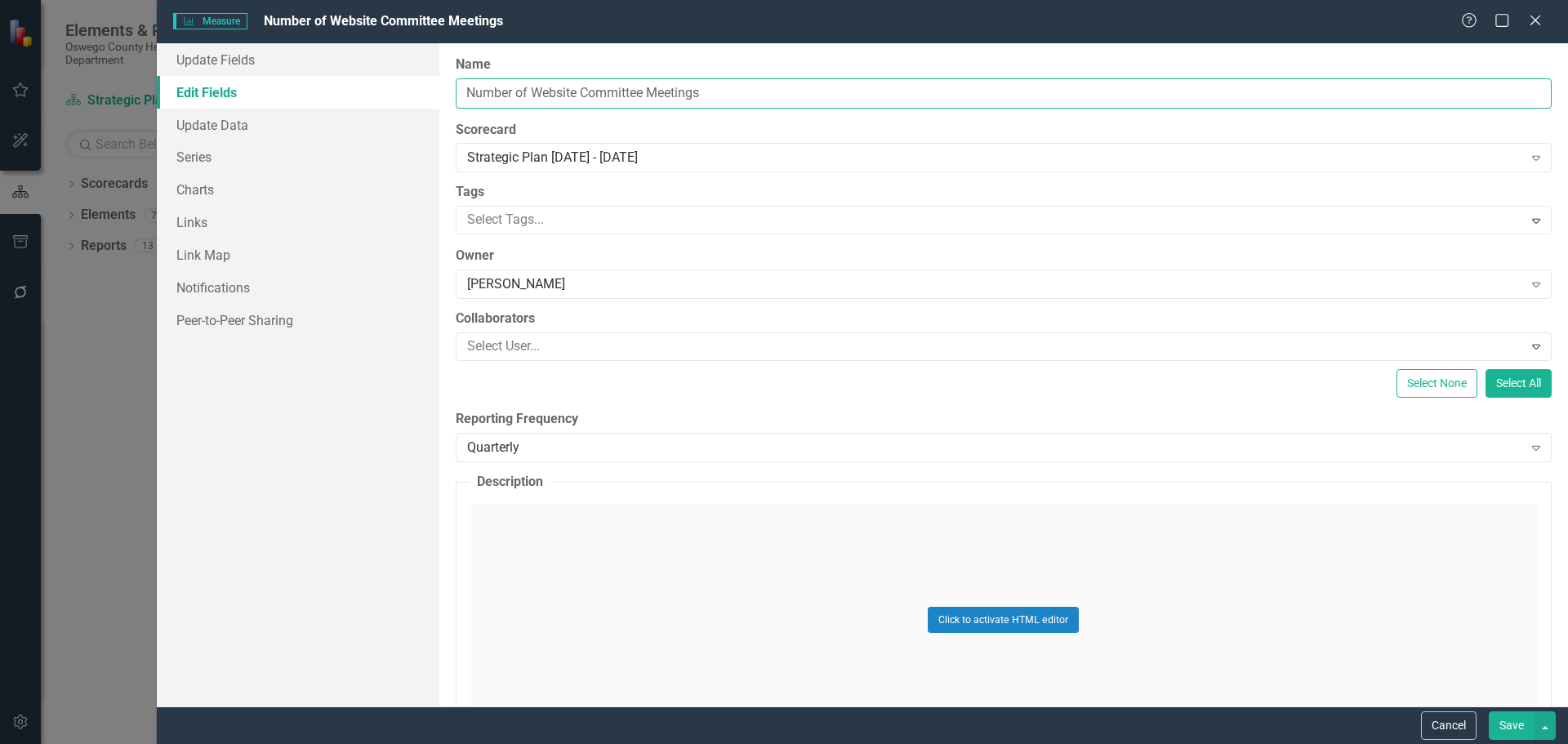
drag, startPoint x: 750, startPoint y: 92, endPoint x: 327, endPoint y: 87, distance: 423.0
click at [327, 87] on div "Update Fields Edit Fields Update Data Series Charts Links Link Map Notification…" at bounding box center [862, 375] width 1411 height 663
type input "......"
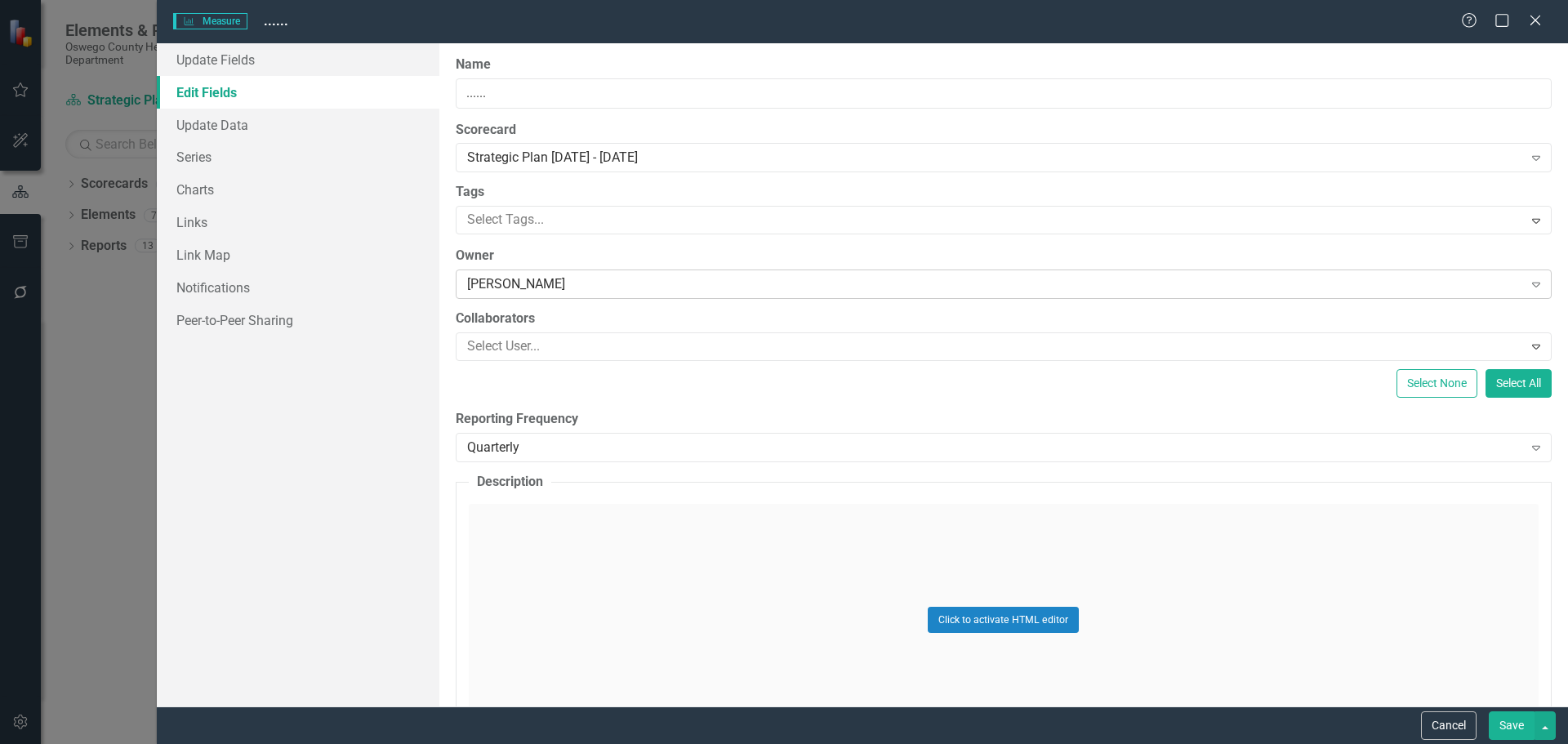
click at [580, 288] on div "[PERSON_NAME]" at bounding box center [995, 285] width 1056 height 19
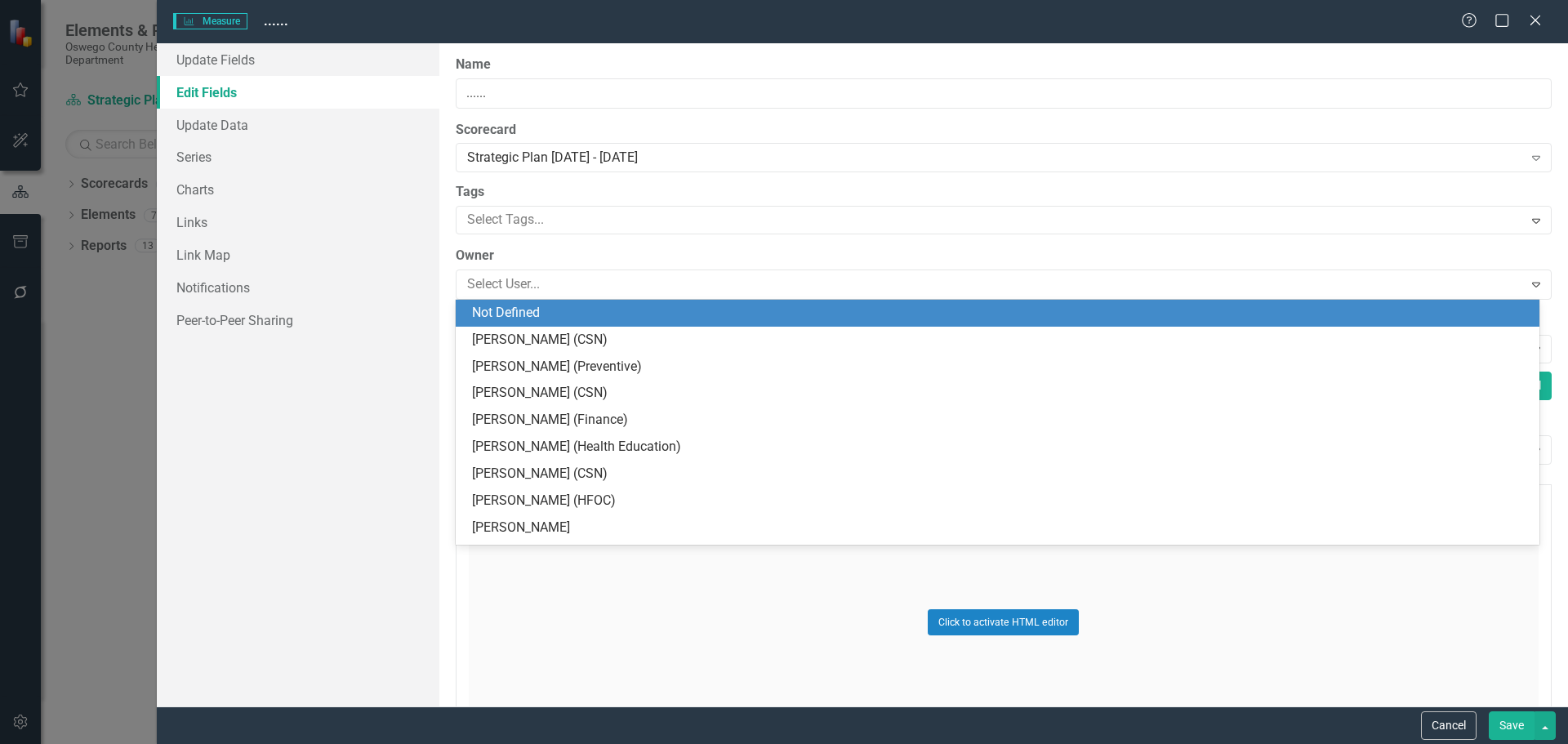
click at [547, 315] on div "Not Defined" at bounding box center [1001, 314] width 1058 height 19
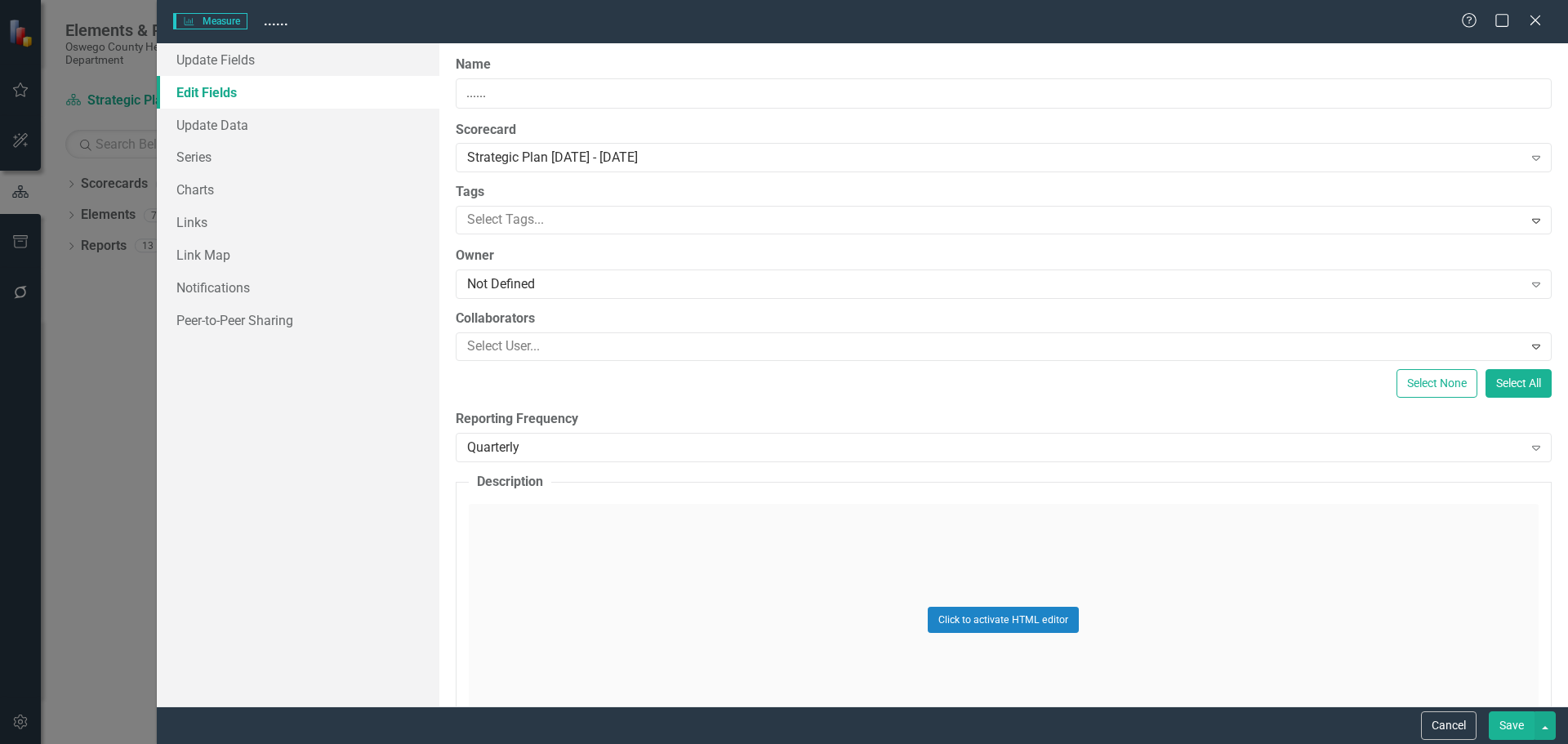
click at [1506, 722] on button "Save" at bounding box center [1511, 725] width 45 height 29
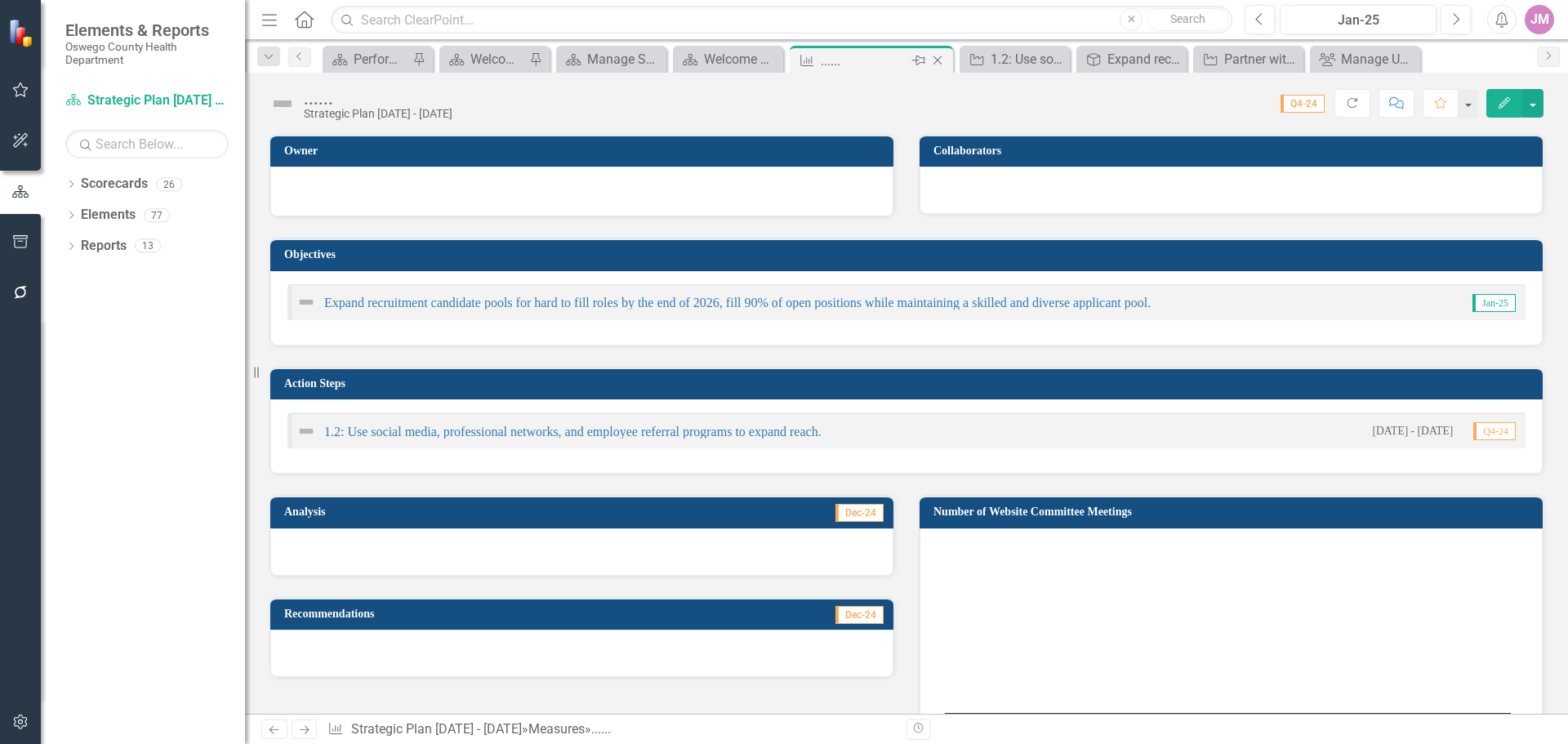
click at [939, 60] on icon "Close" at bounding box center [937, 60] width 17 height 13
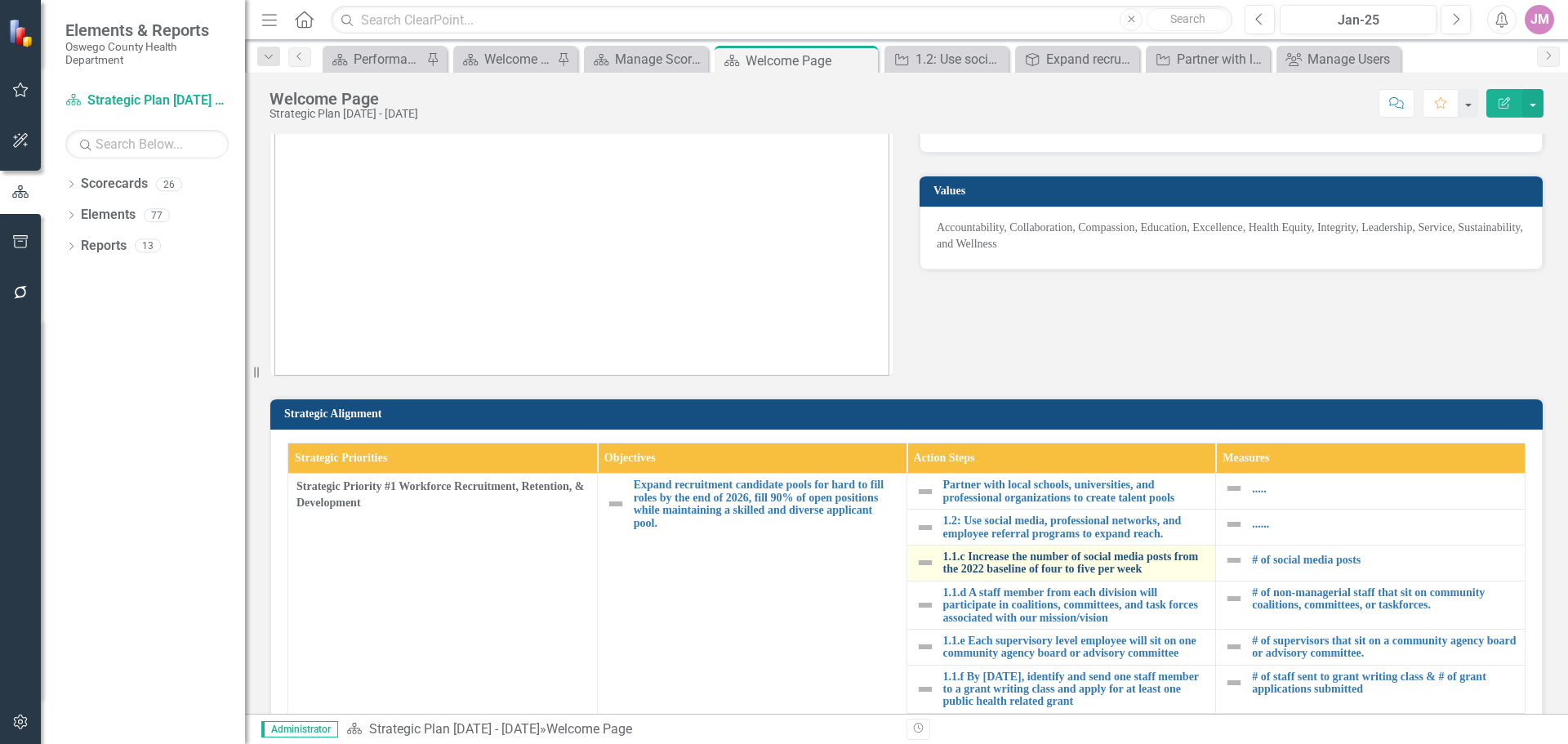
click at [1079, 567] on link "1.1.c Increase the number of social media posts from the 2022 baseline of four …" at bounding box center [1076, 563] width 265 height 25
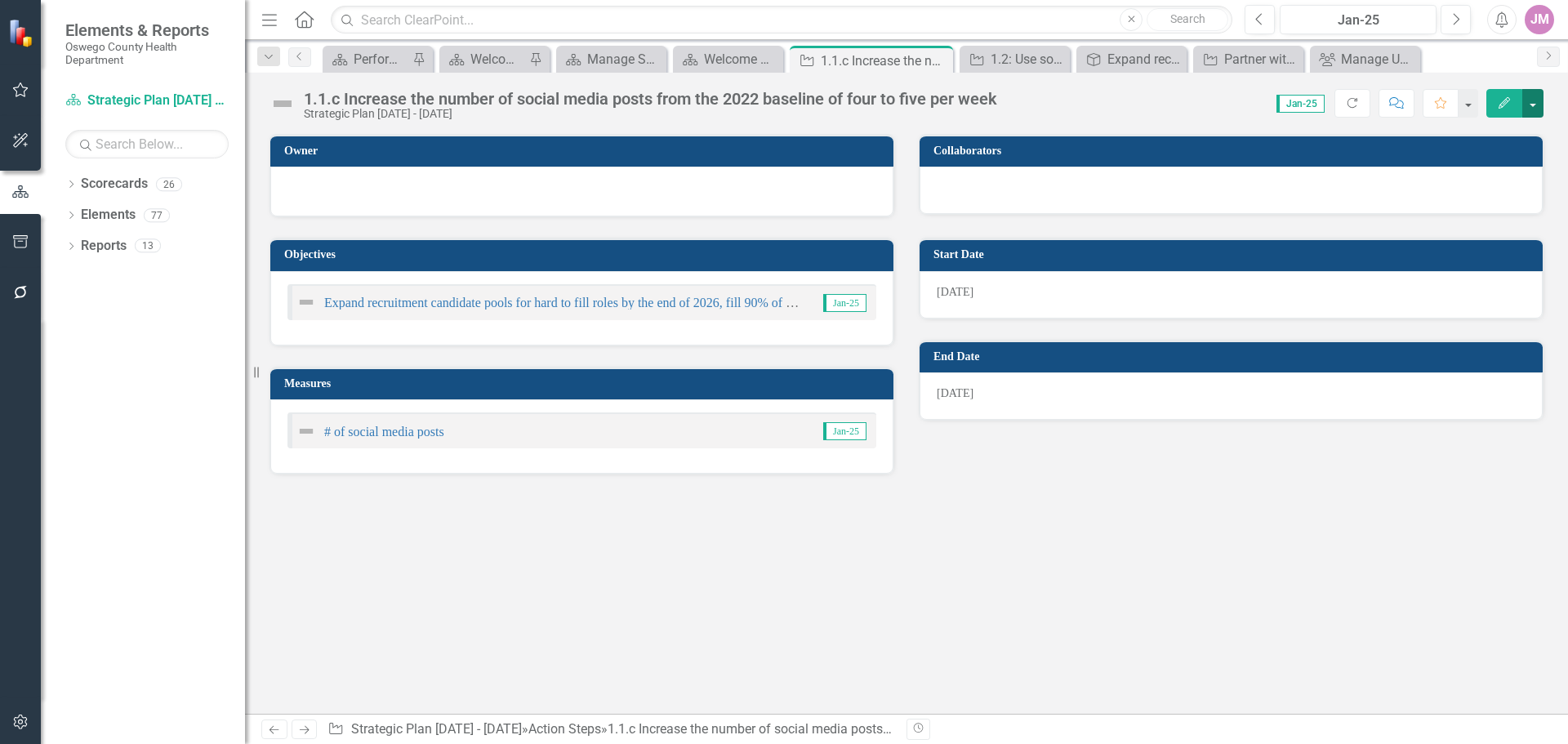
click at [1537, 101] on button "button" at bounding box center [1532, 103] width 21 height 29
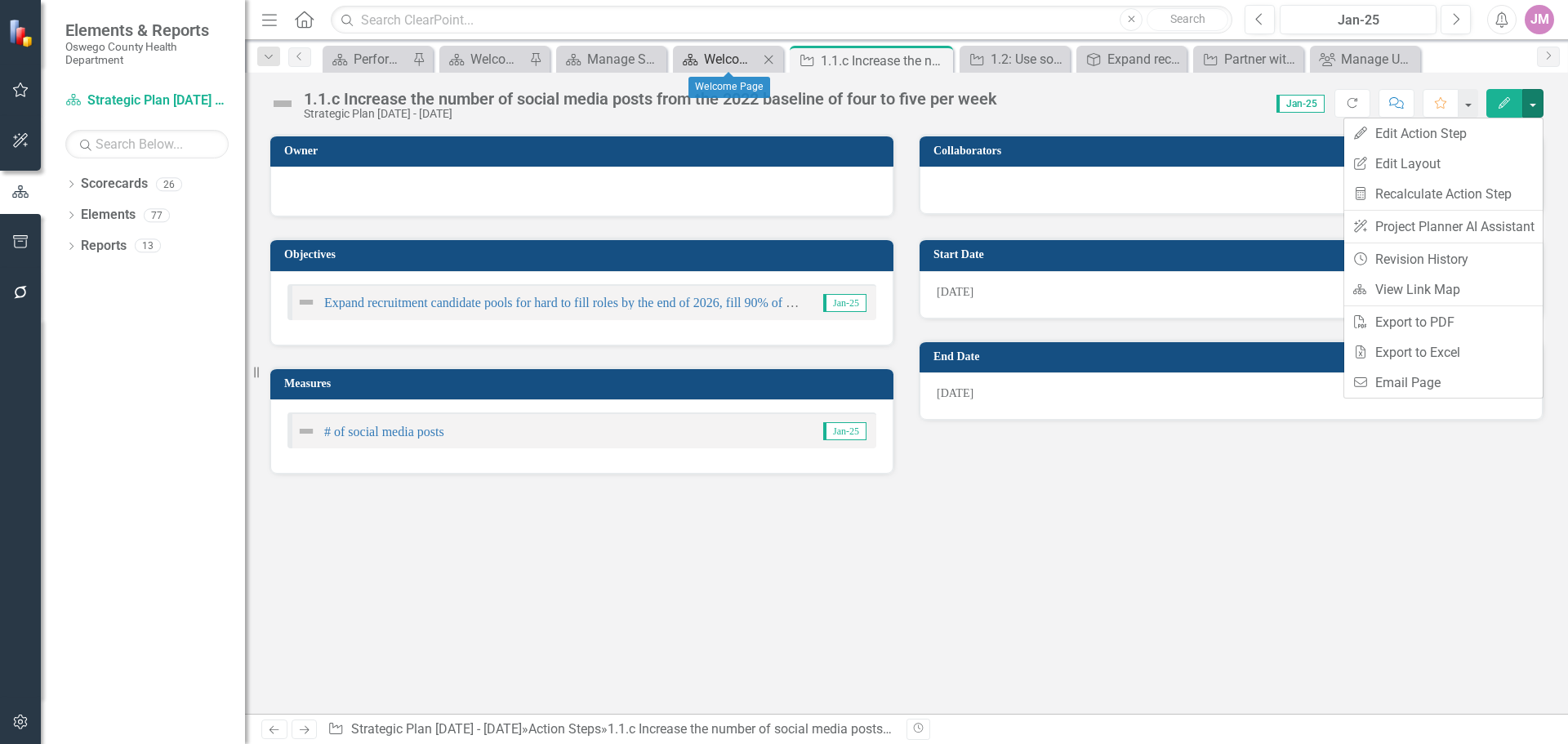
click at [740, 58] on div "Welcome Page" at bounding box center [731, 58] width 55 height 20
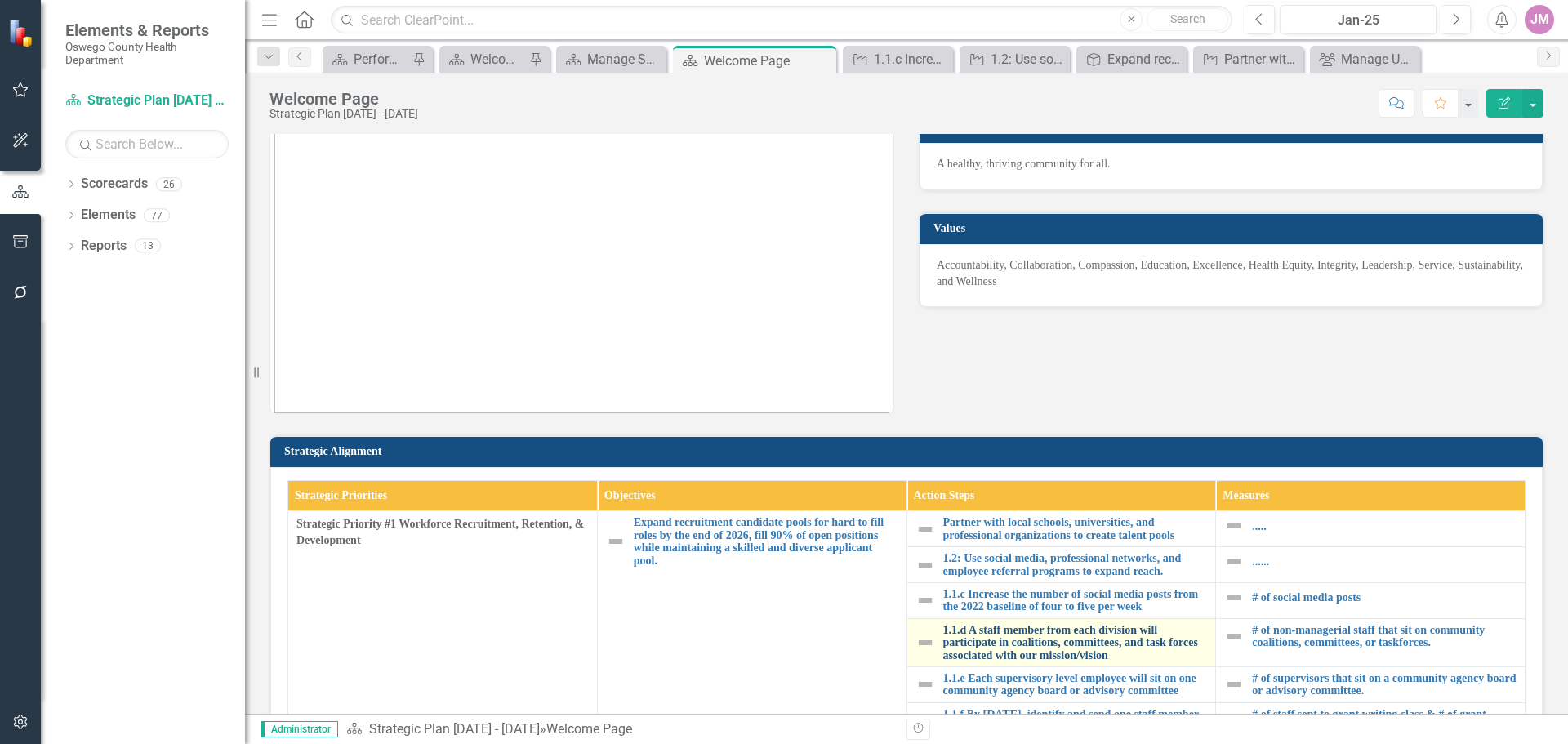
scroll to position [245, 0]
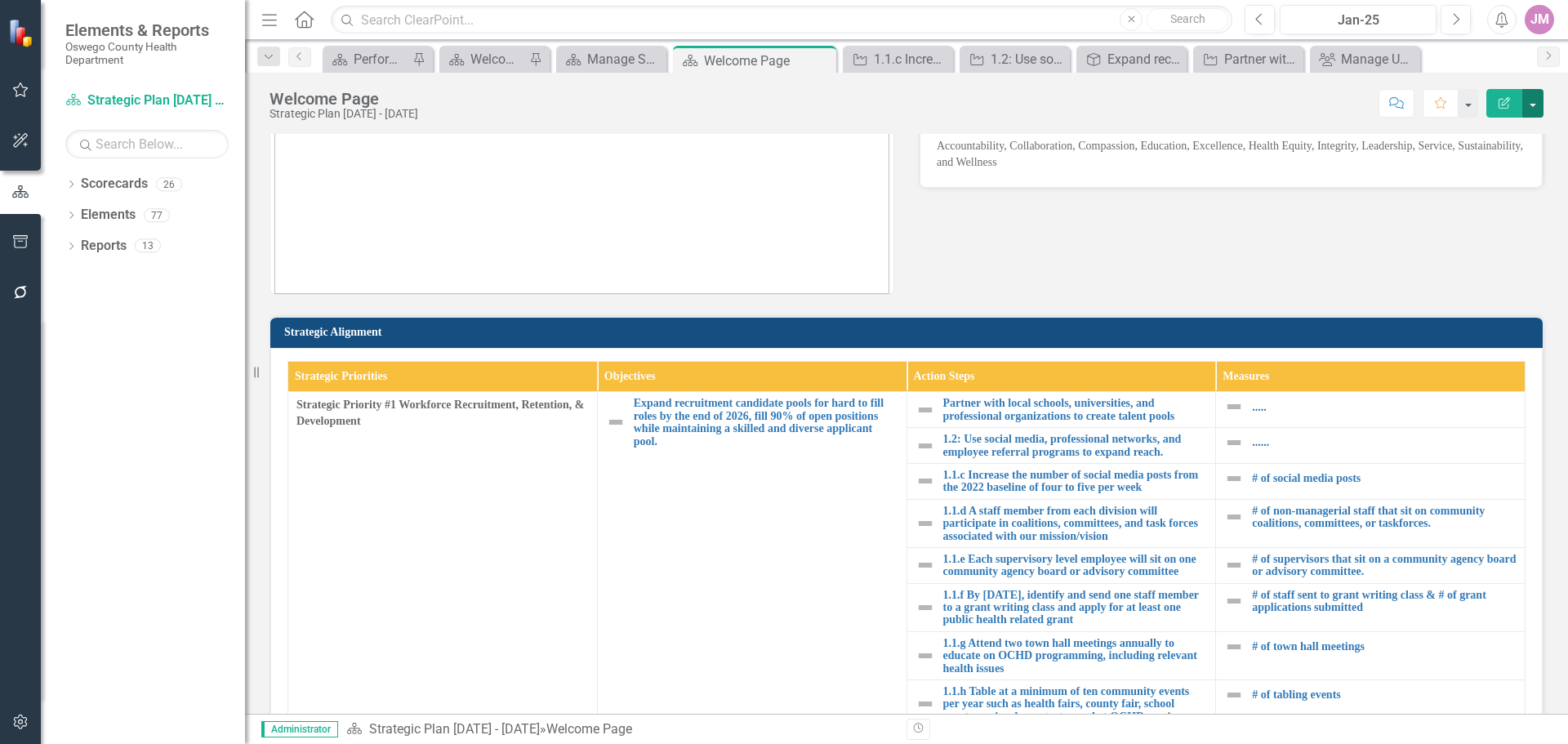
click at [1534, 105] on button "button" at bounding box center [1532, 103] width 21 height 29
click at [1522, 126] on link "Edit Edit Scorecard" at bounding box center [1477, 133] width 132 height 30
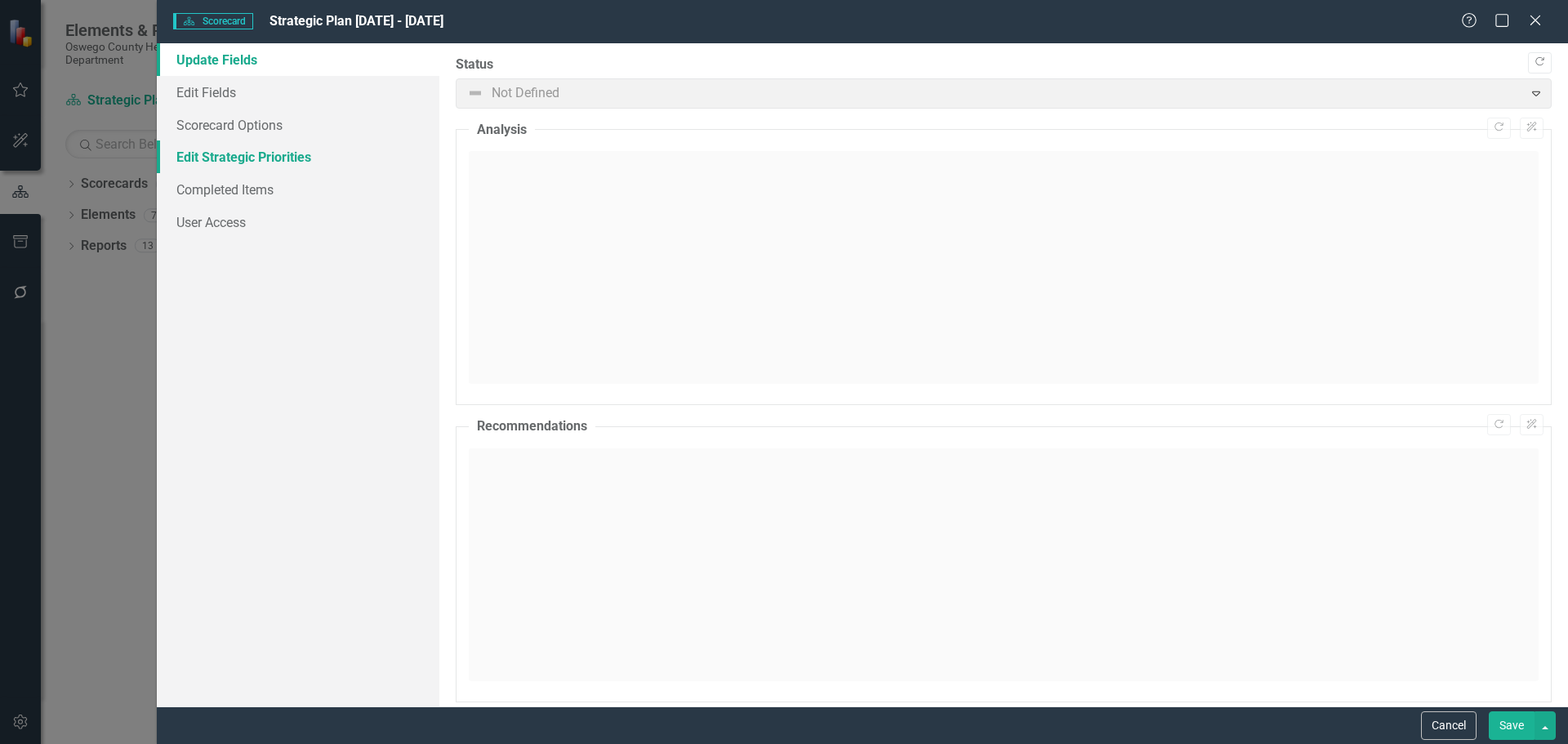
click at [251, 154] on link "Edit Strategic Priorities" at bounding box center [298, 156] width 282 height 32
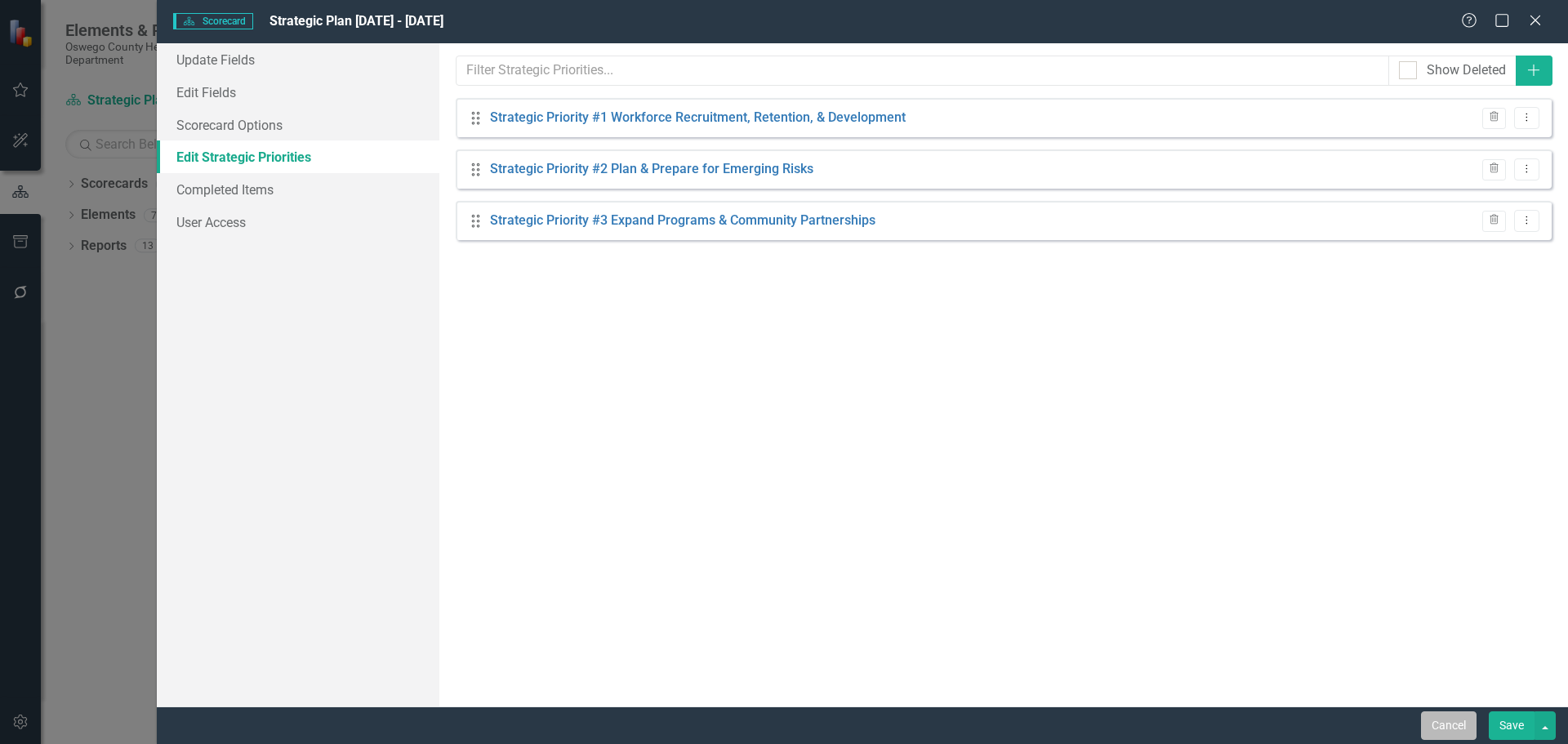
click at [1452, 732] on button "Cancel" at bounding box center [1449, 725] width 56 height 29
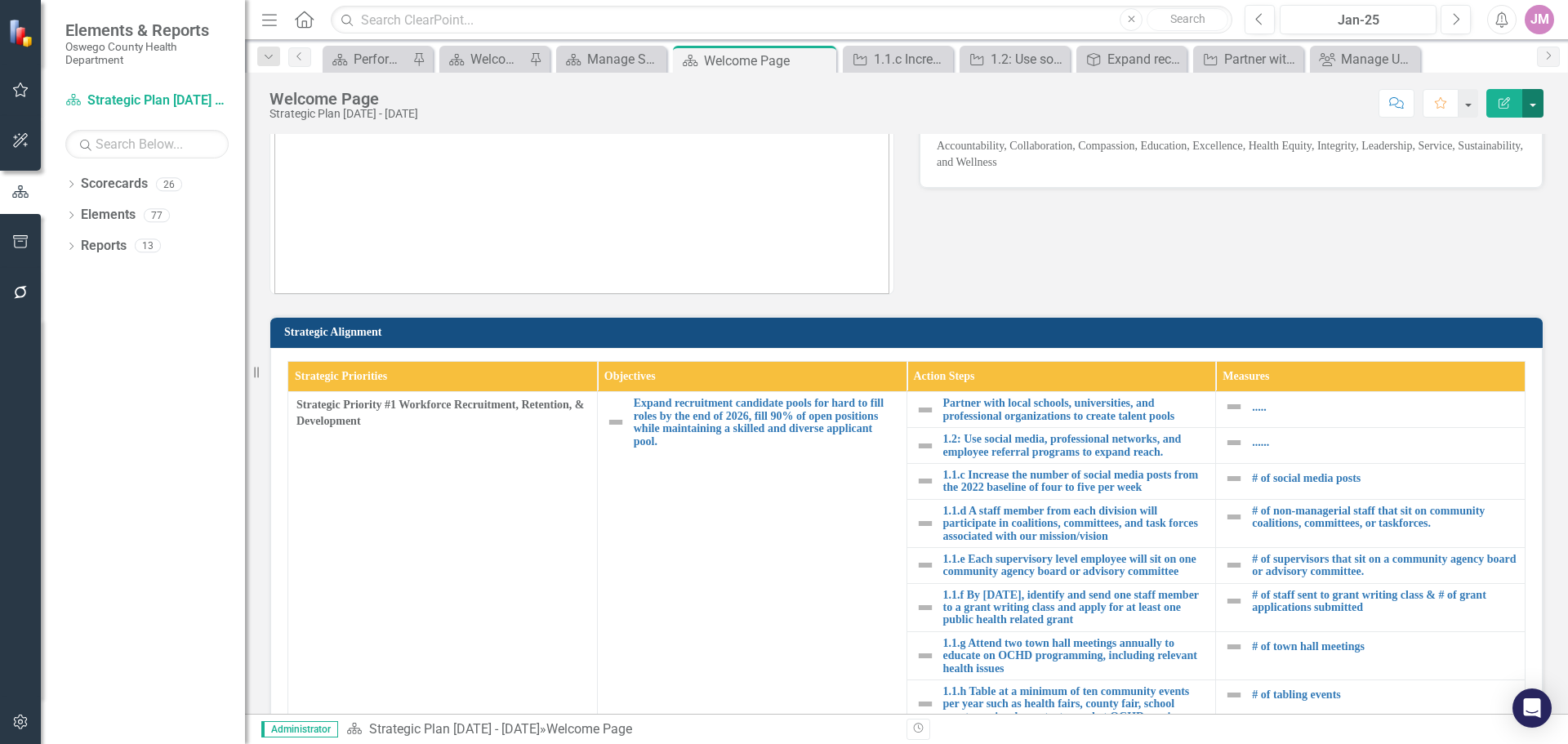
click at [1539, 104] on button "button" at bounding box center [1532, 103] width 21 height 29
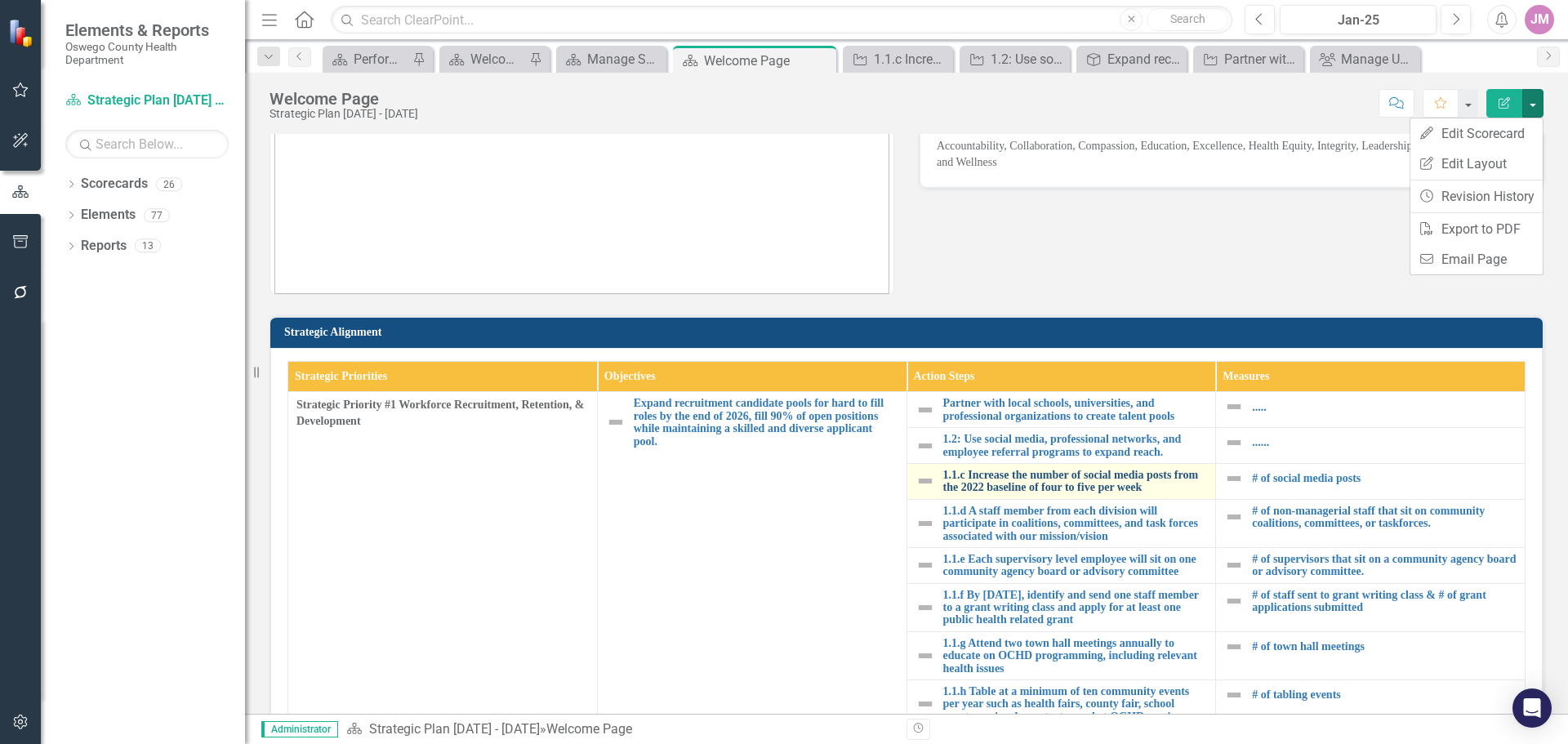
click at [1020, 484] on link "1.1.c Increase the number of social media posts from the 2022 baseline of four …" at bounding box center [1076, 481] width 265 height 25
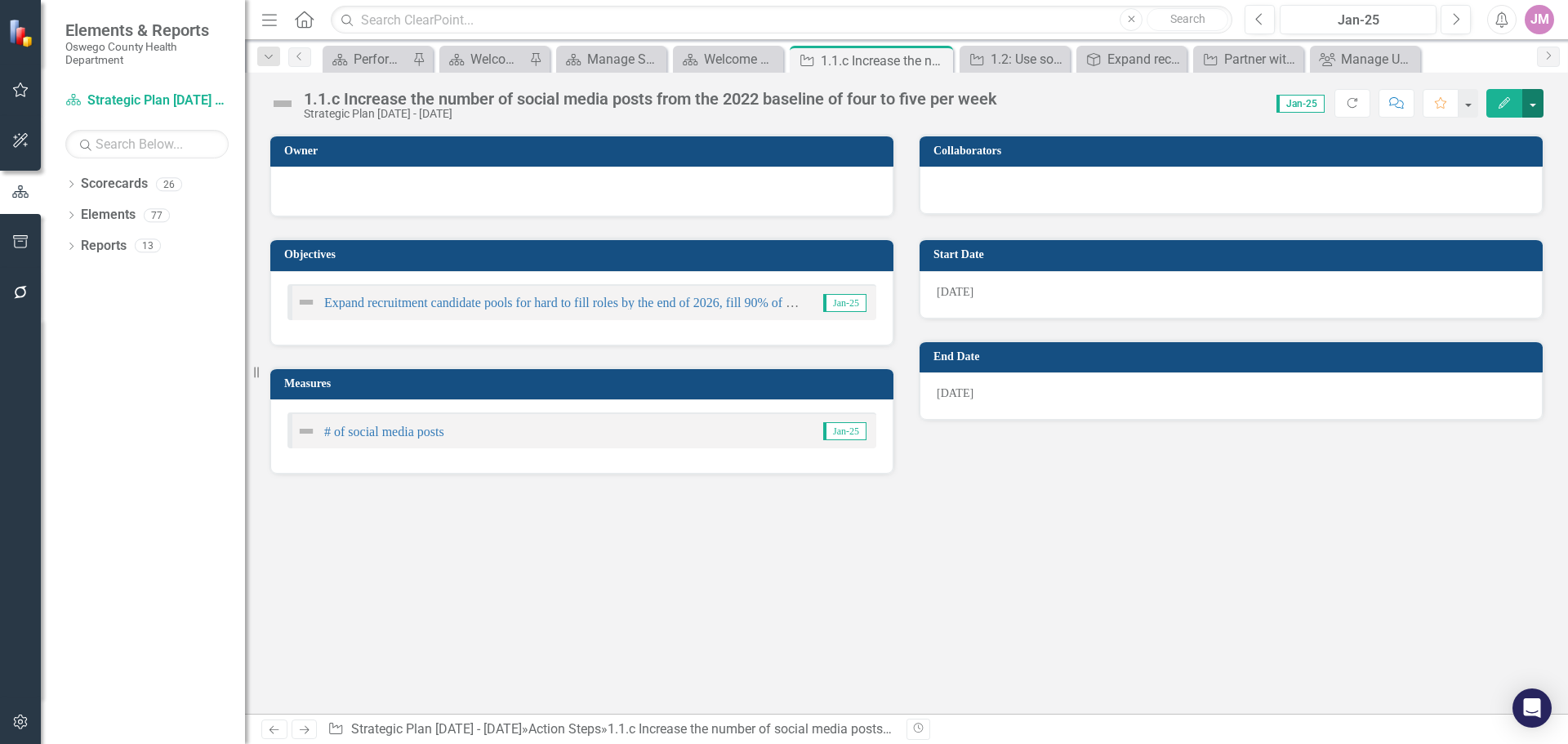
click at [1531, 111] on button "button" at bounding box center [1532, 103] width 21 height 29
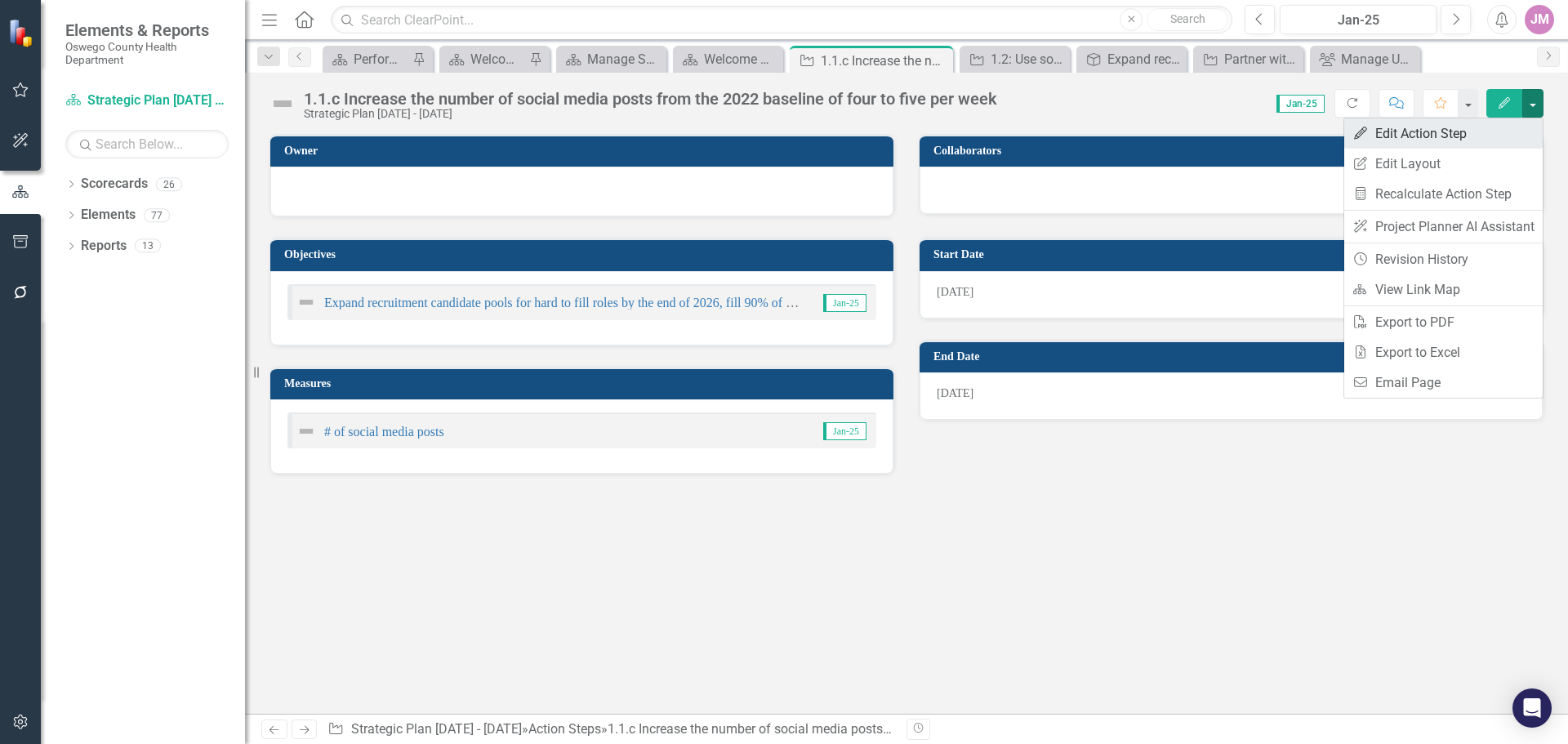
click at [1445, 134] on link "Edit Edit Action Step" at bounding box center [1443, 133] width 199 height 30
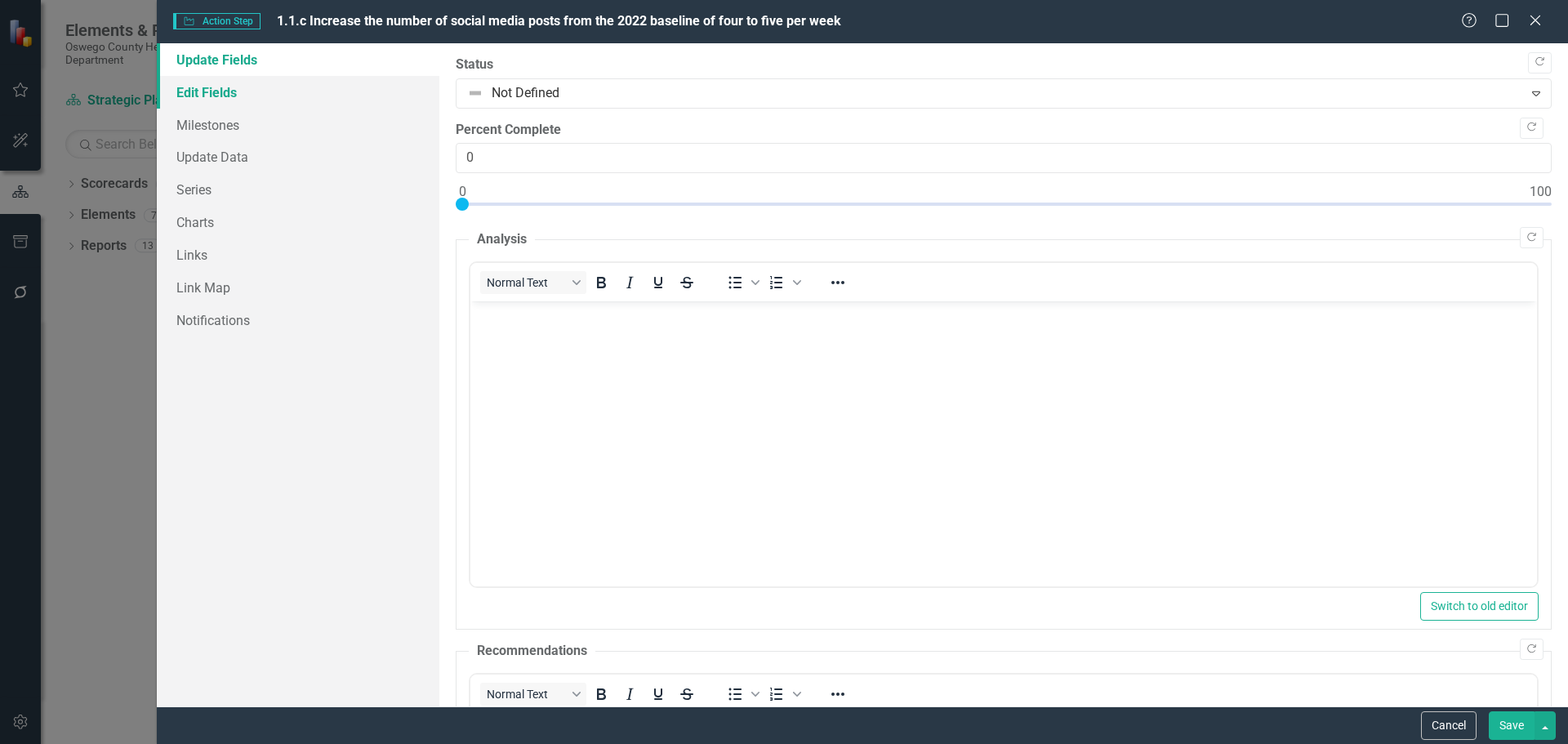
click at [216, 96] on link "Edit Fields" at bounding box center [298, 91] width 282 height 32
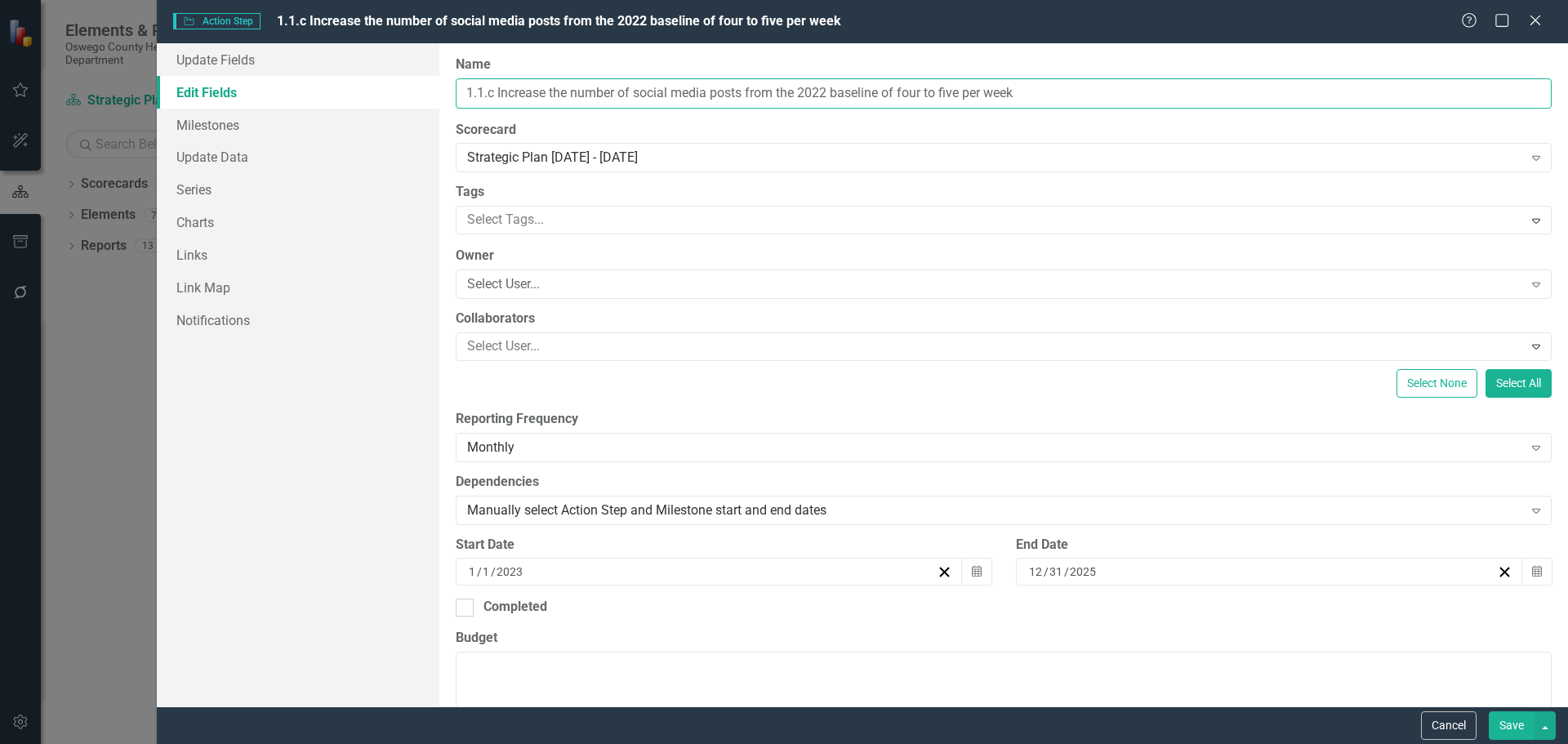
drag, startPoint x: 1049, startPoint y: 95, endPoint x: 142, endPoint y: 71, distance: 907.3
click at [142, 71] on div "Action Step Action Step 1.1.c Increase the number of social media posts from th…" at bounding box center [784, 372] width 1568 height 744
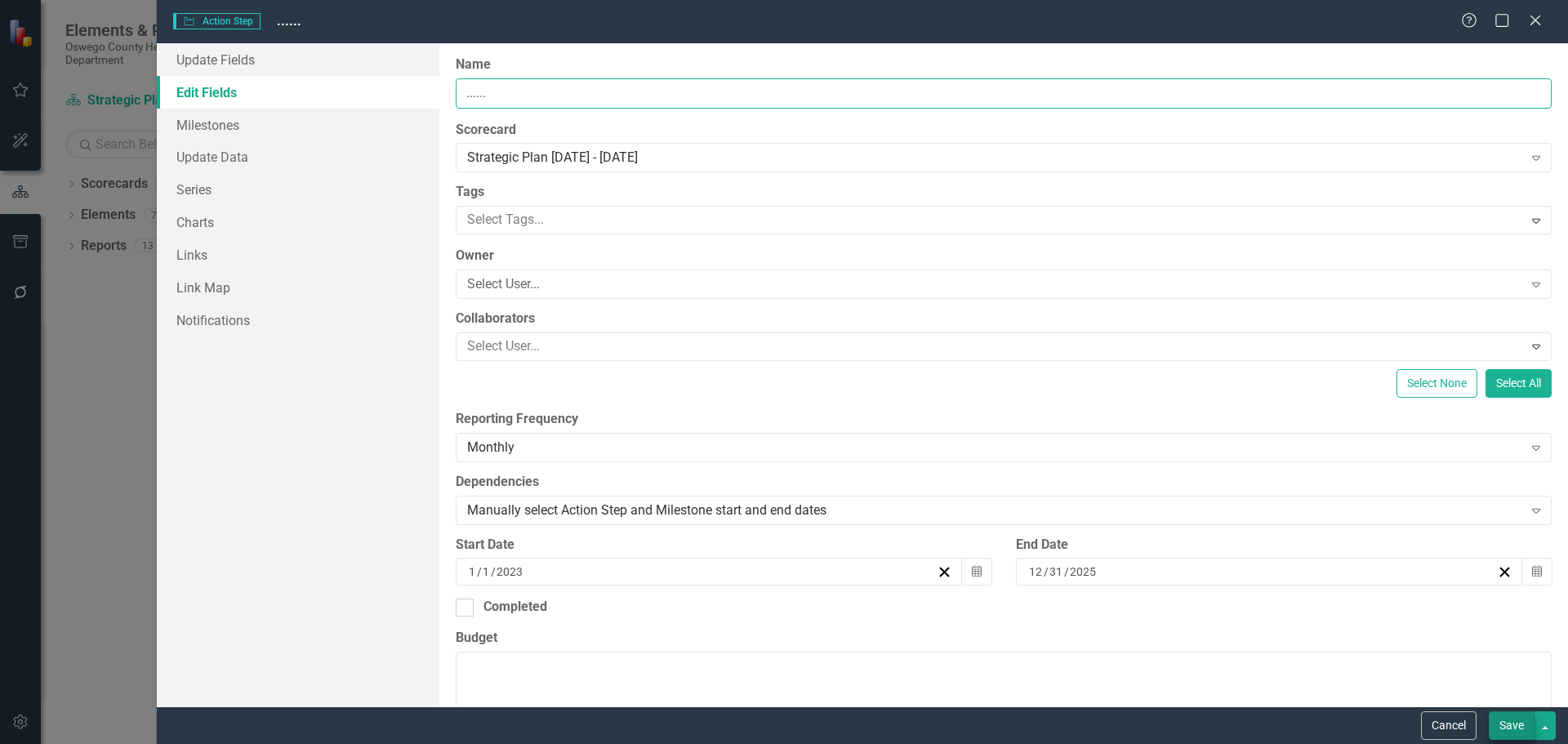
type input "......"
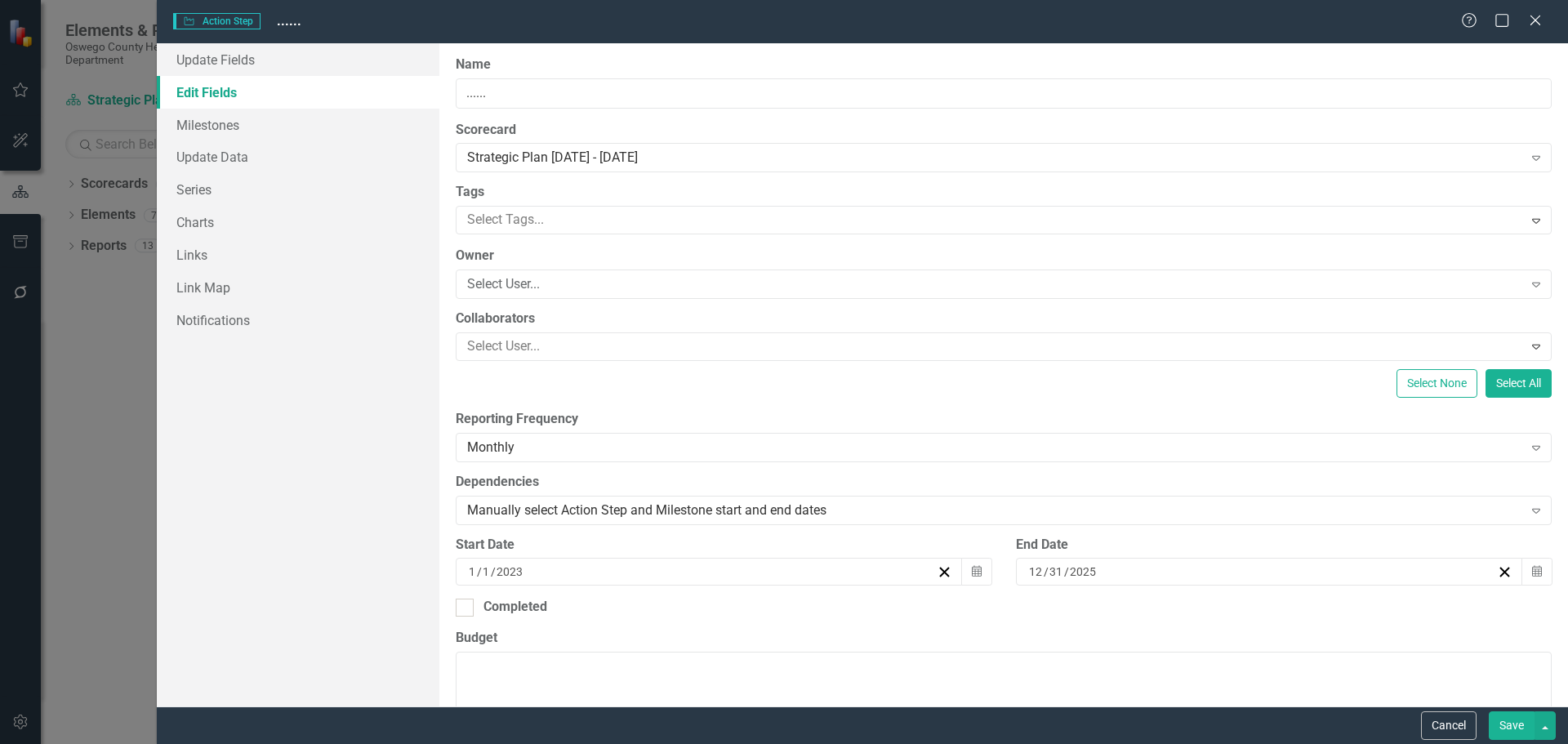
click at [1507, 730] on button "Save" at bounding box center [1511, 725] width 45 height 29
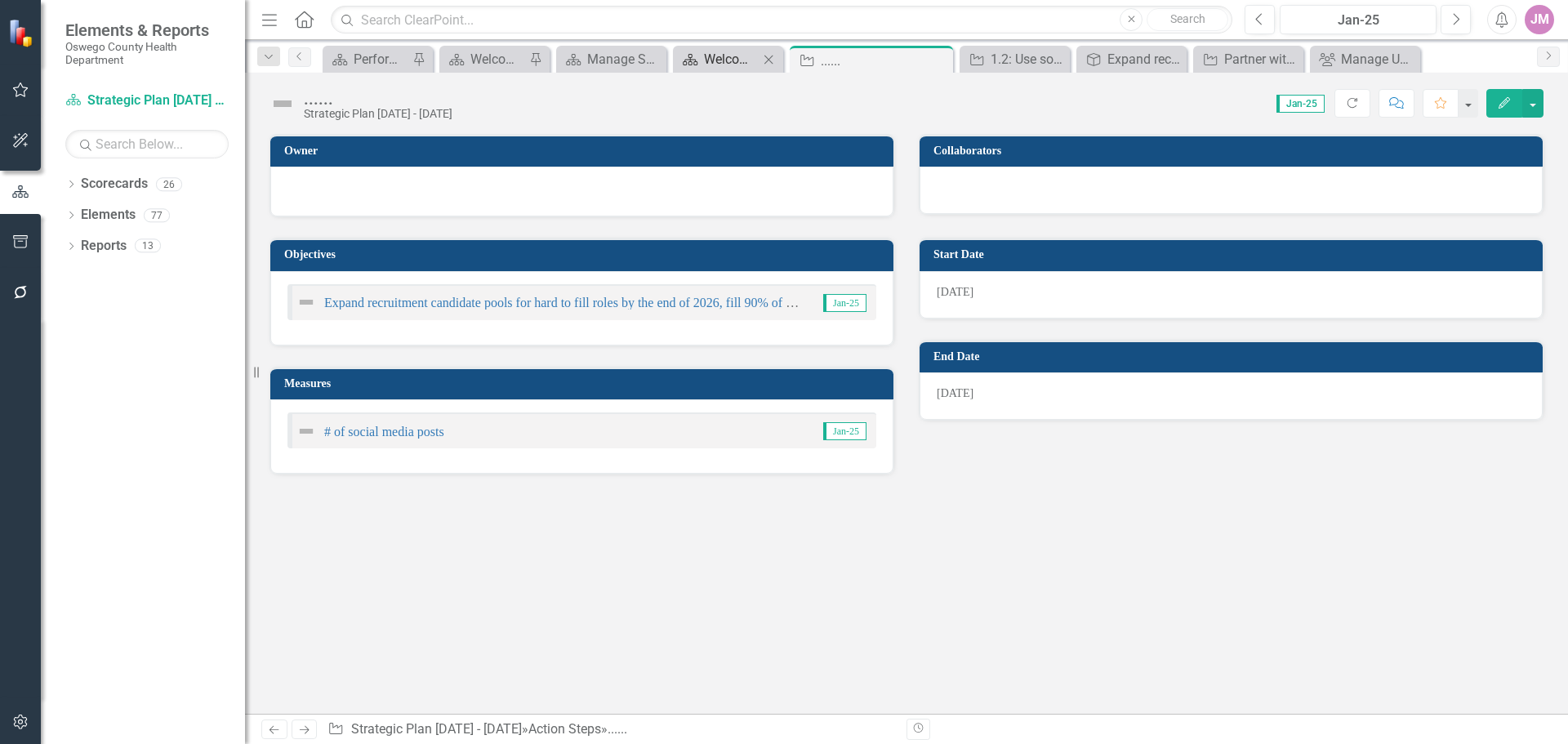
click at [713, 53] on div "Welcome Page" at bounding box center [731, 58] width 55 height 20
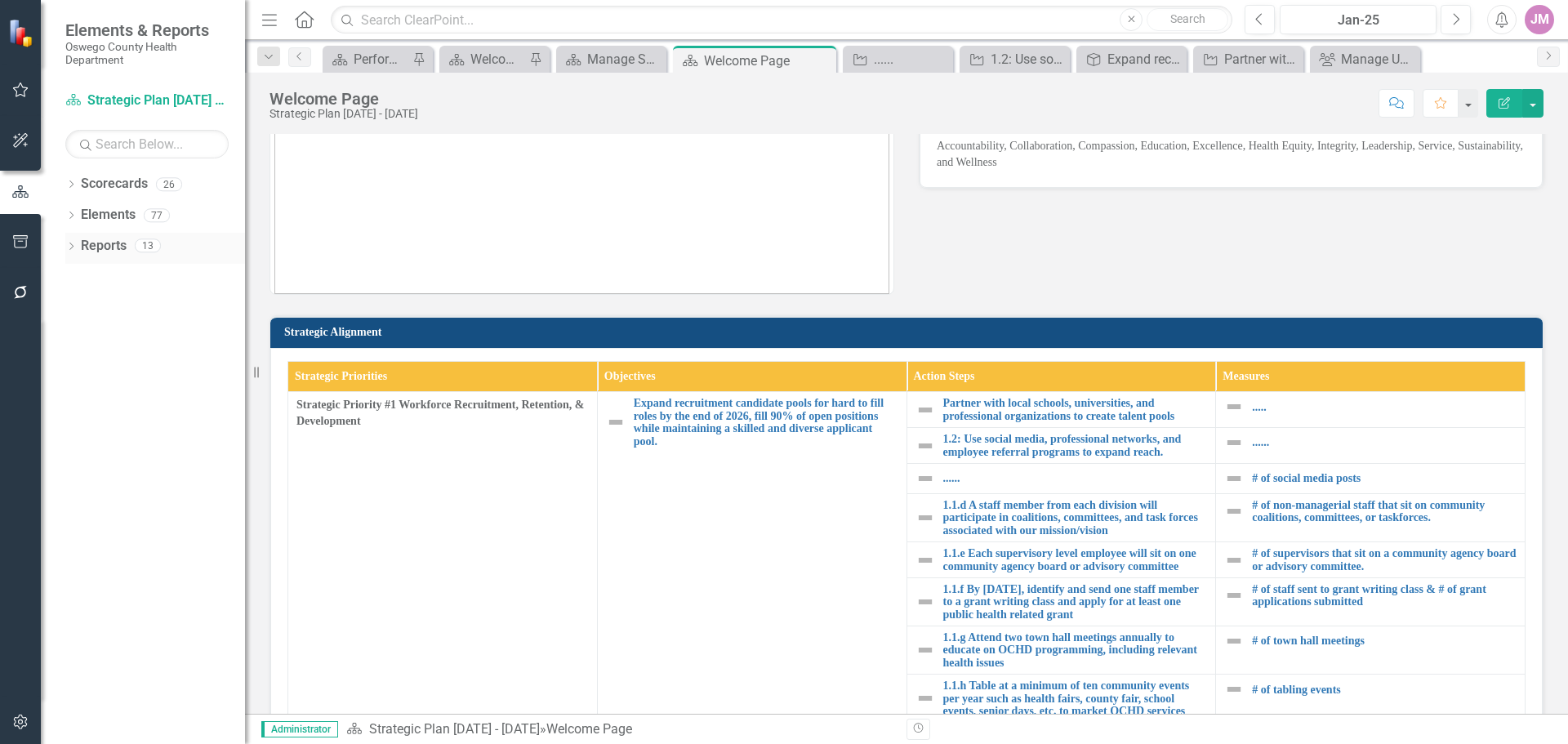
click at [71, 243] on icon at bounding box center [71, 246] width 4 height 7
click at [79, 423] on icon at bounding box center [78, 425] width 4 height 7
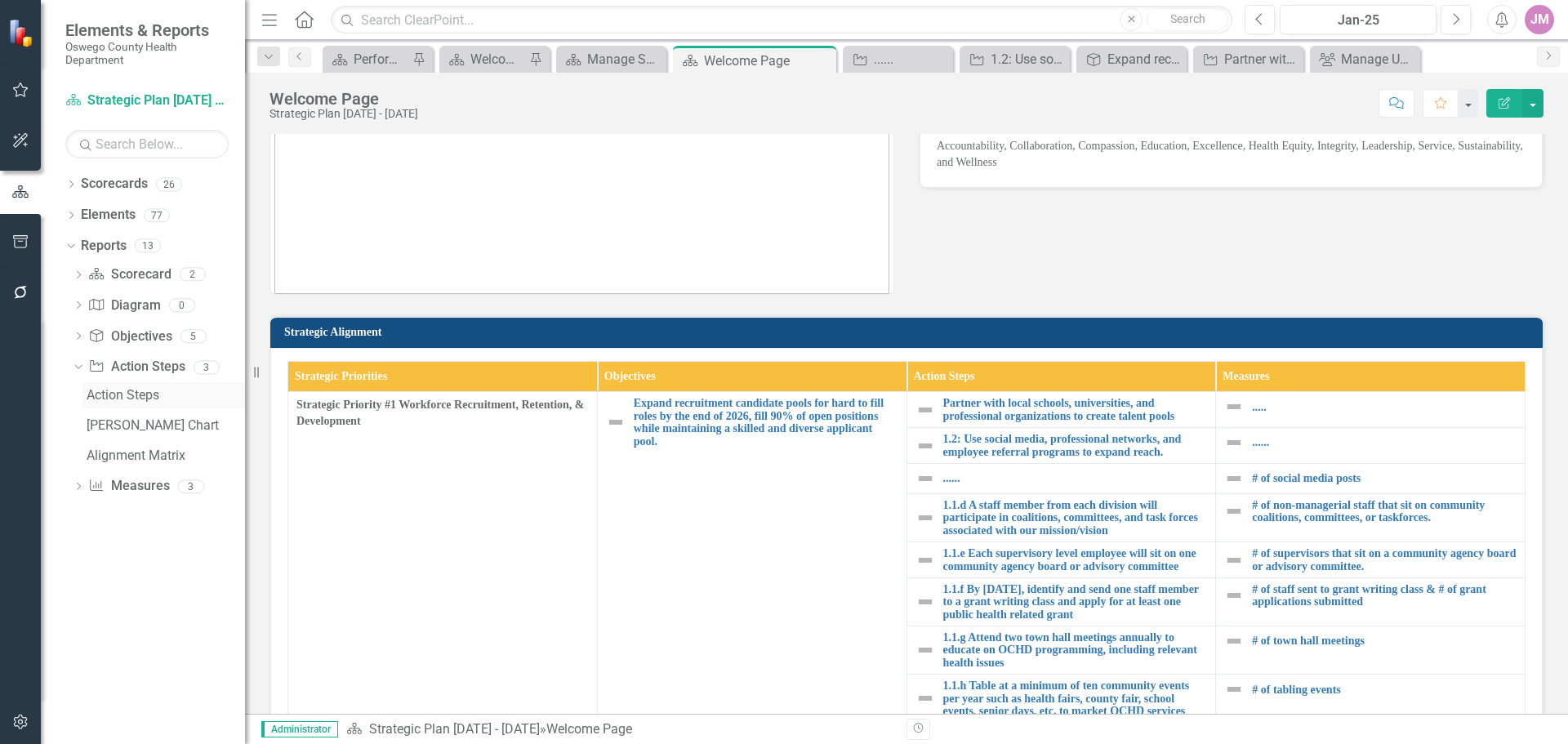
click at [145, 397] on div "Action Steps" at bounding box center [166, 395] width 159 height 15
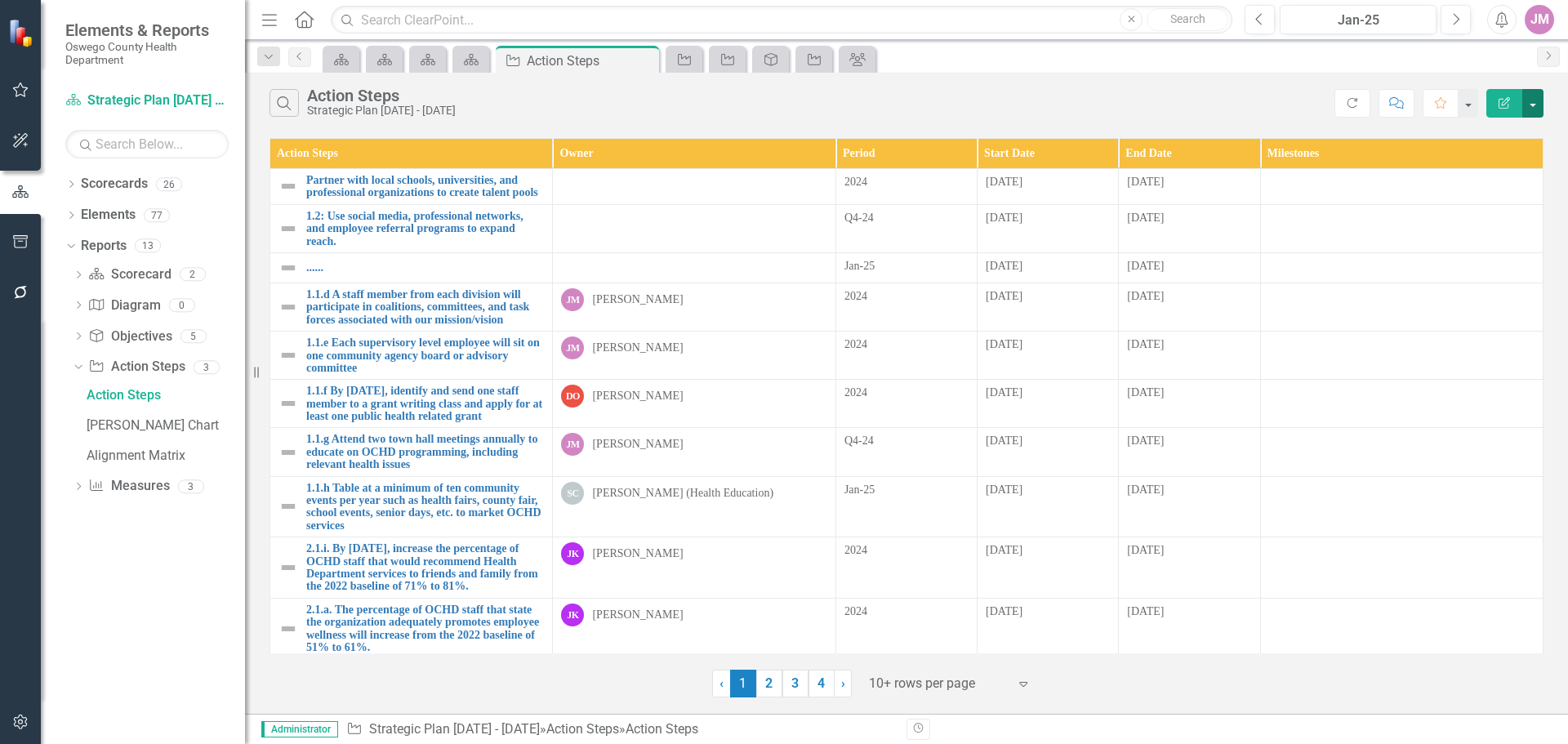
click at [1539, 105] on button "button" at bounding box center [1532, 103] width 21 height 29
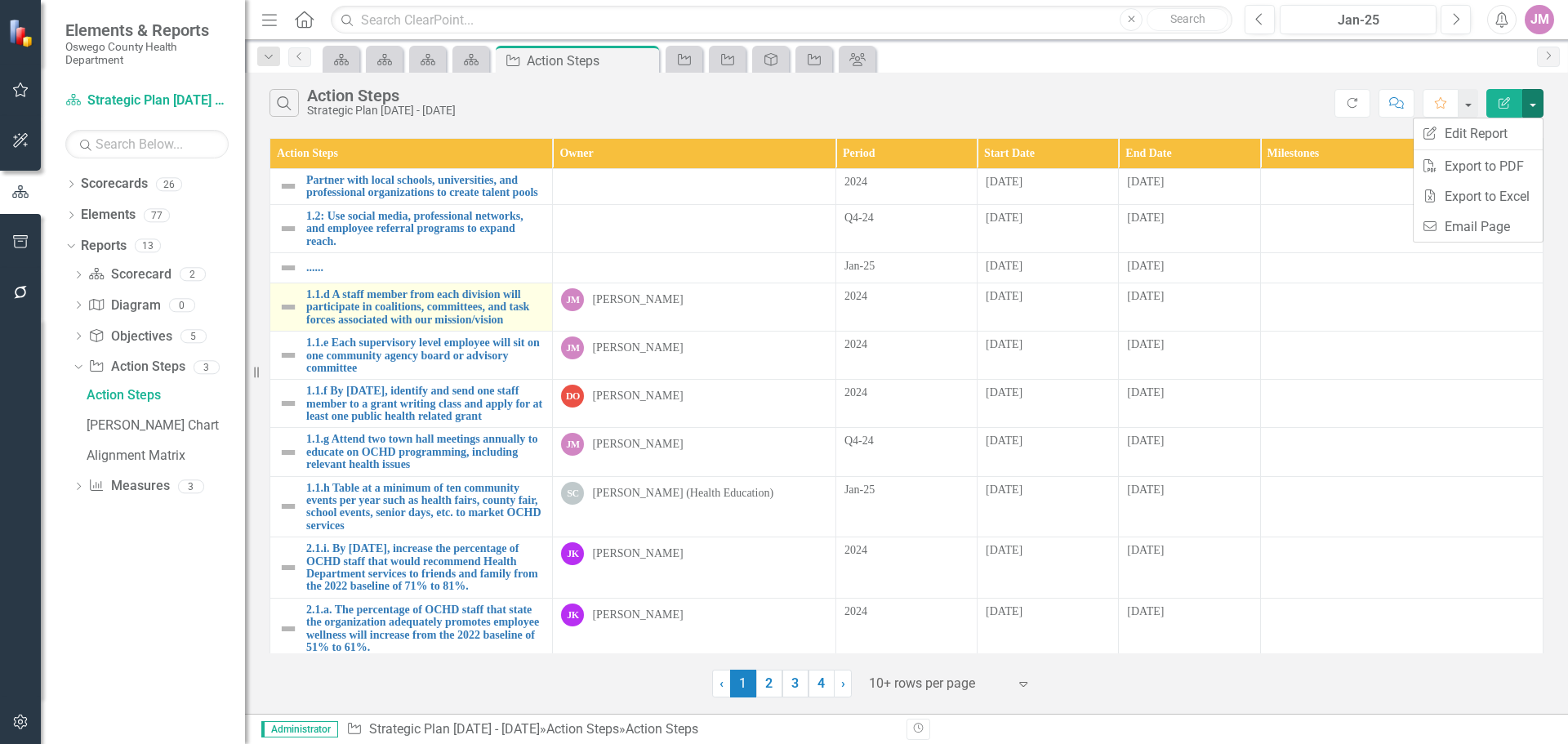
click at [289, 305] on img at bounding box center [288, 307] width 19 height 19
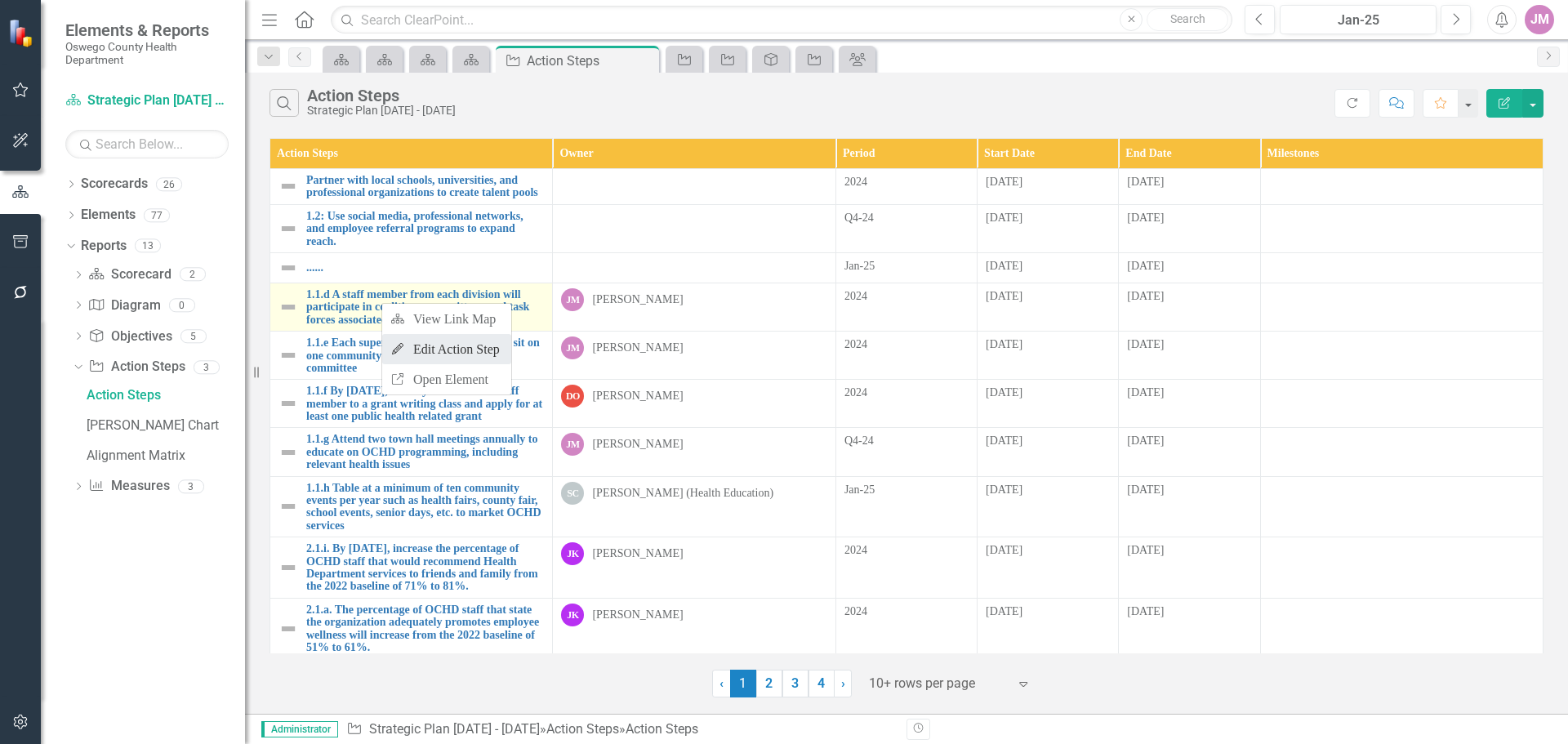
click at [442, 348] on link "Edit Edit Action Step" at bounding box center [447, 348] width 129 height 30
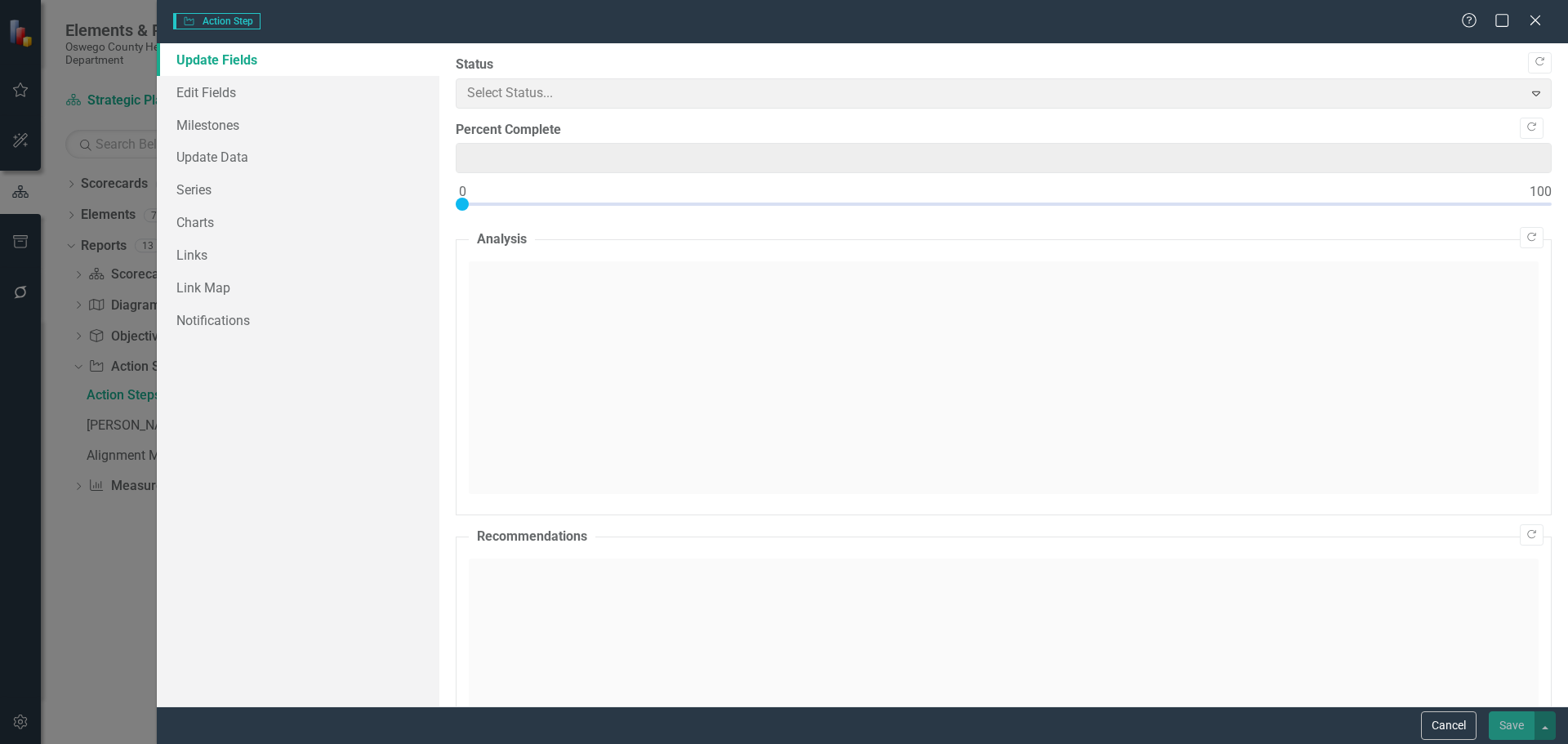
type input "0"
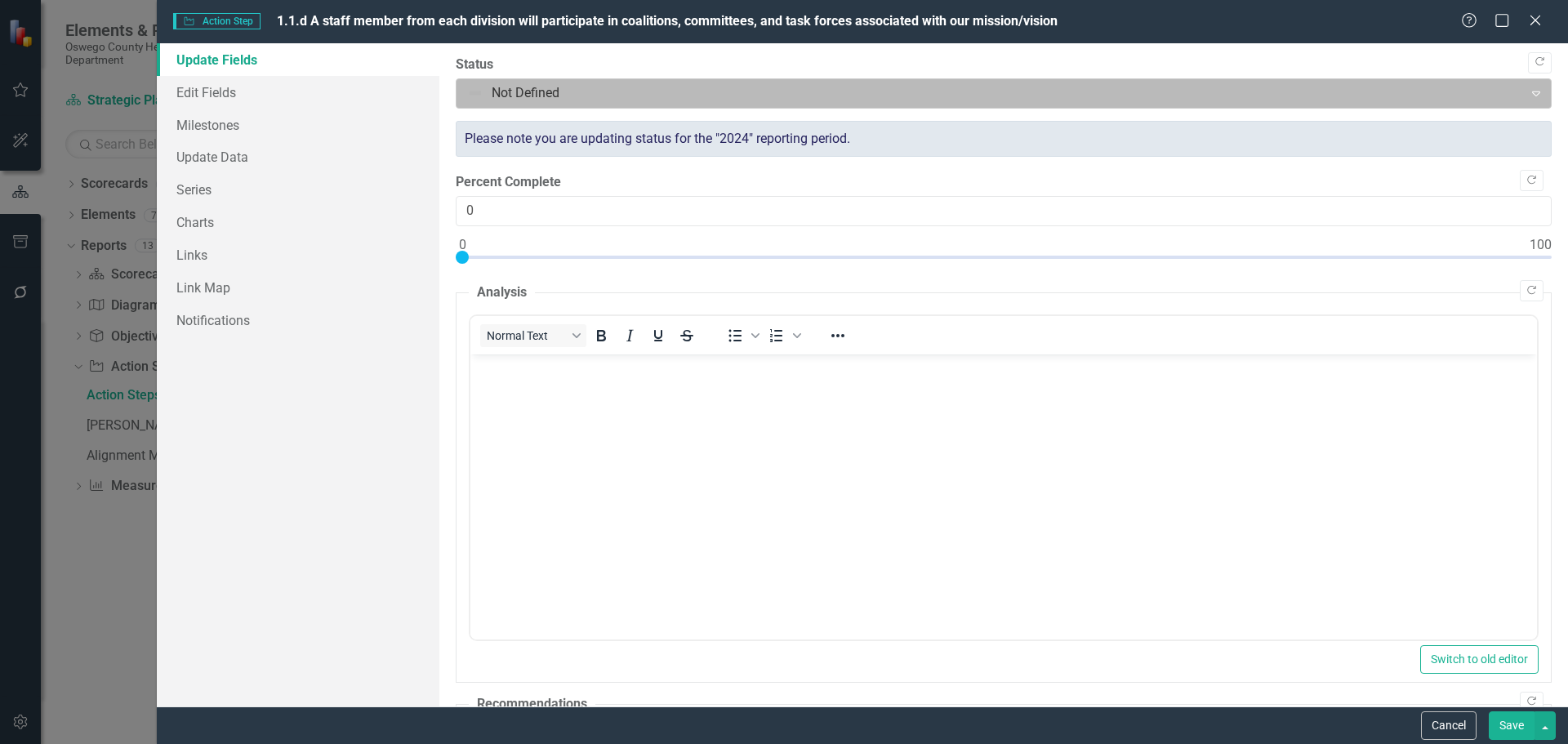
click at [1528, 89] on icon "Expand" at bounding box center [1536, 92] width 17 height 13
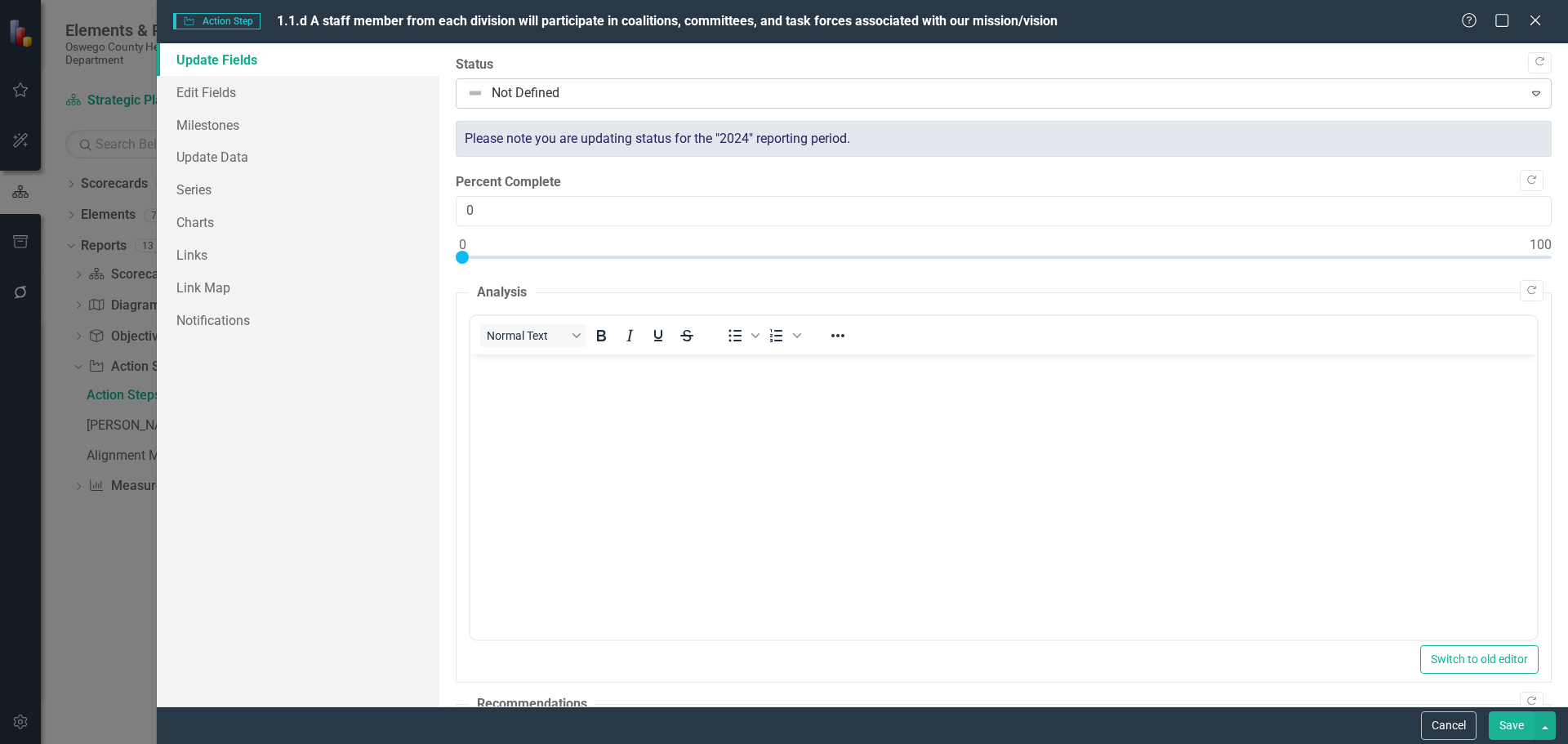
click at [1528, 89] on icon "Expand" at bounding box center [1536, 92] width 17 height 13
click at [1546, 13] on div "Help Maximize Close" at bounding box center [1506, 22] width 91 height 19
click at [1541, 17] on icon "Close" at bounding box center [1534, 20] width 20 height 16
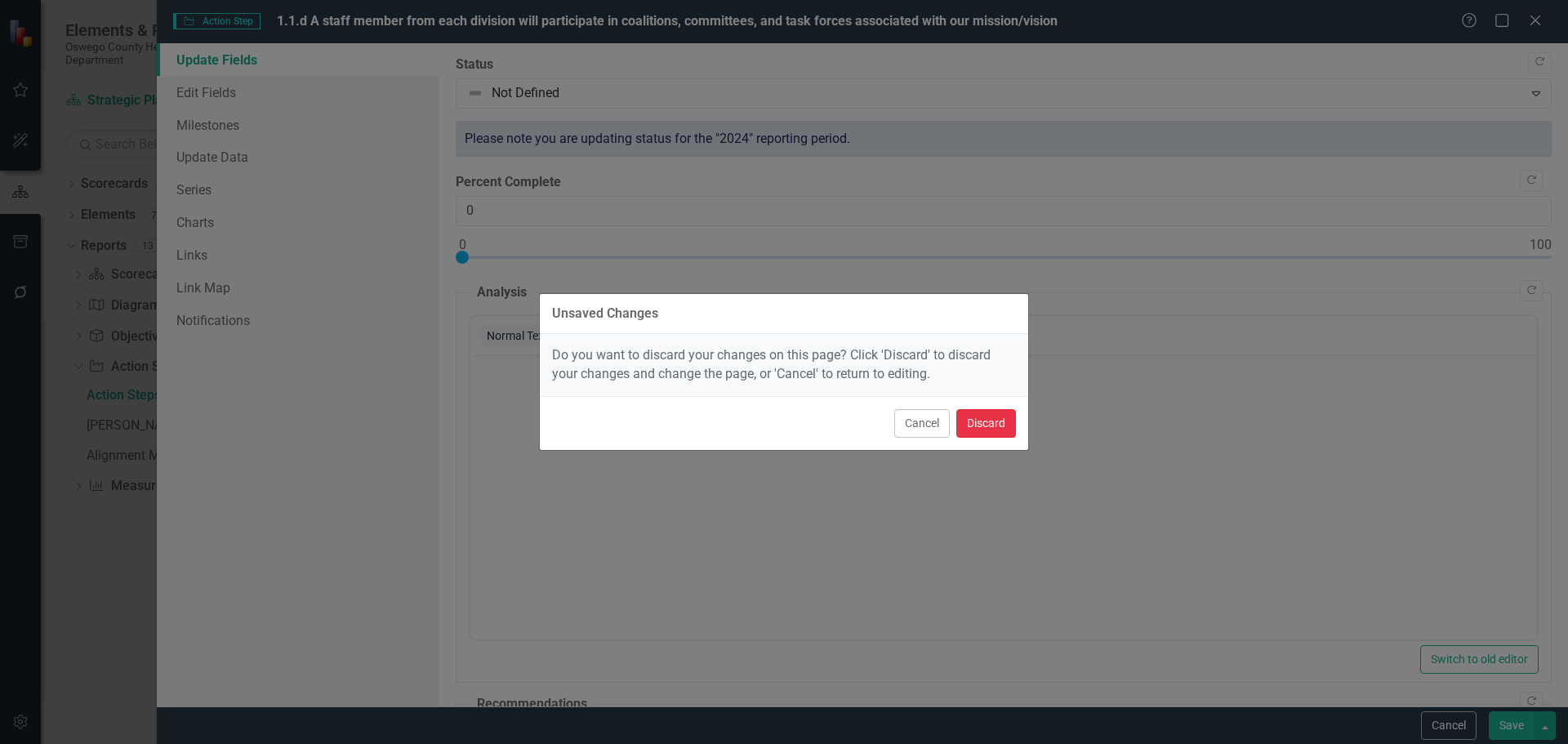
click at [1000, 436] on button "Discard" at bounding box center [986, 423] width 59 height 29
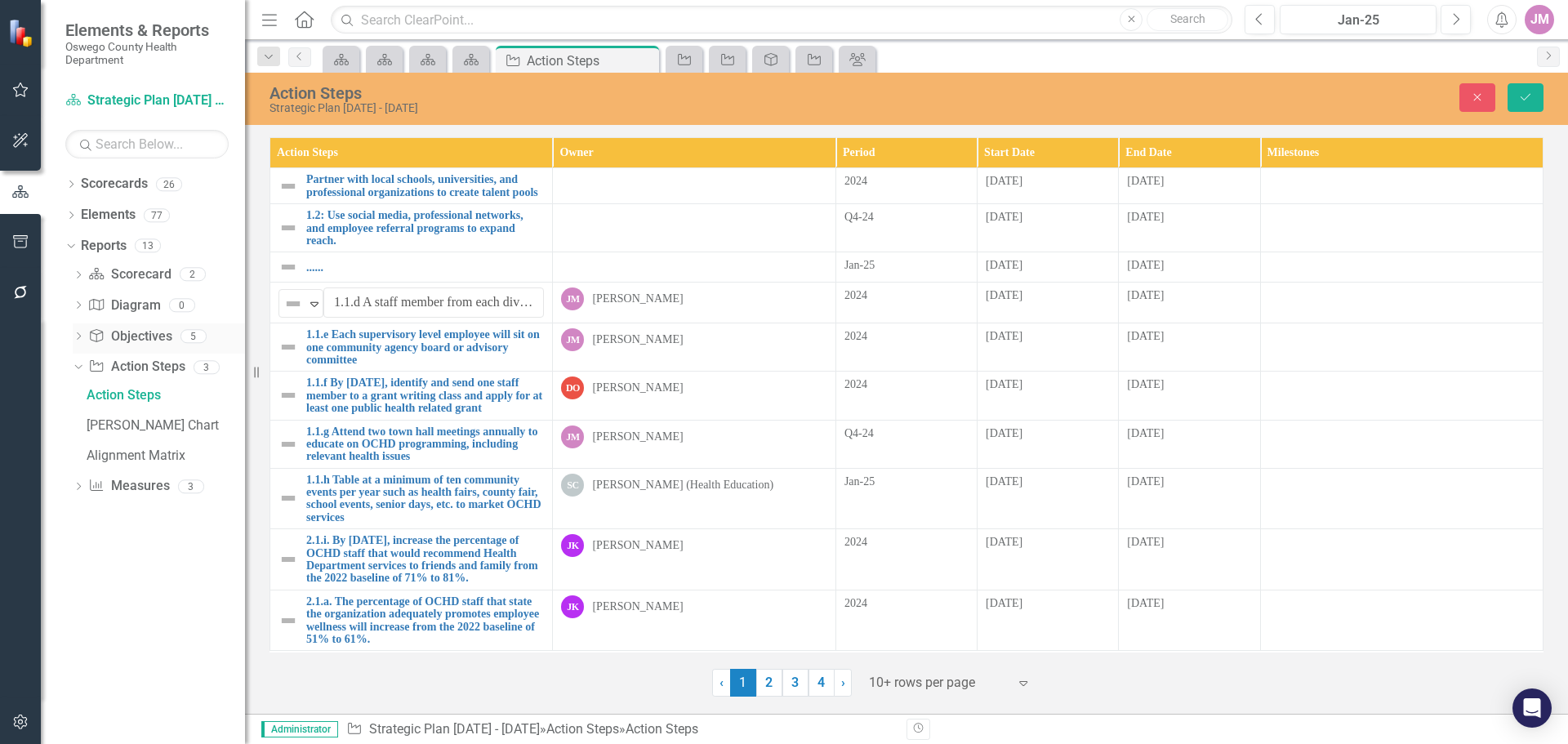
click at [136, 332] on link "Objective Objectives" at bounding box center [130, 337] width 84 height 19
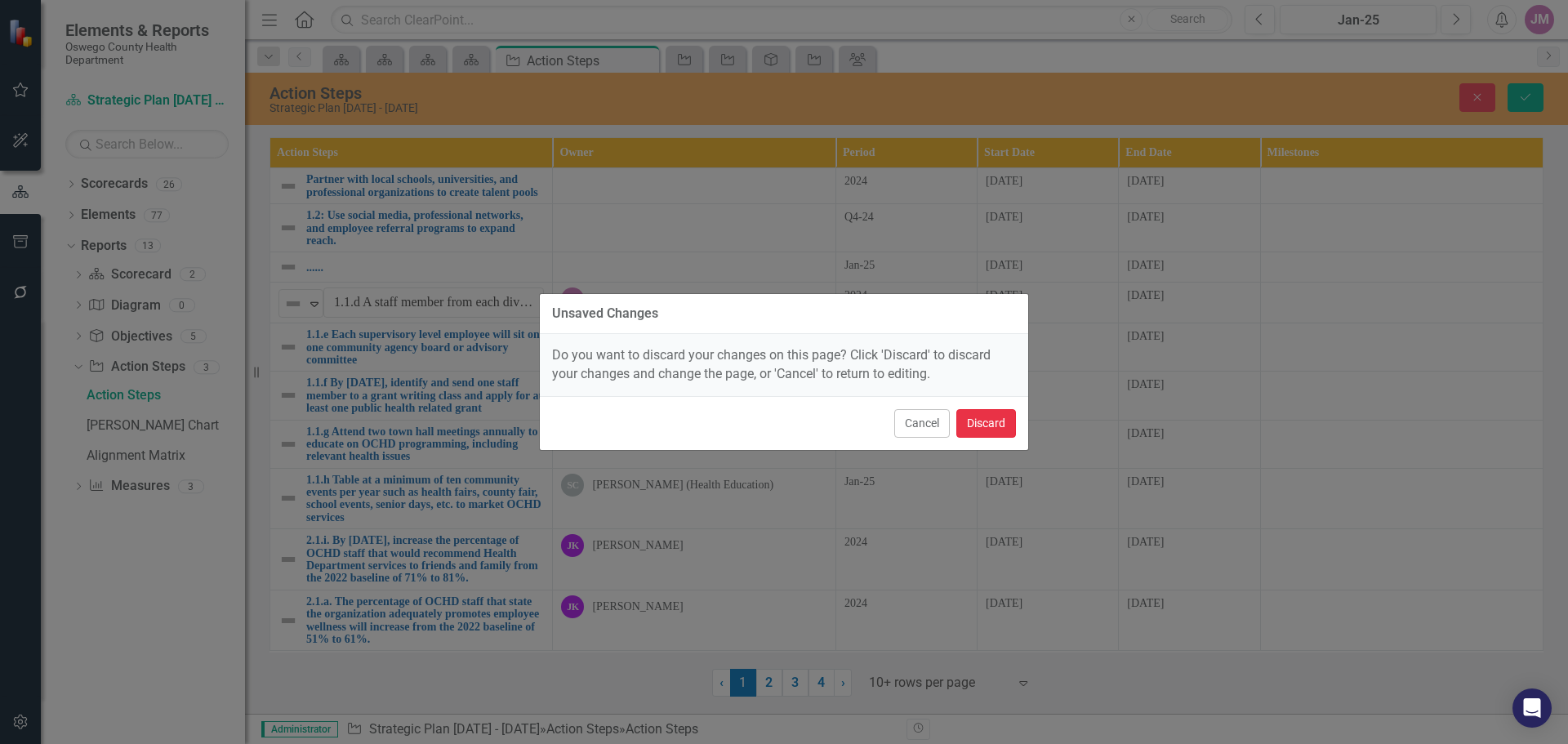
click at [979, 425] on button "Discard" at bounding box center [986, 423] width 59 height 29
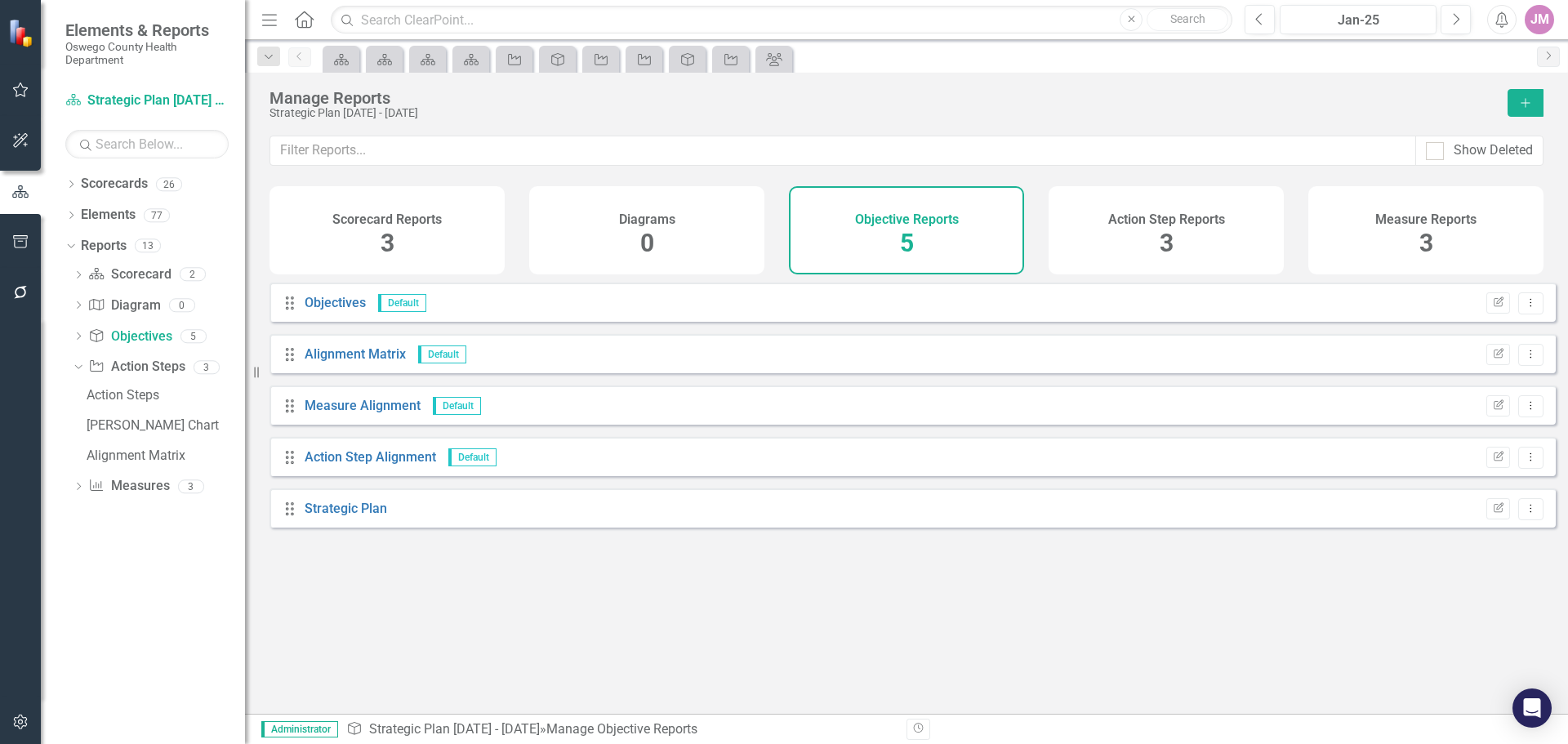
click at [398, 219] on h4 "Scorecard Reports" at bounding box center [388, 220] width 110 height 15
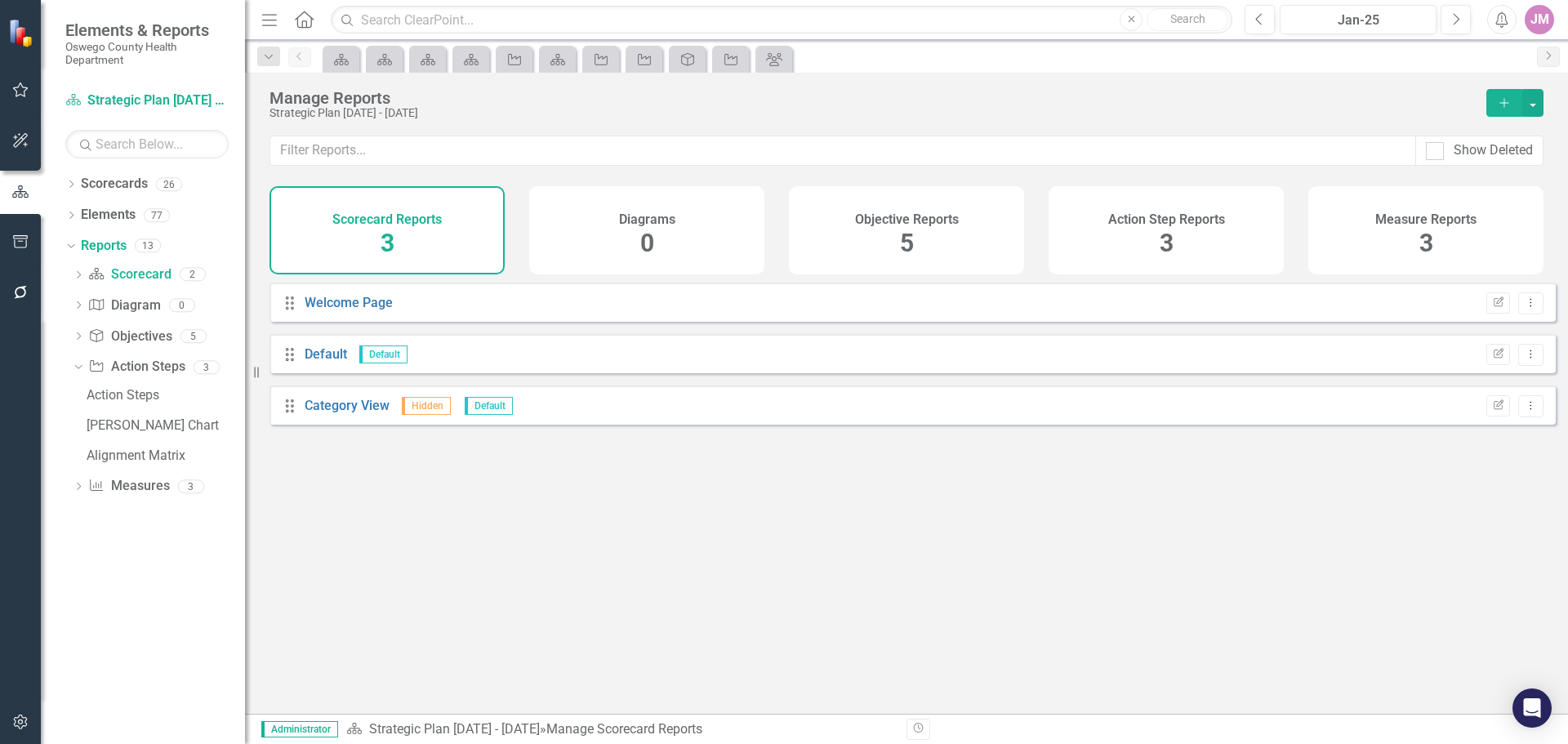
click at [1173, 233] on span "3" at bounding box center [1166, 242] width 14 height 29
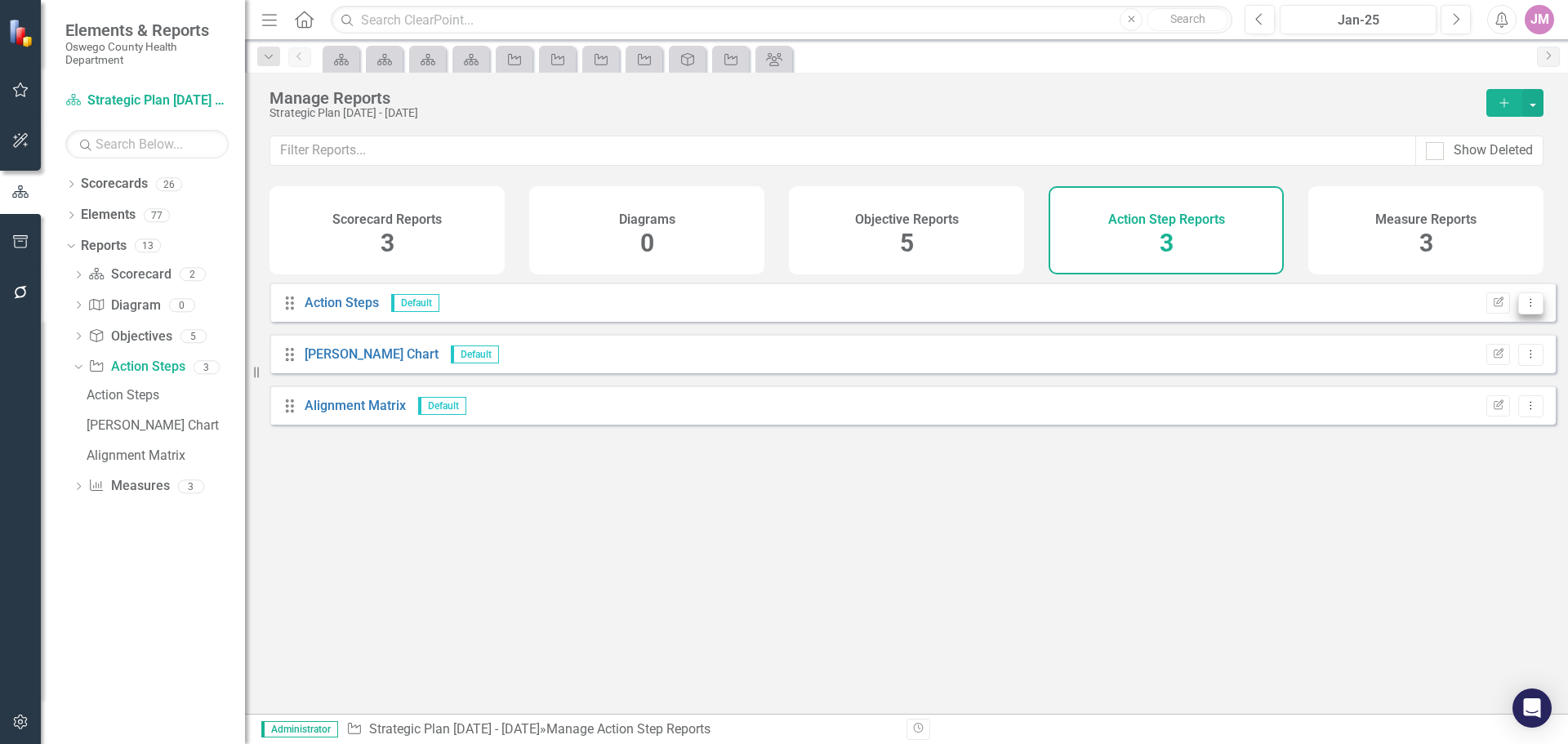
click at [1524, 308] on icon "Dropdown Menu" at bounding box center [1531, 302] width 14 height 10
click at [1491, 328] on link "Edit Report Edit Report" at bounding box center [1465, 342] width 129 height 30
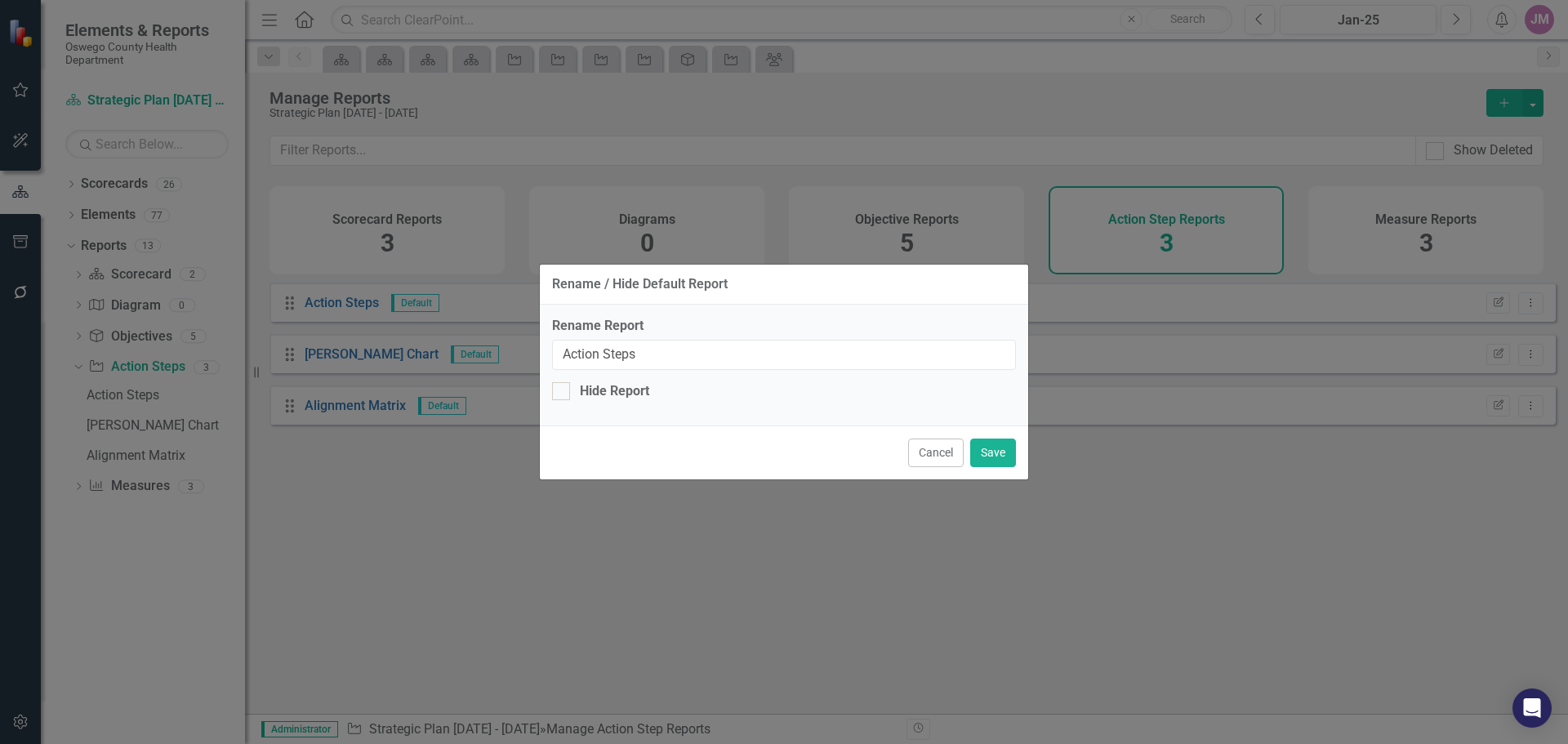
click at [1158, 636] on div "Rename / Hide Default Report Rename Report Action Steps Hide Report Cancel Save" at bounding box center [784, 372] width 1568 height 744
click at [945, 459] on button "Cancel" at bounding box center [936, 452] width 56 height 29
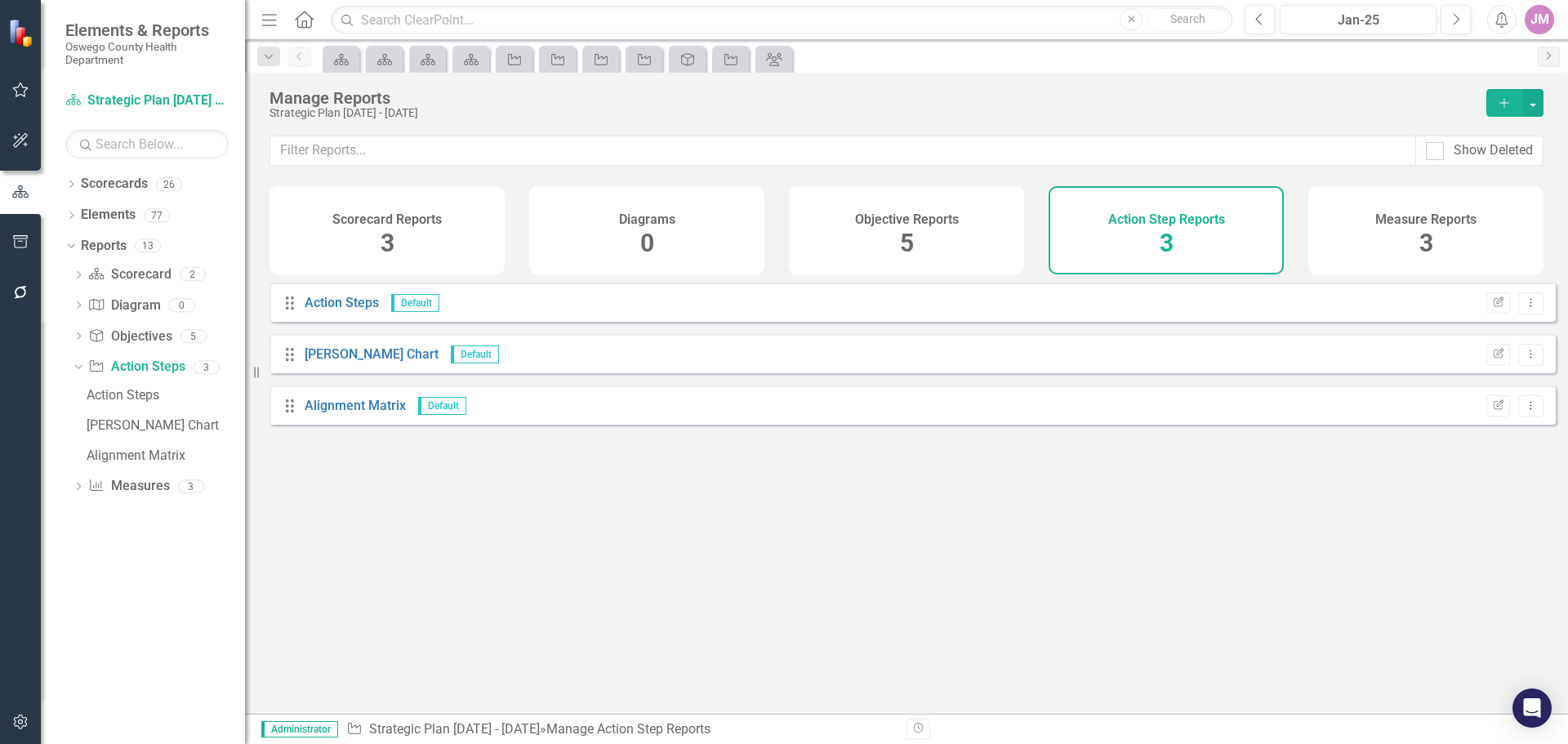
click at [1427, 228] on span "3" at bounding box center [1426, 242] width 14 height 29
